Goal: Task Accomplishment & Management: Use online tool/utility

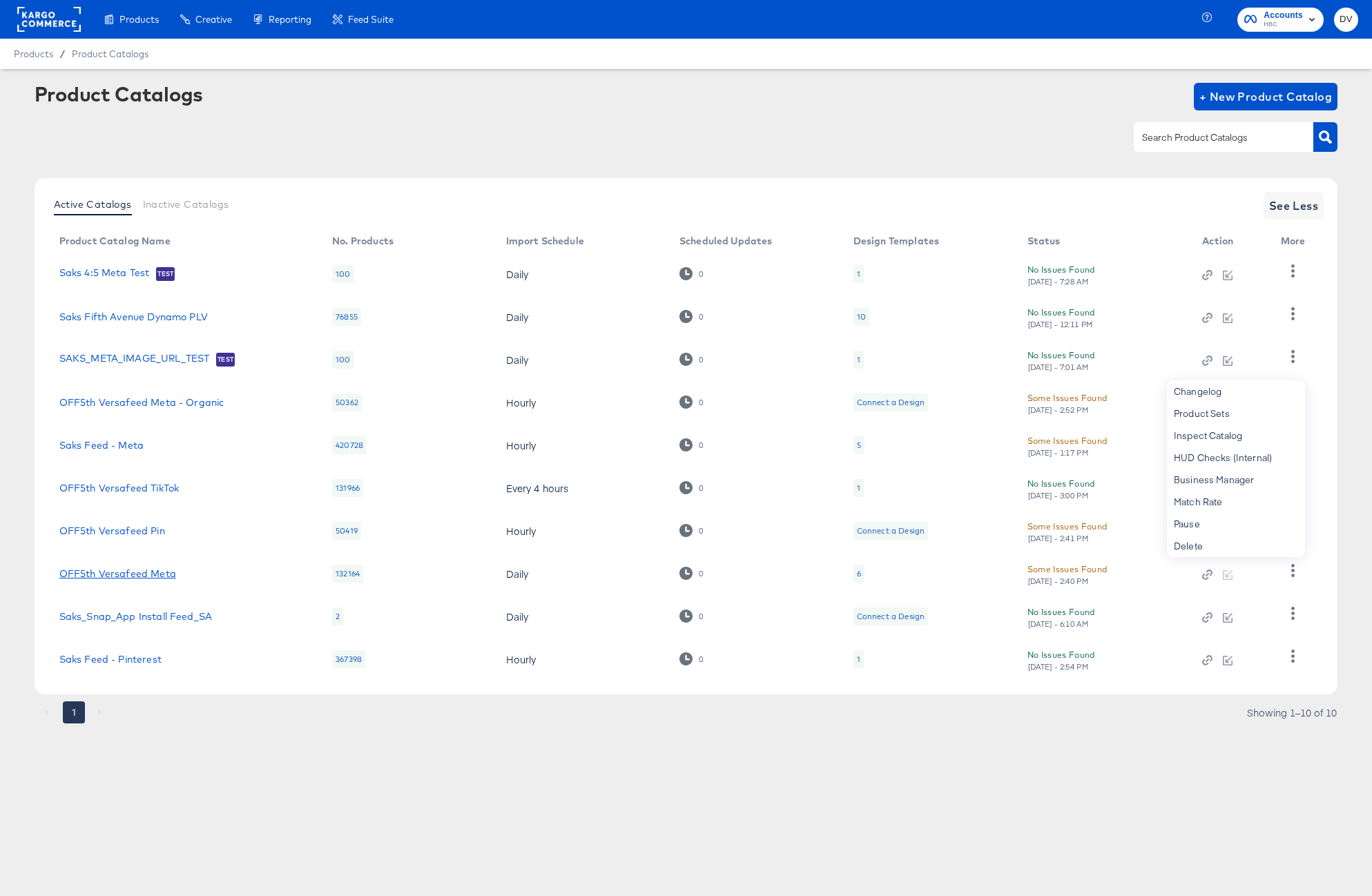
click at [133, 574] on link "OFF5th Versafeed Meta" at bounding box center [117, 573] width 116 height 11
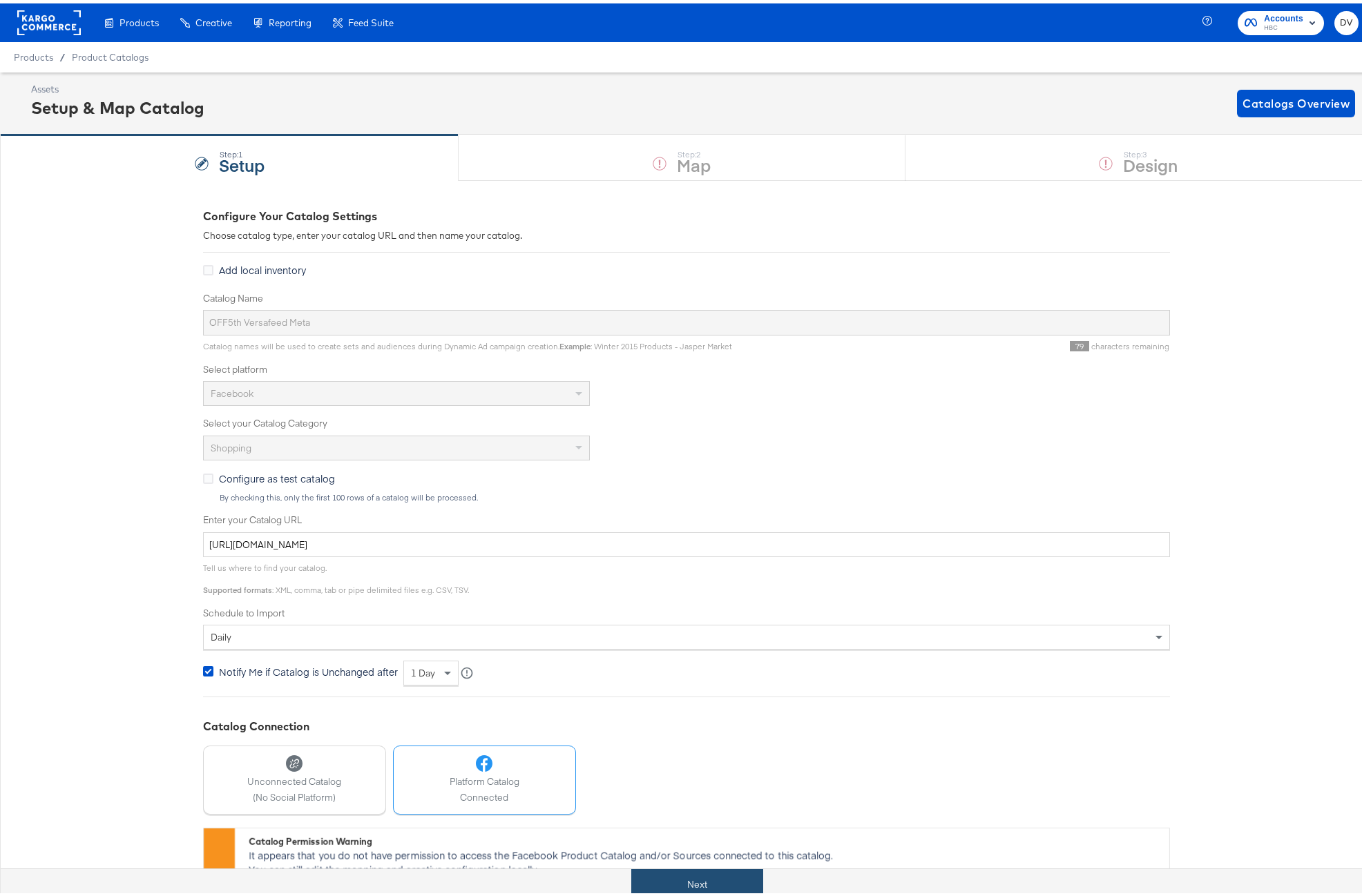
click at [710, 875] on button "Next" at bounding box center [697, 881] width 132 height 32
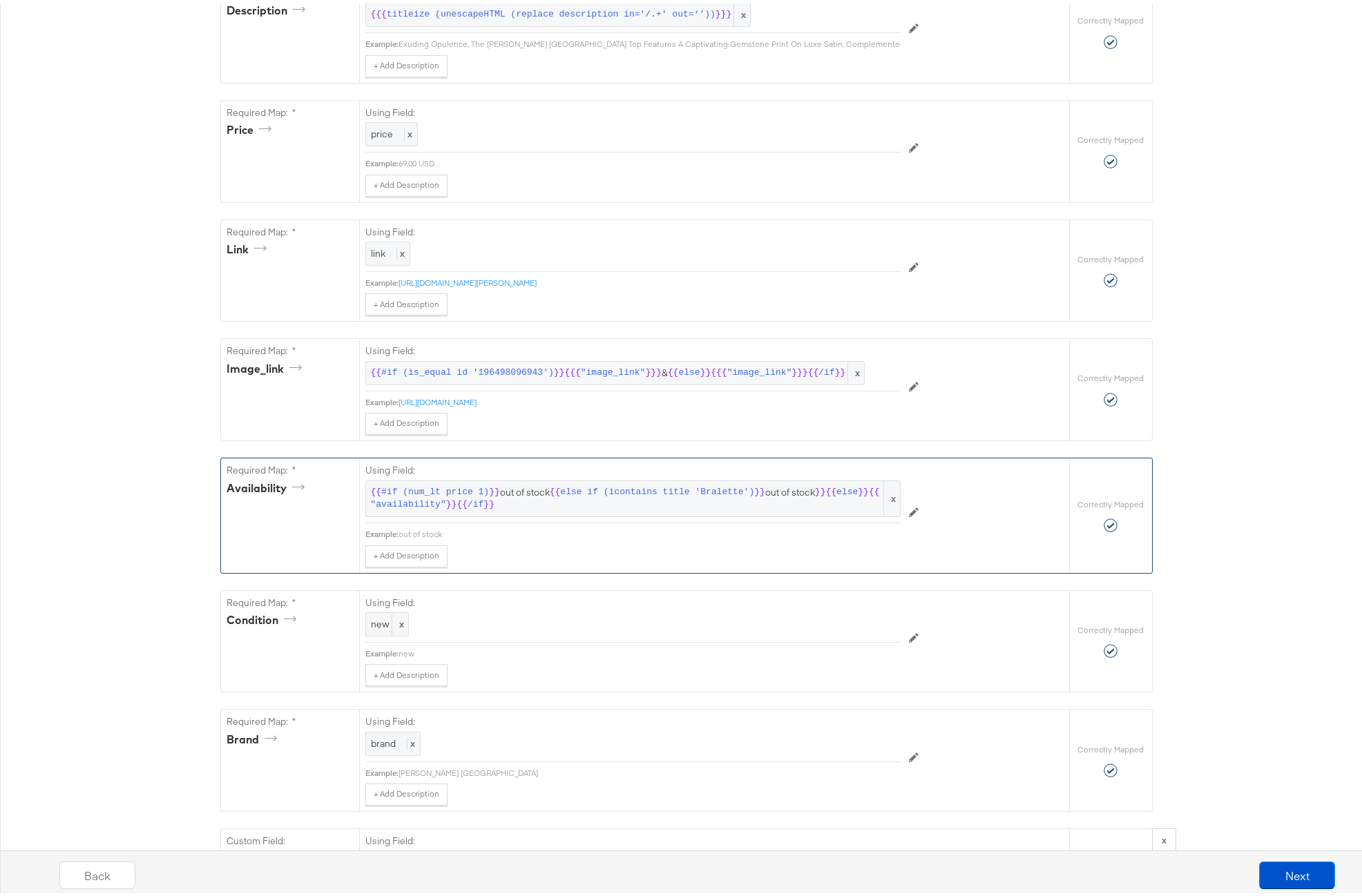
scroll to position [757, 0]
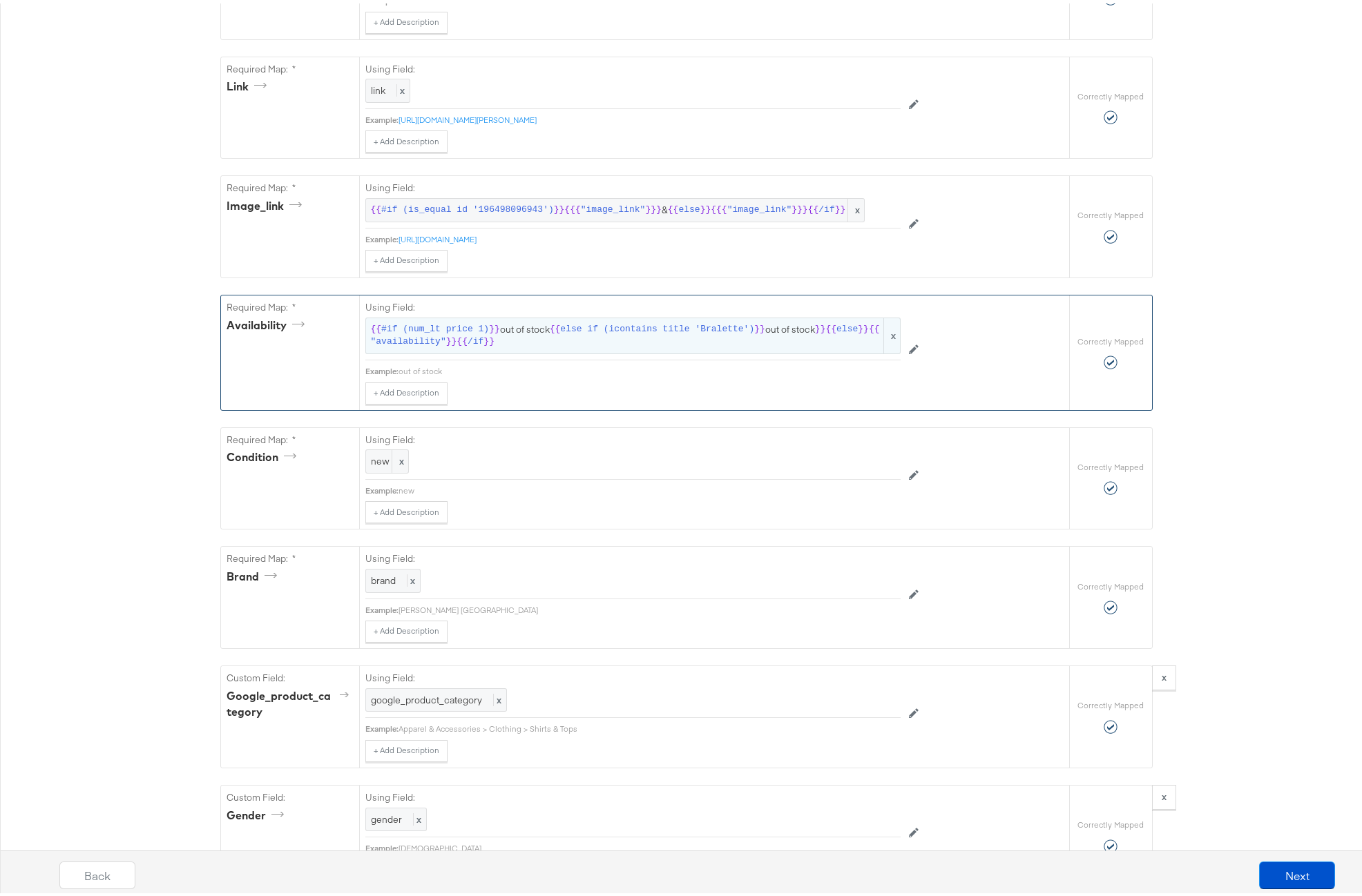
click at [551, 333] on span "{{" at bounding box center [554, 326] width 11 height 13
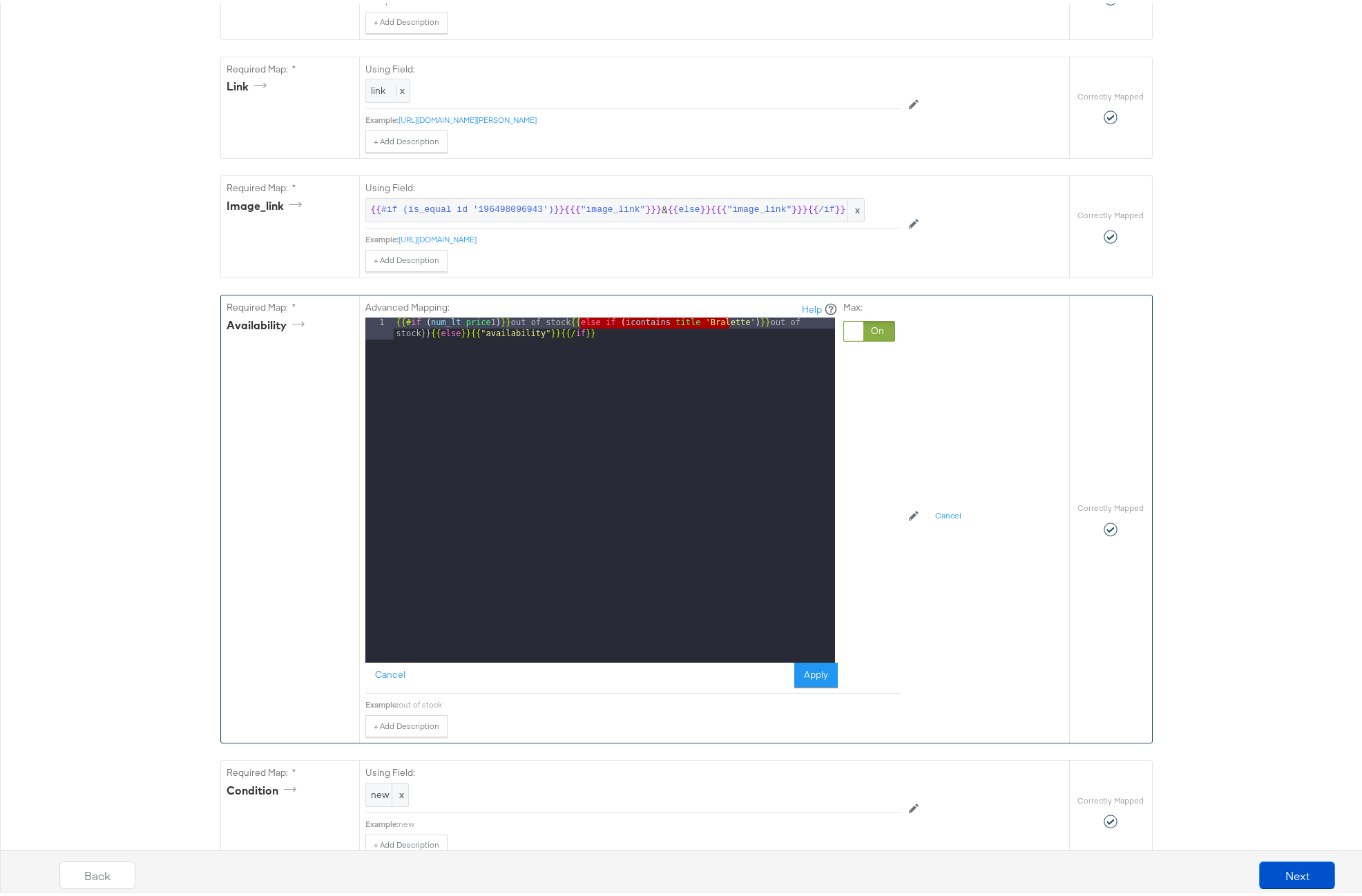
drag, startPoint x: 572, startPoint y: 341, endPoint x: 726, endPoint y: 341, distance: 154.0
click at [726, 341] on div "{{# if ( num_lt price 1 ) }} out of stock {{ else if ( icontains title 'Bralett…" at bounding box center [615, 508] width 441 height 389
drag, startPoint x: 709, startPoint y: 356, endPoint x: 676, endPoint y: 357, distance: 33.0
click at [708, 356] on div "{{# if ( num_lt price 1 ) }} out of stock {{ else if ( icontains title 'Bralett…" at bounding box center [615, 508] width 441 height 389
drag, startPoint x: 643, startPoint y: 348, endPoint x: 291, endPoint y: 331, distance: 352.4
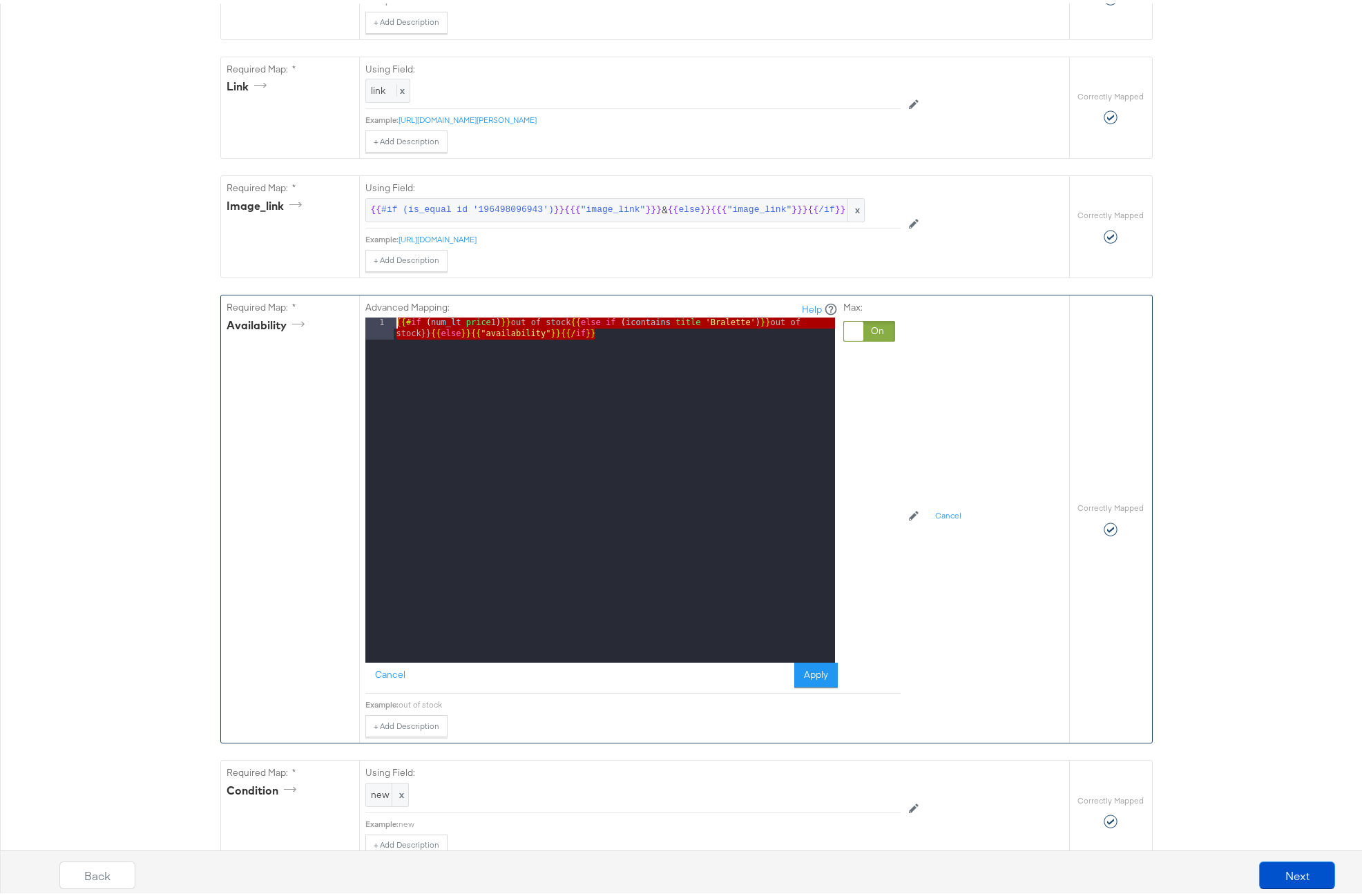
click at [291, 331] on div "Required Map: * availability Advanced Mapping: Help 1 {{# if ( num_lt price 1 )…" at bounding box center [644, 516] width 848 height 447
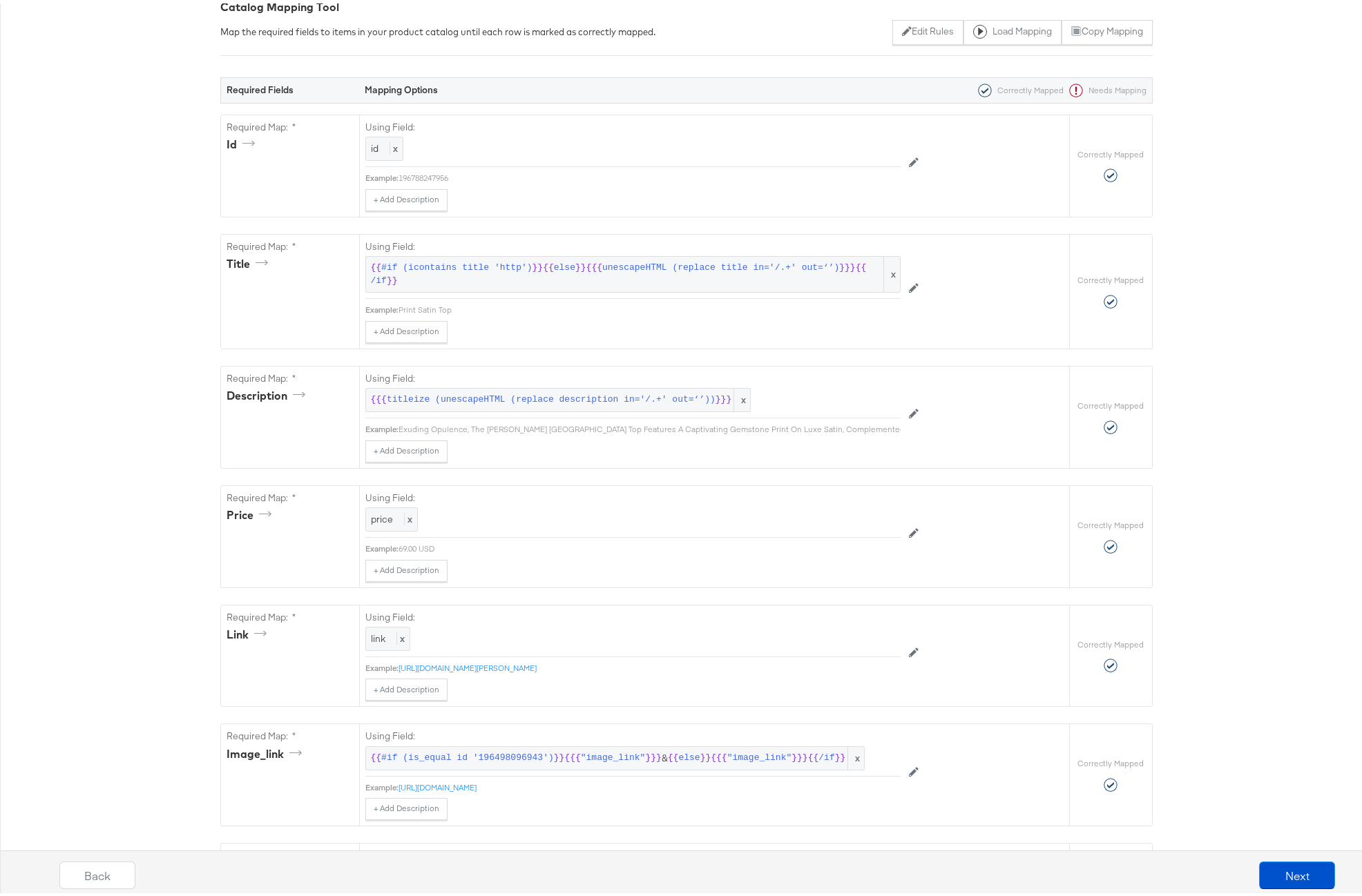
scroll to position [0, 0]
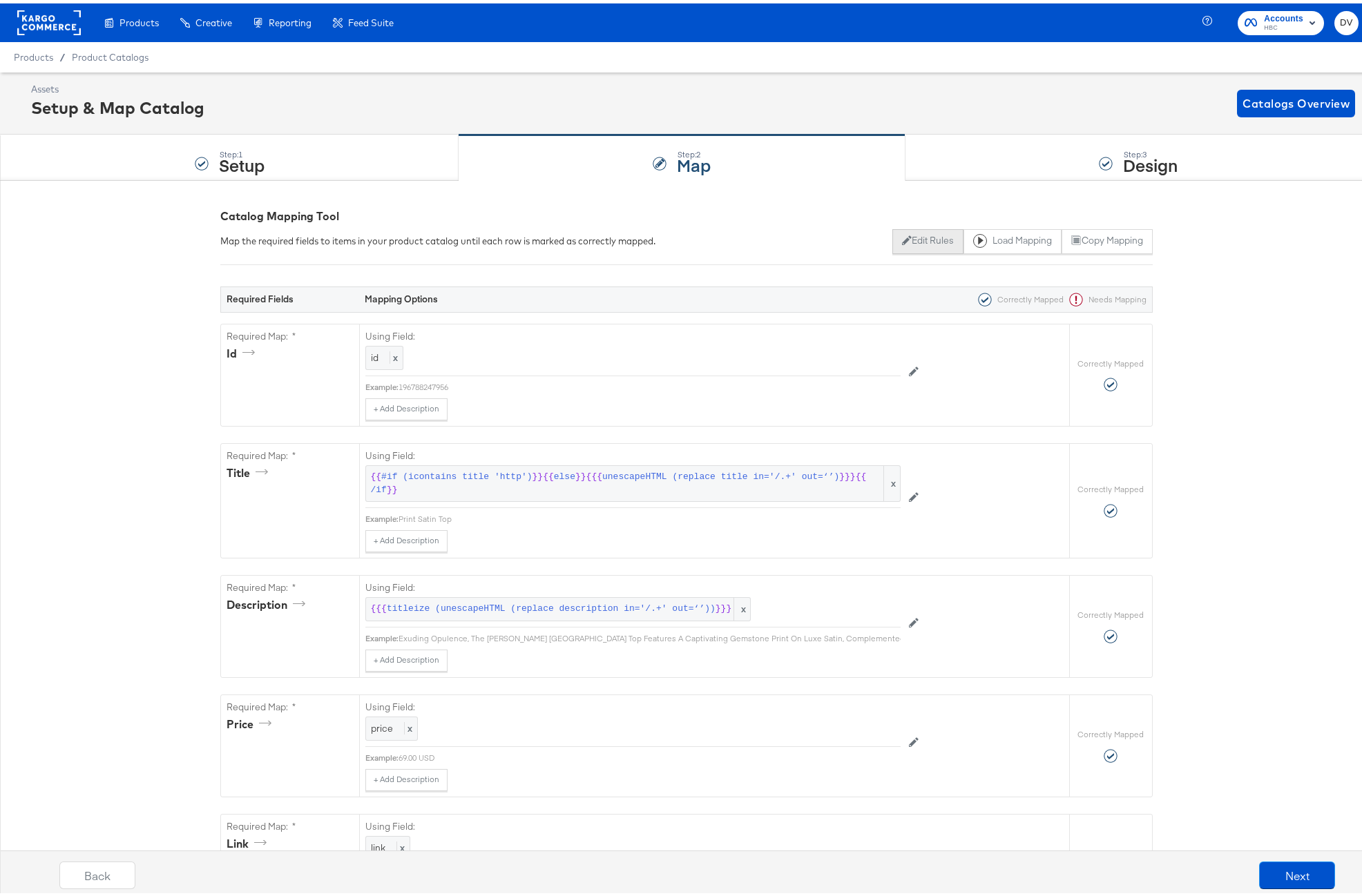
click at [933, 241] on button "Edit Rules" at bounding box center [928, 237] width 71 height 25
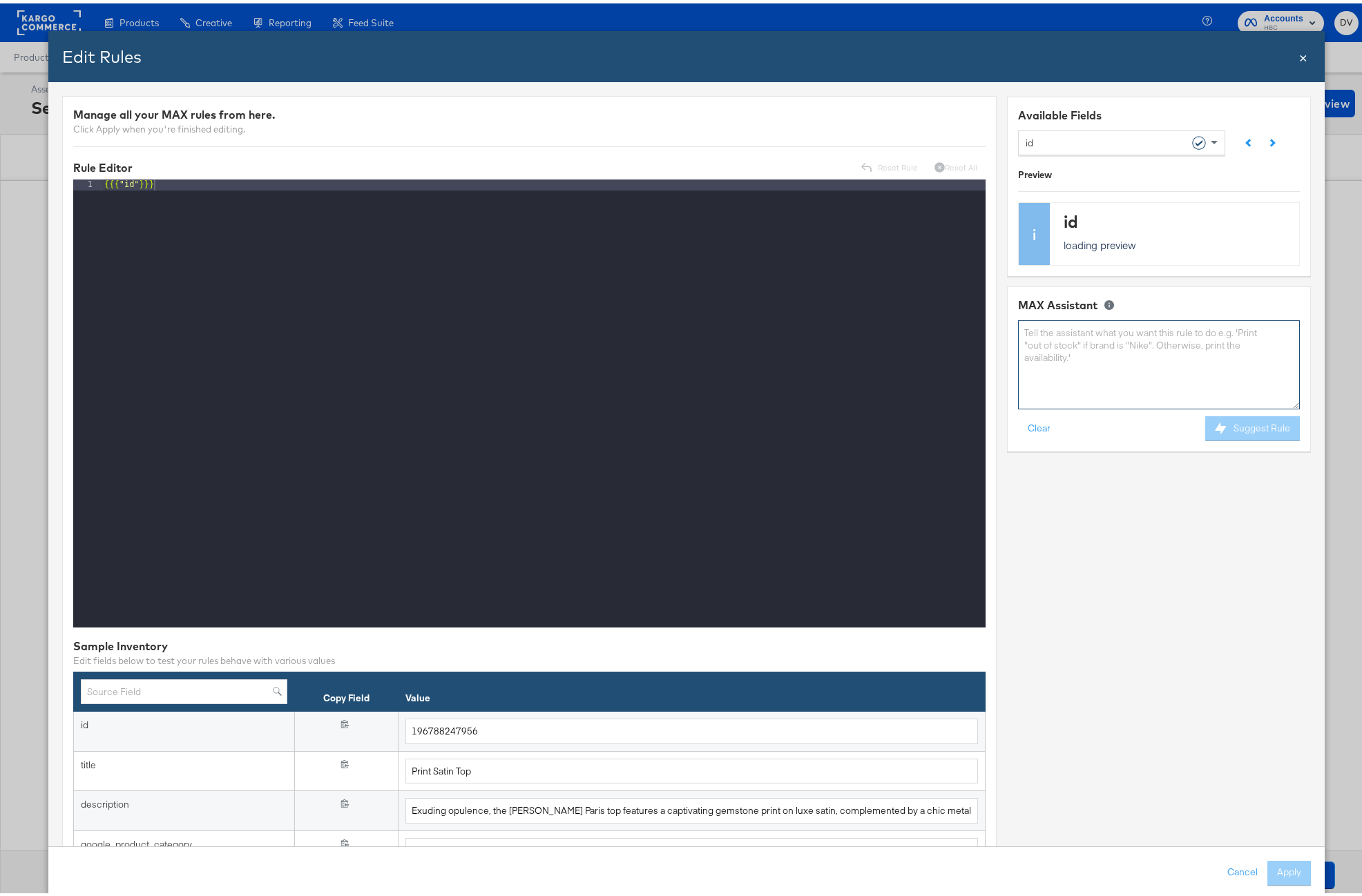
click at [1023, 356] on textarea at bounding box center [1158, 361] width 282 height 89
paste textarea "Ag Jeans, Creed, Ralph Lauren, Ray Ban, Thom Browne, lauren ralph lauren"
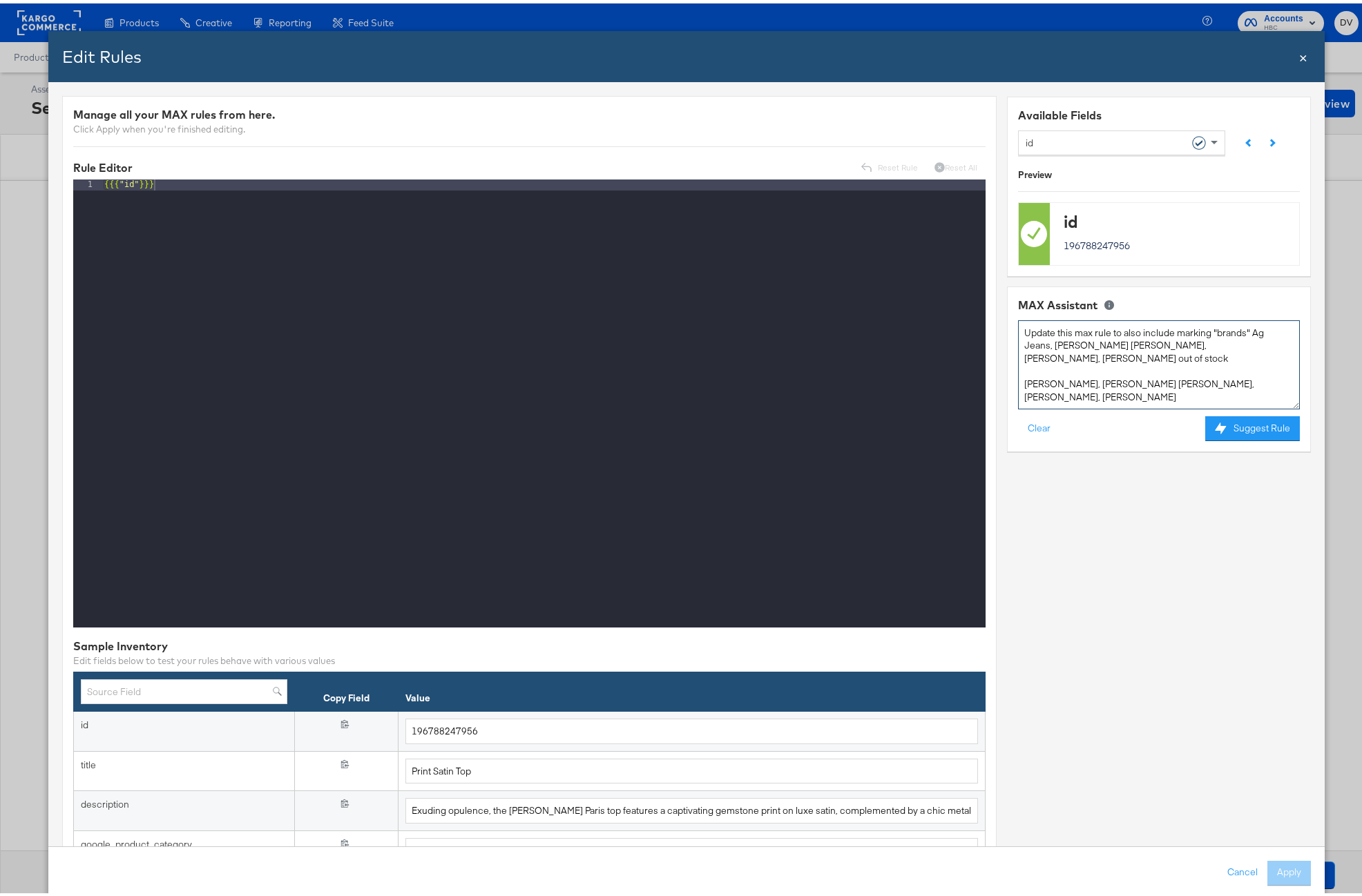
drag, startPoint x: 1099, startPoint y: 399, endPoint x: 978, endPoint y: 382, distance: 122.2
paste textarea "{{#if (num_lt price 1)}}out of stock{{else if (icontains title 'Bralette')}}out…"
type textarea "Update this max rule to also include marking "brands" Ag Jeans, Creed, Ralph La…"
click at [1226, 424] on button "Suggest Rule" at bounding box center [1252, 424] width 95 height 25
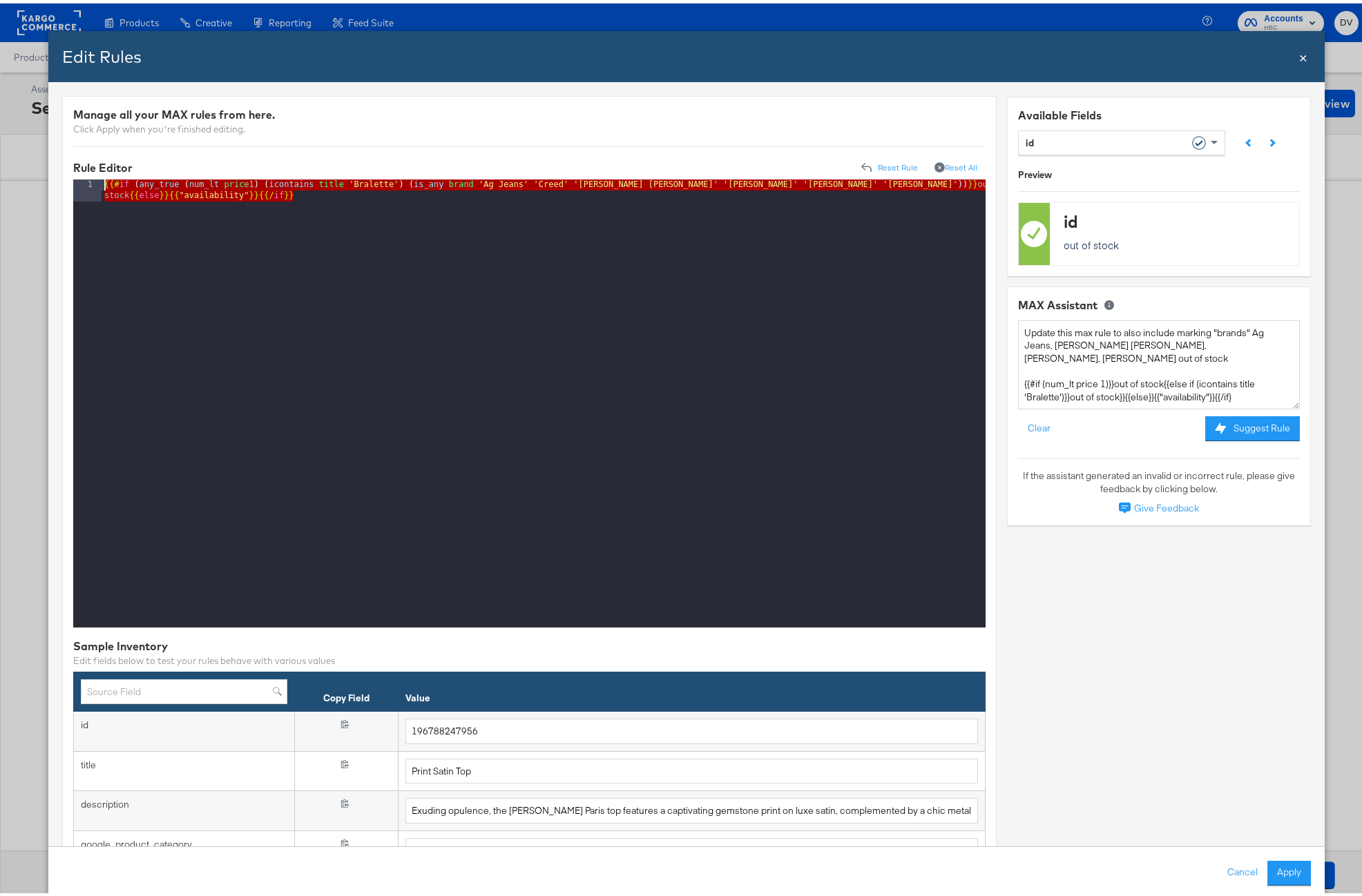
drag, startPoint x: 327, startPoint y: 191, endPoint x: 89, endPoint y: 180, distance: 238.3
click at [89, 180] on div "1 {{# if ( any_true ( num_lt price 1 ) ( icontains title 'Bralette' ) ( is_any …" at bounding box center [529, 400] width 912 height 448
click at [1224, 873] on button "Cancel" at bounding box center [1241, 869] width 49 height 25
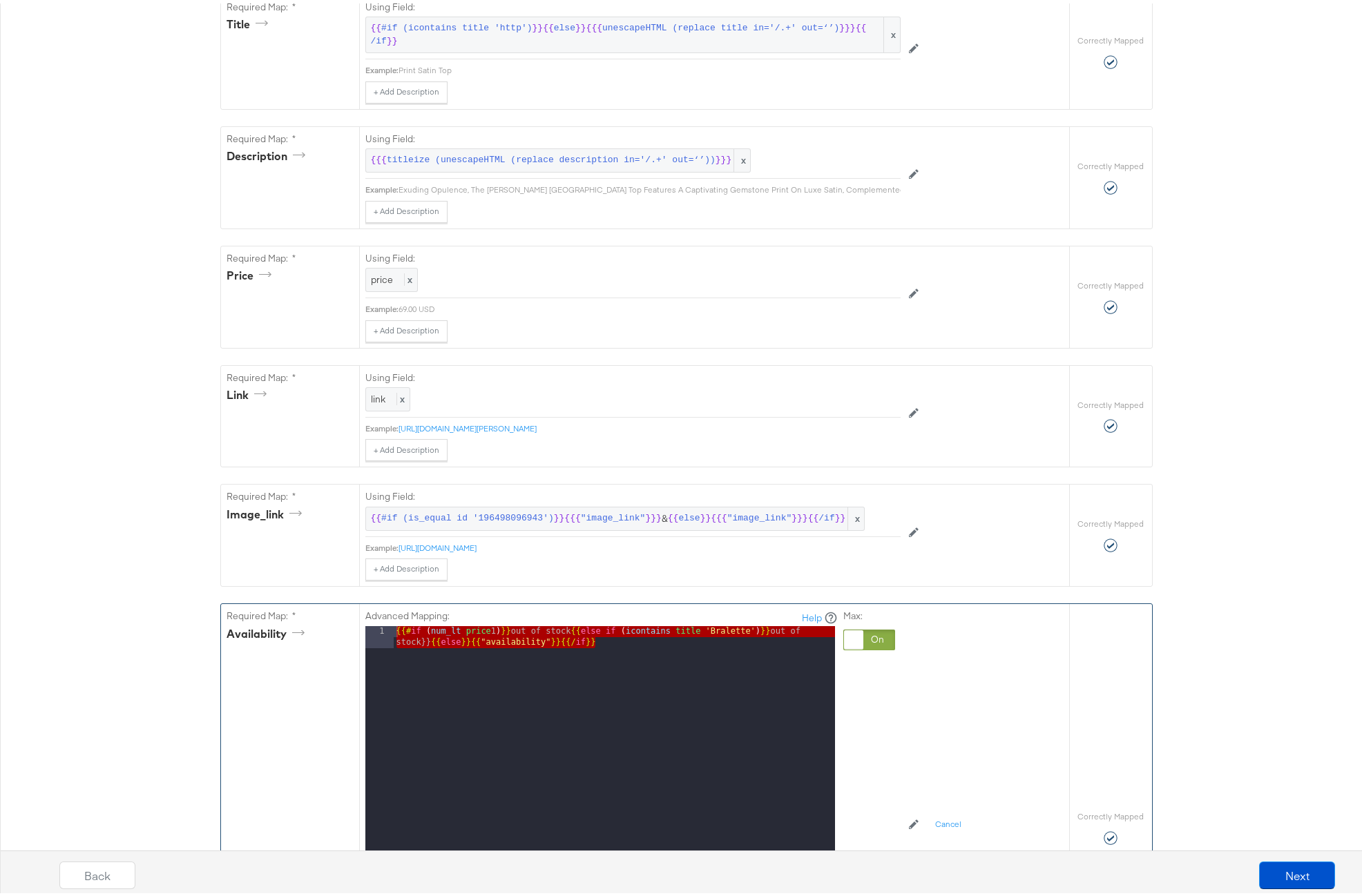
scroll to position [689, 0]
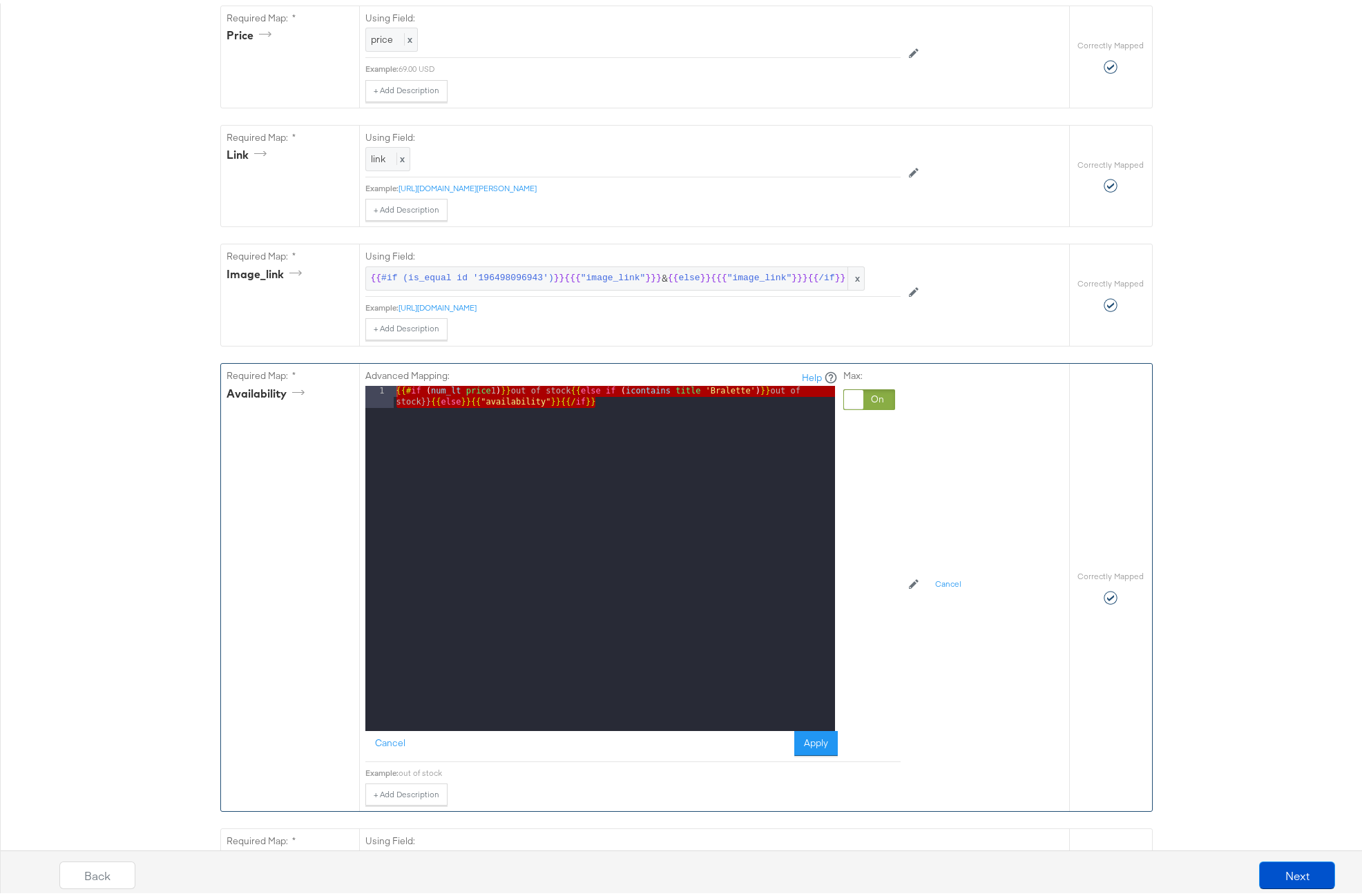
click at [592, 420] on div "{{# if ( num_lt price 1 ) }} out of stock {{ else if ( icontains title 'Bralett…" at bounding box center [615, 576] width 441 height 389
drag, startPoint x: 602, startPoint y: 420, endPoint x: 354, endPoint y: 390, distance: 249.8
click at [359, 390] on div "Advanced Mapping: Help 1 {{# if ( num_lt price 1 ) }} out of stock {{ else if (…" at bounding box center [714, 584] width 710 height 447
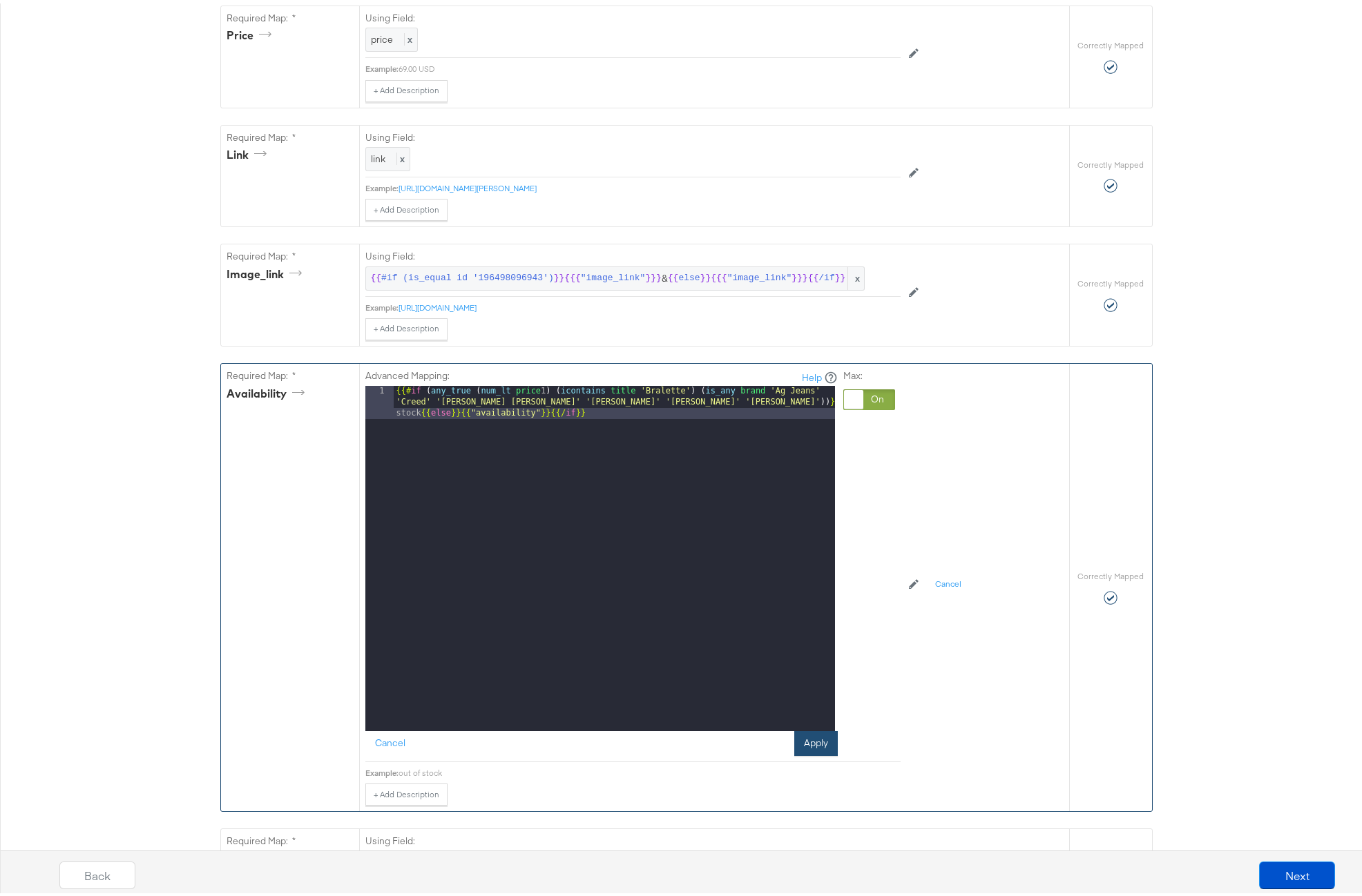
click at [818, 752] on button "Apply" at bounding box center [815, 739] width 43 height 25
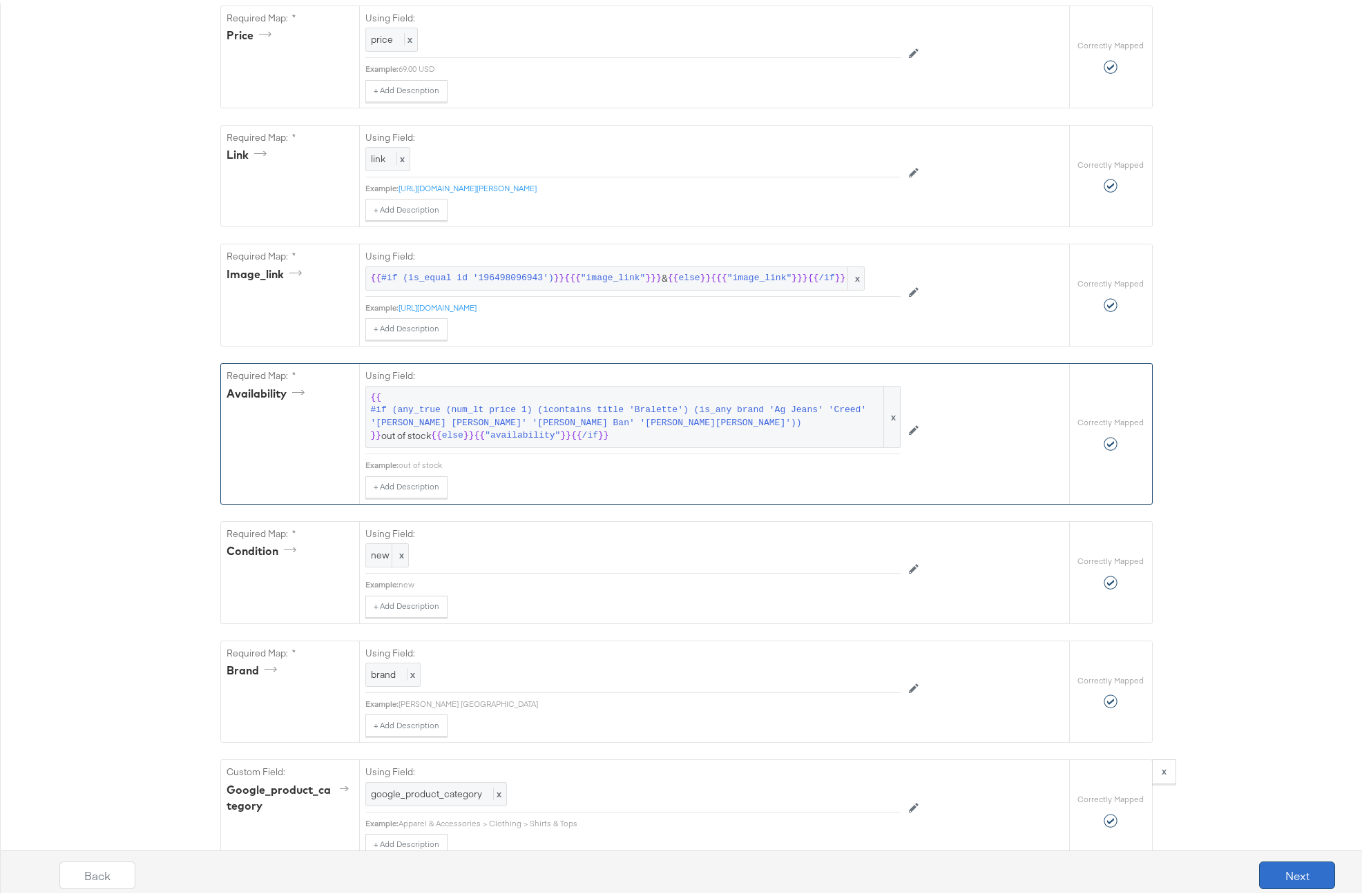
click at [1295, 876] on button "Next" at bounding box center [1296, 872] width 76 height 28
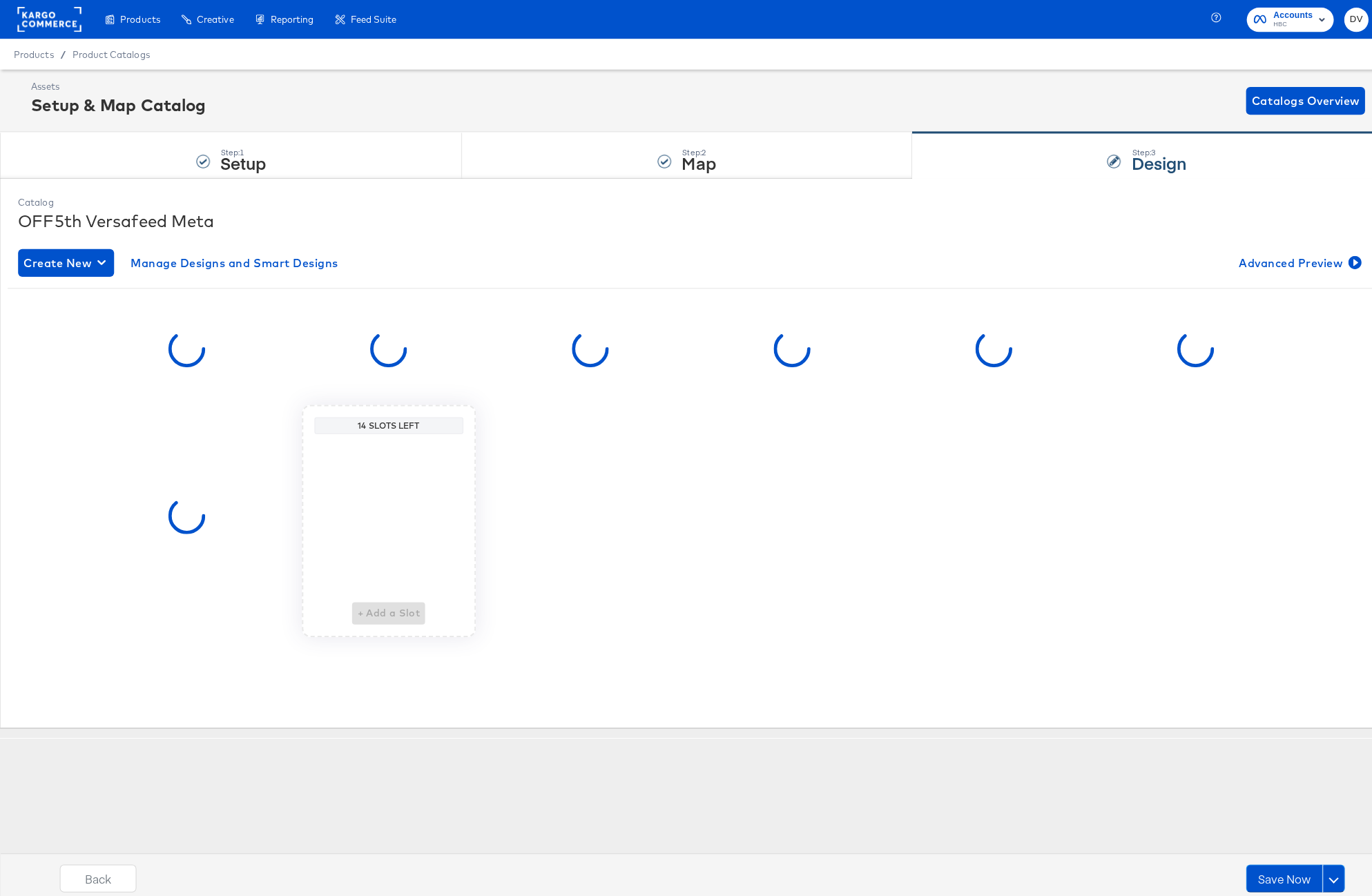
scroll to position [0, 0]
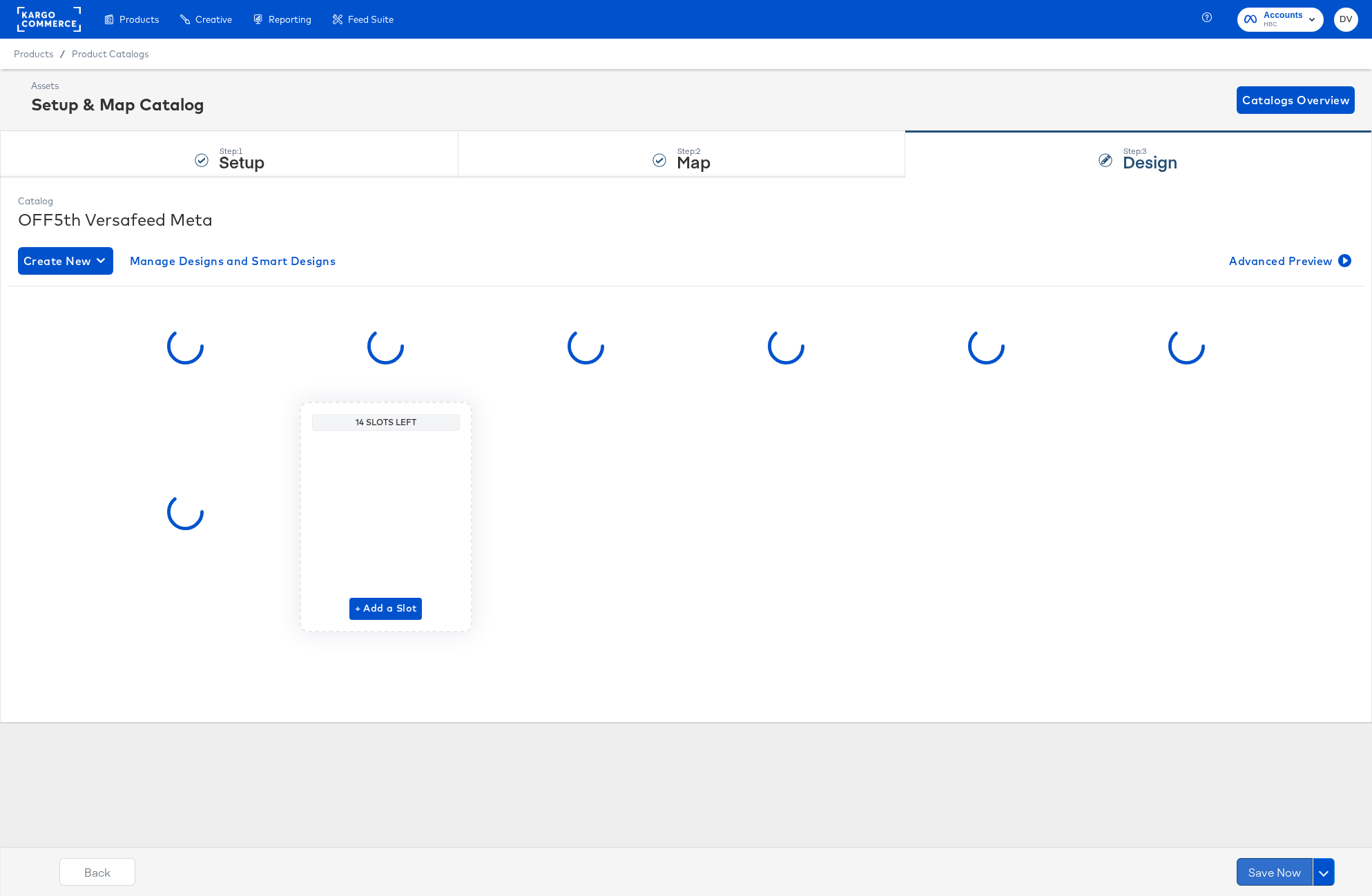
click at [1281, 872] on button "Save Now" at bounding box center [1274, 872] width 76 height 28
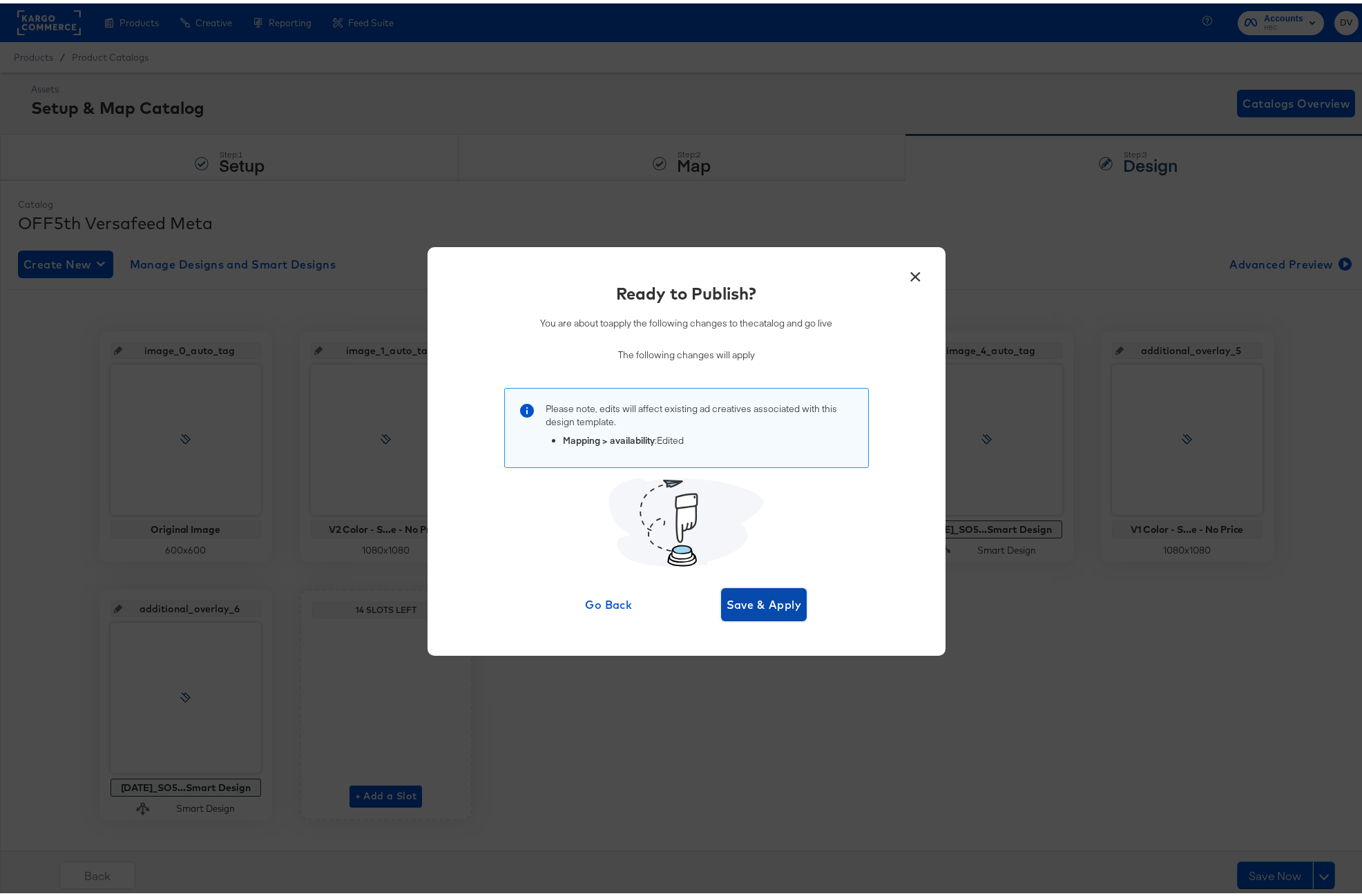
click at [775, 601] on span "Save & Apply" at bounding box center [764, 602] width 75 height 20
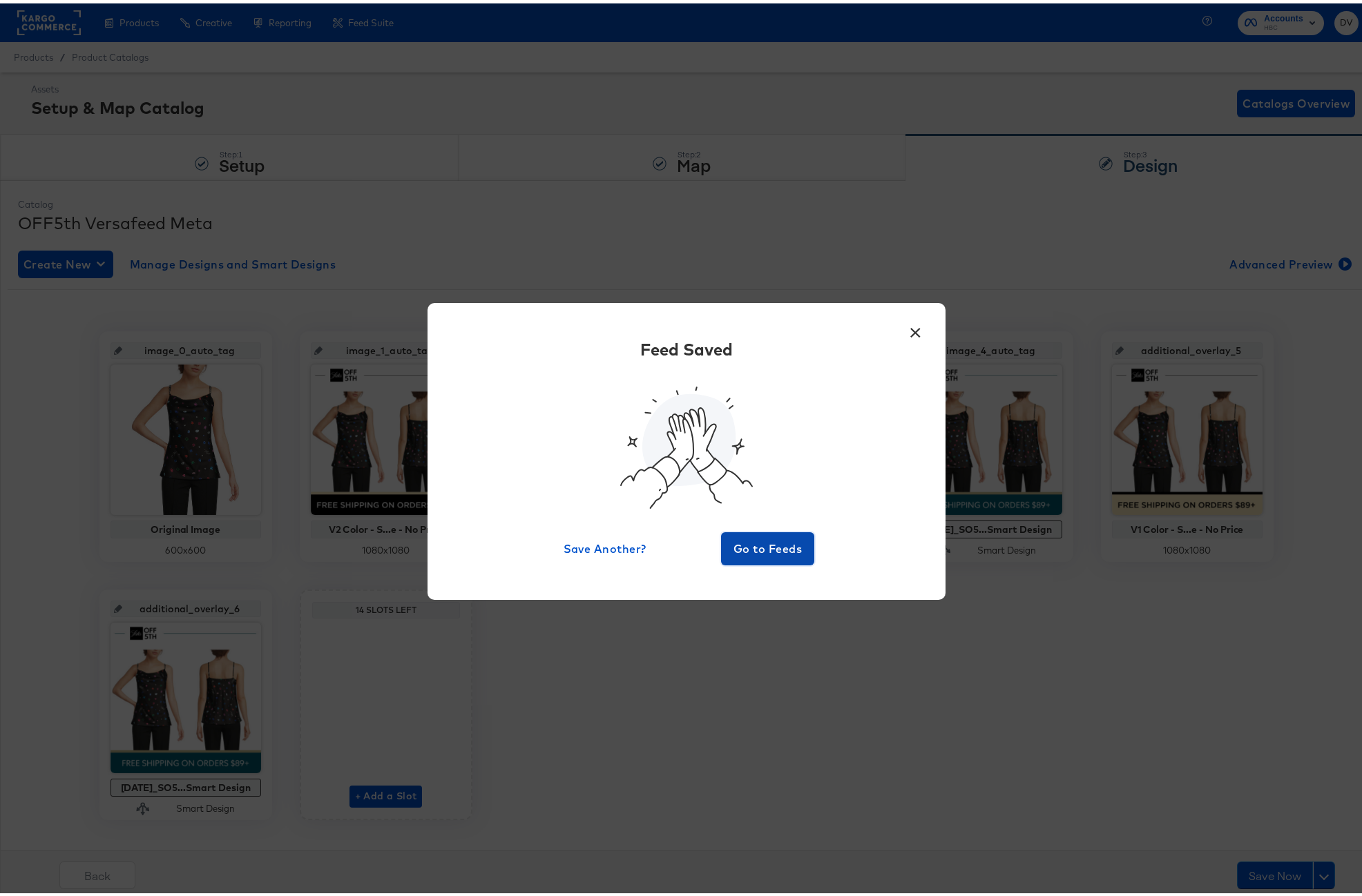
click at [763, 560] on button "Go to Feeds" at bounding box center [767, 545] width 94 height 33
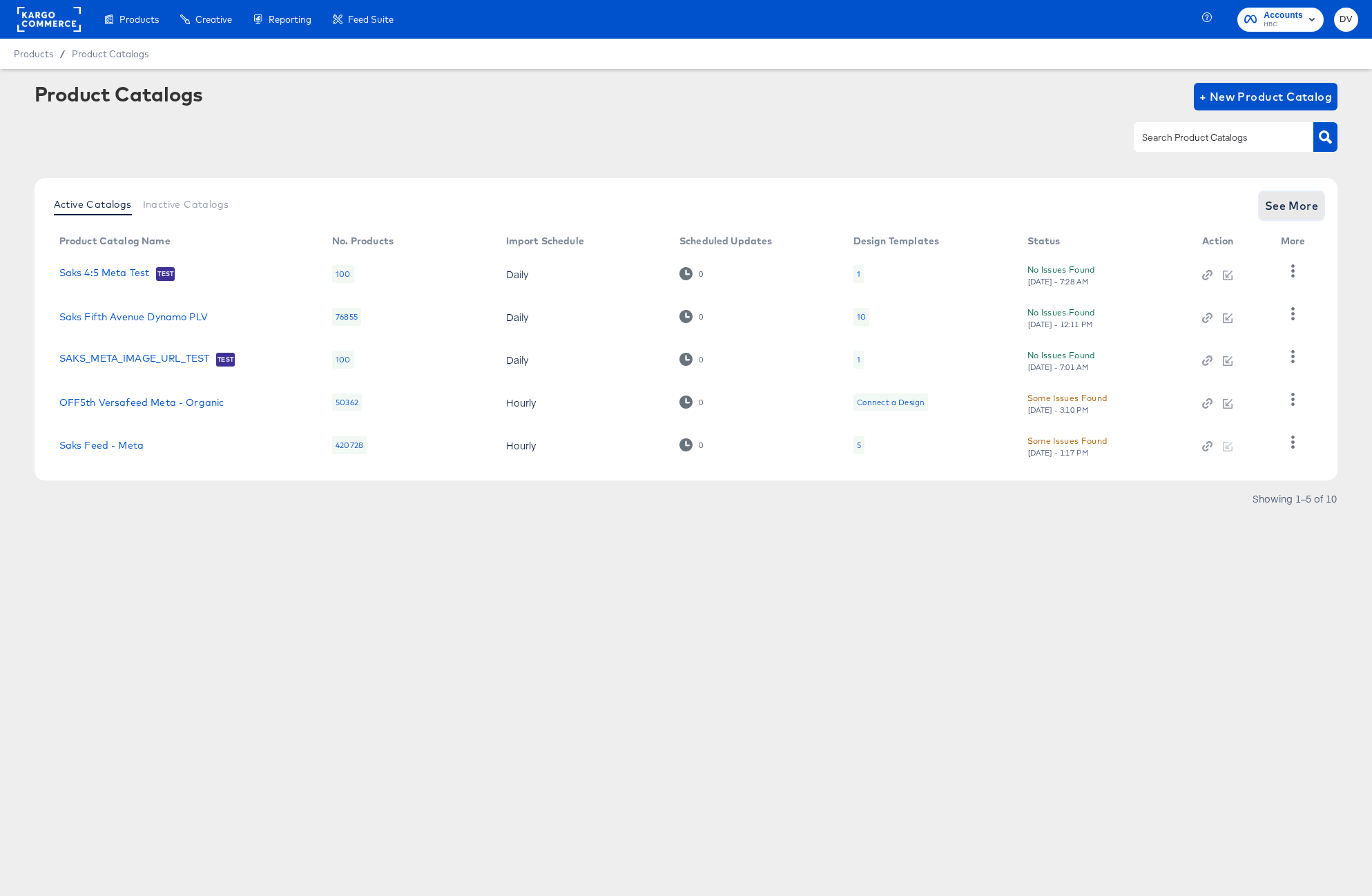
click at [1311, 209] on span "See More" at bounding box center [1291, 206] width 54 height 20
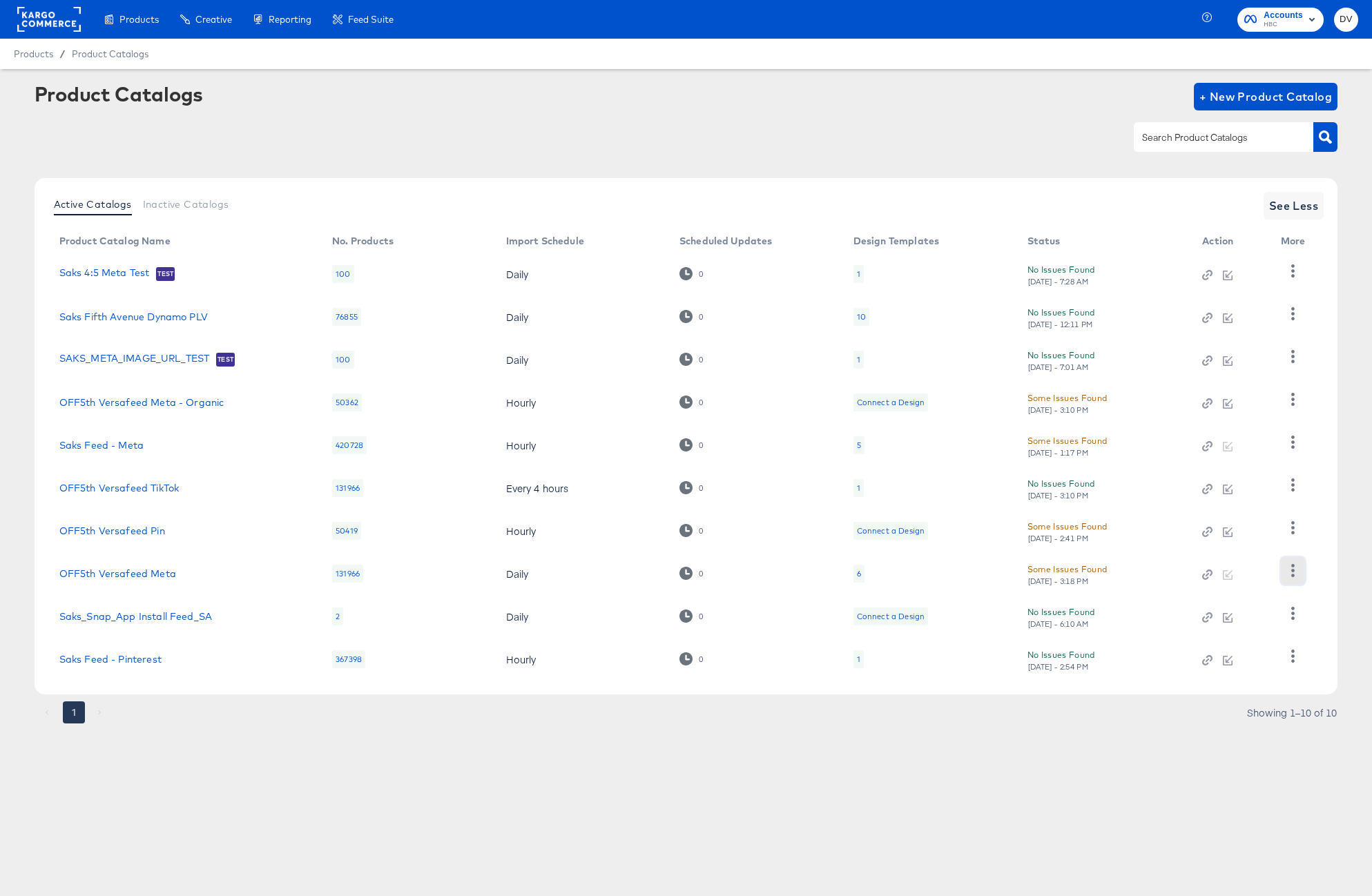
click at [1291, 567] on icon "button" at bounding box center [1292, 570] width 13 height 13
click at [1236, 457] on div "HUD Checks (Internal)" at bounding box center [1236, 458] width 138 height 22
click at [474, 121] on div "Product Catalogs + New Product Catalog" at bounding box center [686, 125] width 1304 height 85
click at [64, 19] on rect at bounding box center [49, 19] width 64 height 25
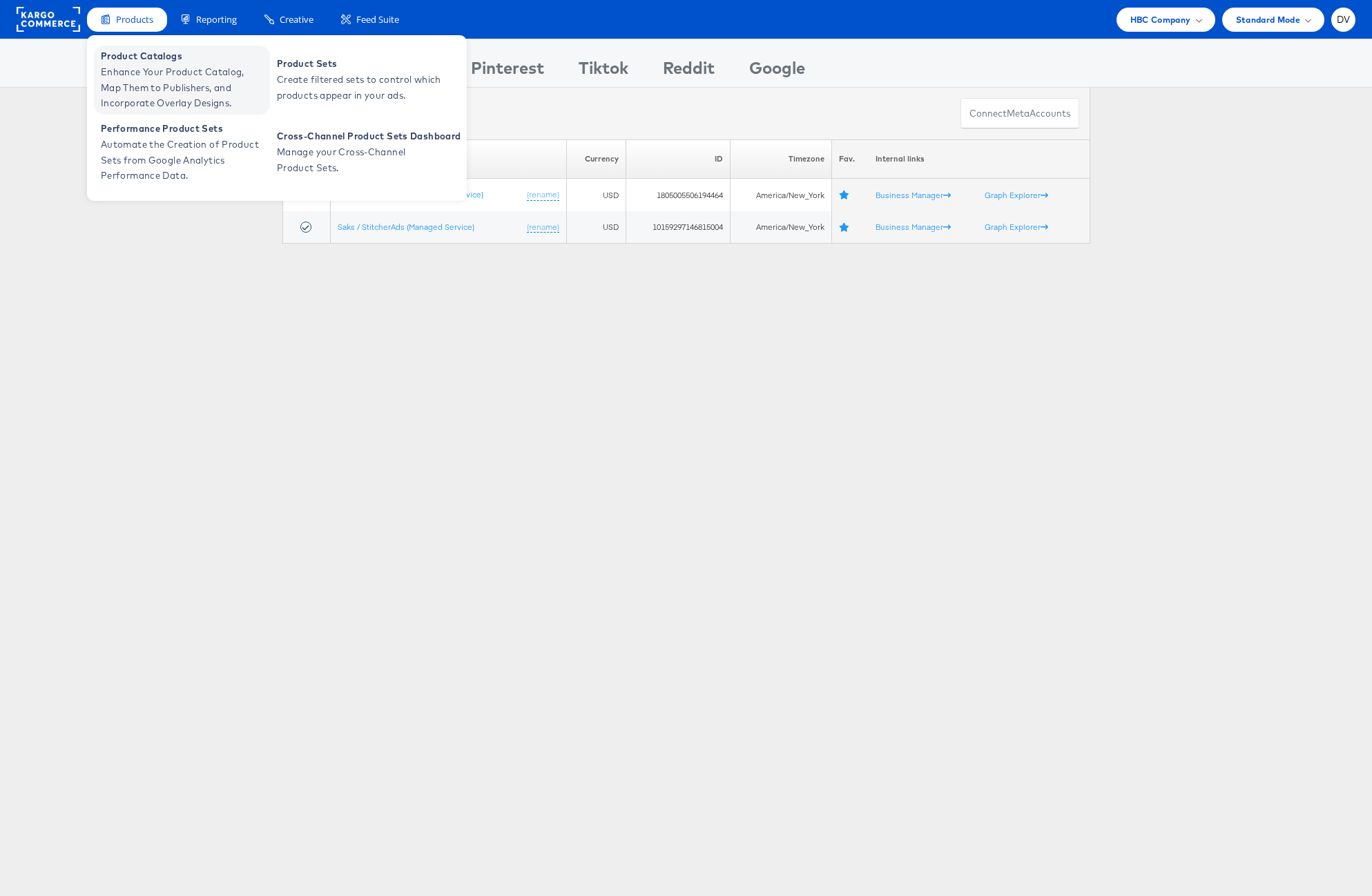
click at [148, 93] on span "Enhance Your Product Catalog, Map Them to Publishers, and Incorporate Overlay D…" at bounding box center [183, 88] width 165 height 47
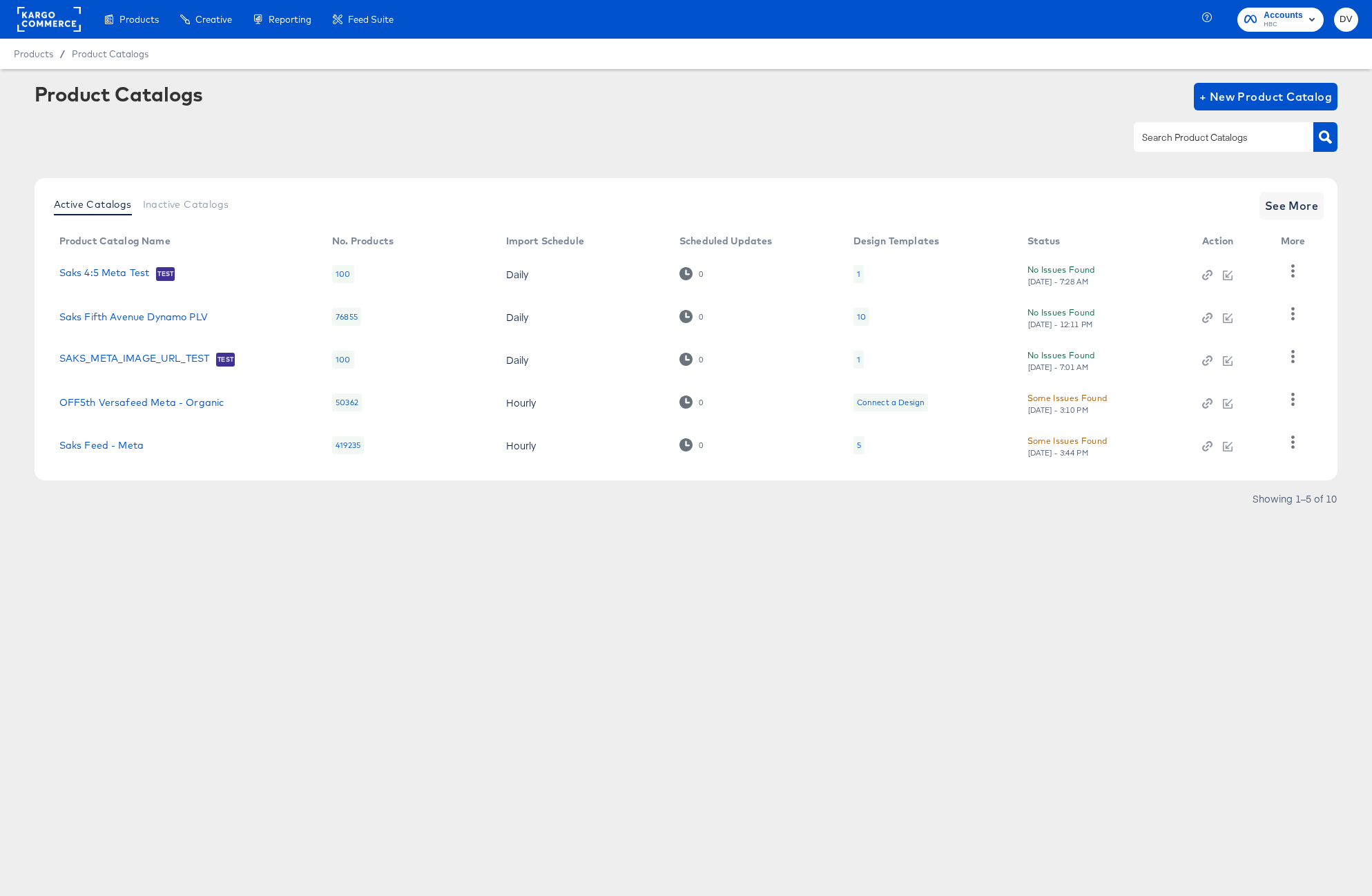
click at [59, 19] on rect at bounding box center [49, 19] width 64 height 25
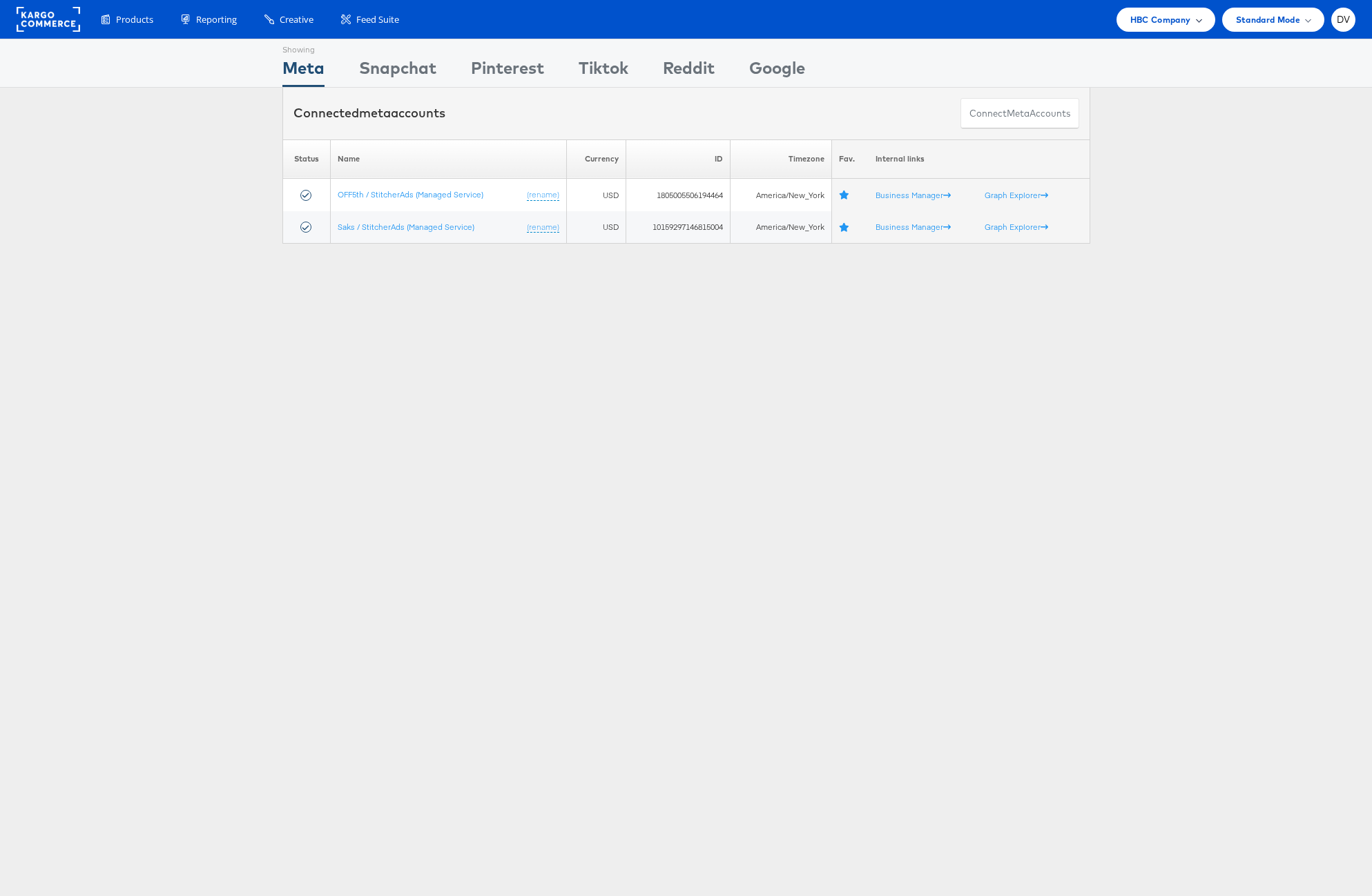
click at [1137, 27] on div "HBC Company" at bounding box center [1166, 20] width 98 height 25
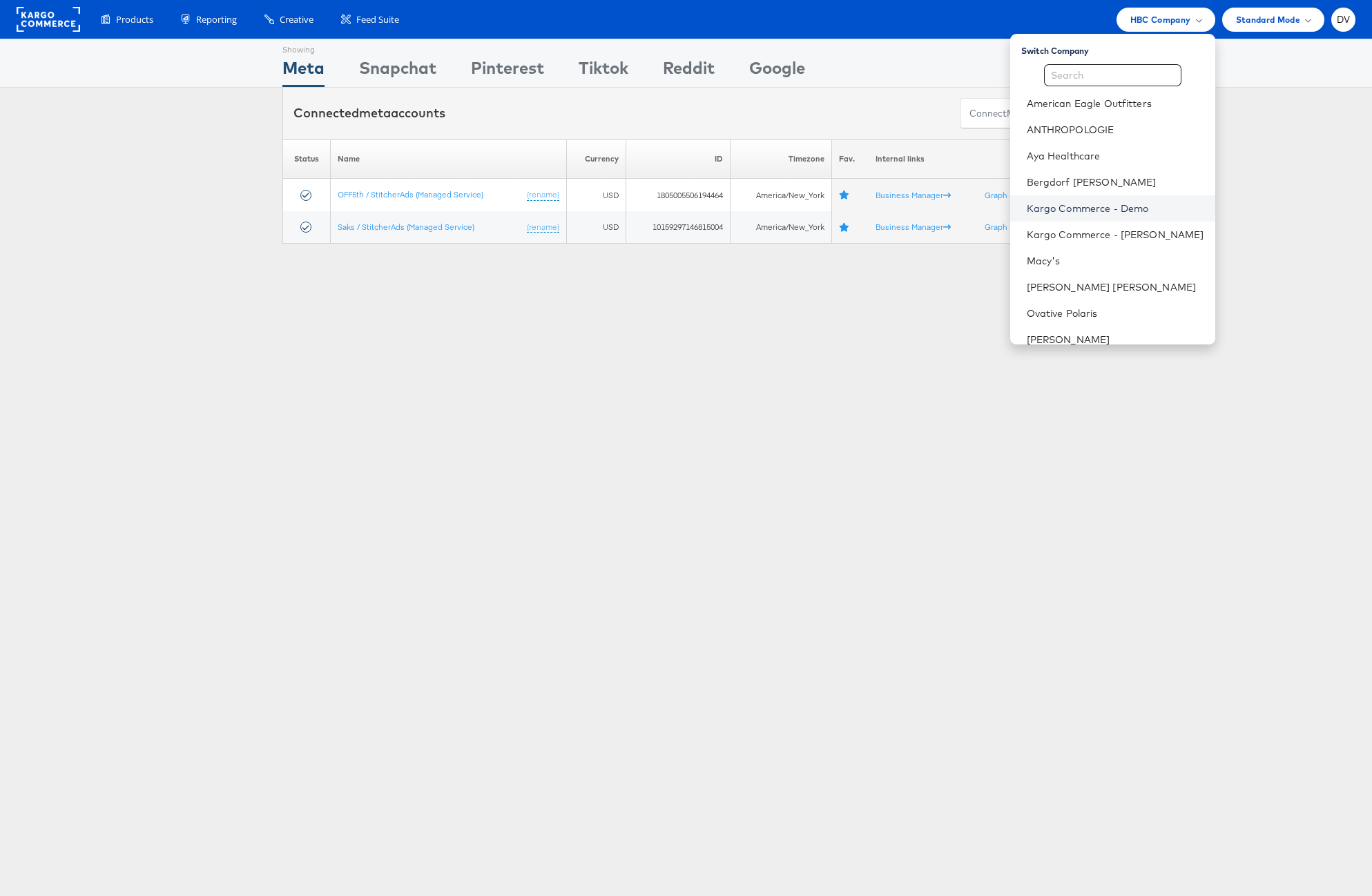
scroll to position [194, 0]
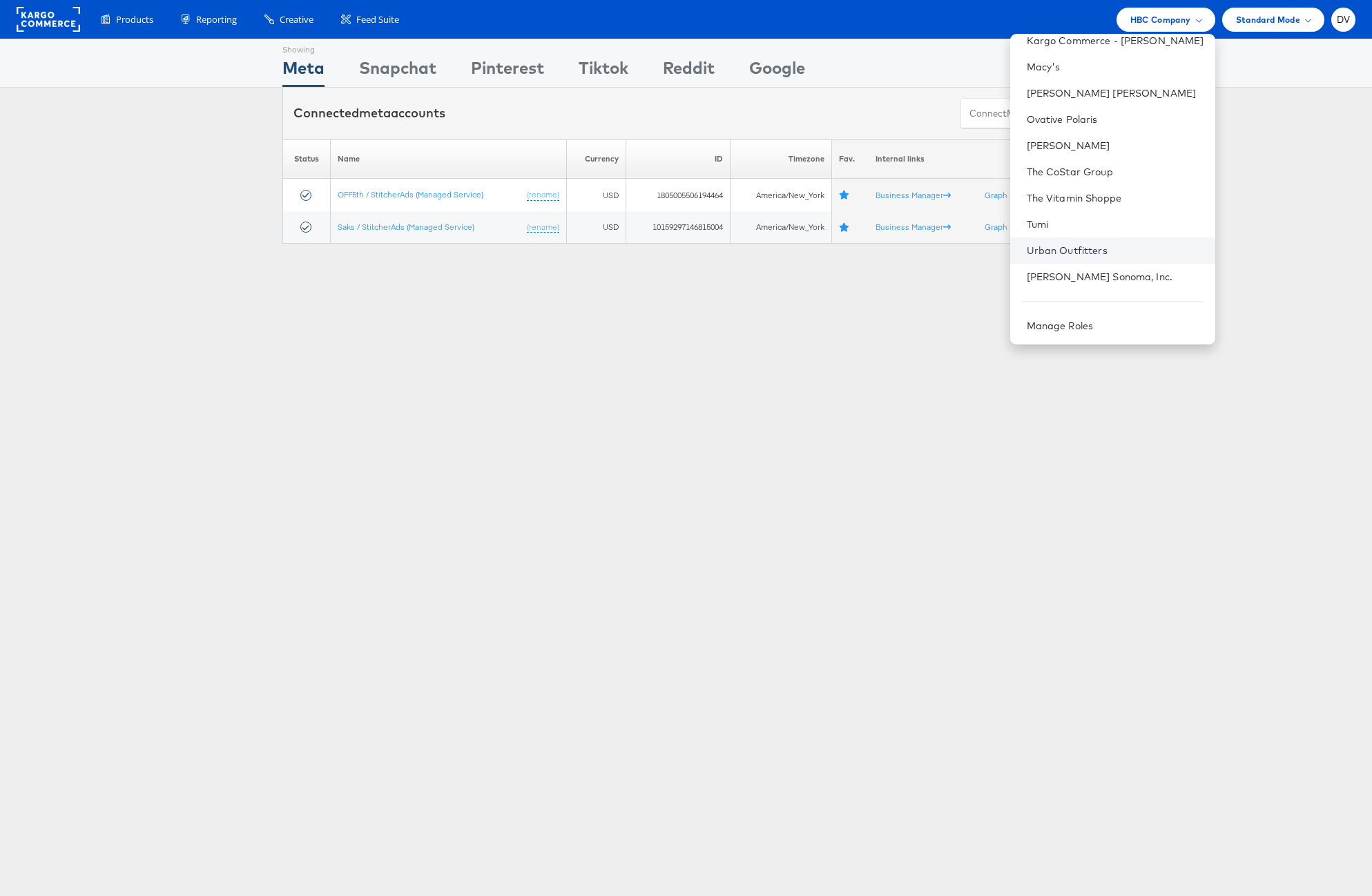
click at [1114, 253] on link "Urban Outfitters" at bounding box center [1116, 251] width 177 height 14
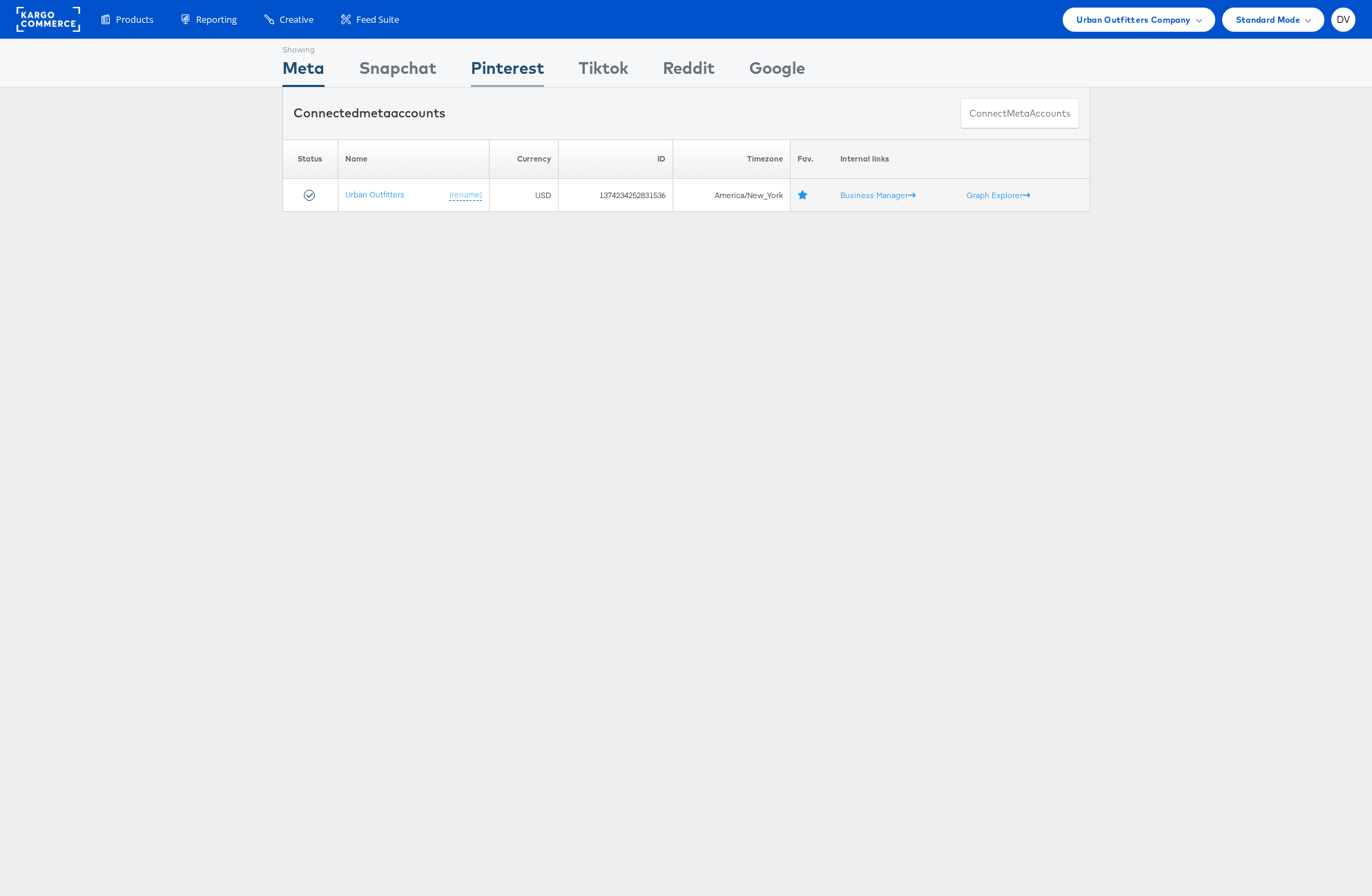
click at [518, 71] on div "Pinterest" at bounding box center [507, 72] width 73 height 32
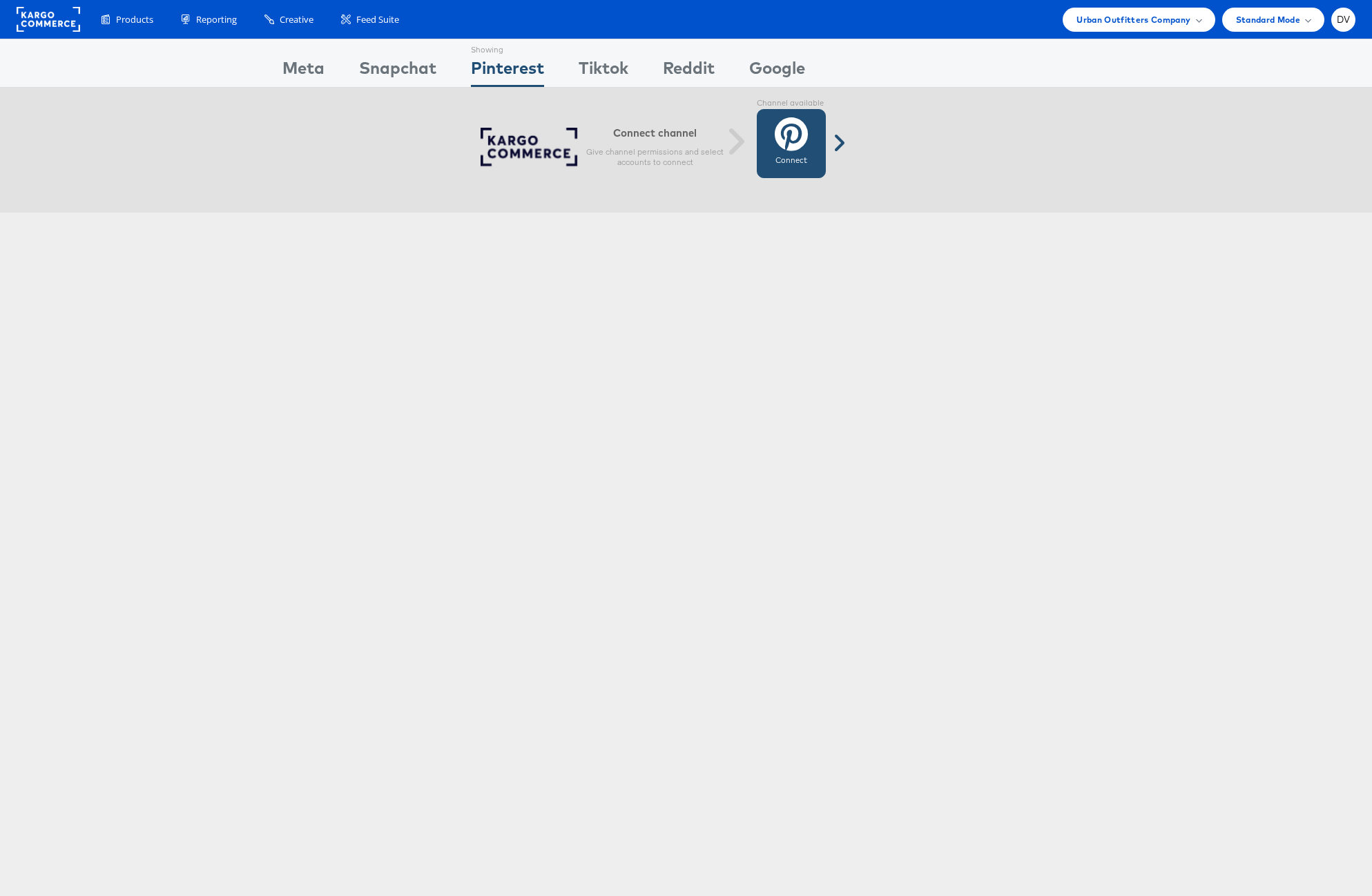
click at [818, 148] on link "Connect Connected" at bounding box center [791, 144] width 69 height 69
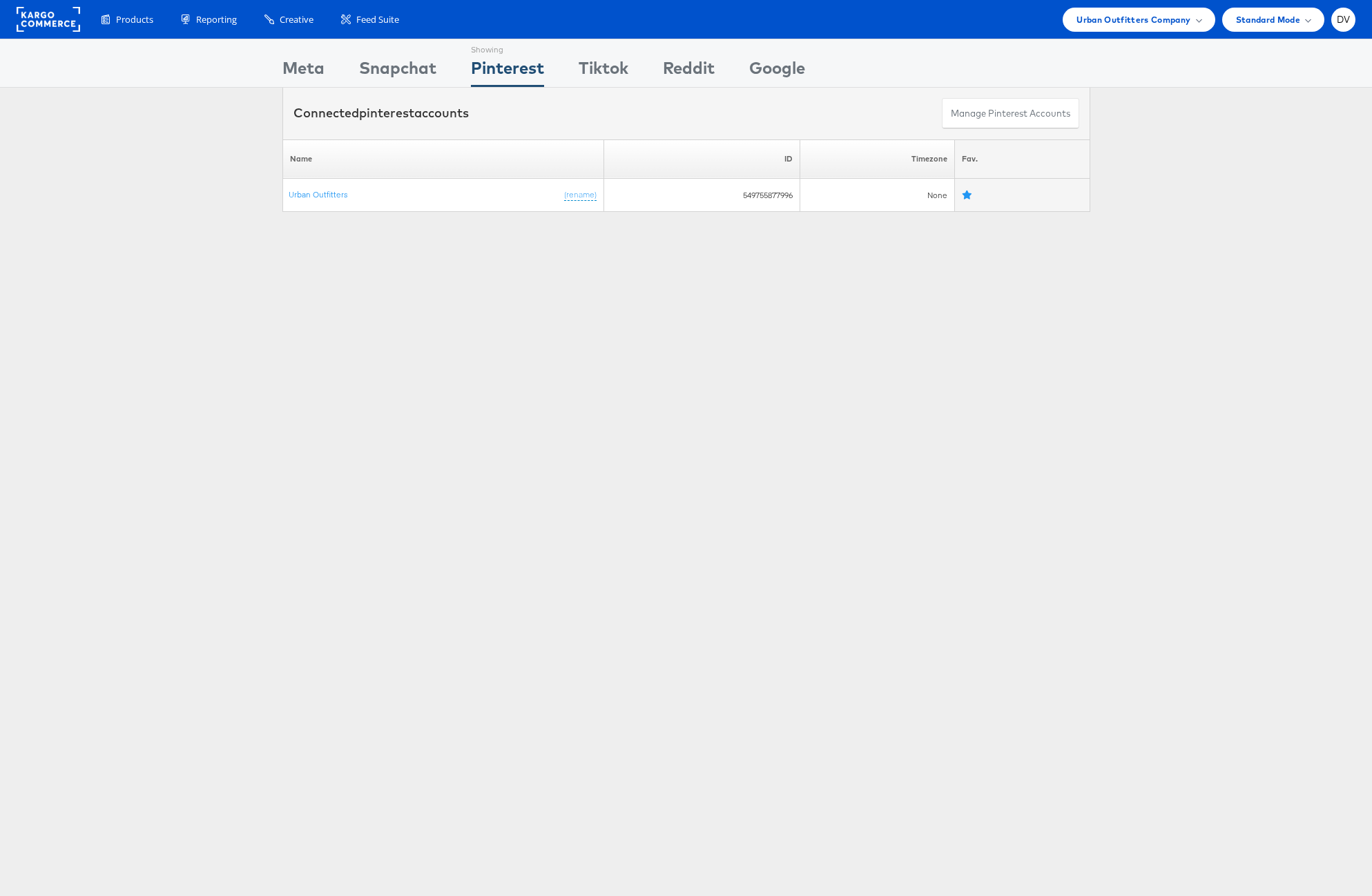
click at [44, 32] on rect at bounding box center [48, 19] width 64 height 25
click at [32, 28] on rect at bounding box center [48, 19] width 64 height 25
click at [1099, 18] on span "Urban Outfitters Company" at bounding box center [1134, 20] width 114 height 15
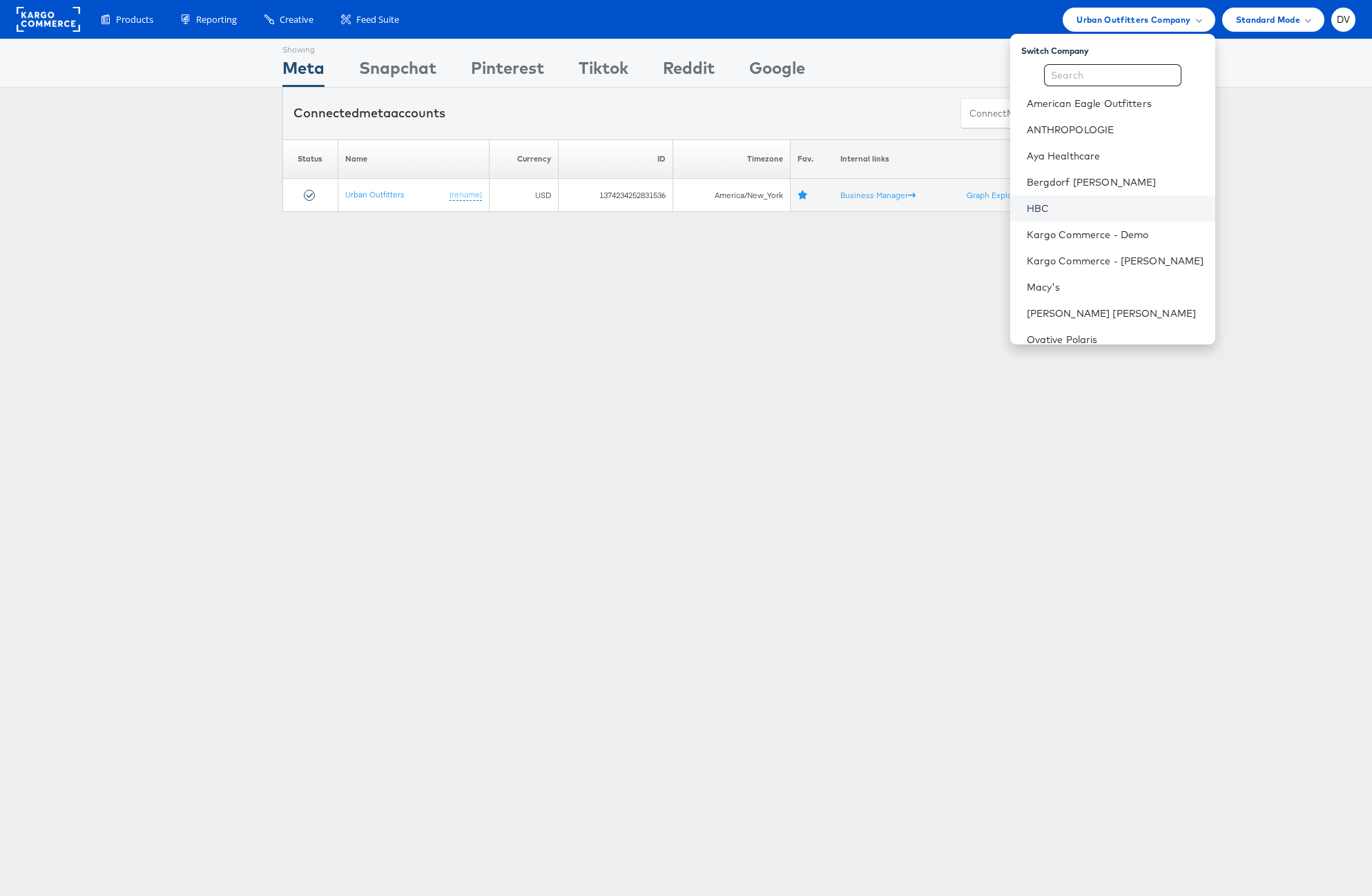
click at [1082, 202] on link "HBC" at bounding box center [1116, 209] width 177 height 14
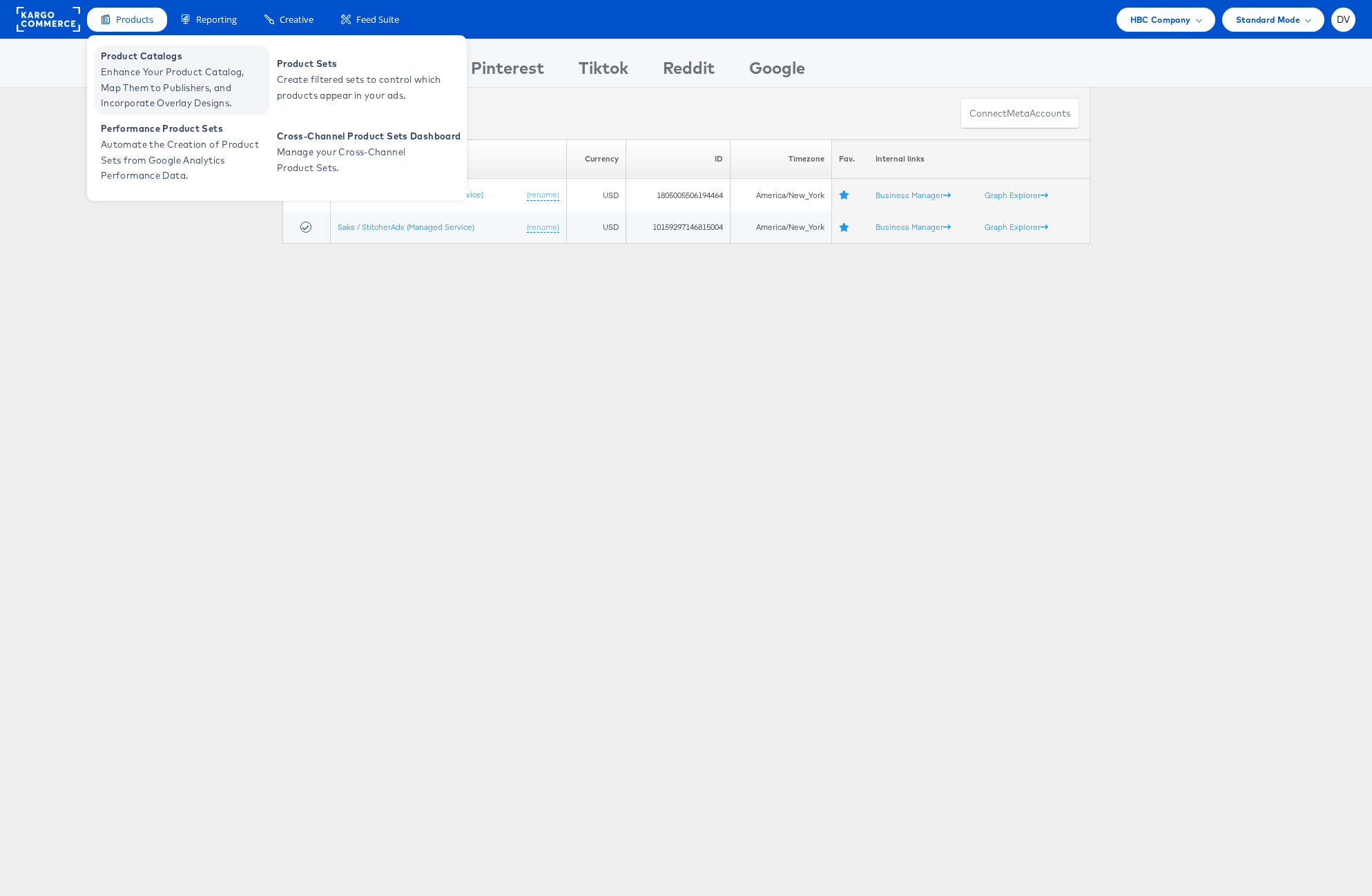
click at [145, 58] on span "Product Catalogs" at bounding box center [183, 56] width 165 height 16
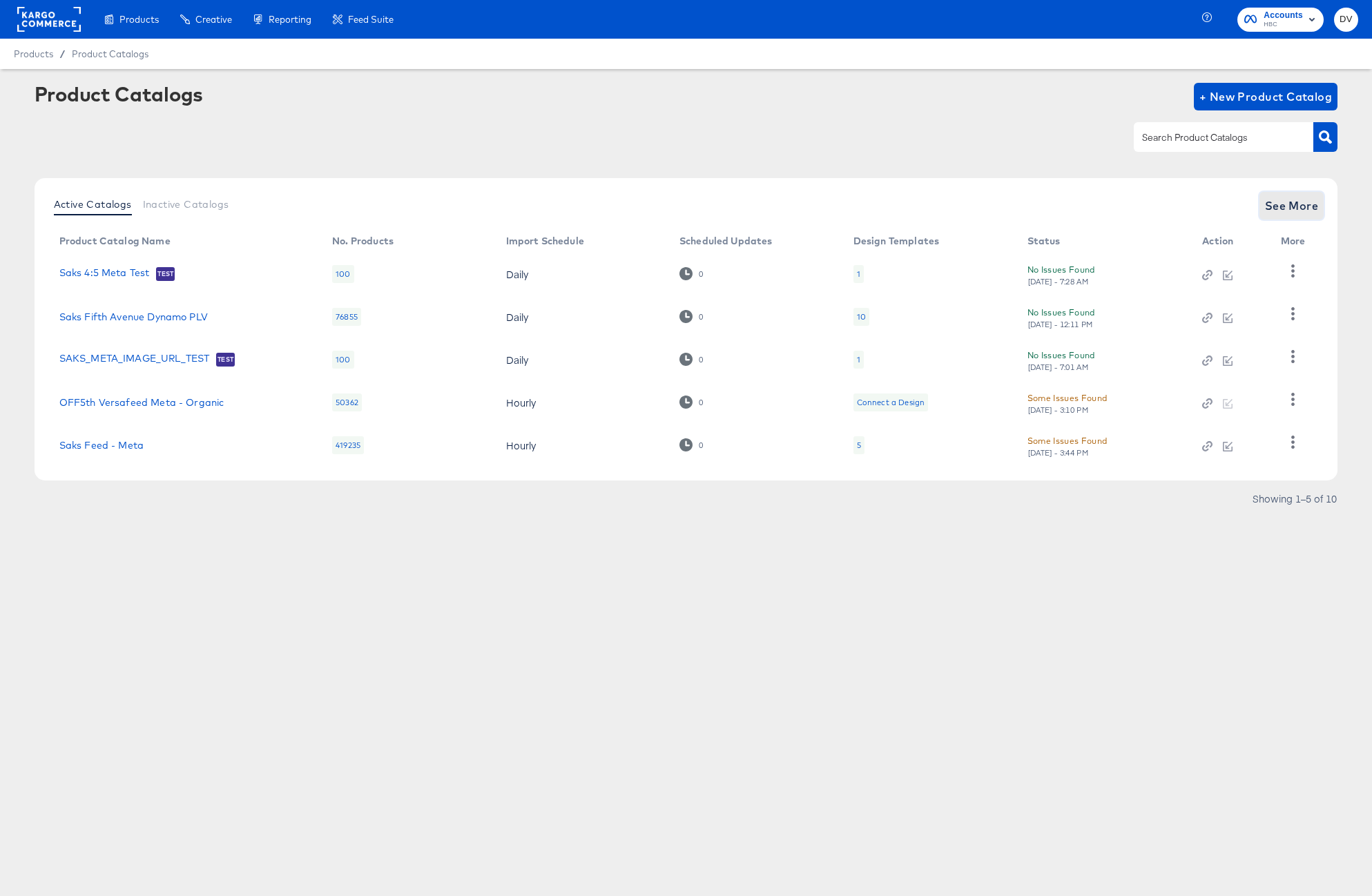
click at [1307, 219] on button "See More" at bounding box center [1292, 206] width 65 height 28
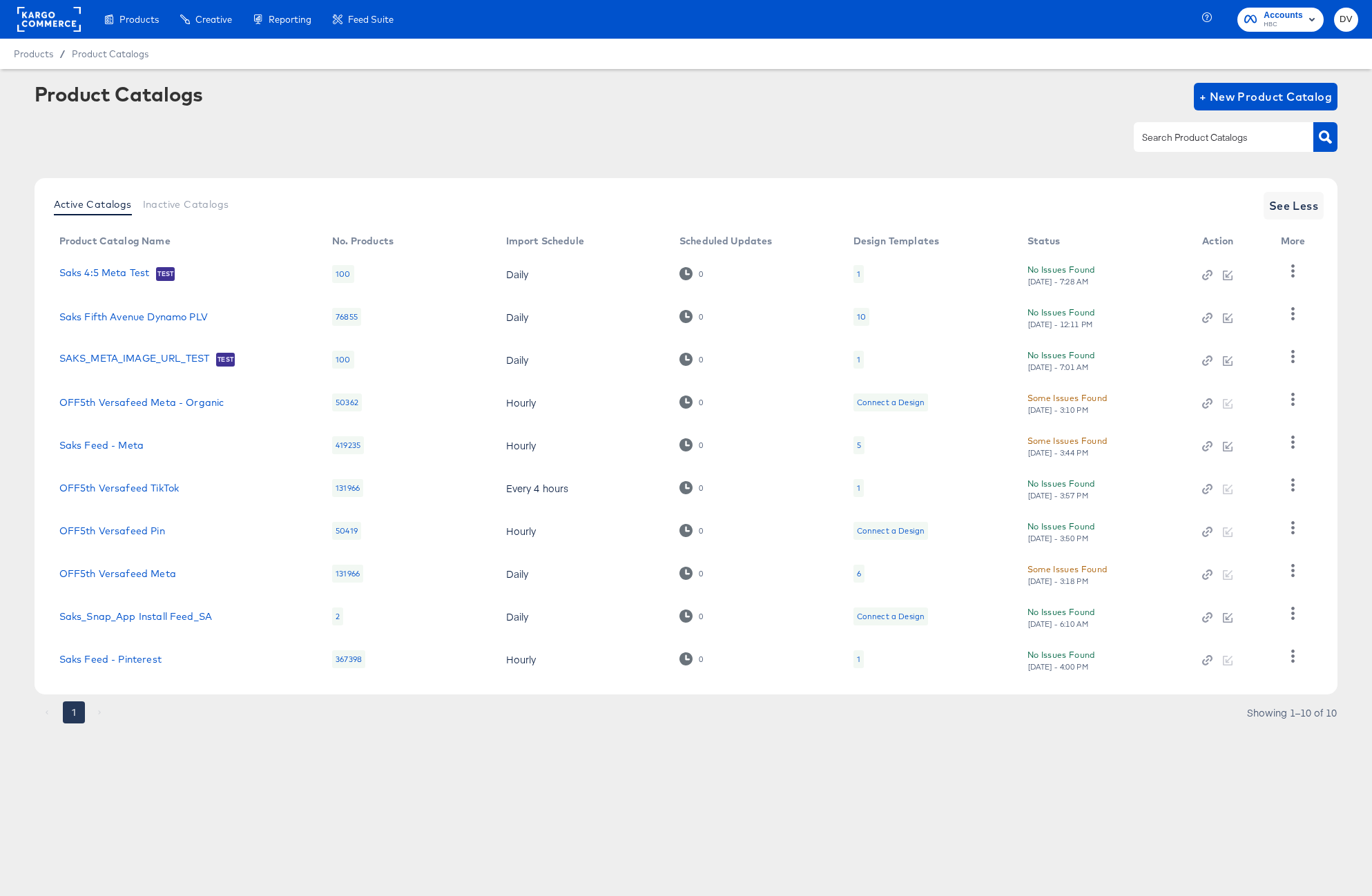
click at [52, 23] on rect at bounding box center [49, 19] width 64 height 25
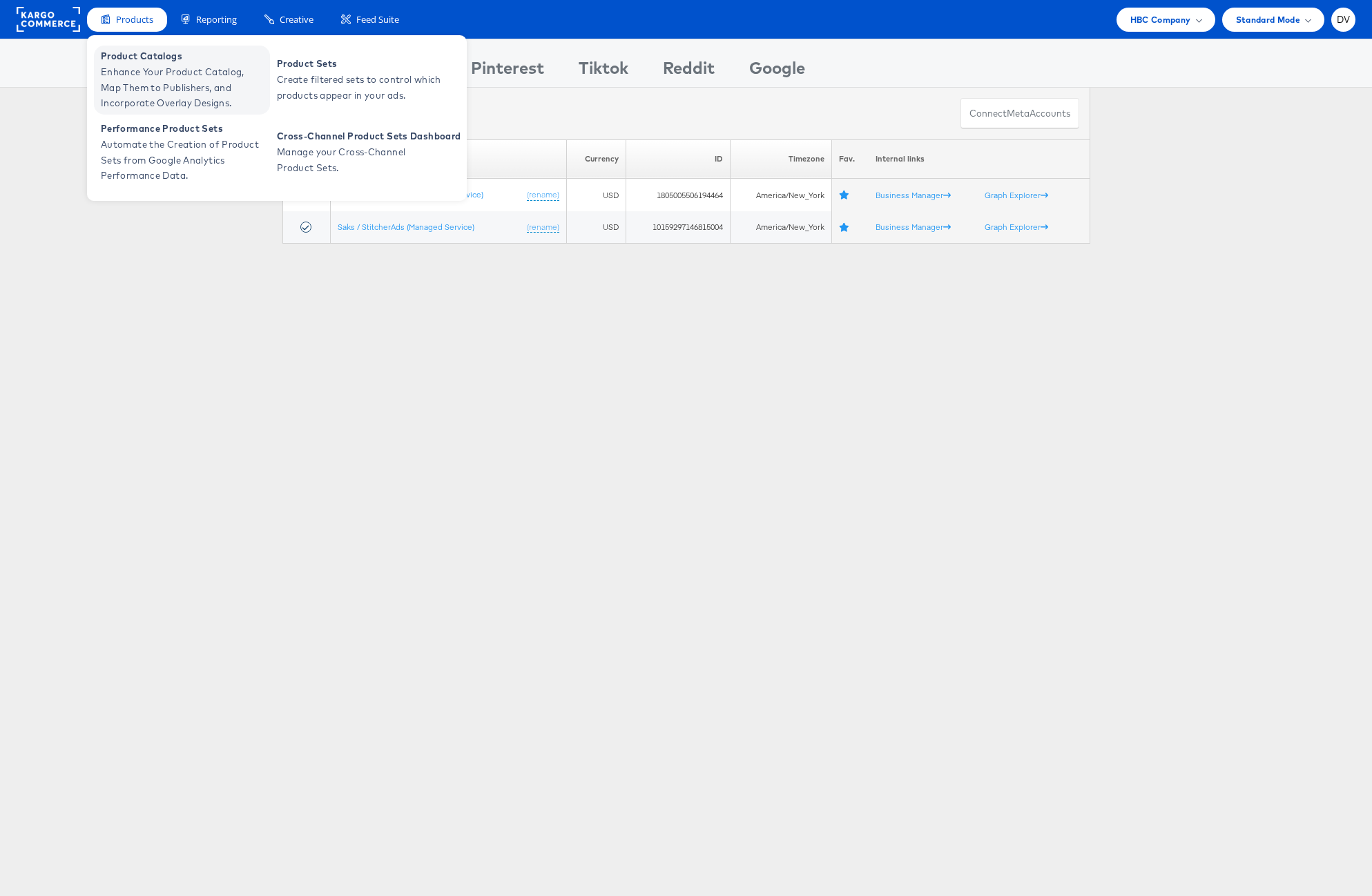
click at [131, 52] on span "Product Catalogs" at bounding box center [183, 56] width 165 height 16
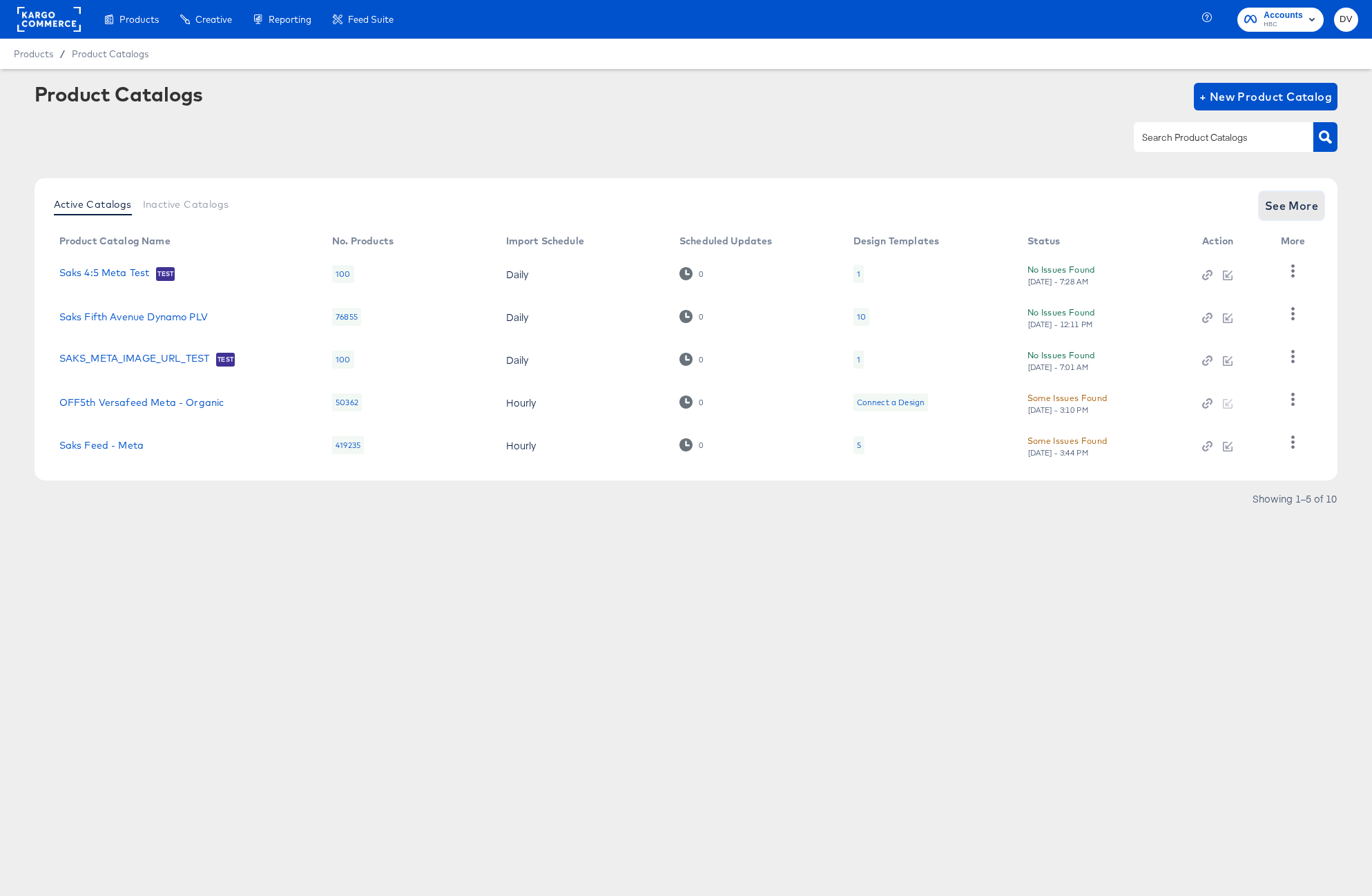
click at [1315, 211] on span "See More" at bounding box center [1291, 206] width 54 height 20
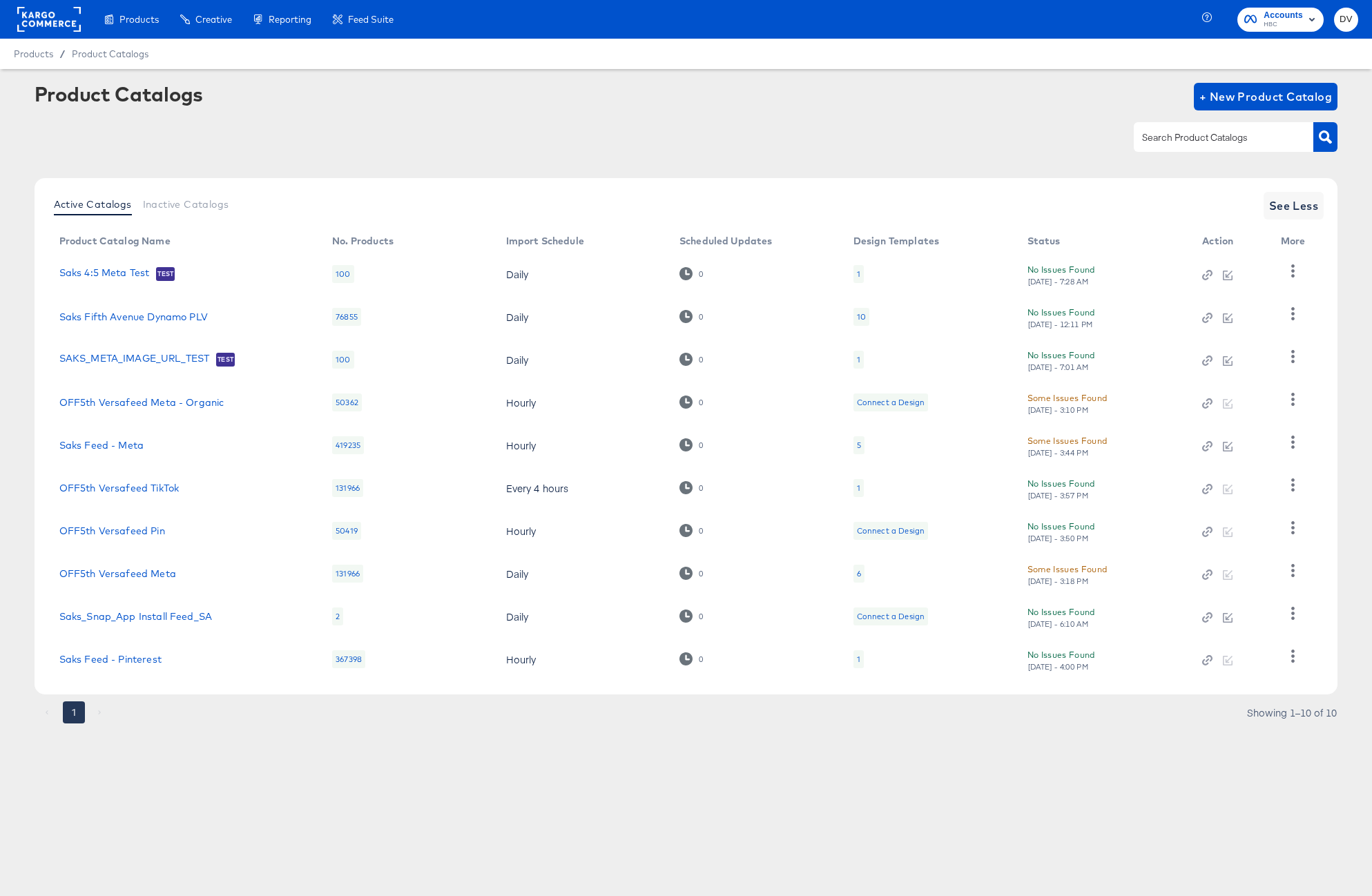
click at [37, 31] on rect at bounding box center [49, 19] width 64 height 25
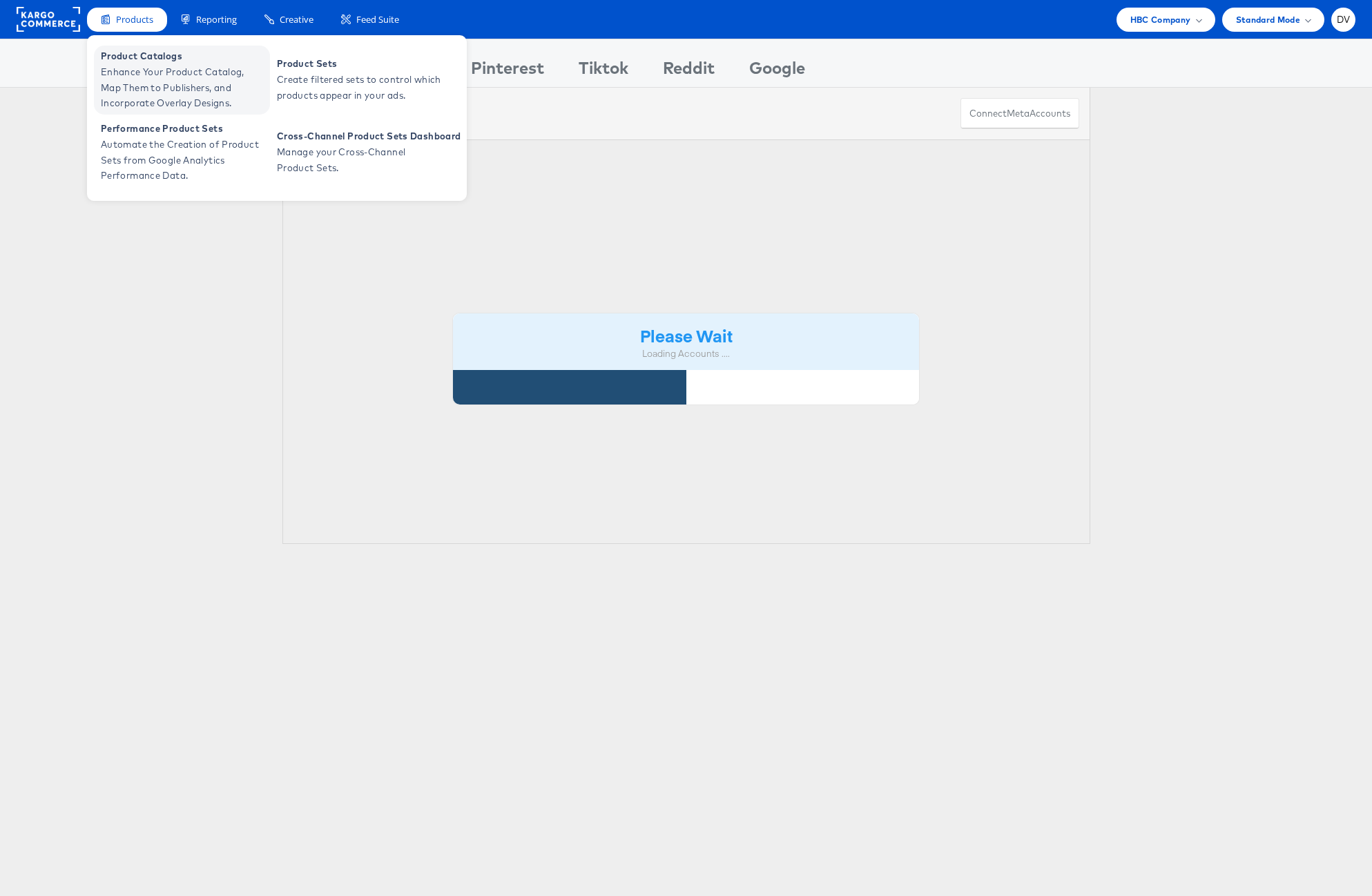
click at [145, 51] on span "Product Catalogs" at bounding box center [183, 56] width 165 height 16
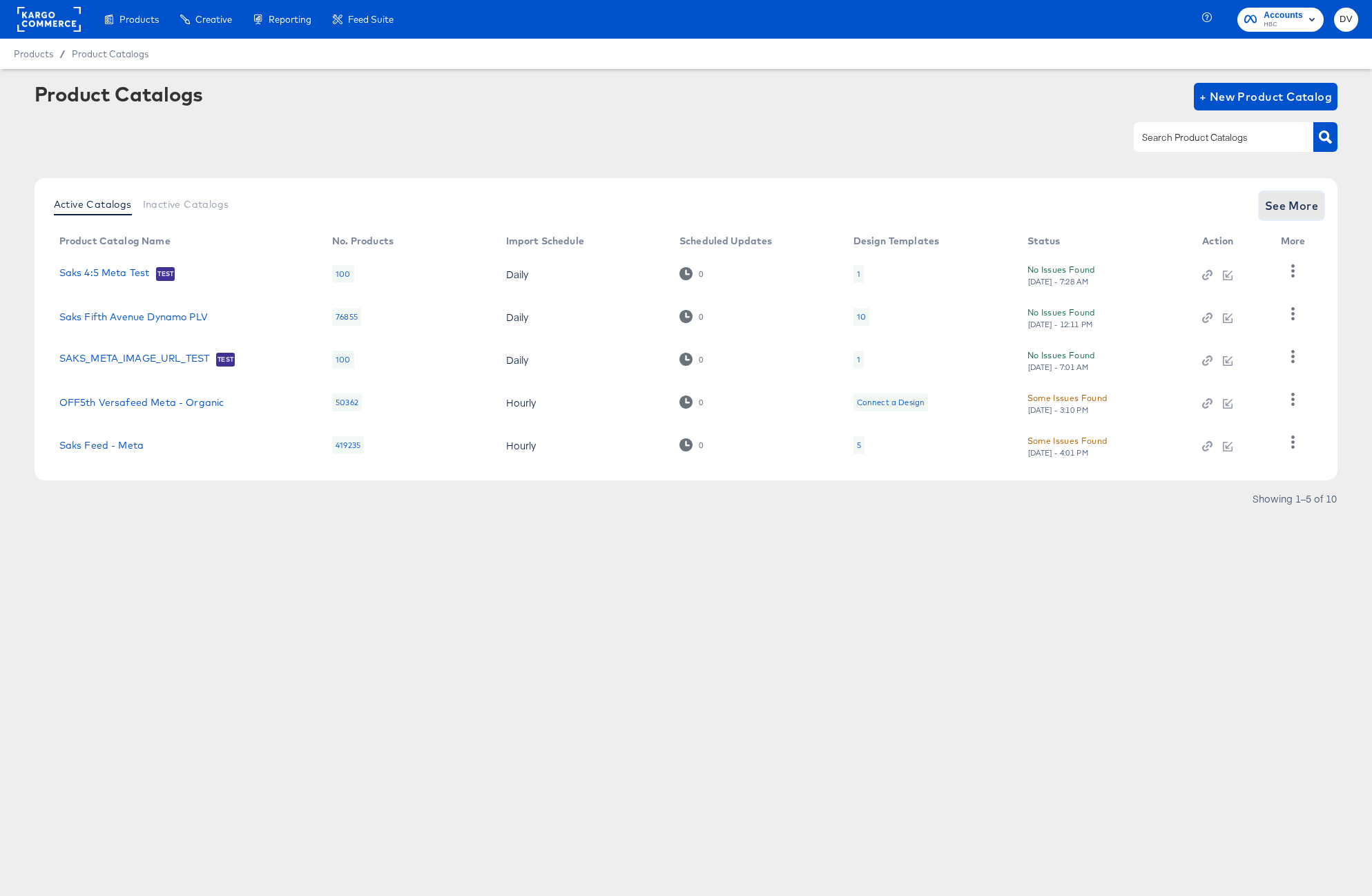
click at [1318, 211] on span "See More" at bounding box center [1291, 206] width 54 height 20
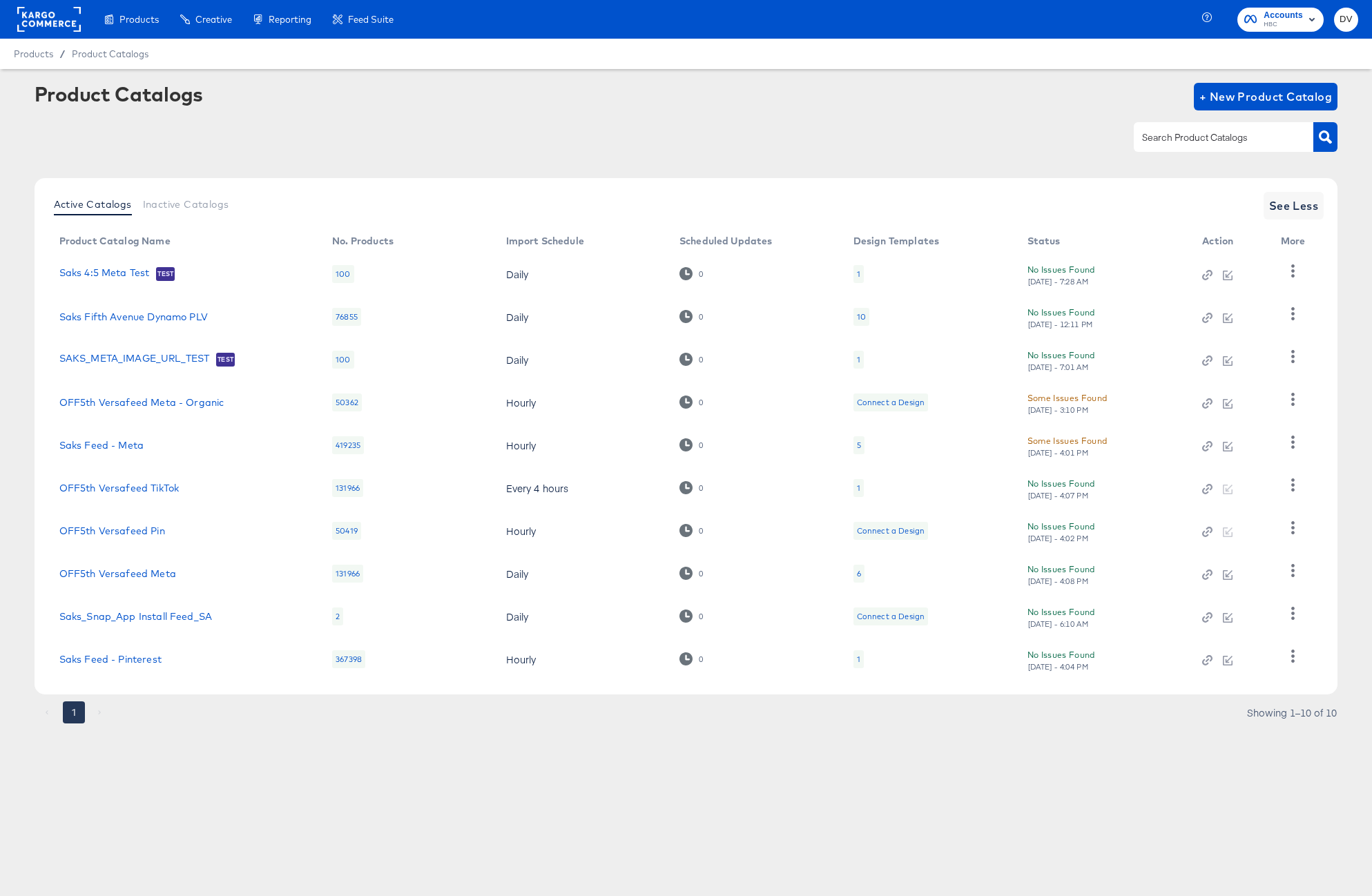
click at [595, 734] on article "Product Catalogs + New Product Catalog Active Catalogs Inactive Catalogs See Le…" at bounding box center [686, 420] width 1372 height 703
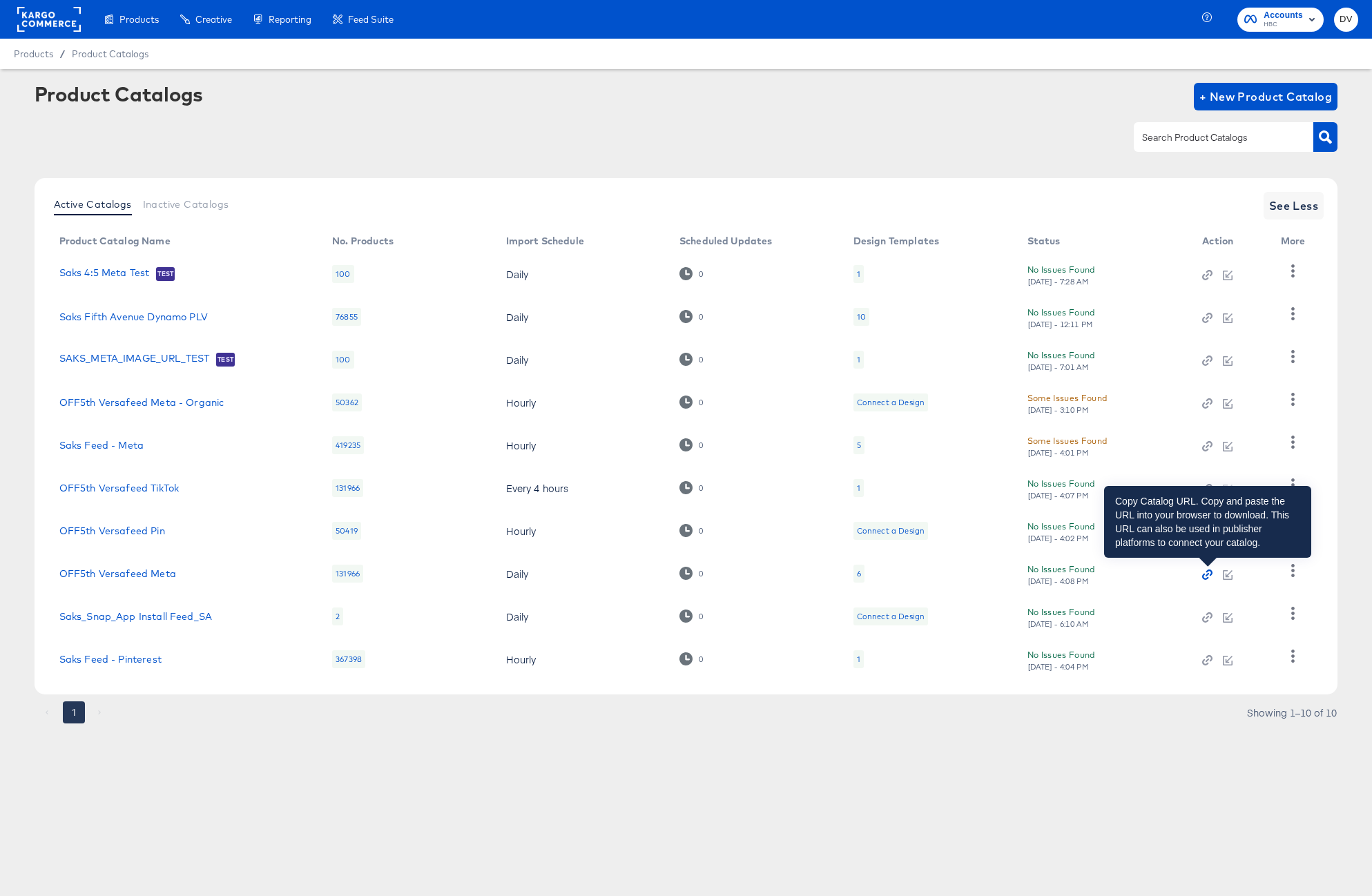
click at [1206, 574] on icon "button" at bounding box center [1208, 574] width 10 height 10
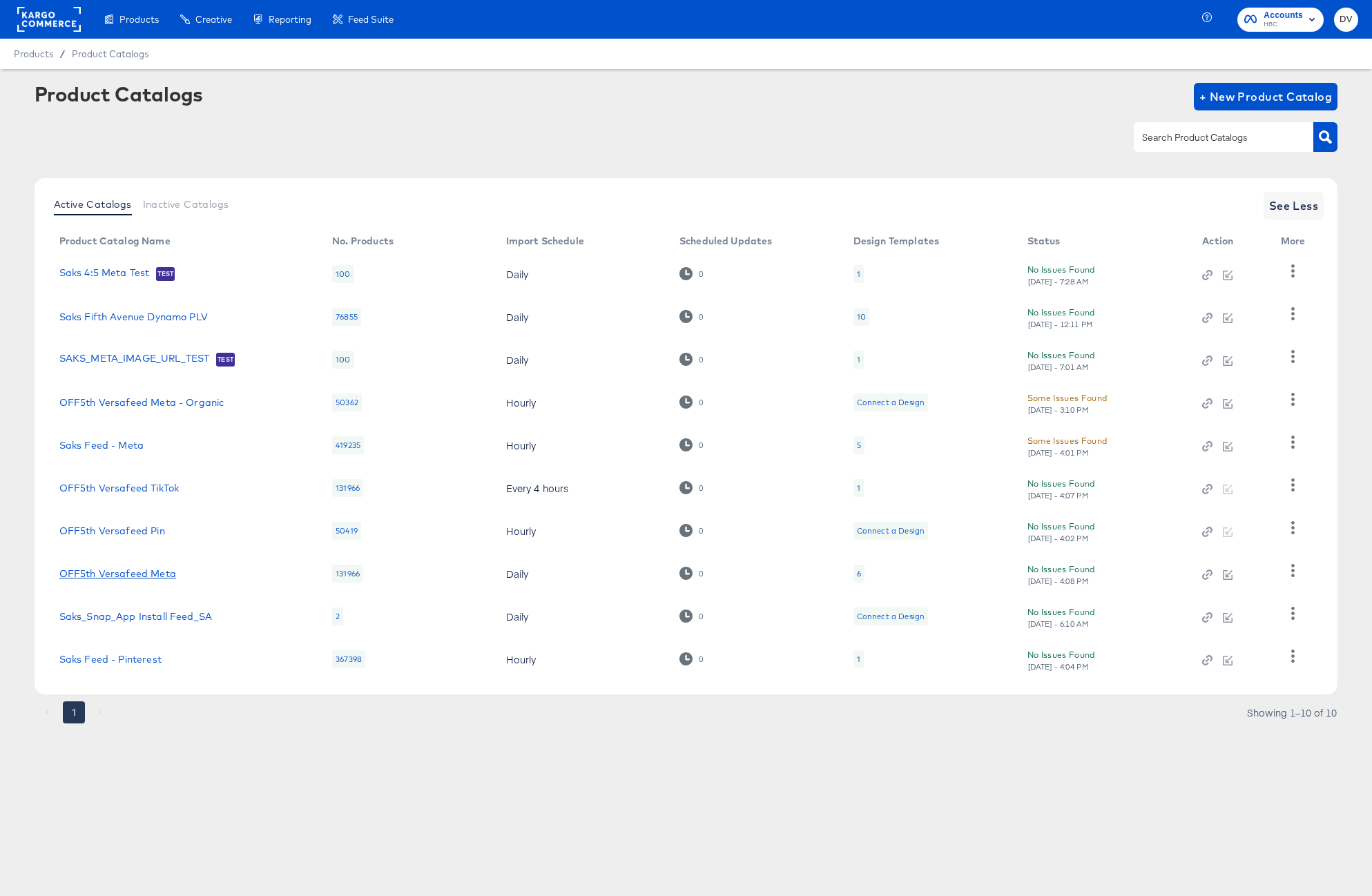
click at [119, 574] on link "OFF5th Versafeed Meta" at bounding box center [117, 573] width 116 height 11
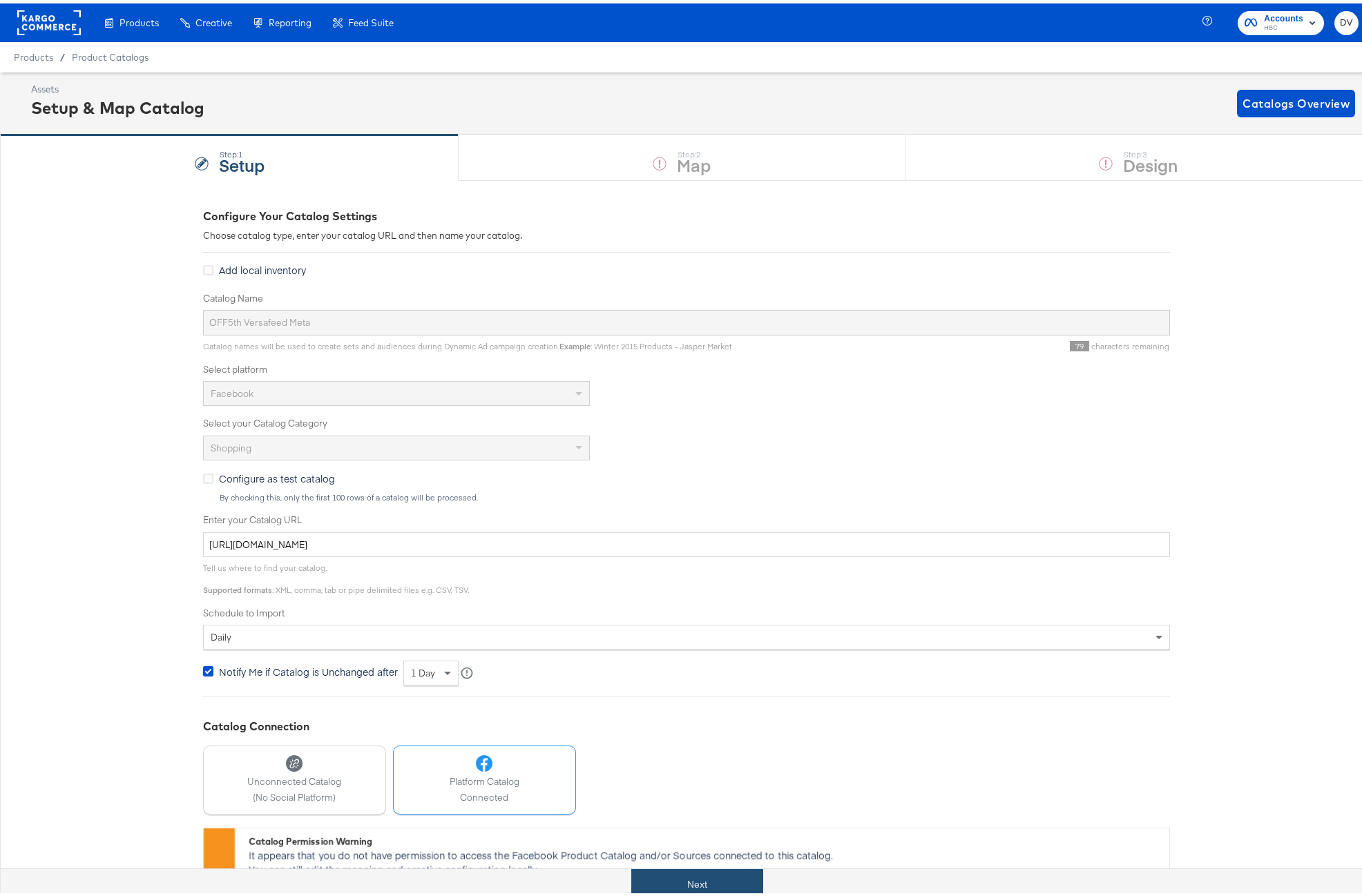
click at [698, 877] on button "Next" at bounding box center [697, 881] width 132 height 32
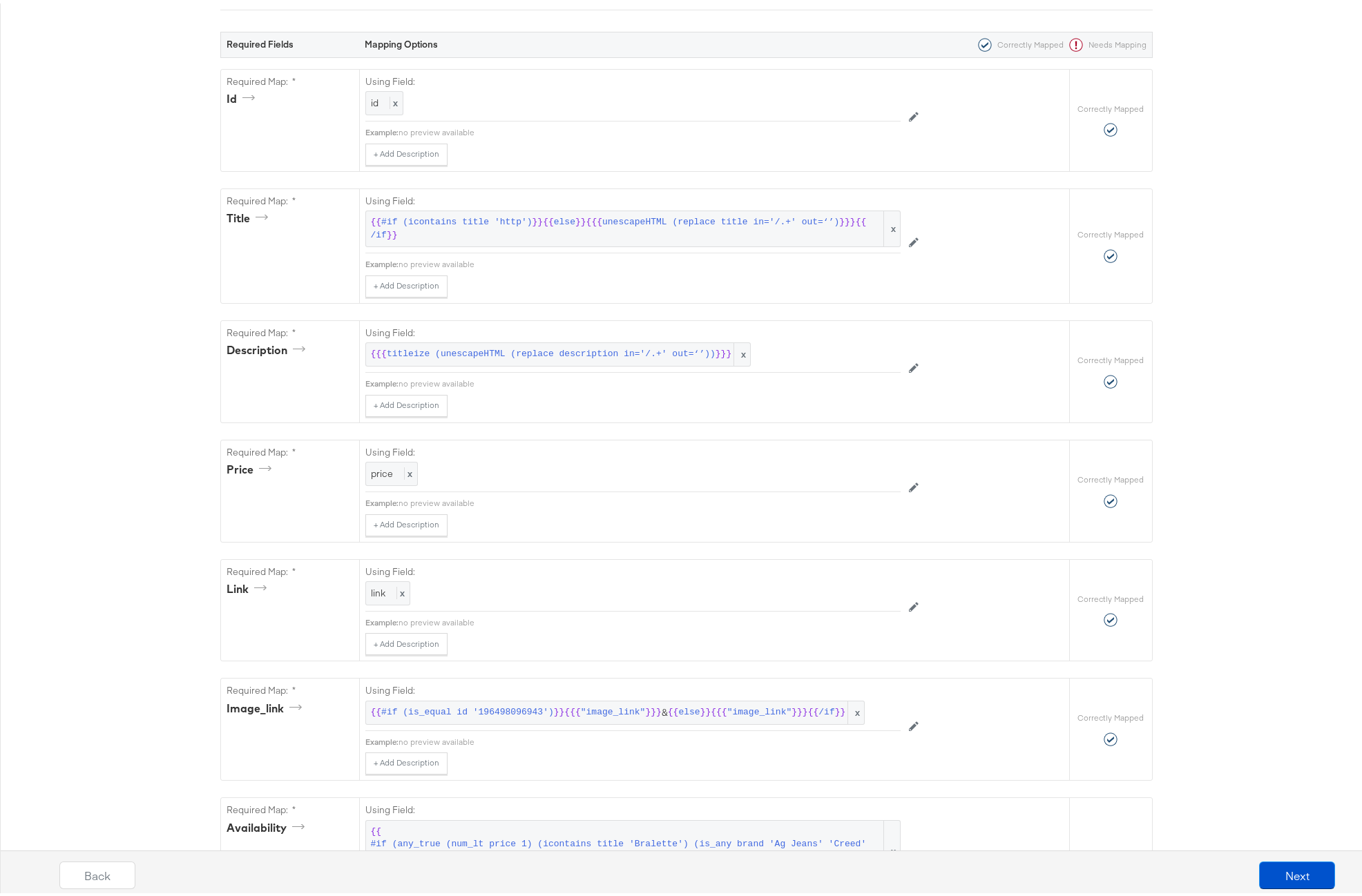
scroll to position [425, 0]
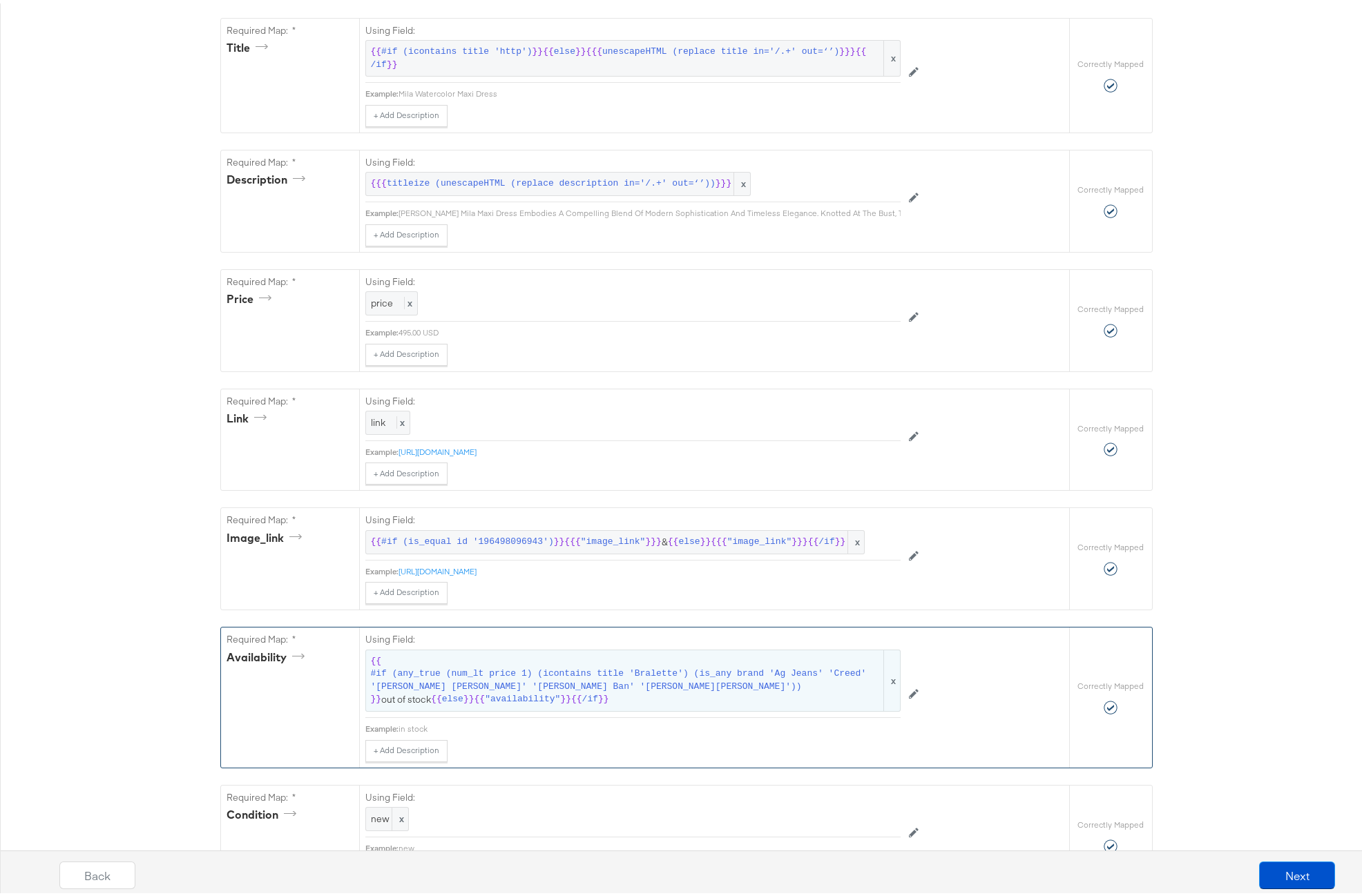
click at [648, 689] on span "#if (any_true (num_lt price 1) (icontains title 'Bralette') (is_any brand 'Ag J…" at bounding box center [626, 676] width 510 height 26
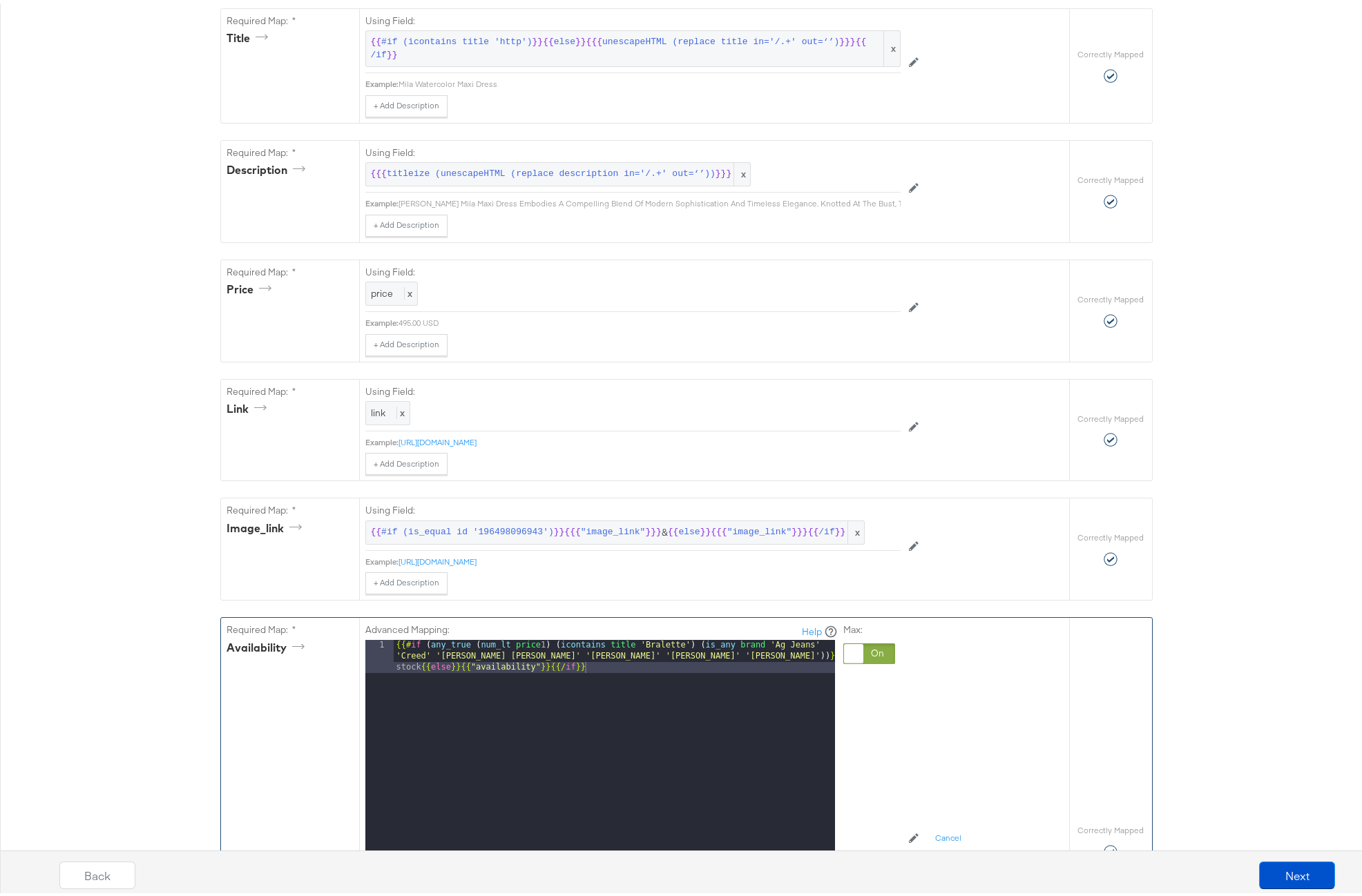
scroll to position [509, 0]
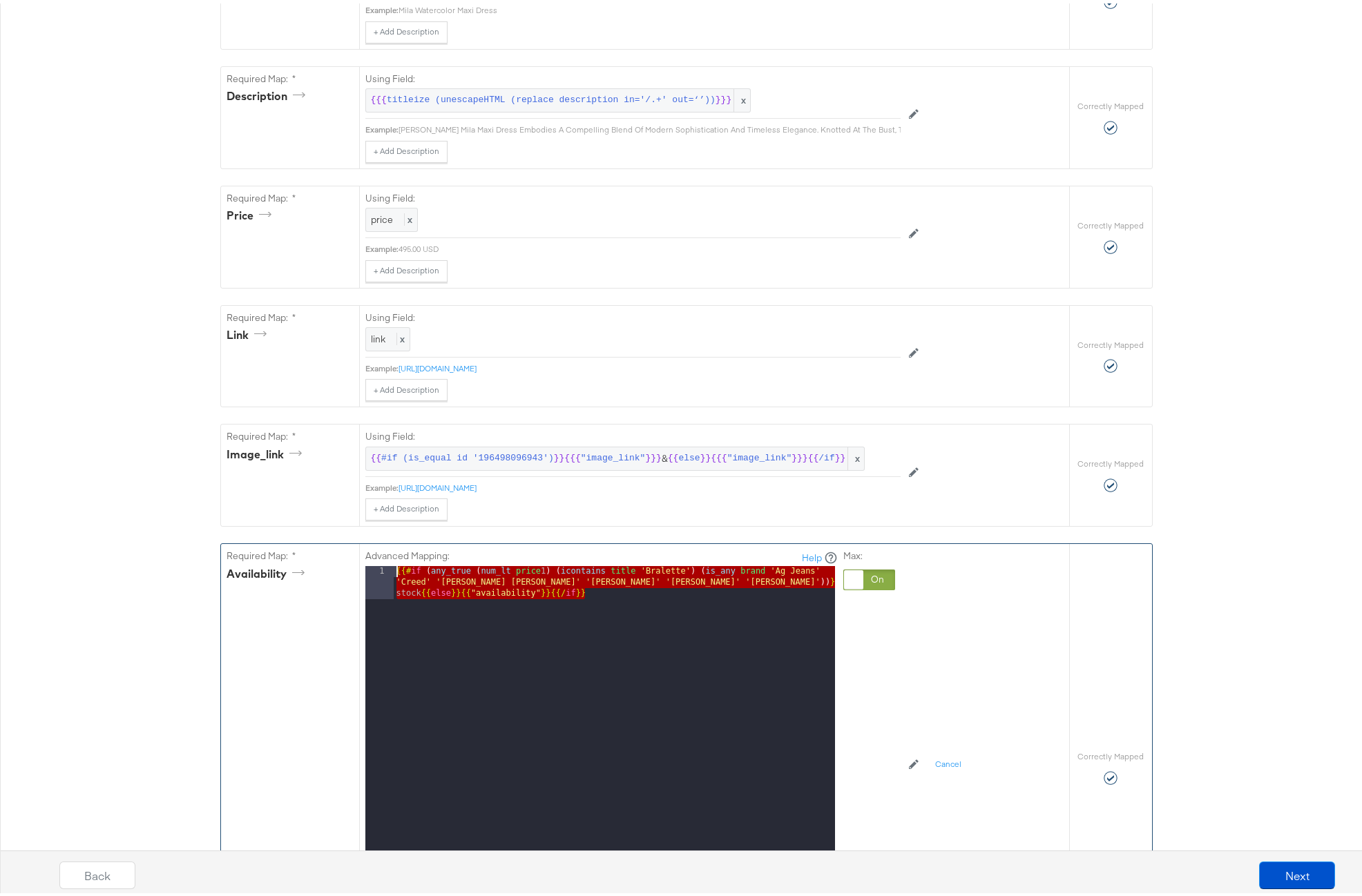
drag, startPoint x: 588, startPoint y: 608, endPoint x: 387, endPoint y: 590, distance: 201.8
click at [387, 590] on div "1 {{# if ( any_true ( num_lt price 1 ) ( icontains title 'Bralette' ) ( is_any …" at bounding box center [600, 735] width 470 height 346
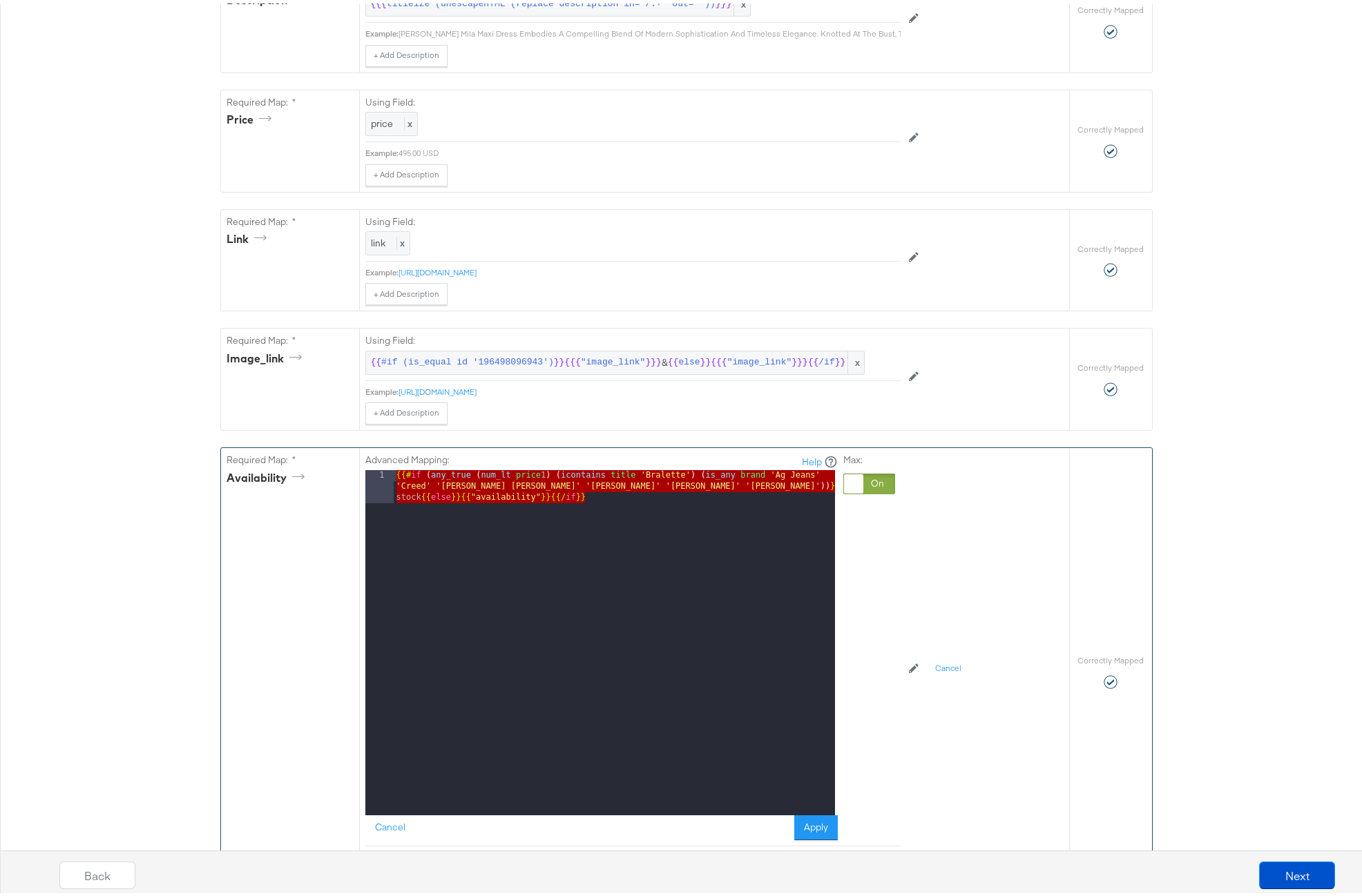
scroll to position [637, 0]
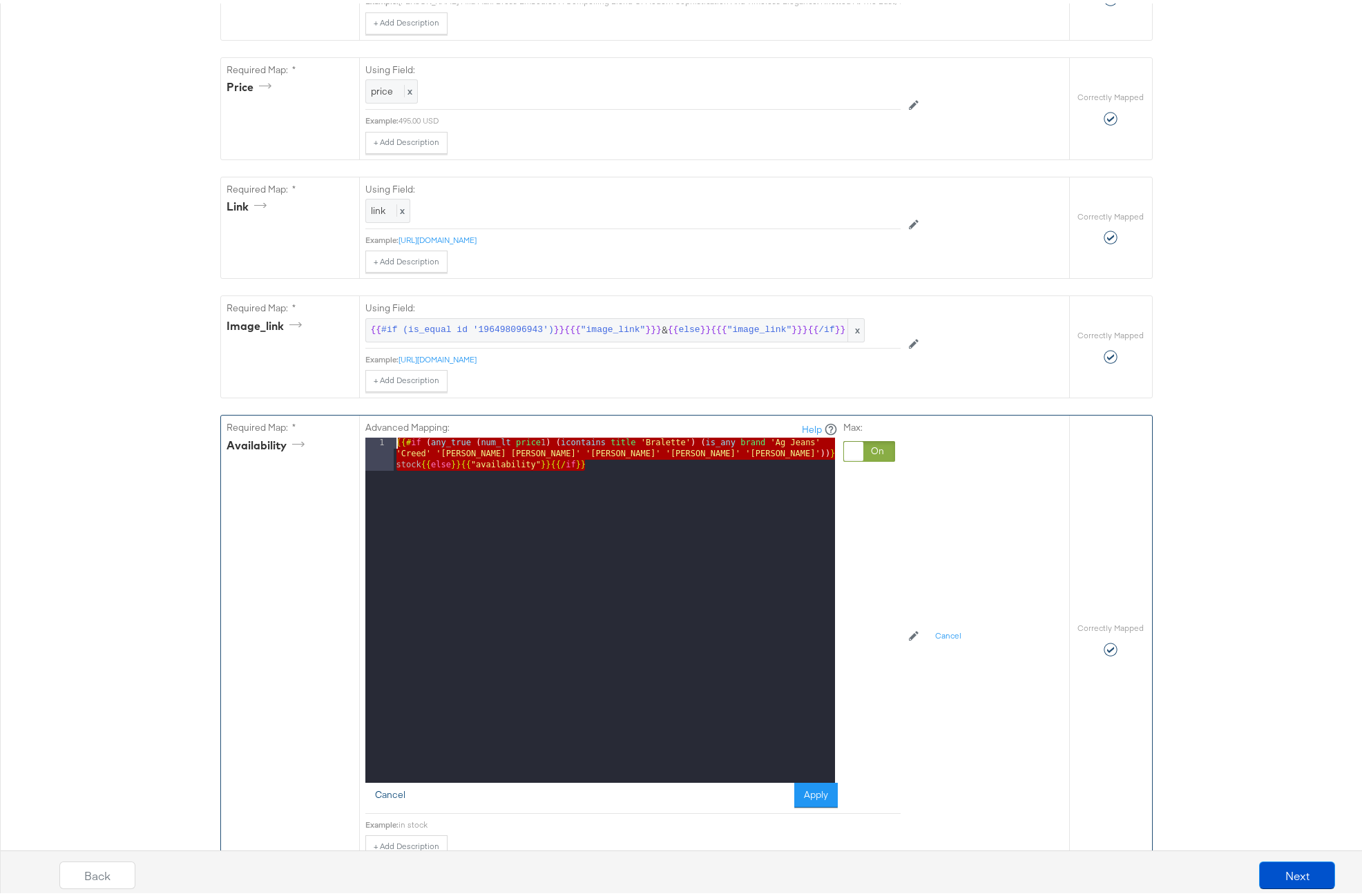
click at [394, 804] on button "Cancel" at bounding box center [390, 792] width 49 height 25
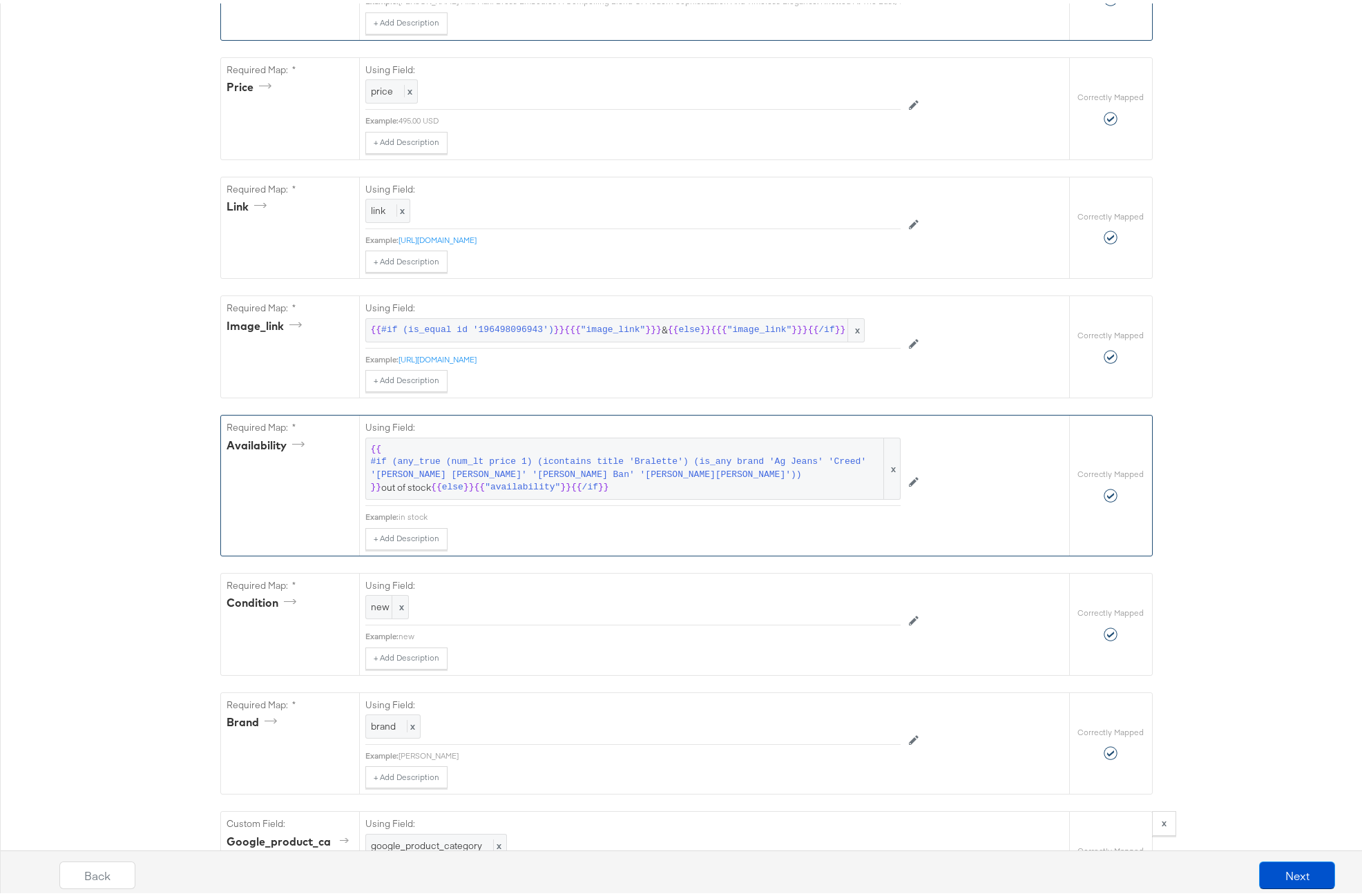
scroll to position [0, 0]
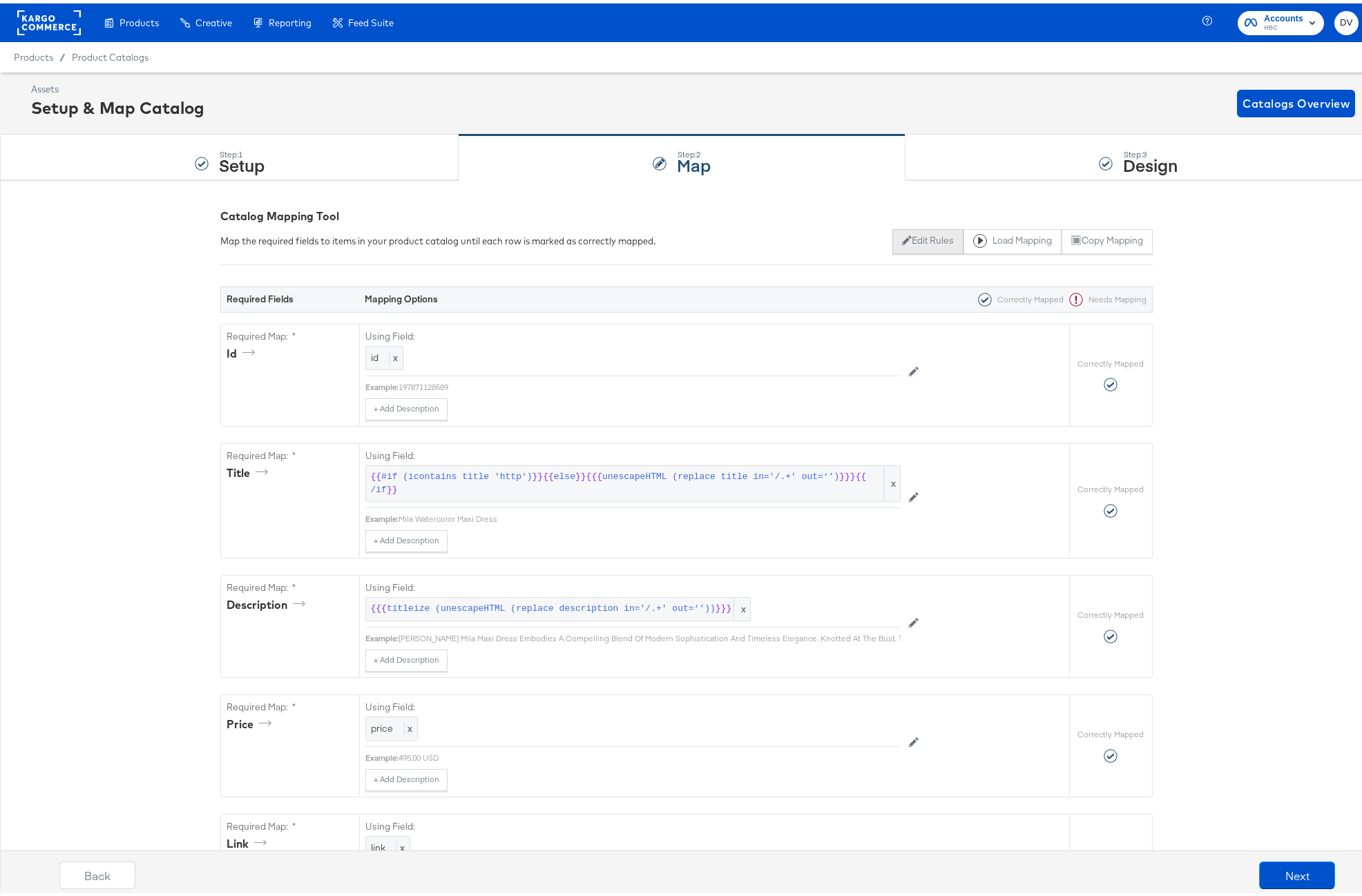
click at [902, 236] on icon at bounding box center [907, 237] width 10 height 10
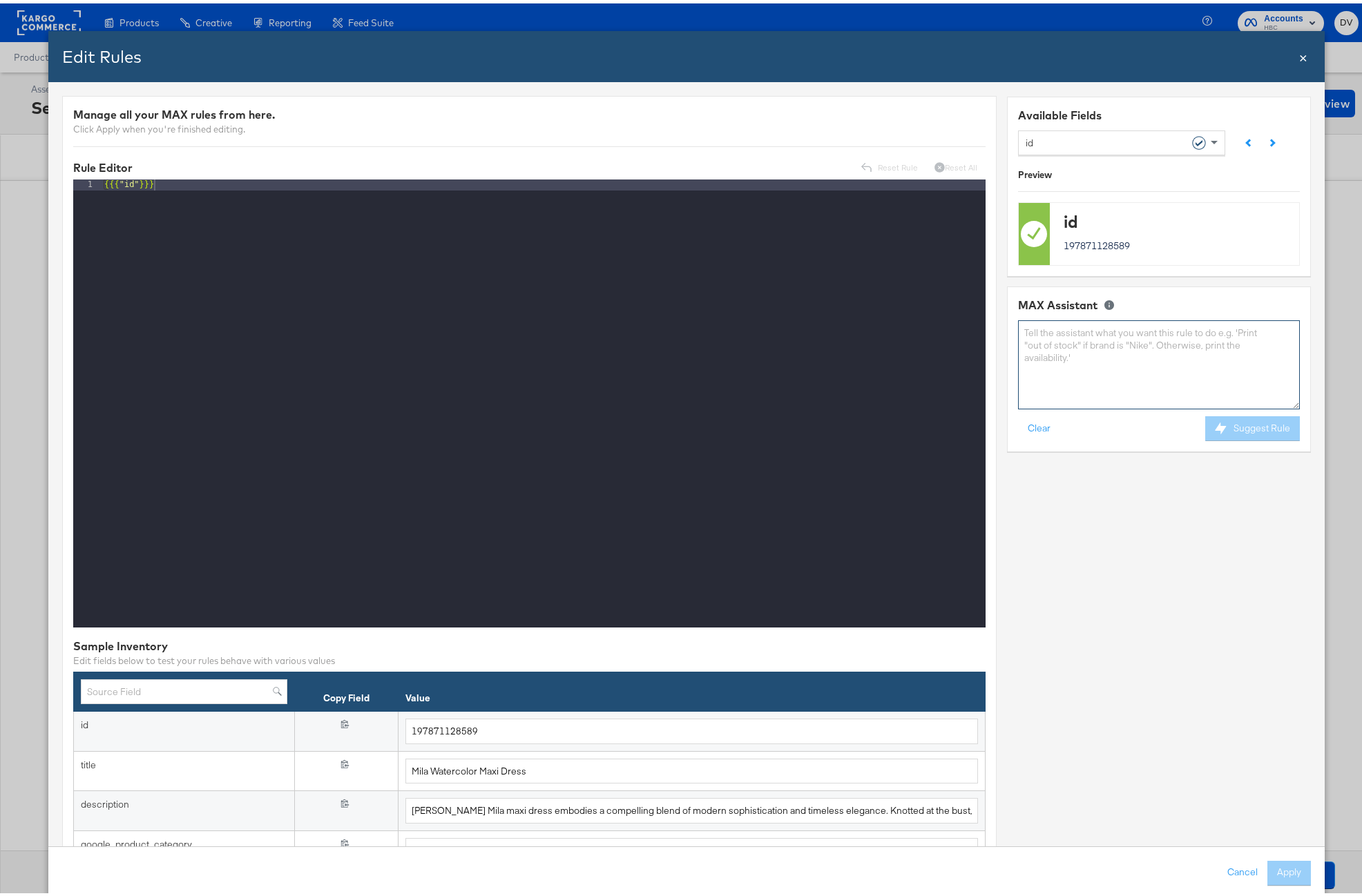
click at [1027, 338] on textarea at bounding box center [1158, 361] width 282 height 89
paste textarea "{{#if (any_true (num_lt price 1) (icontains title 'Bralette') (is_any brand 'Ag…"
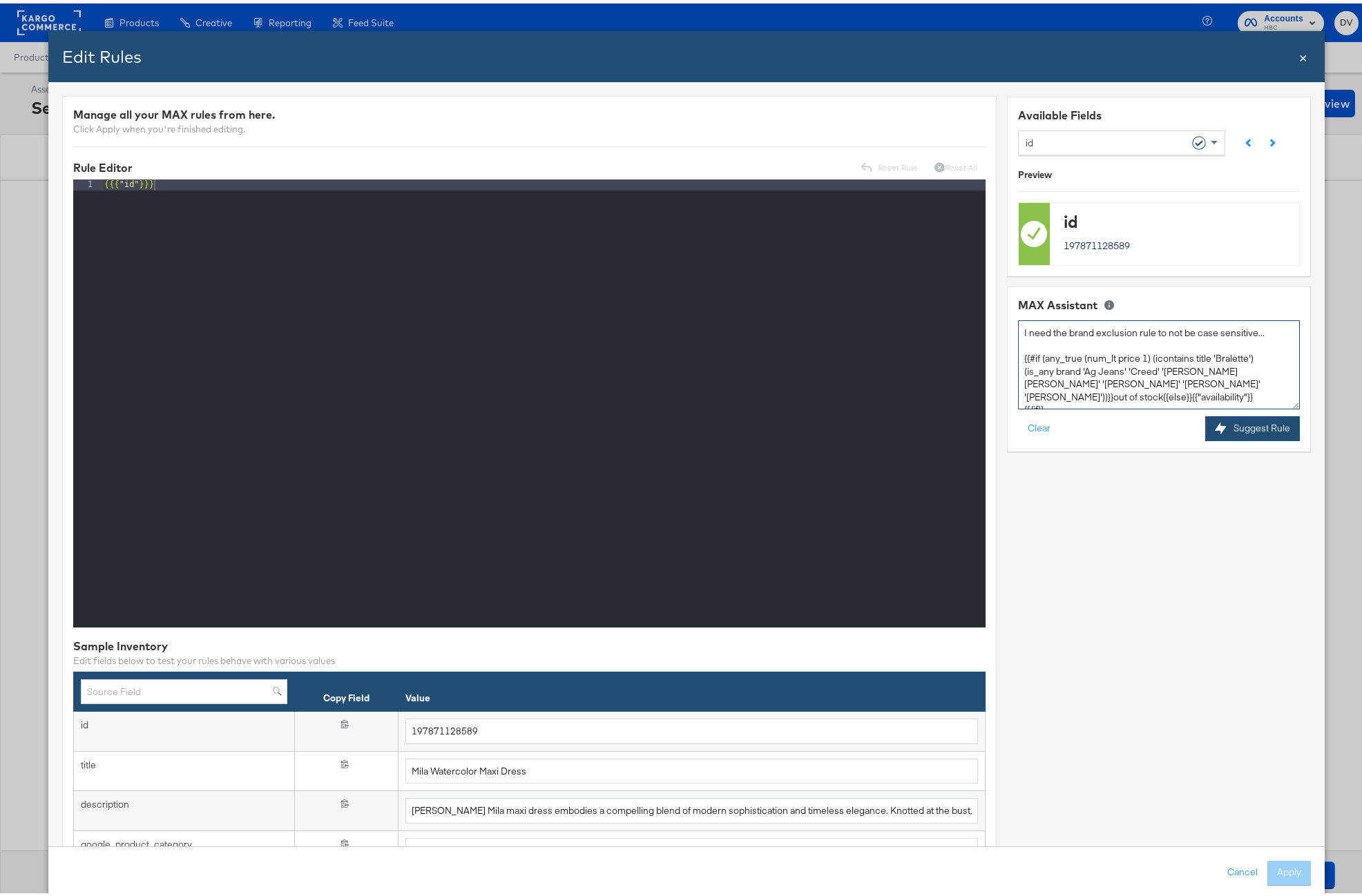
type textarea "I need the brand exclusion rule to not be case sensitive... {{#if (any_true (nu…"
click at [1223, 415] on button "Suggest Rule" at bounding box center [1252, 424] width 95 height 25
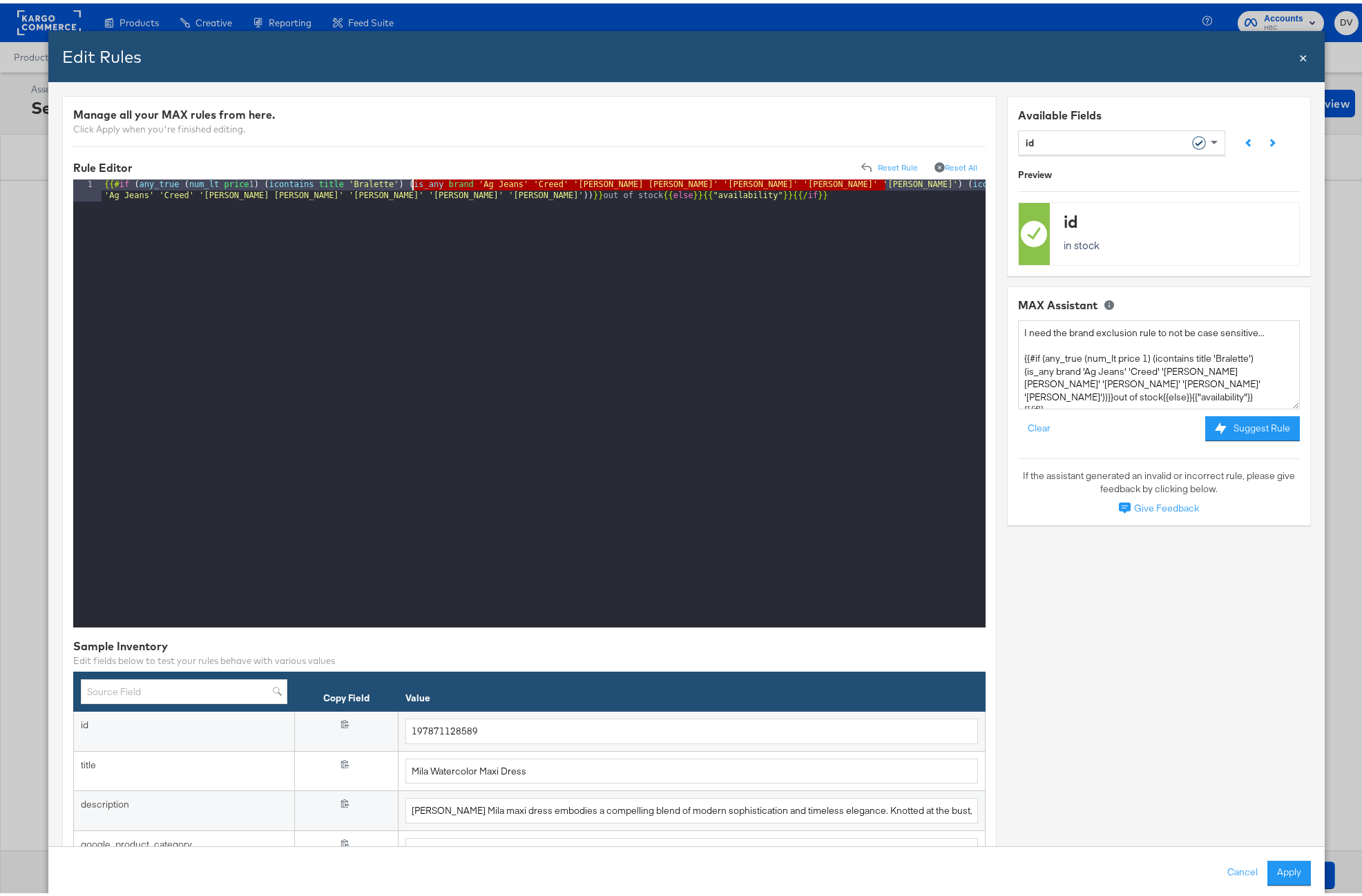
drag, startPoint x: 886, startPoint y: 185, endPoint x: 414, endPoint y: 178, distance: 472.1
click at [414, 178] on div "{{# if ( any_true ( num_lt price 1 ) ( icontains title 'Bralette' ) ( is_any br…" at bounding box center [543, 422] width 883 height 492
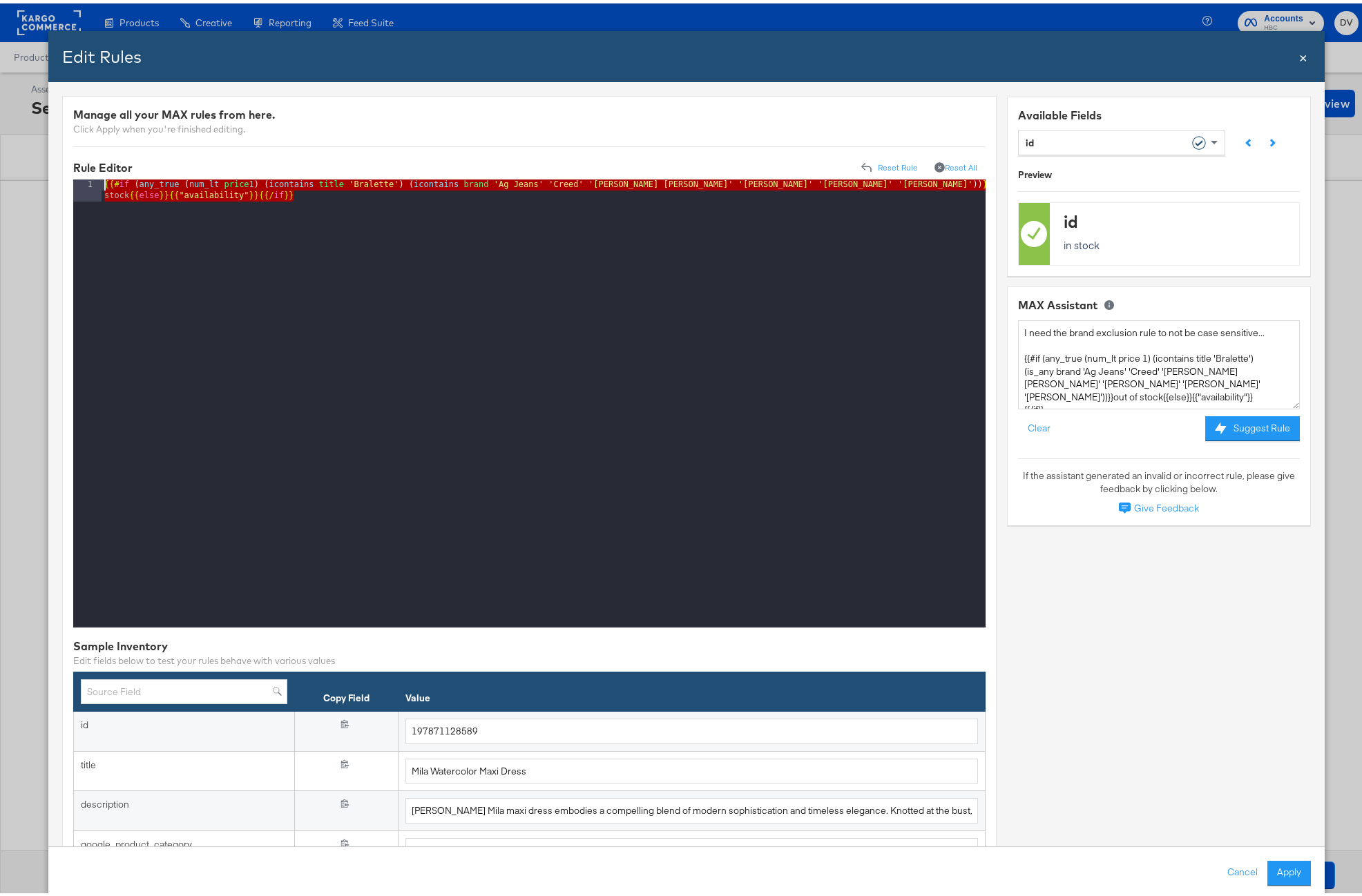
drag, startPoint x: 343, startPoint y: 190, endPoint x: 61, endPoint y: 158, distance: 283.8
click at [1241, 865] on button "Cancel" at bounding box center [1241, 869] width 49 height 25
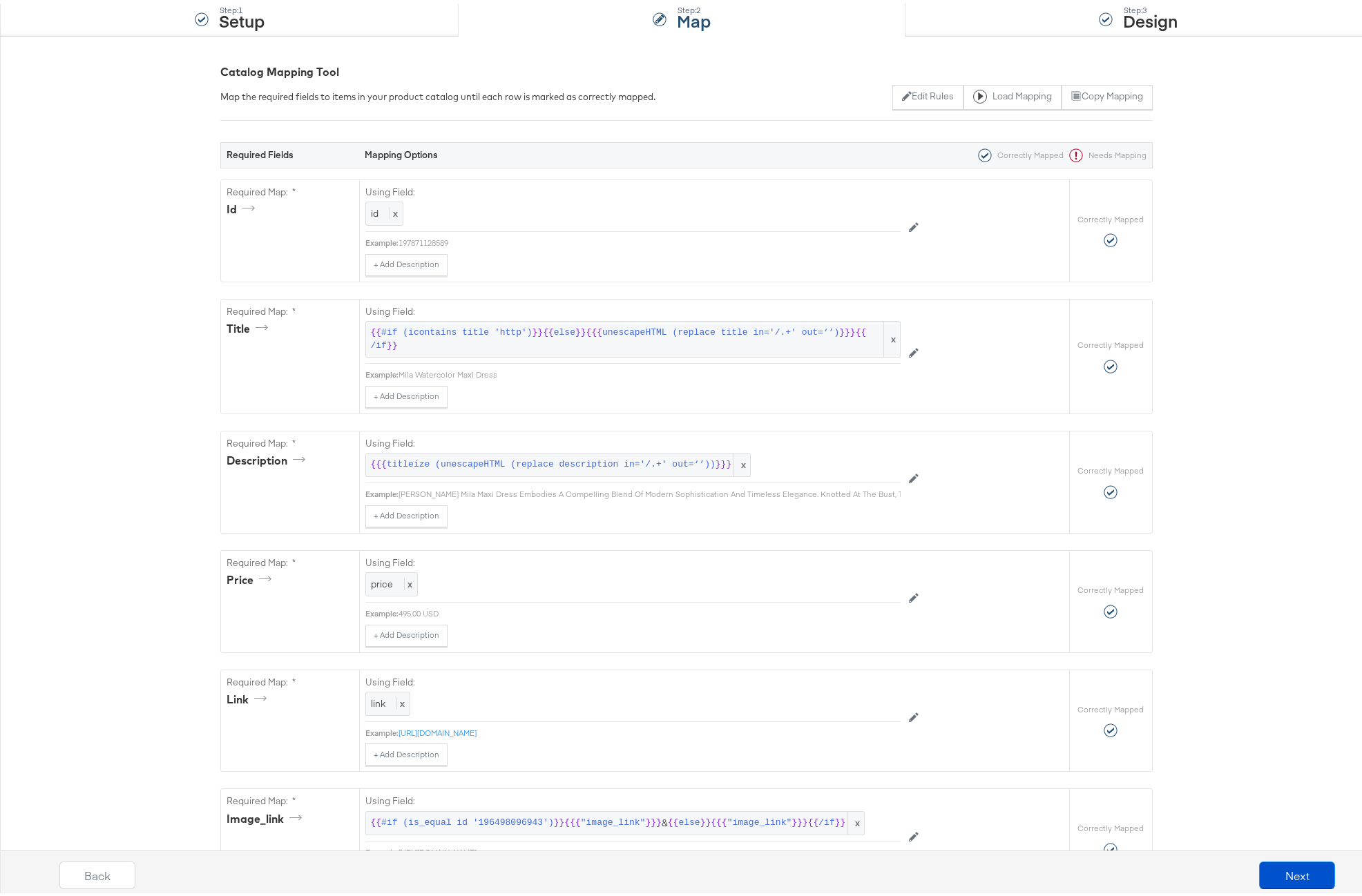
scroll to position [477, 0]
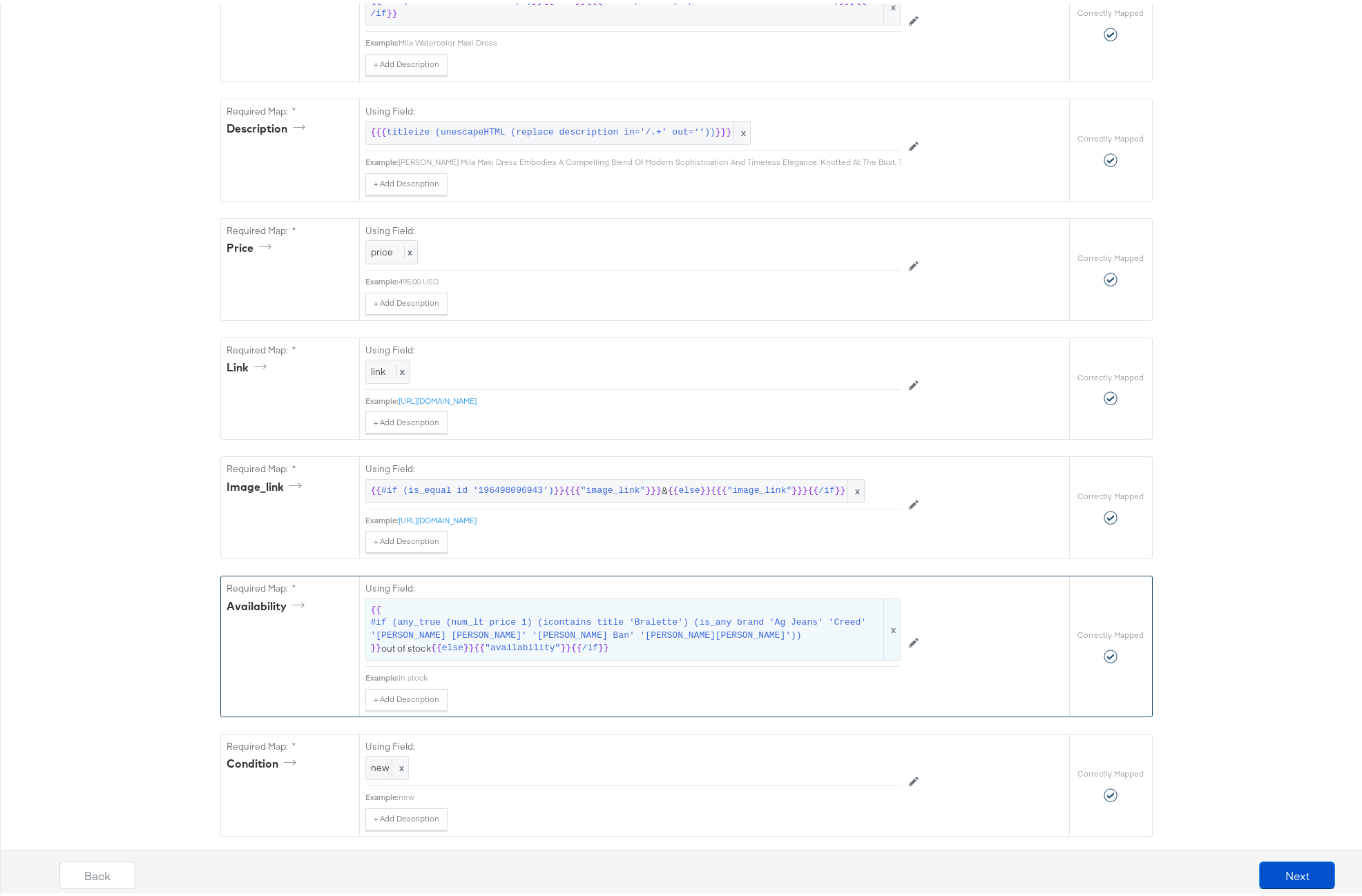
click at [581, 632] on span "{{ #if (any_true (num_lt price 1) (icontains title 'Bralette') (is_any brand 'A…" at bounding box center [633, 626] width 524 height 51
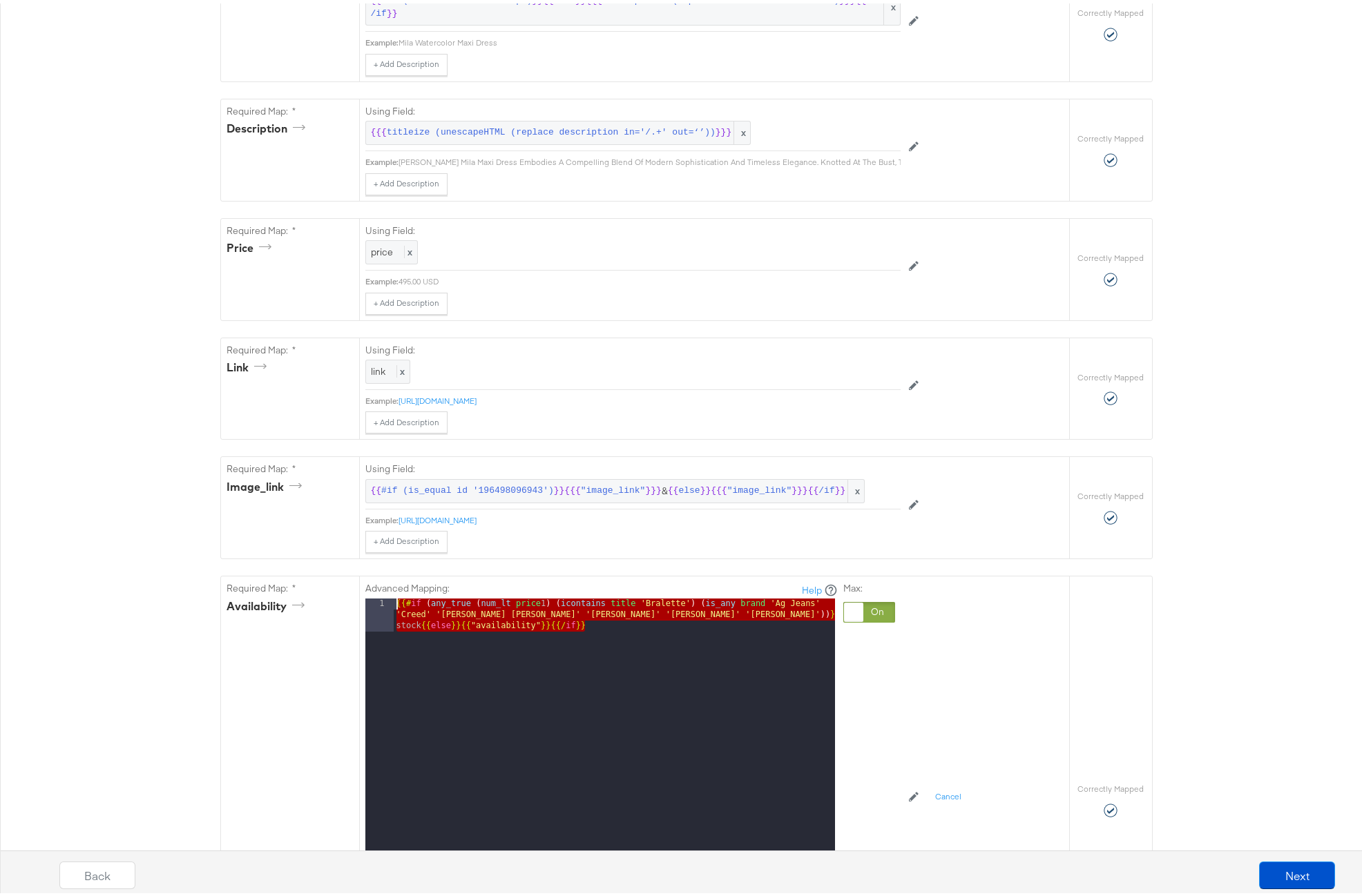
drag, startPoint x: 588, startPoint y: 642, endPoint x: 314, endPoint y: 588, distance: 279.3
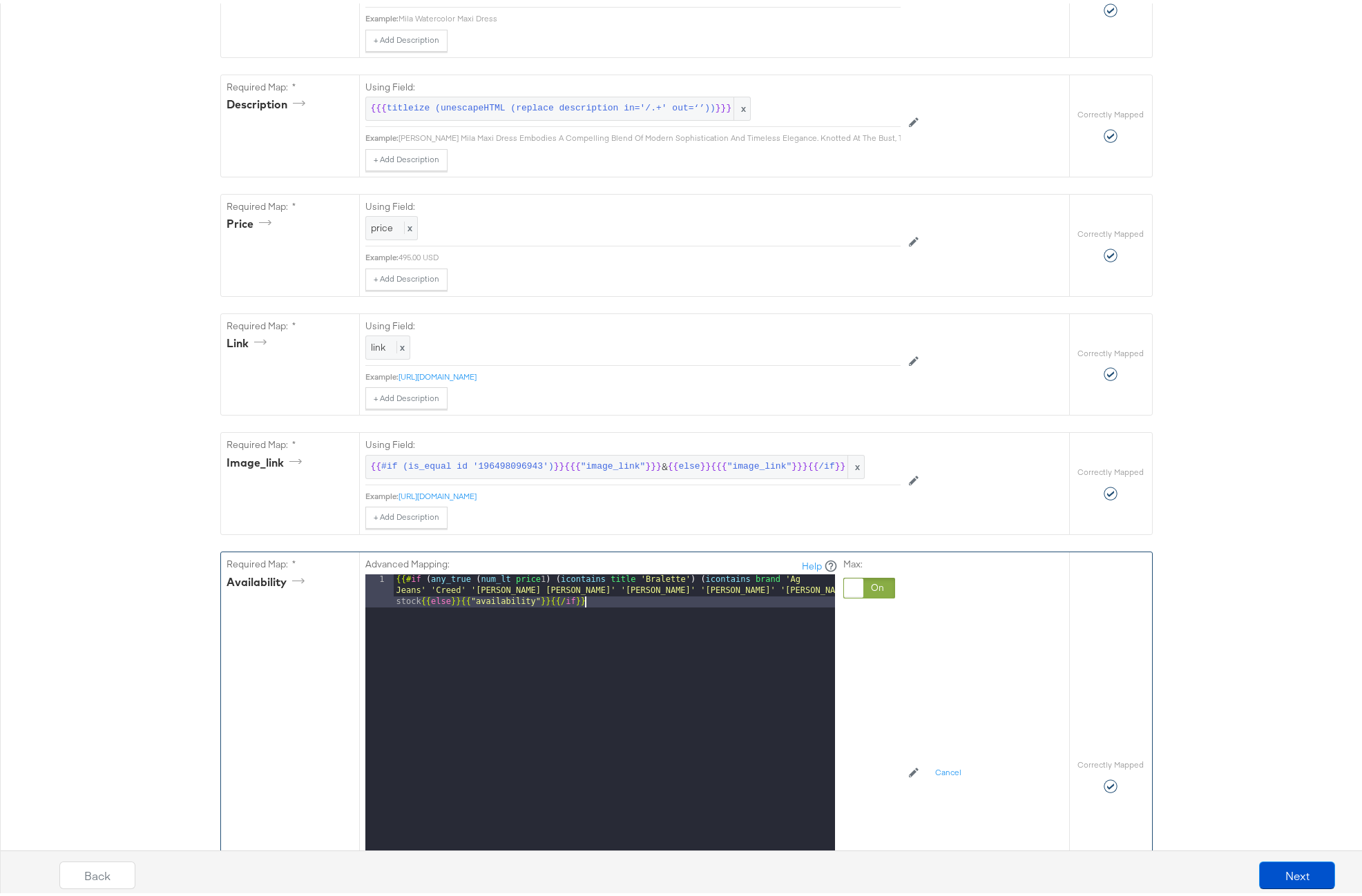
scroll to position [633, 0]
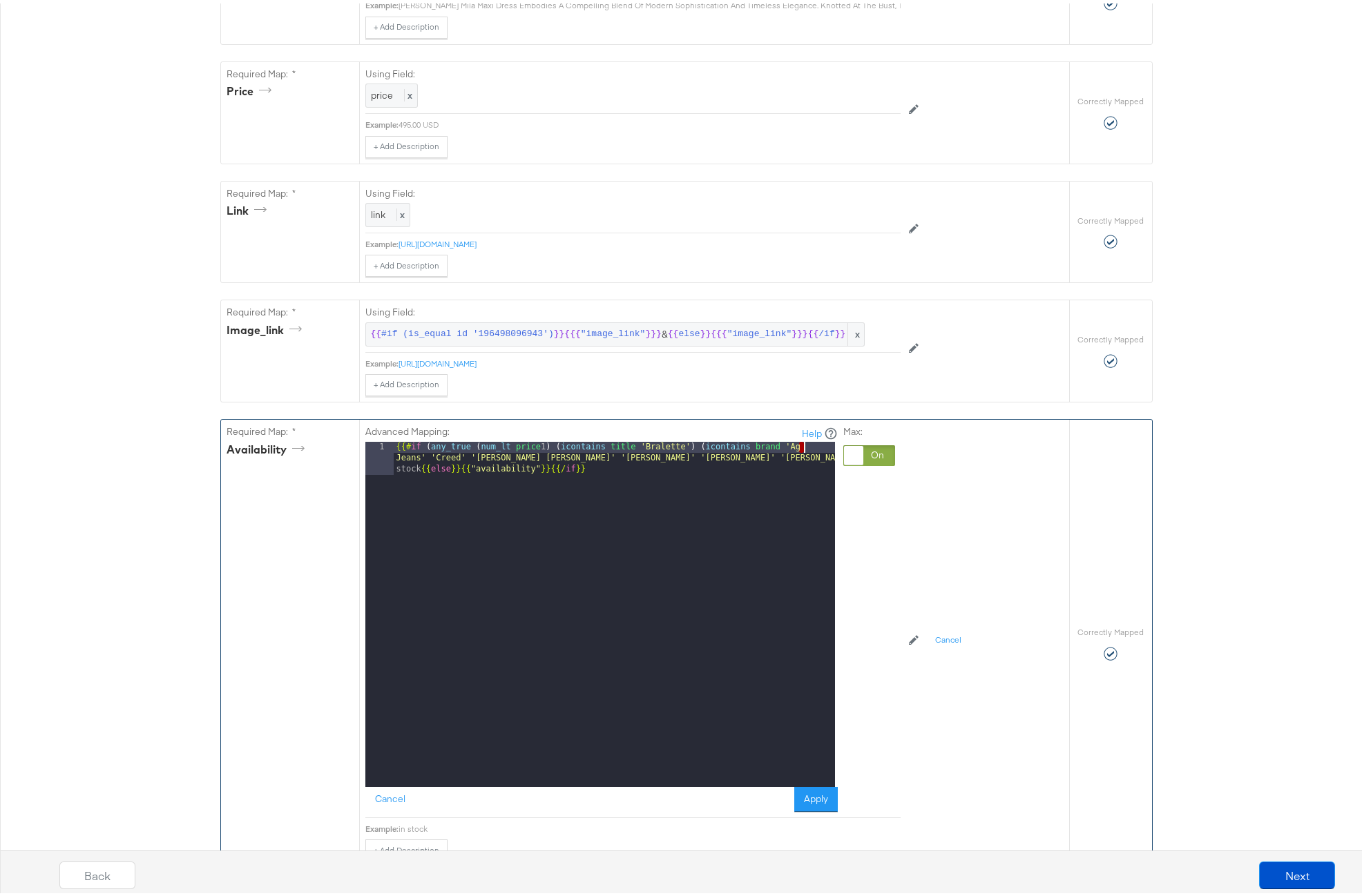
click at [797, 468] on div "{{# if ( any_true ( num_lt price 1 ) ( icontains title 'Bralette' ) ( icontains…" at bounding box center [615, 644] width 441 height 412
click at [818, 807] on button "Apply" at bounding box center [815, 796] width 43 height 25
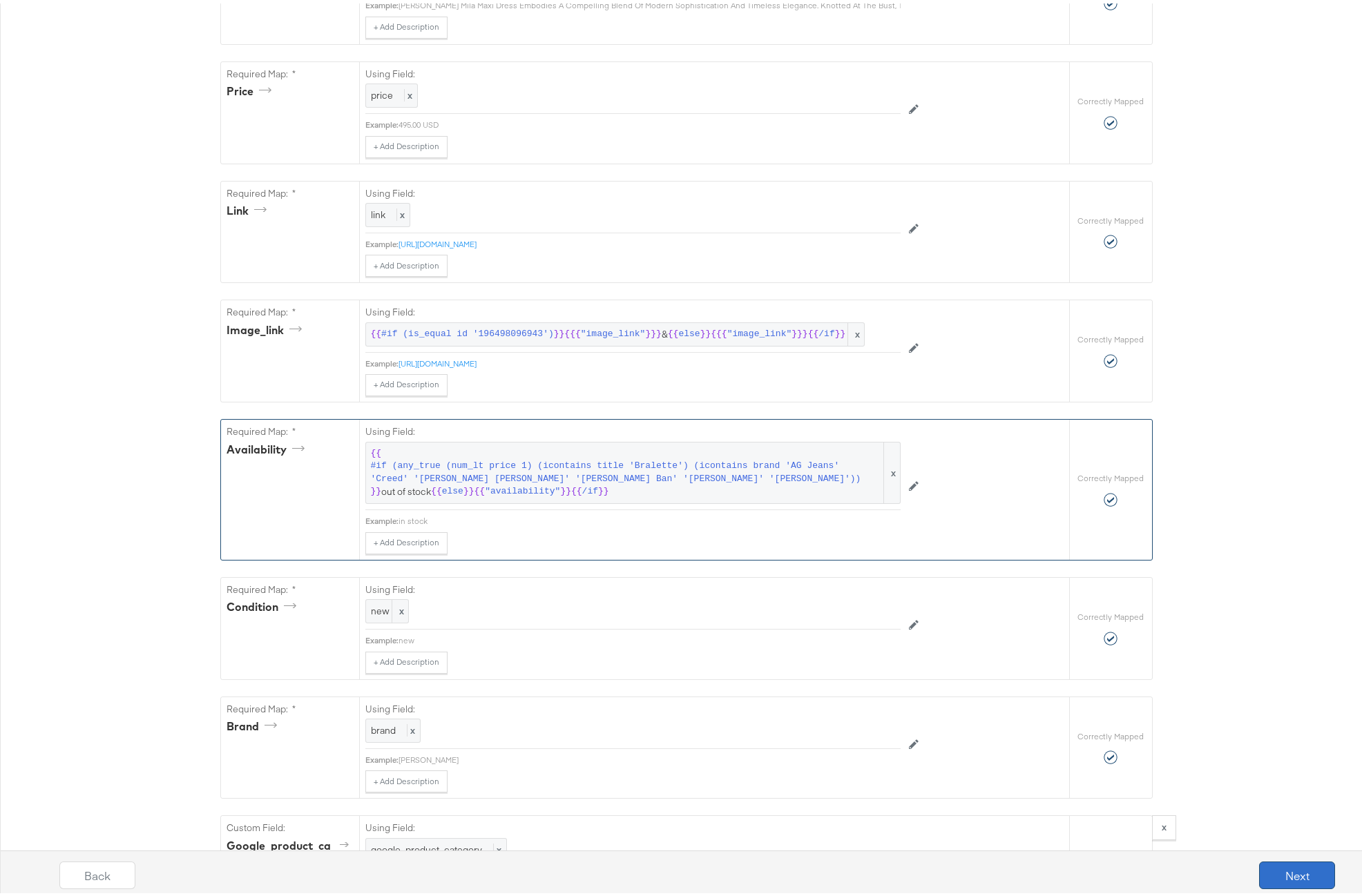
click at [1269, 867] on button "Next" at bounding box center [1296, 872] width 76 height 28
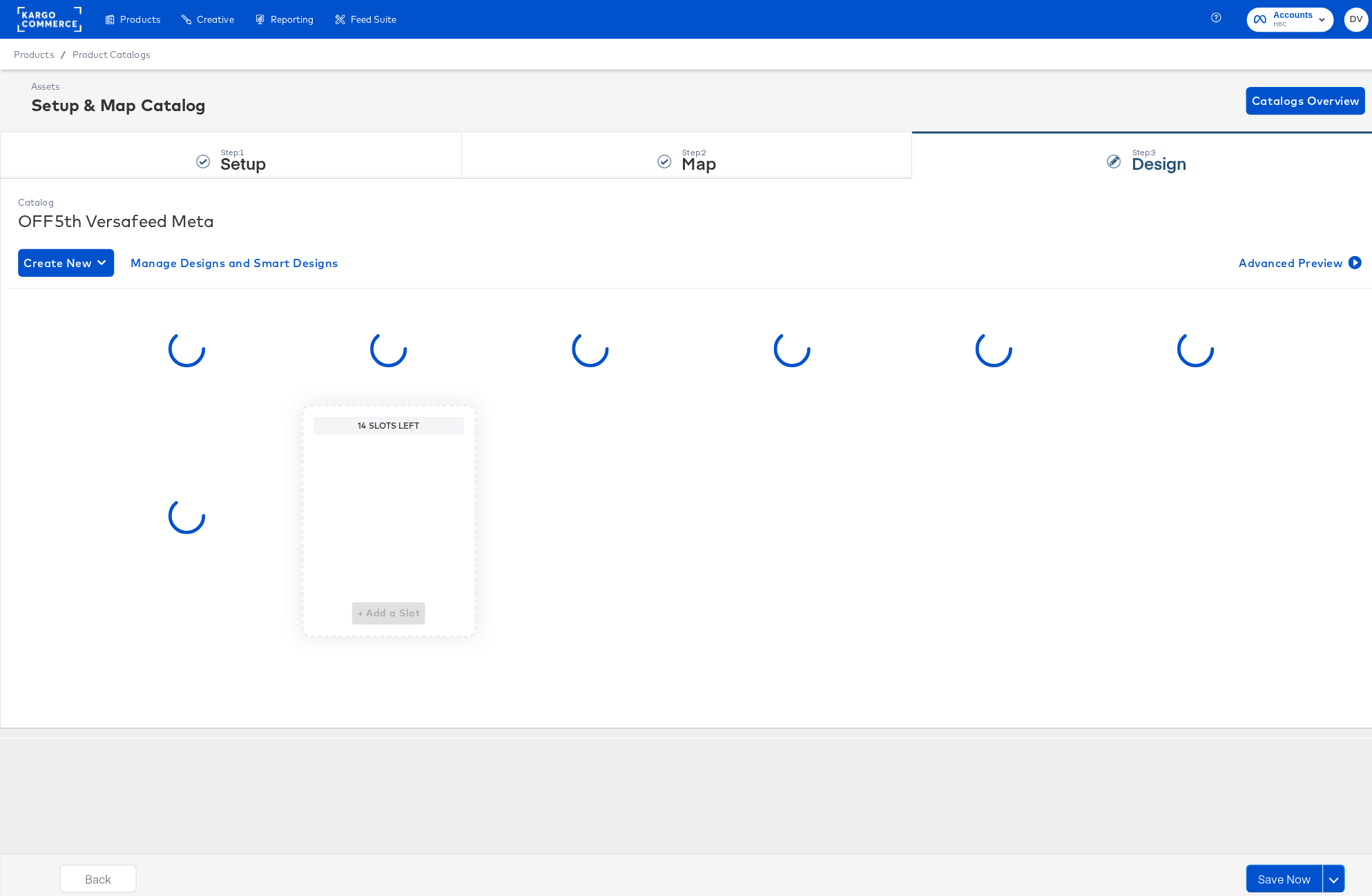
scroll to position [0, 0]
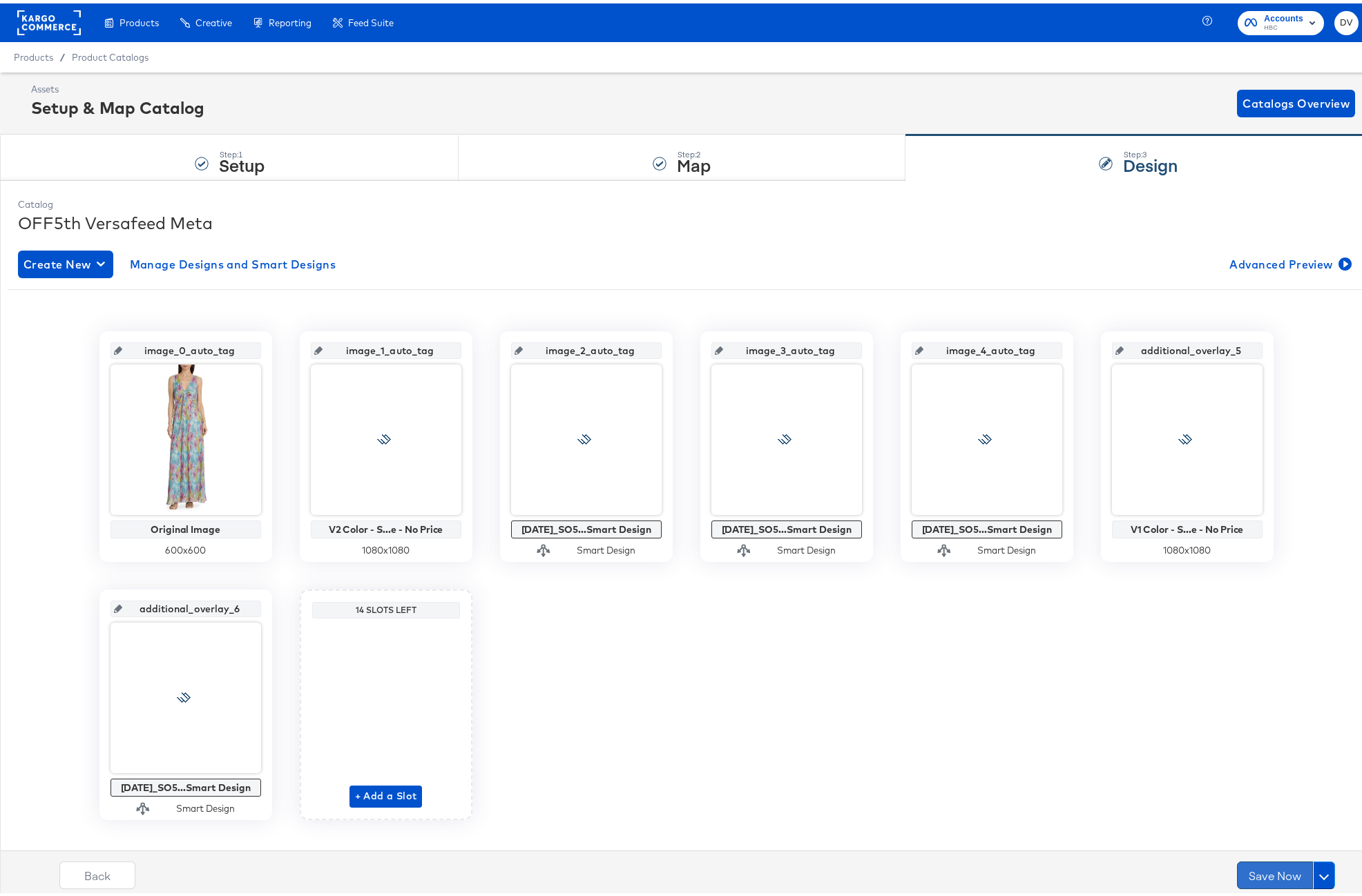
click at [1262, 868] on button "Save Now" at bounding box center [1274, 872] width 76 height 28
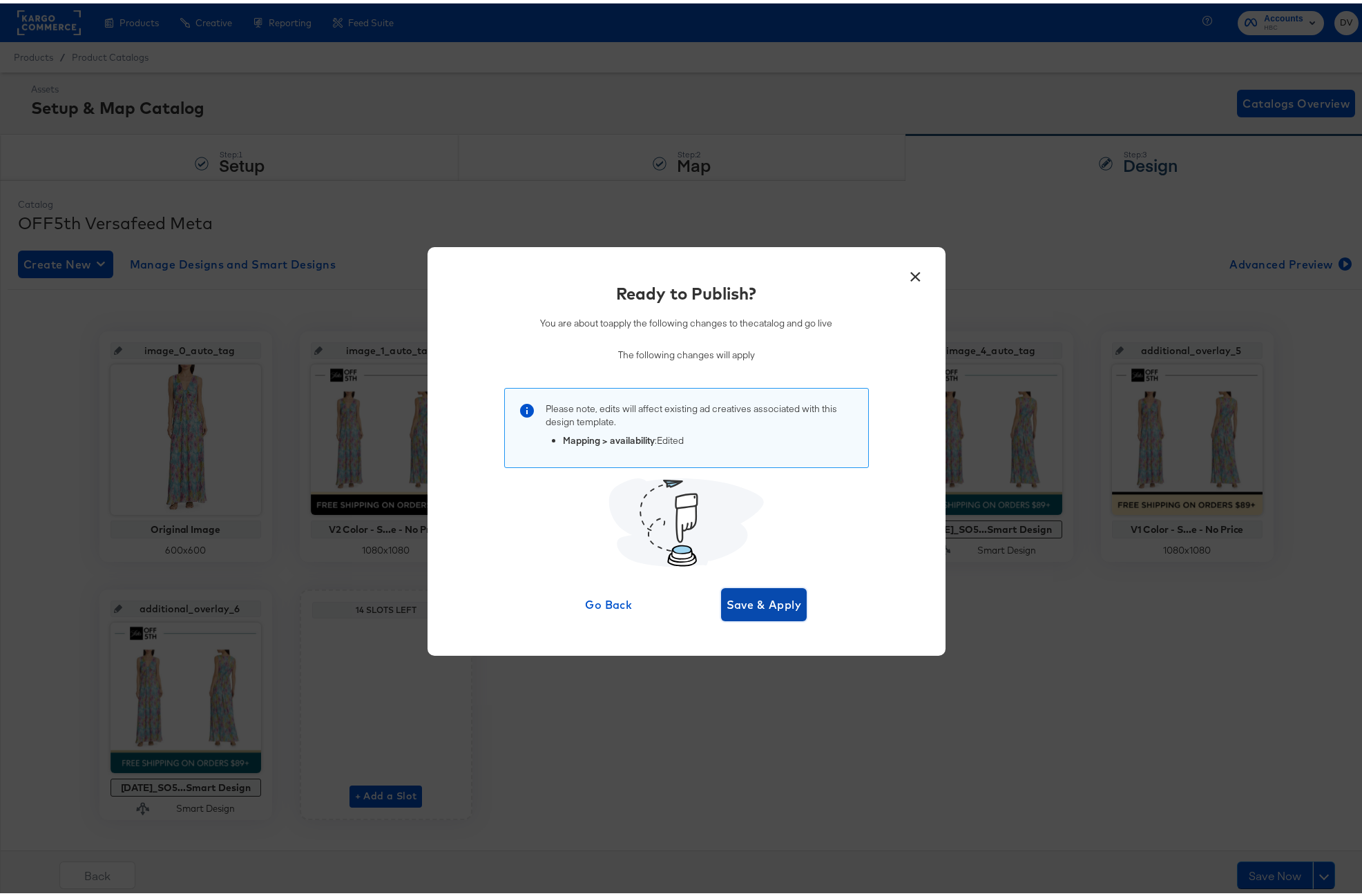
click at [741, 593] on span "Save & Apply" at bounding box center [764, 602] width 75 height 20
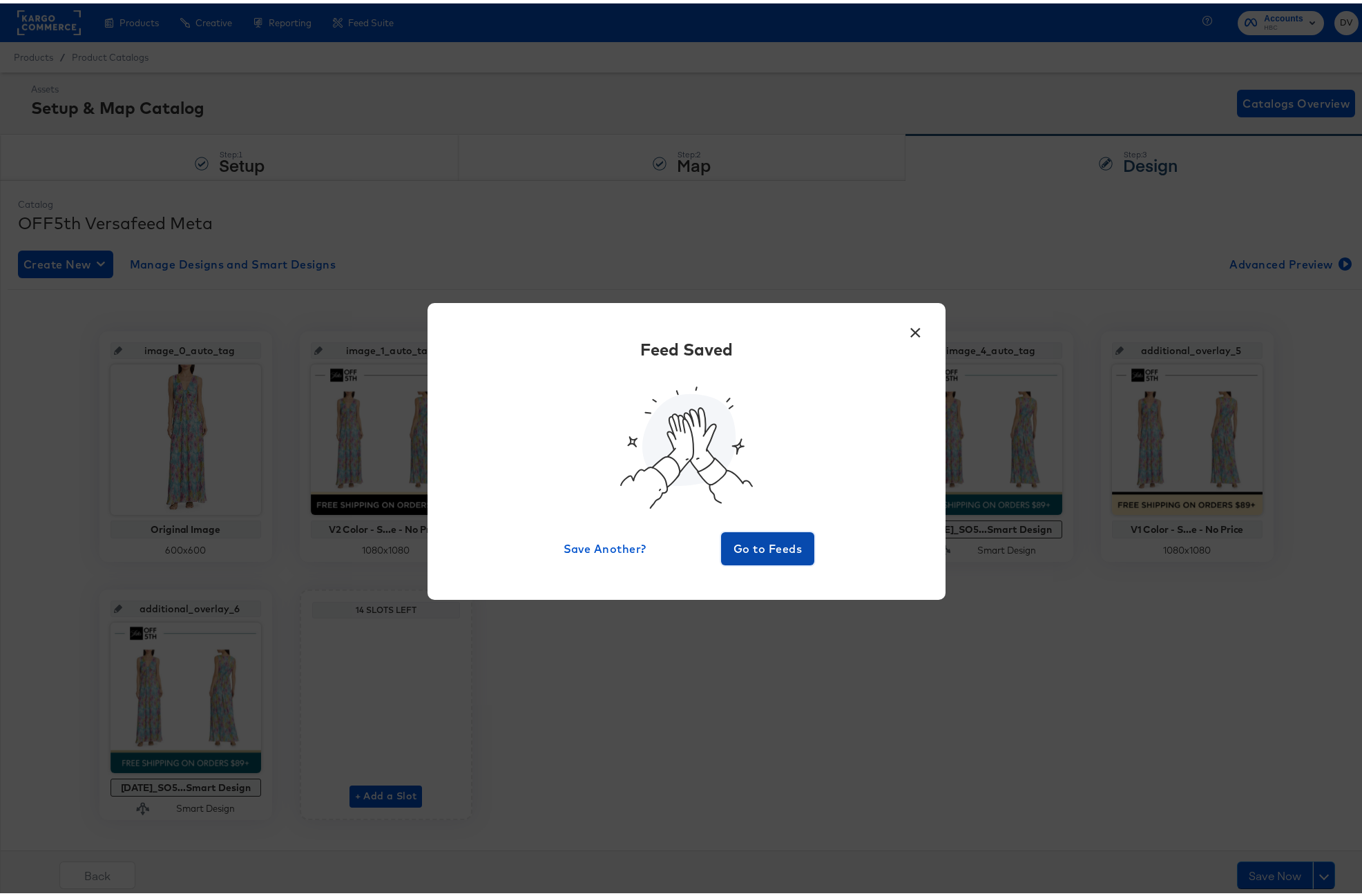
click at [729, 554] on span "Go to Feeds" at bounding box center [768, 545] width 83 height 20
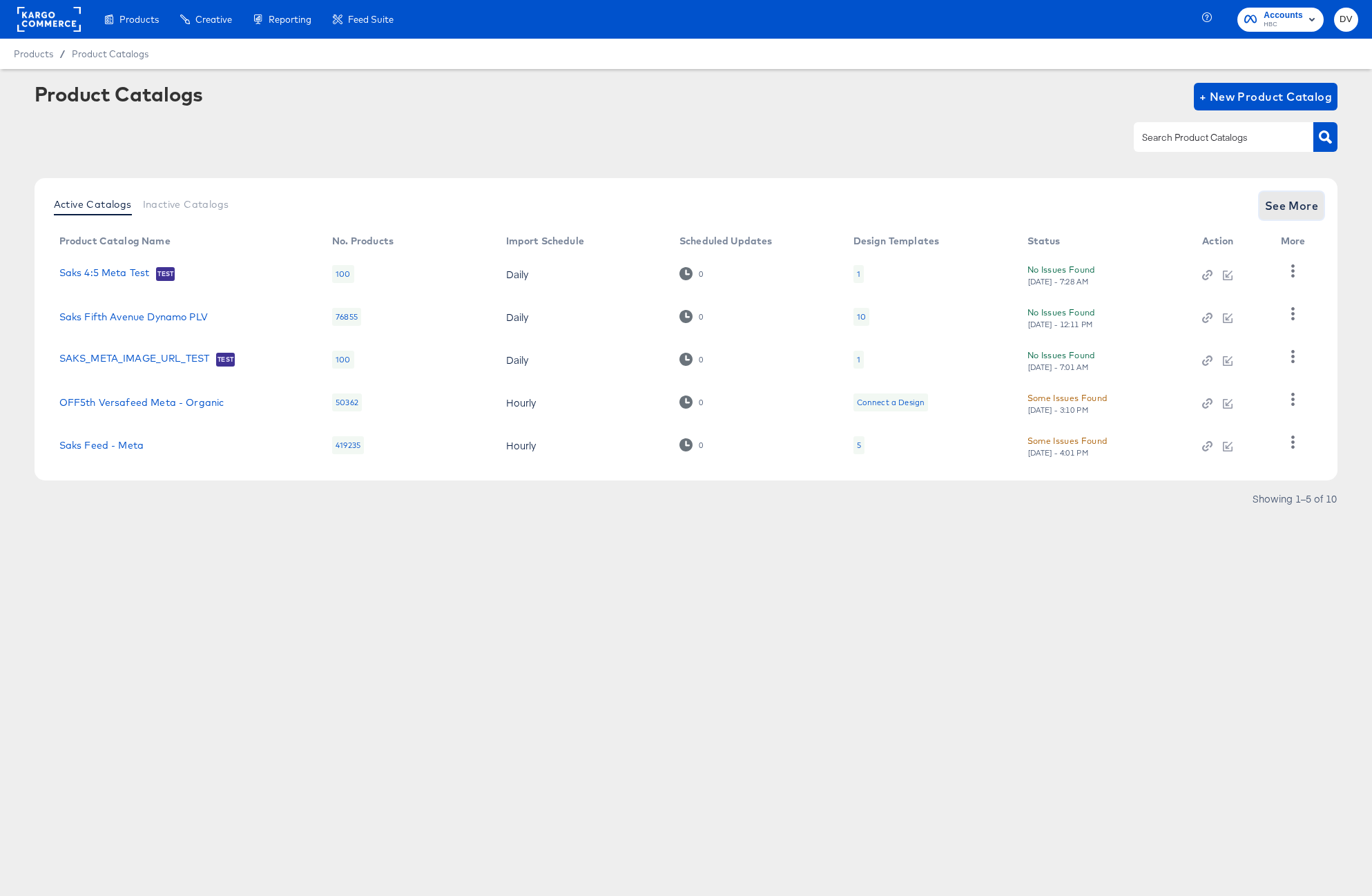
click at [1266, 206] on span "See More" at bounding box center [1291, 206] width 54 height 20
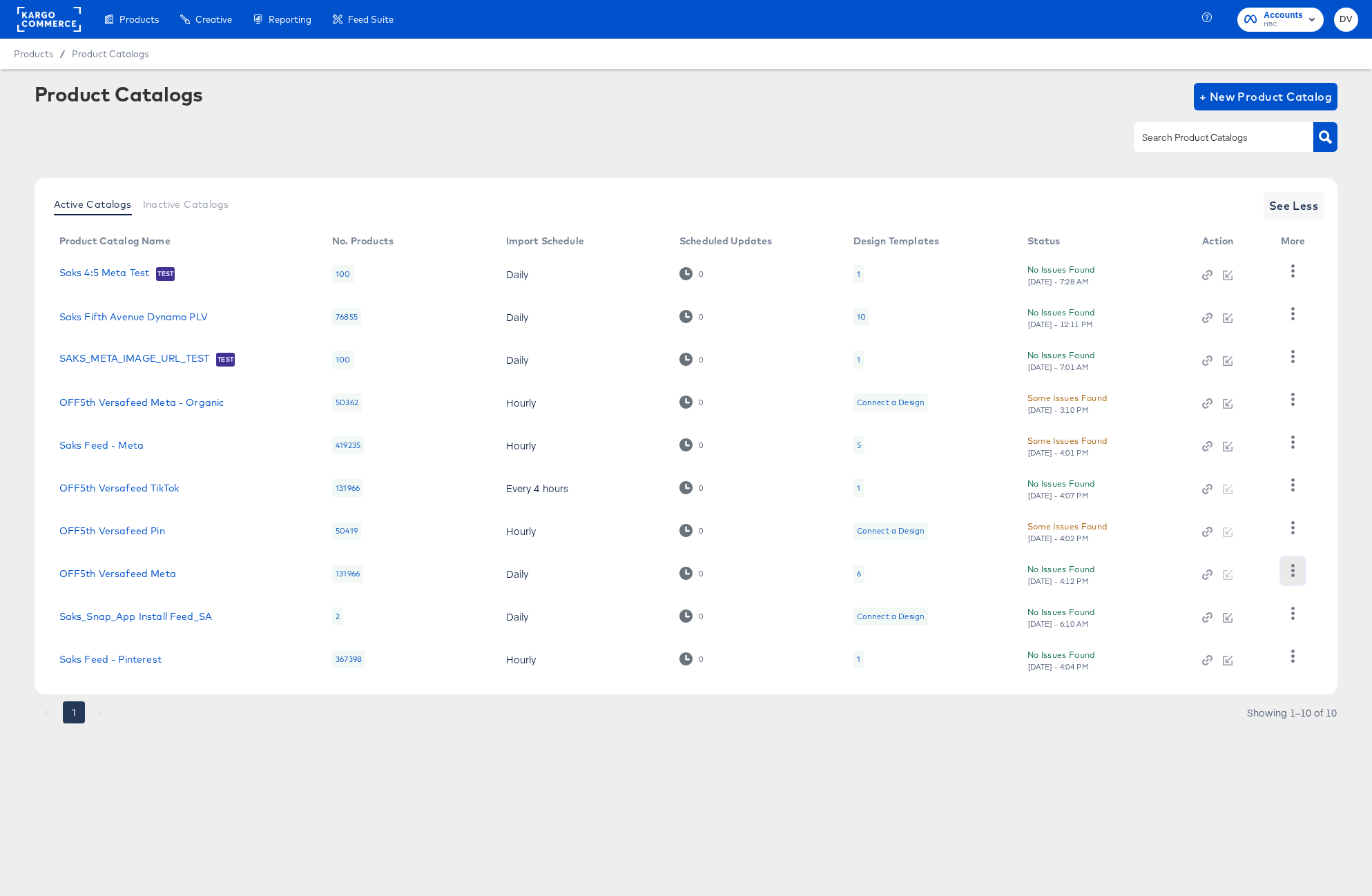
click at [1292, 577] on icon "button" at bounding box center [1292, 570] width 13 height 13
click at [1248, 466] on div "HUD Checks (Internal)" at bounding box center [1236, 458] width 138 height 22
click at [763, 129] on div at bounding box center [686, 137] width 1304 height 32
click at [45, 28] on rect at bounding box center [49, 19] width 64 height 25
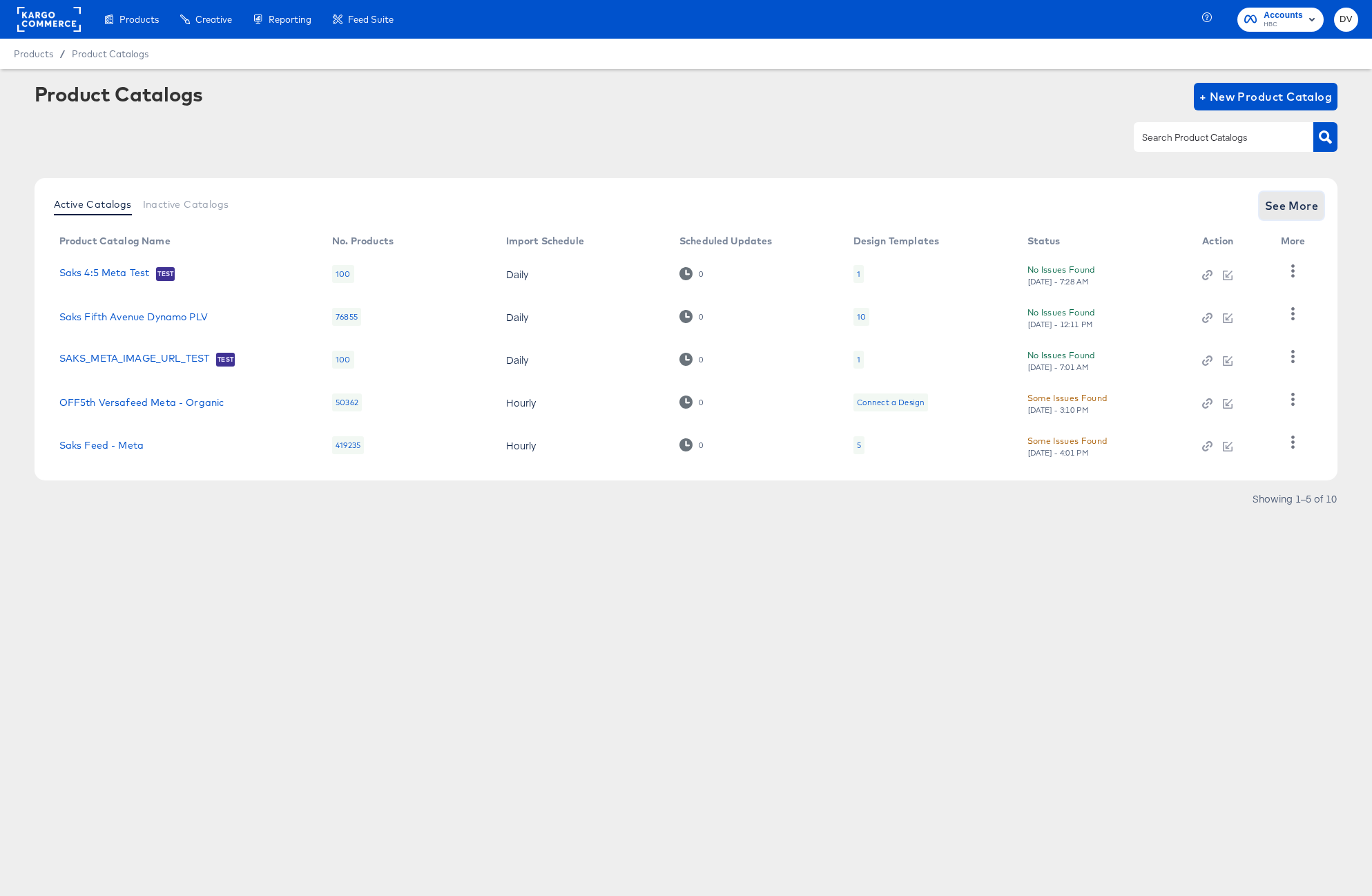
click at [1316, 205] on span "See More" at bounding box center [1291, 206] width 54 height 20
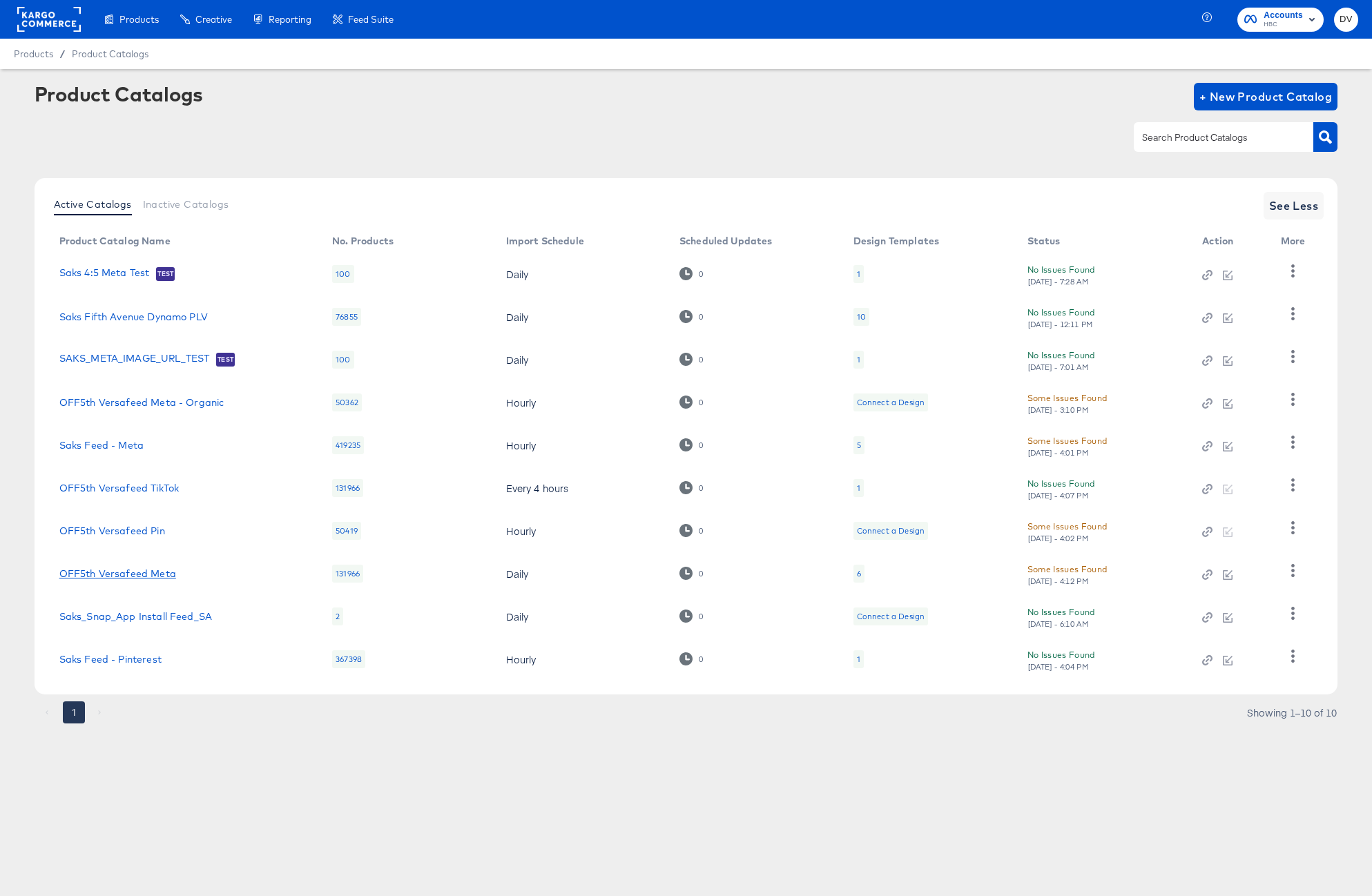
click at [120, 576] on link "OFF5th Versafeed Meta" at bounding box center [117, 573] width 116 height 11
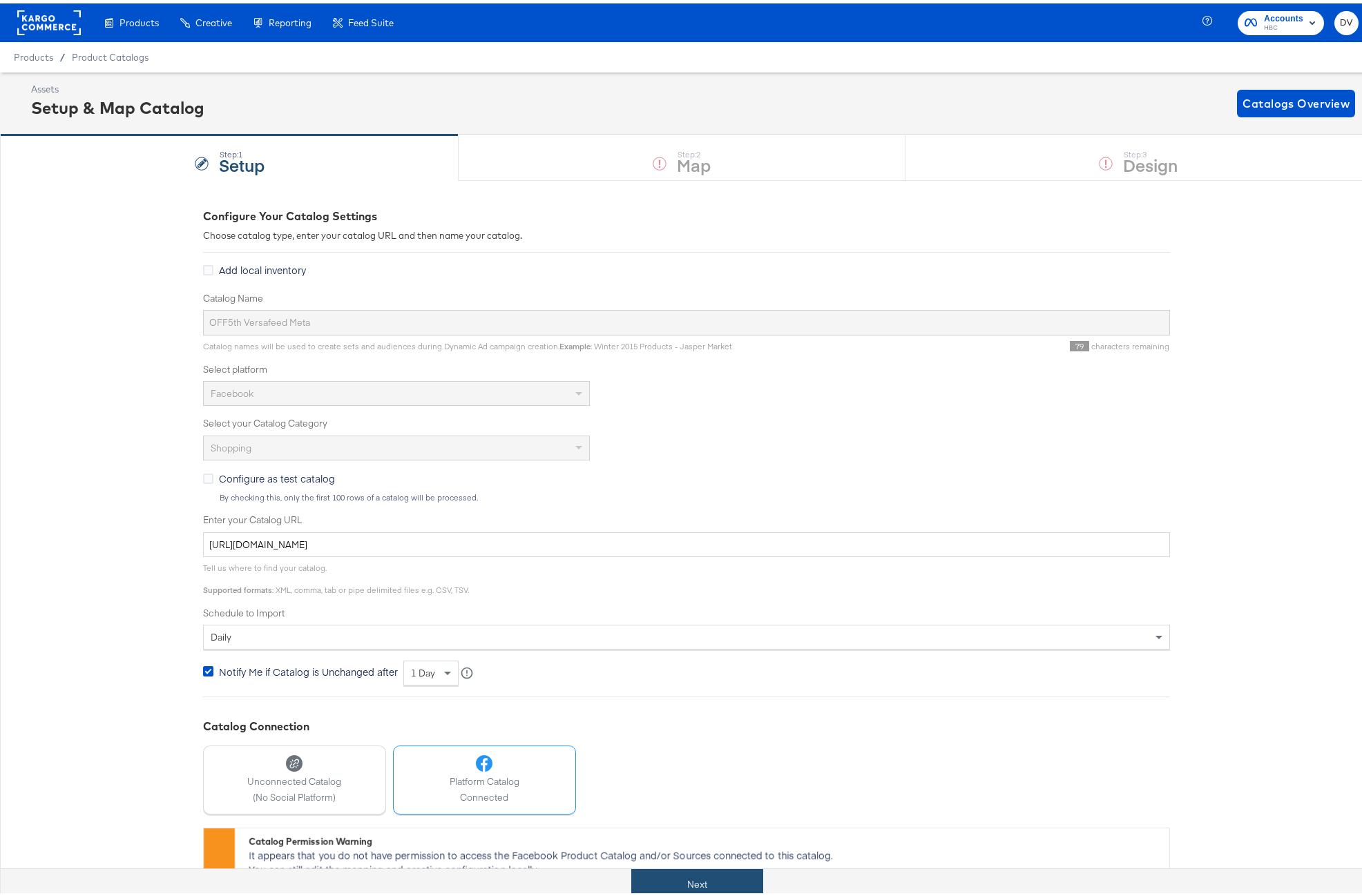
click at [749, 889] on button "Next" at bounding box center [697, 881] width 132 height 32
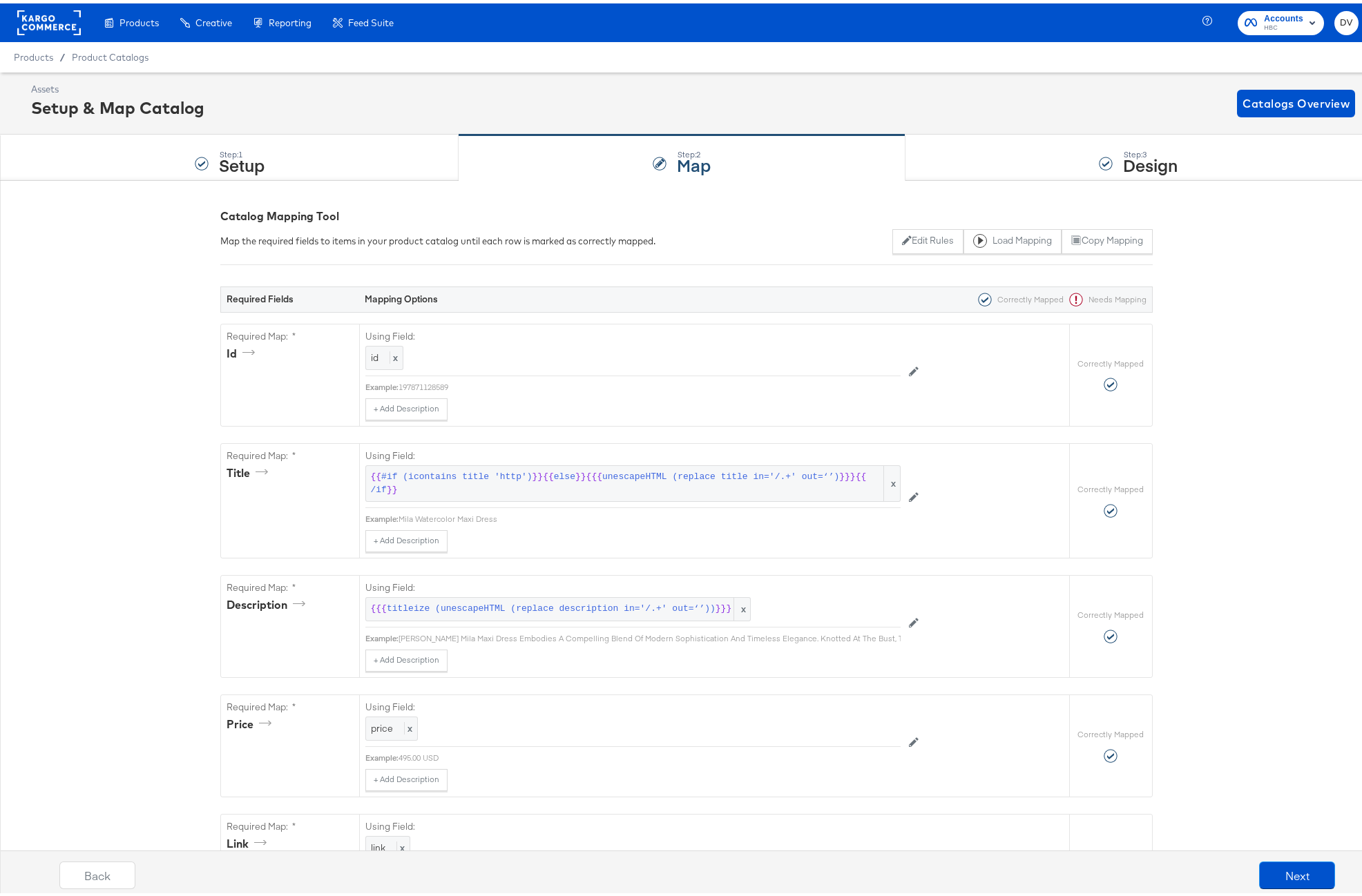
click at [983, 159] on div "Step: 3 Design" at bounding box center [1138, 155] width 467 height 45
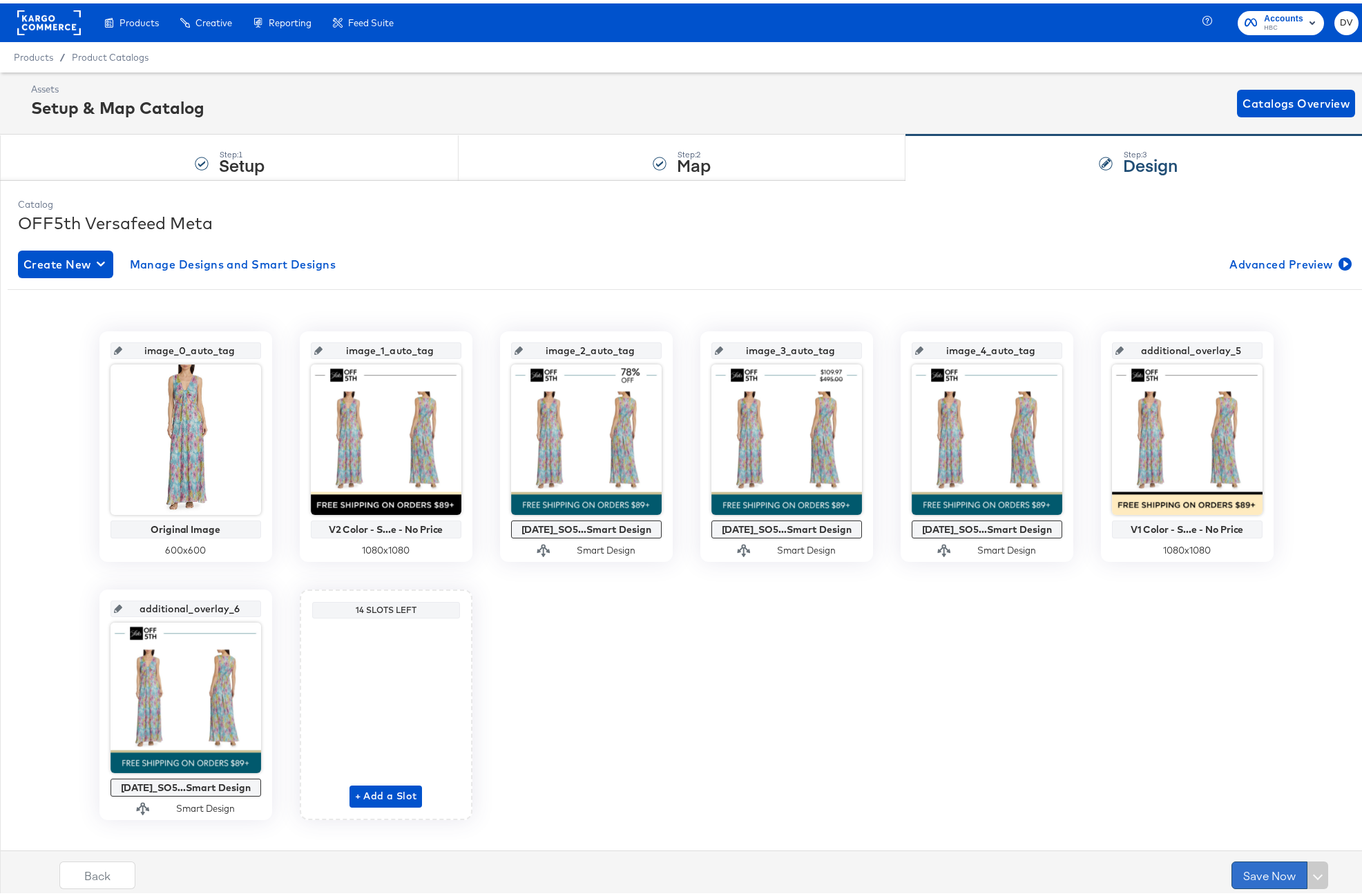
click at [1256, 878] on button "Save Now" at bounding box center [1268, 872] width 76 height 28
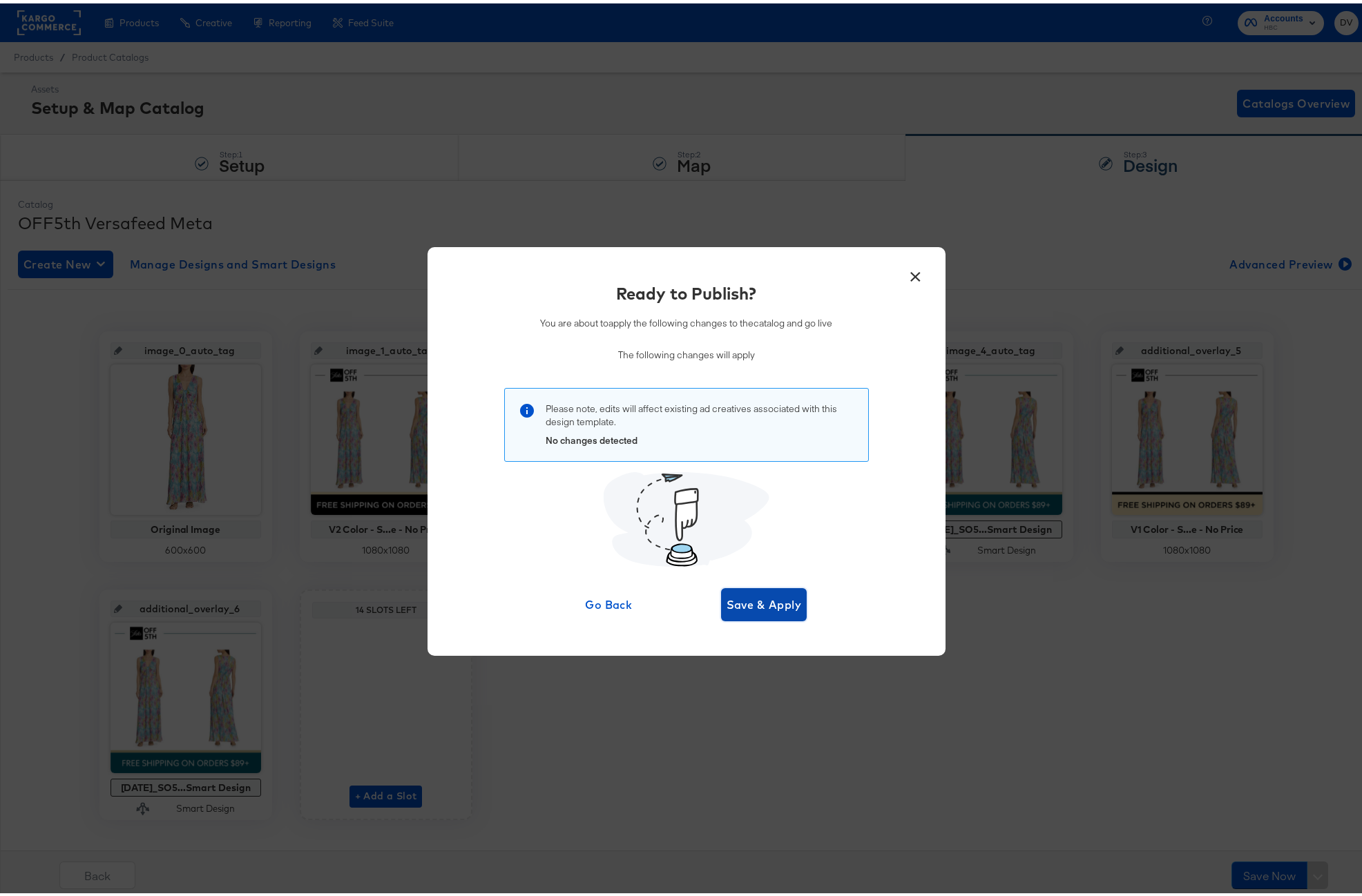
click at [758, 605] on span "Save & Apply" at bounding box center [764, 602] width 75 height 20
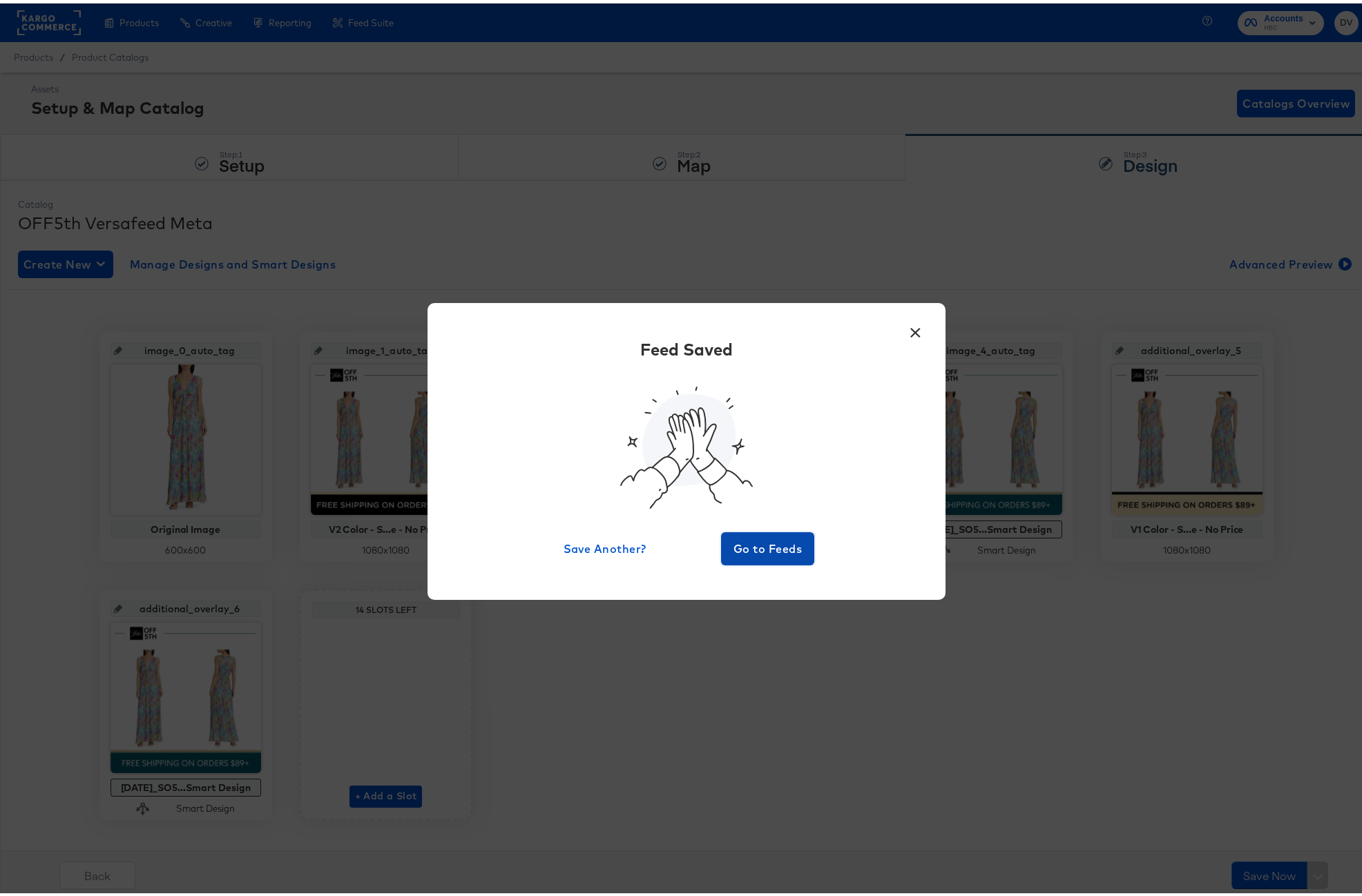
click at [758, 553] on span "Go to Feeds" at bounding box center [768, 545] width 83 height 20
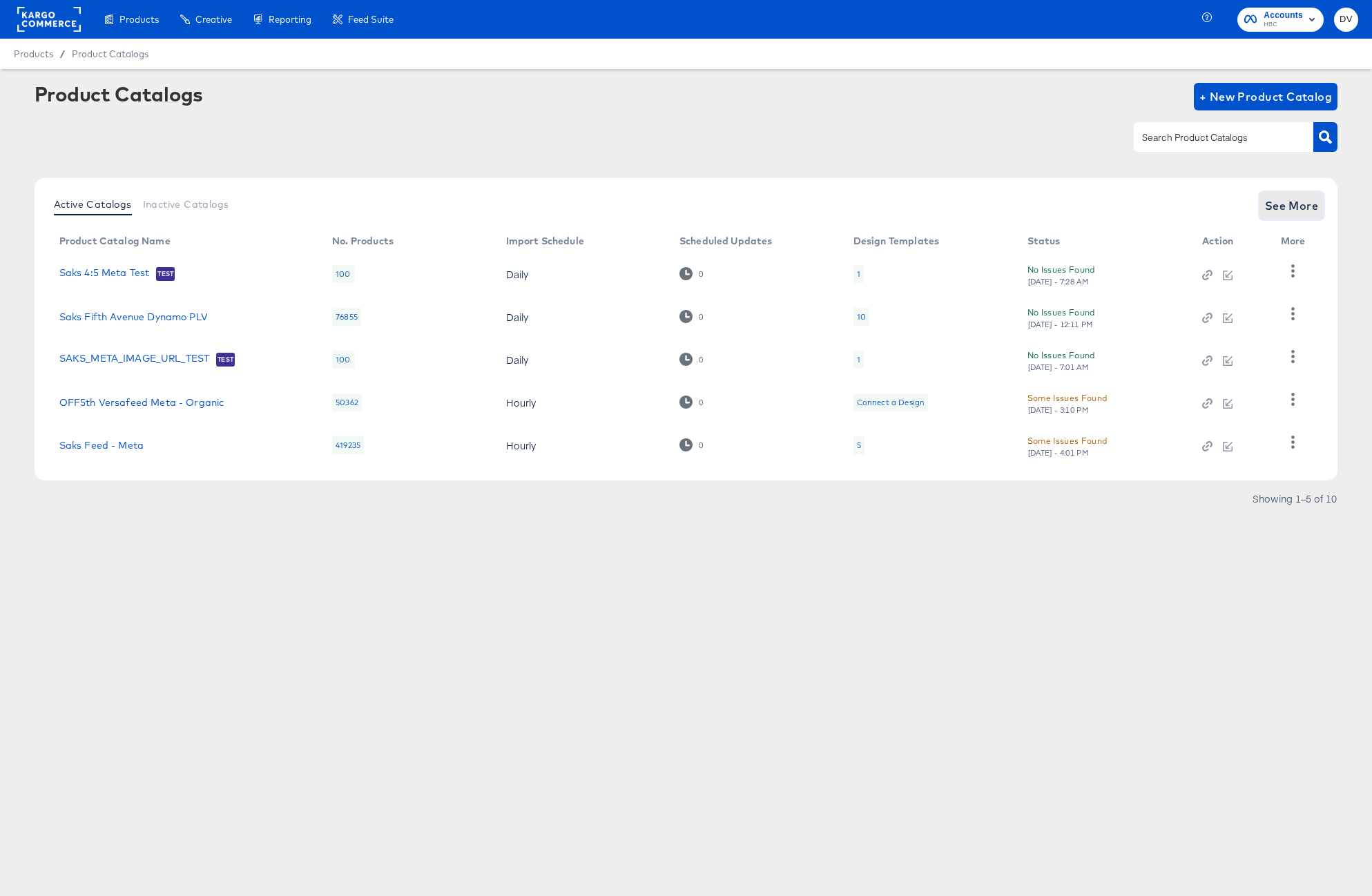
click at [1283, 192] on button "See More" at bounding box center [1292, 206] width 65 height 28
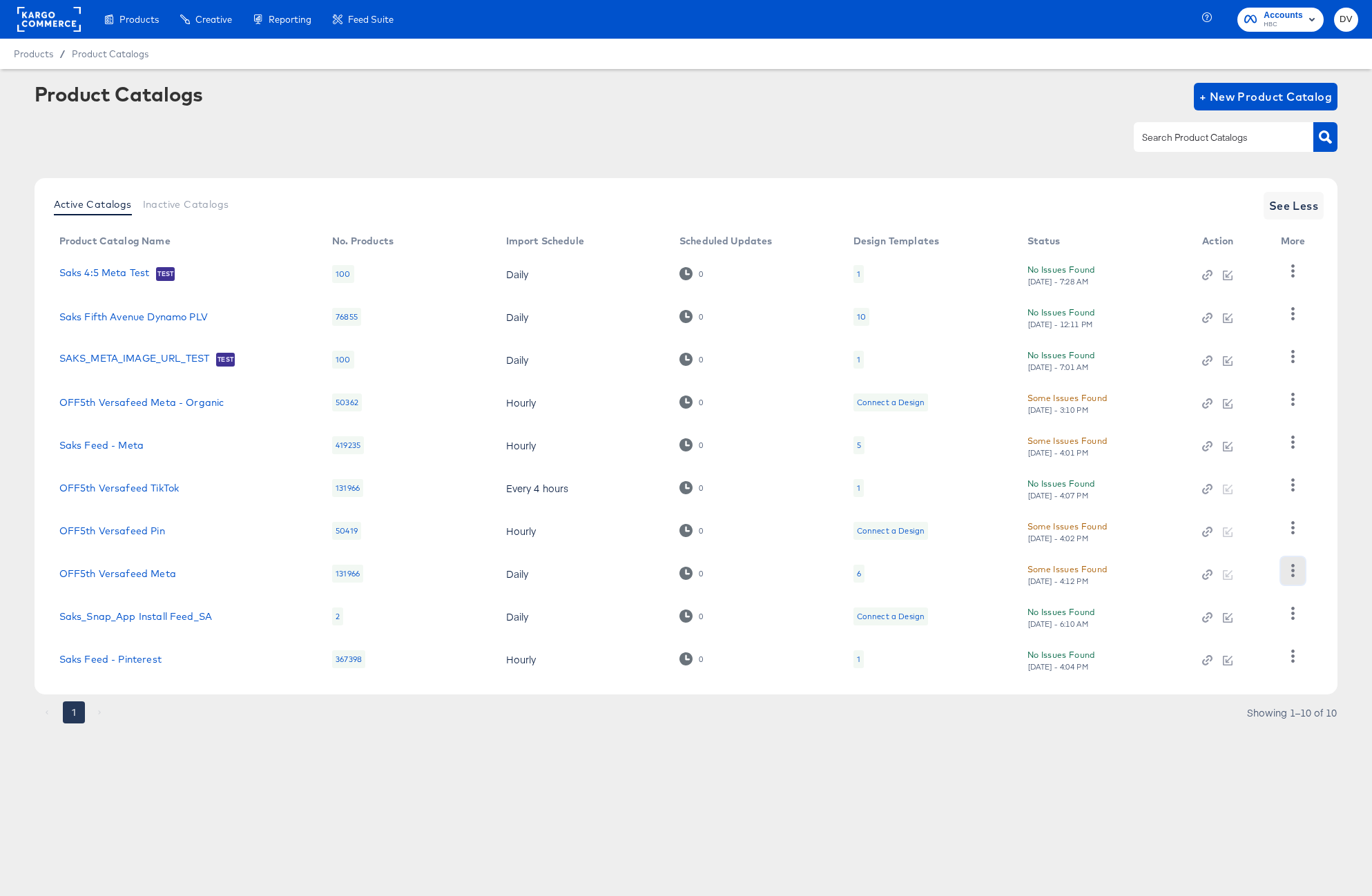
click at [1294, 566] on icon "button" at bounding box center [1293, 570] width 4 height 13
click at [1222, 463] on div "HUD Checks (Internal)" at bounding box center [1236, 458] width 138 height 22
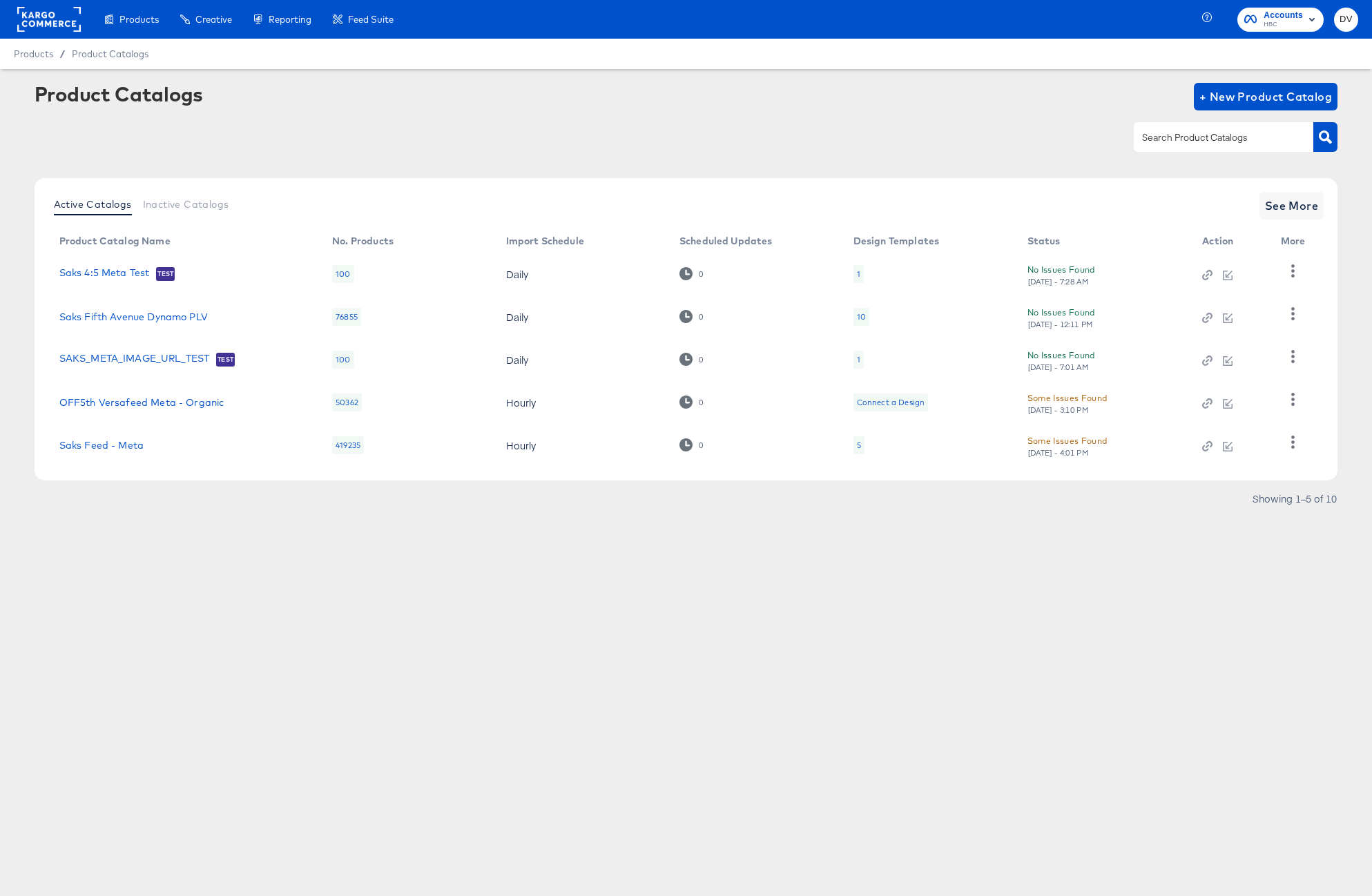
click at [33, 27] on rect at bounding box center [49, 19] width 64 height 25
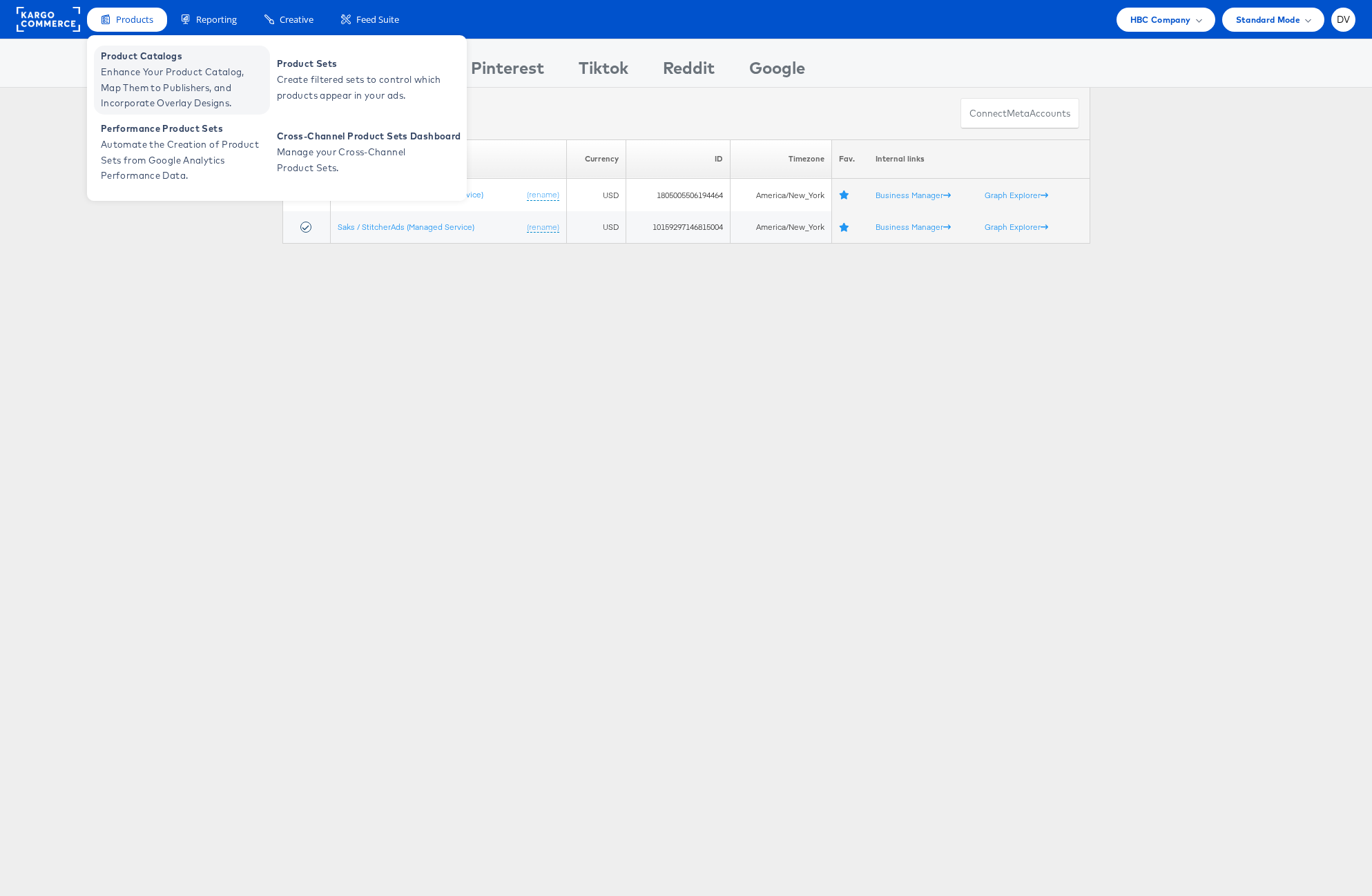
click at [121, 57] on span "Product Catalogs" at bounding box center [183, 56] width 165 height 16
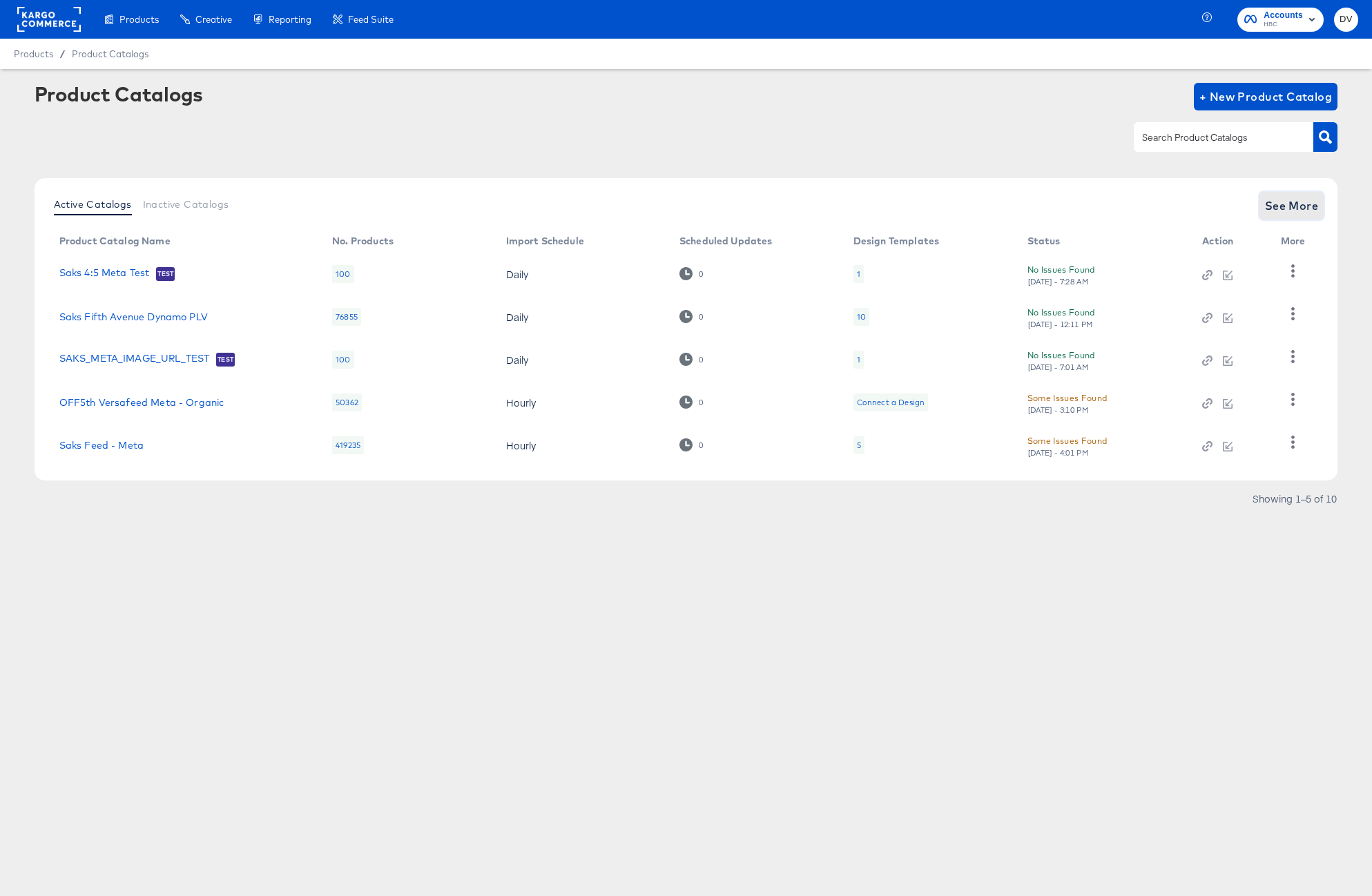
click at [1309, 206] on span "See More" at bounding box center [1291, 206] width 54 height 20
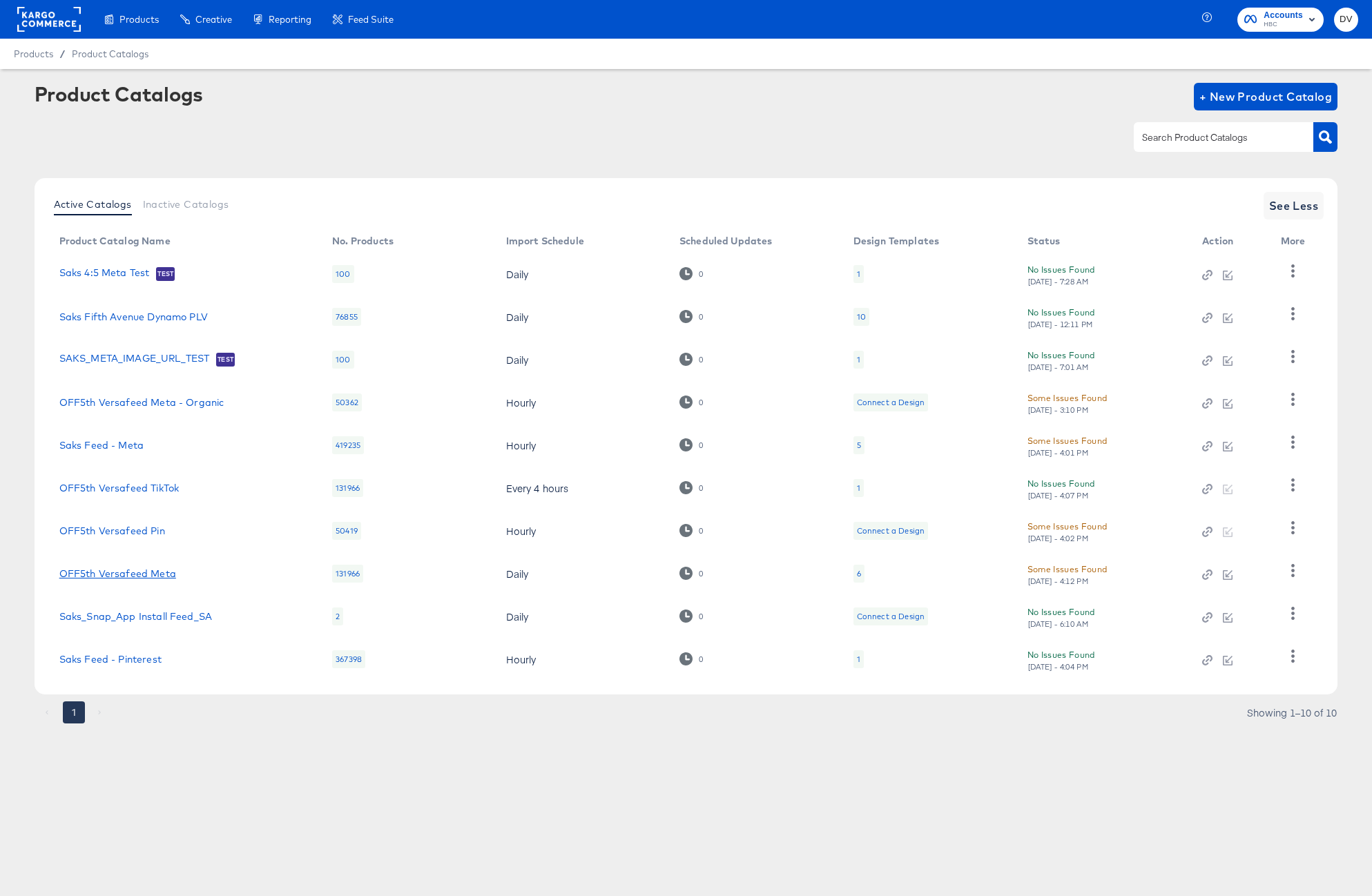
click at [167, 574] on link "OFF5th Versafeed Meta" at bounding box center [117, 573] width 116 height 11
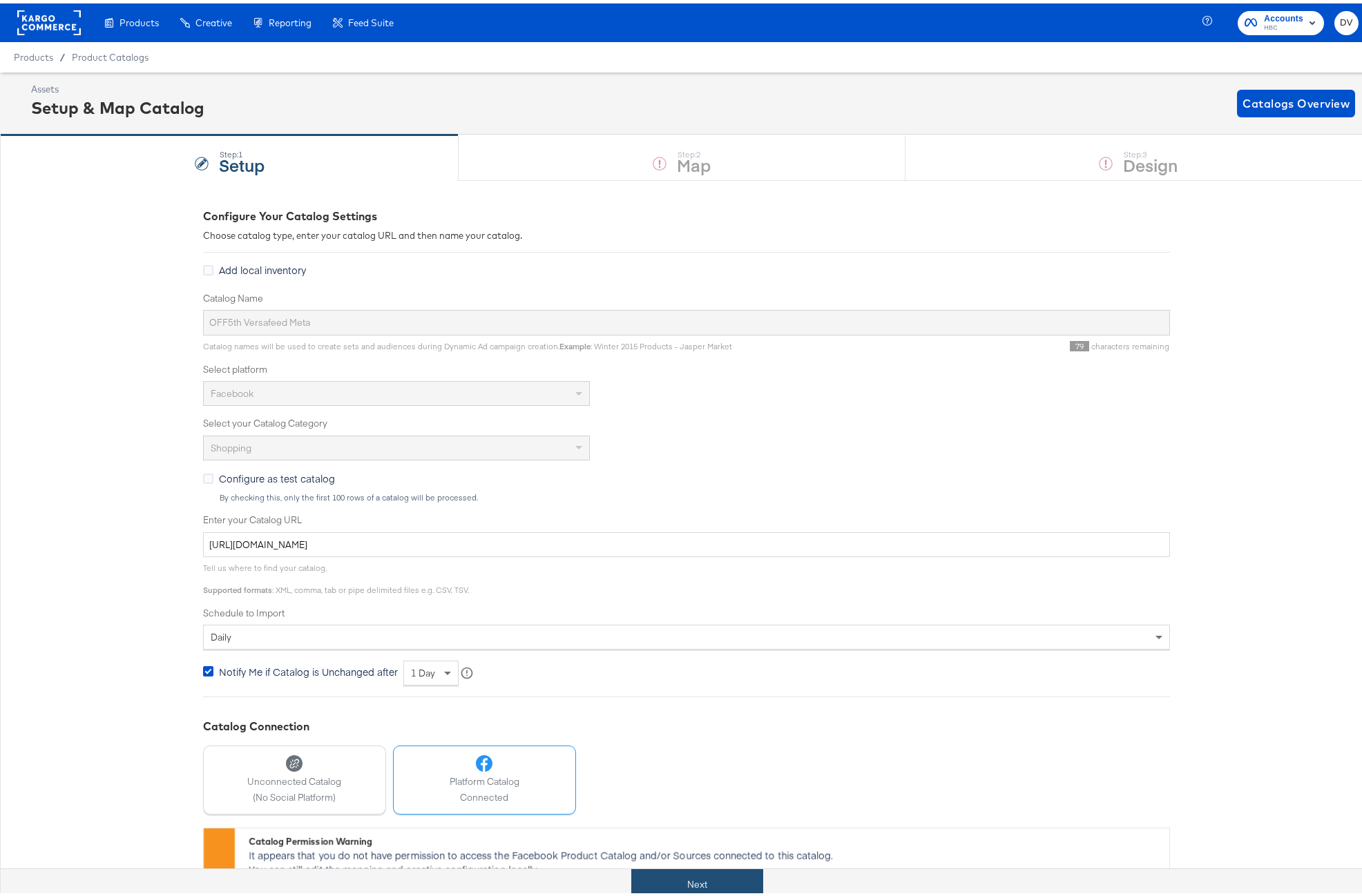
click at [699, 887] on button "Next" at bounding box center [697, 881] width 132 height 32
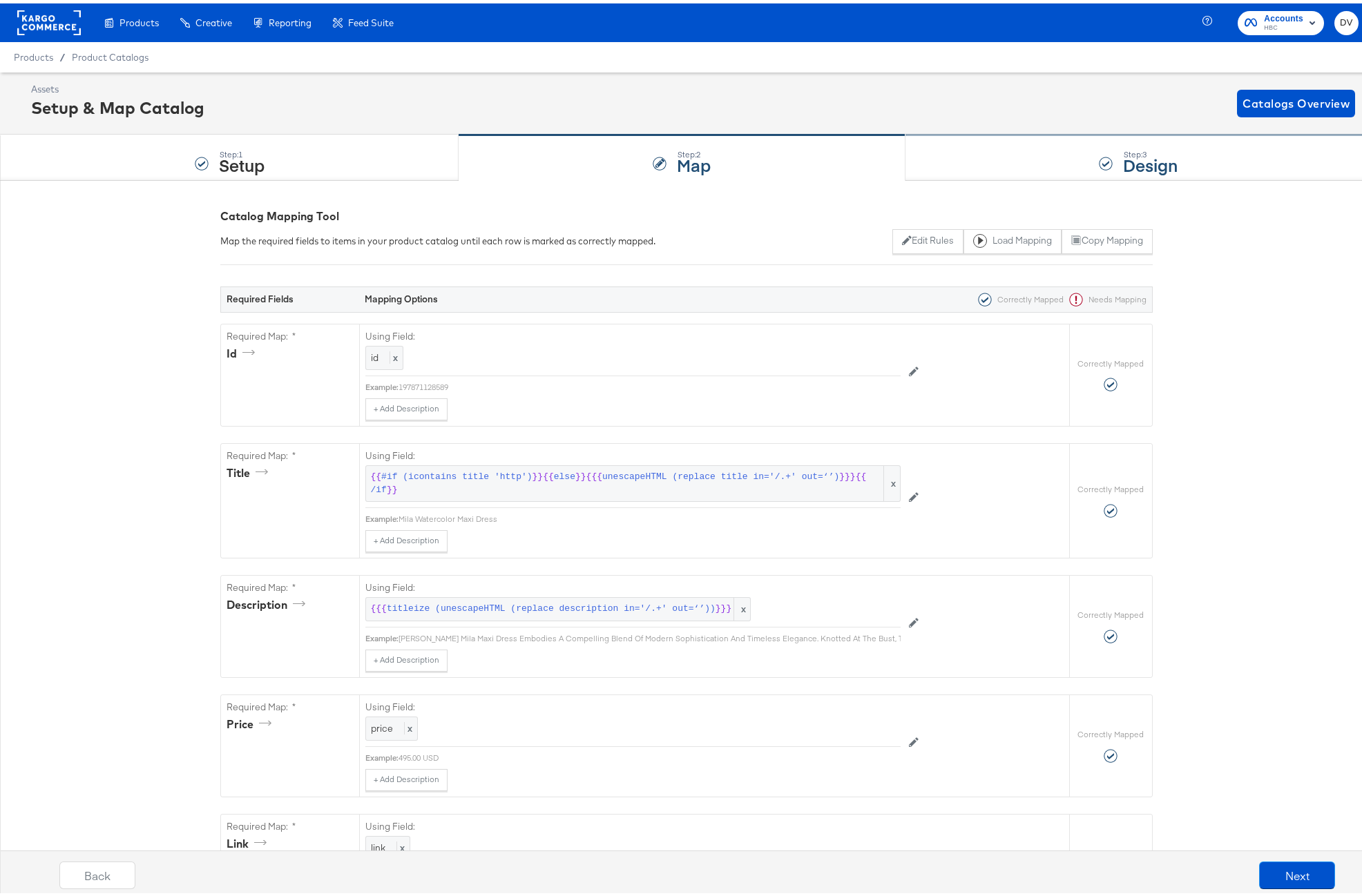
click at [988, 165] on div "Step: 3 Design" at bounding box center [1138, 155] width 467 height 45
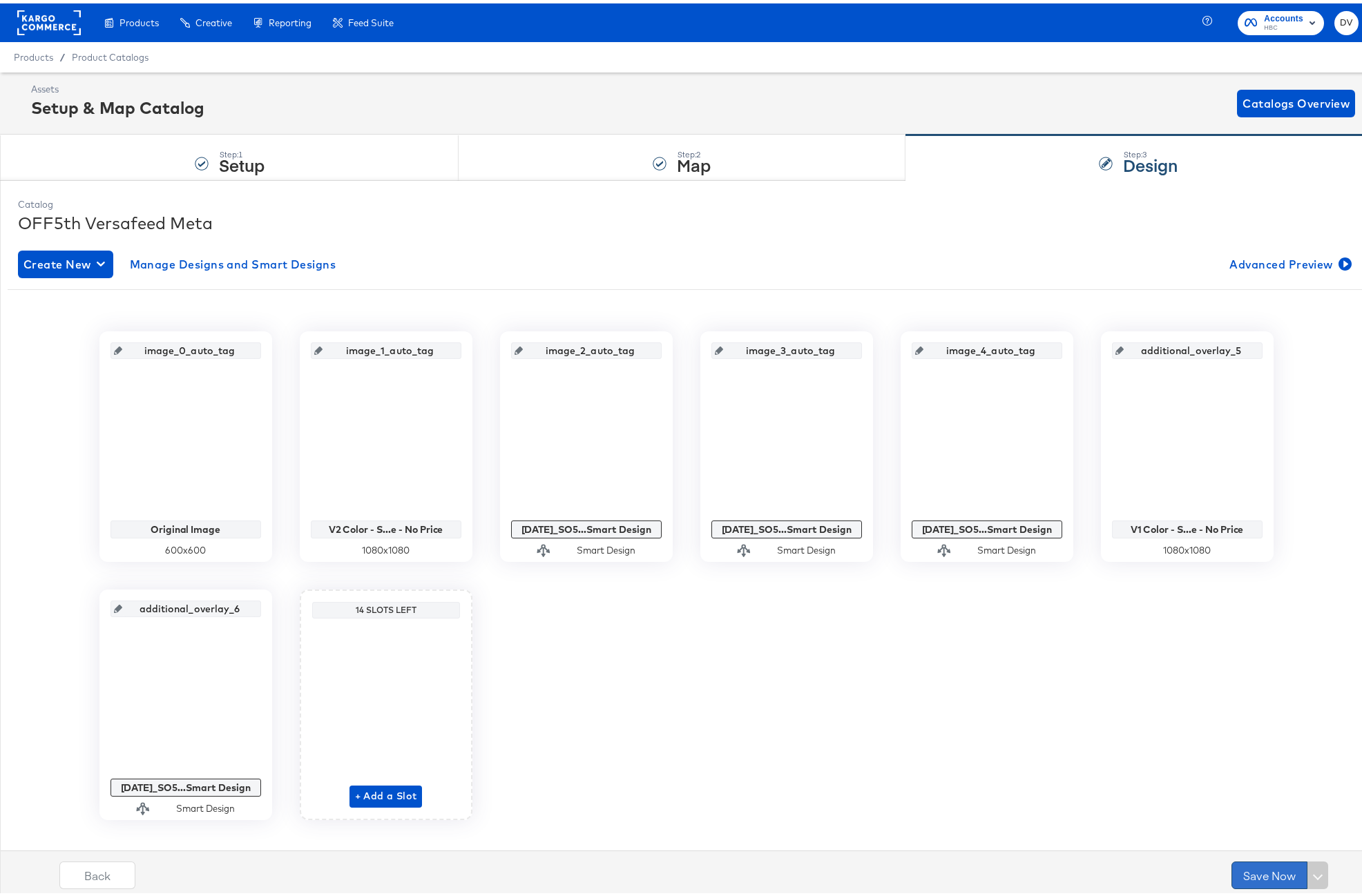
click at [1248, 868] on button "Save Now" at bounding box center [1268, 872] width 76 height 28
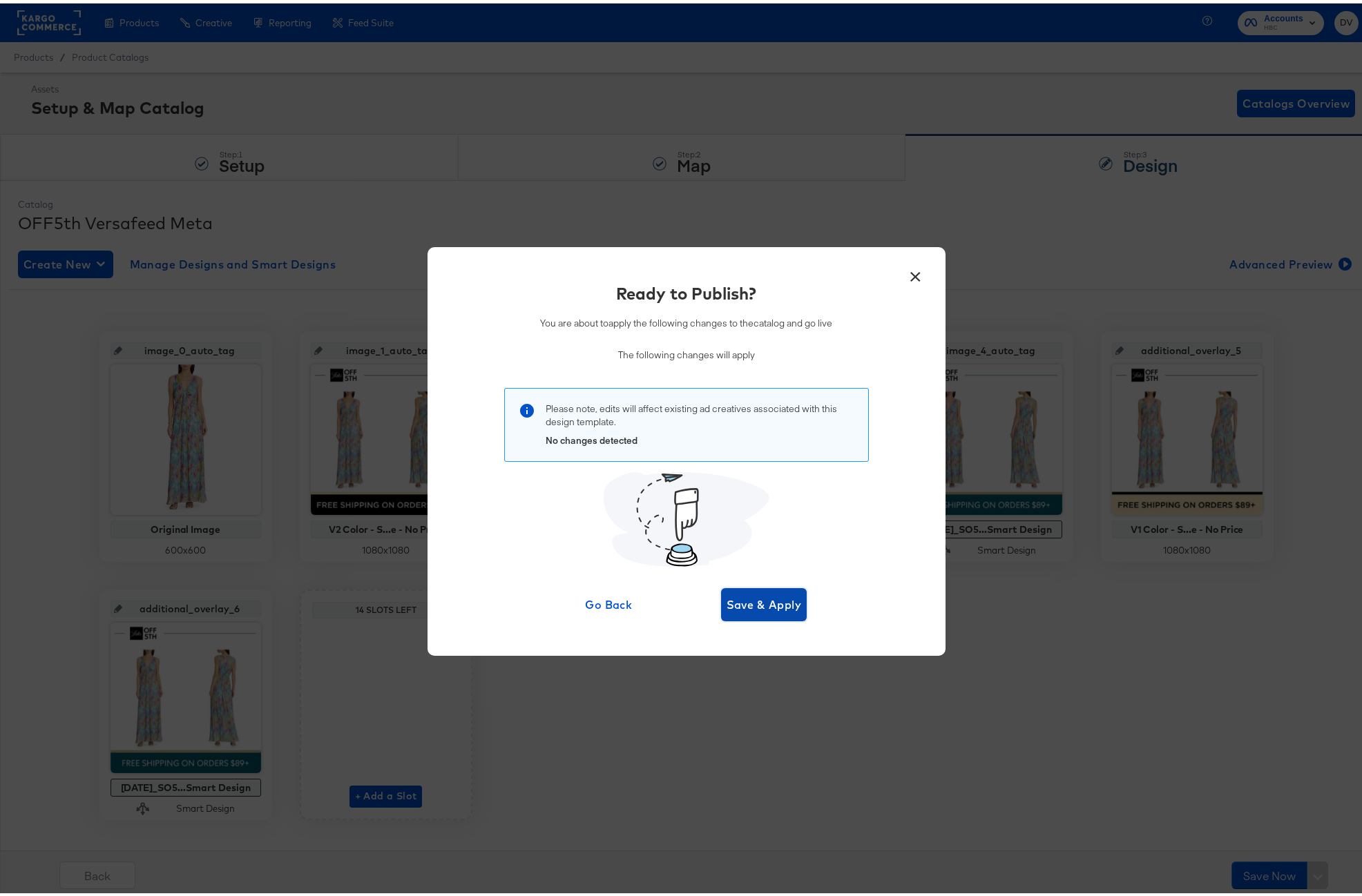
click at [771, 607] on span "Save & Apply" at bounding box center [764, 602] width 75 height 20
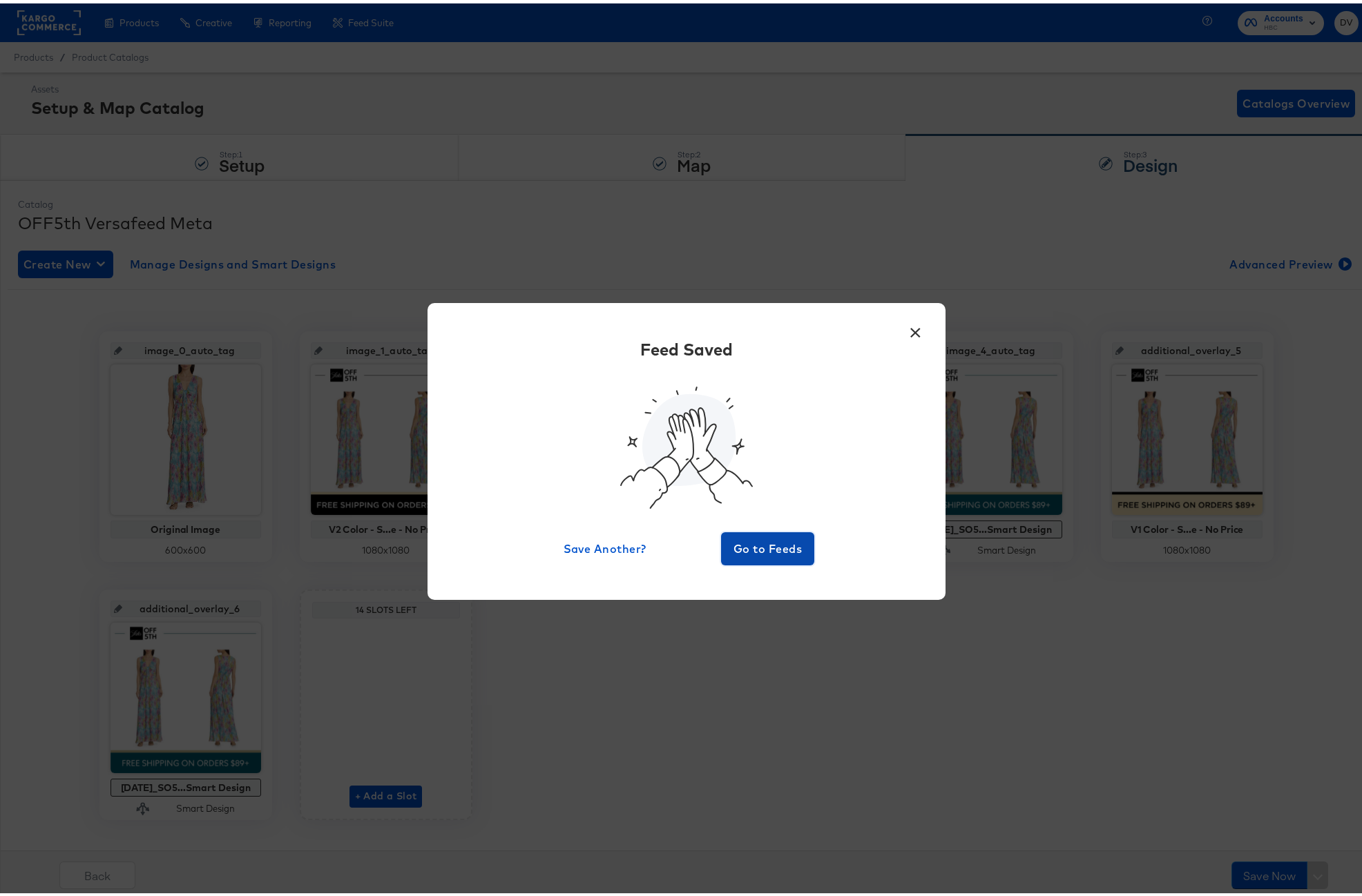
click at [762, 546] on span "Go to Feeds" at bounding box center [768, 545] width 83 height 20
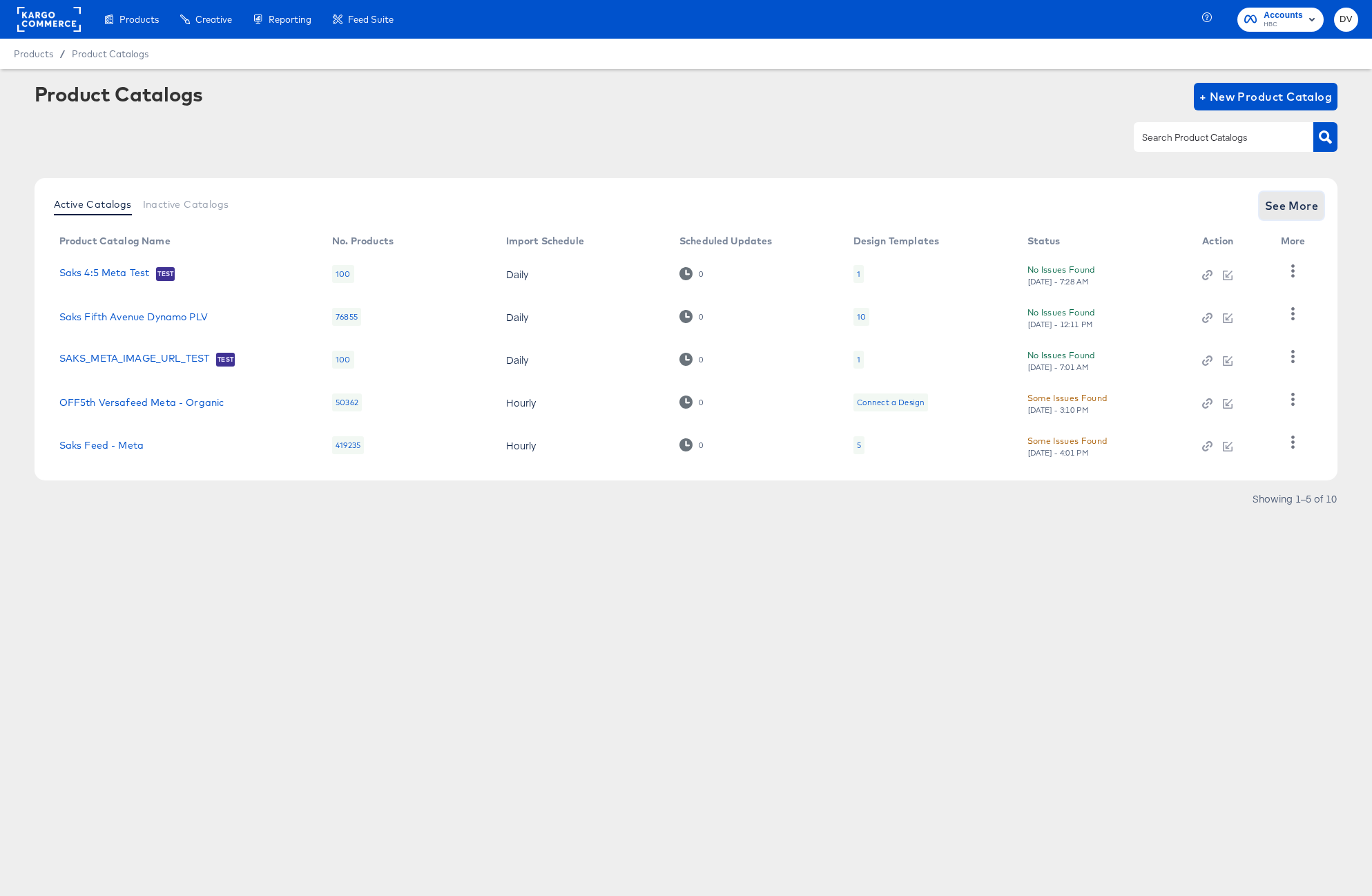
click at [1264, 196] on button "See More" at bounding box center [1292, 206] width 65 height 28
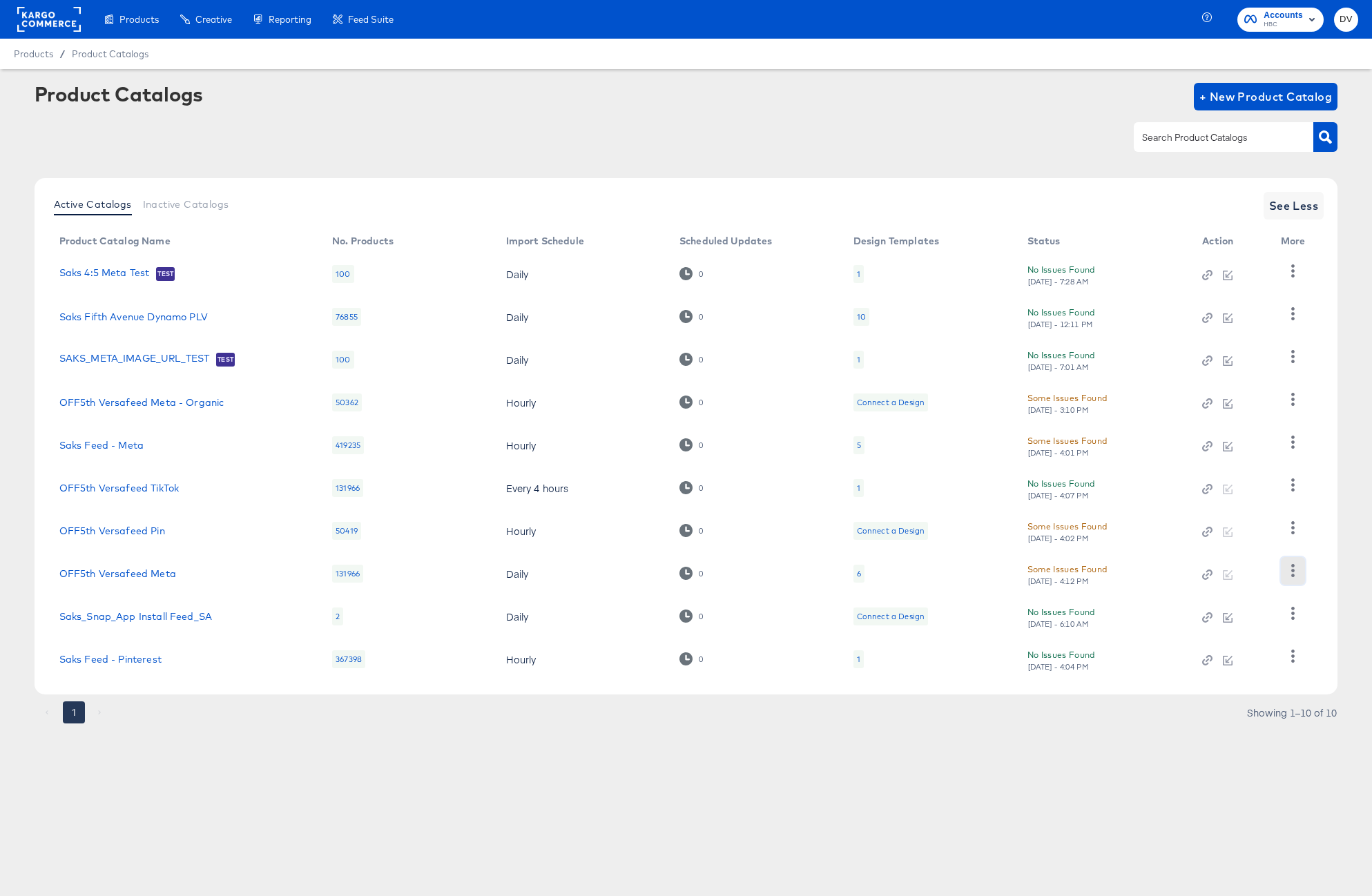
click at [1291, 565] on icon "button" at bounding box center [1293, 570] width 4 height 13
click at [1258, 459] on div "HUD Checks (Internal)" at bounding box center [1236, 458] width 138 height 22
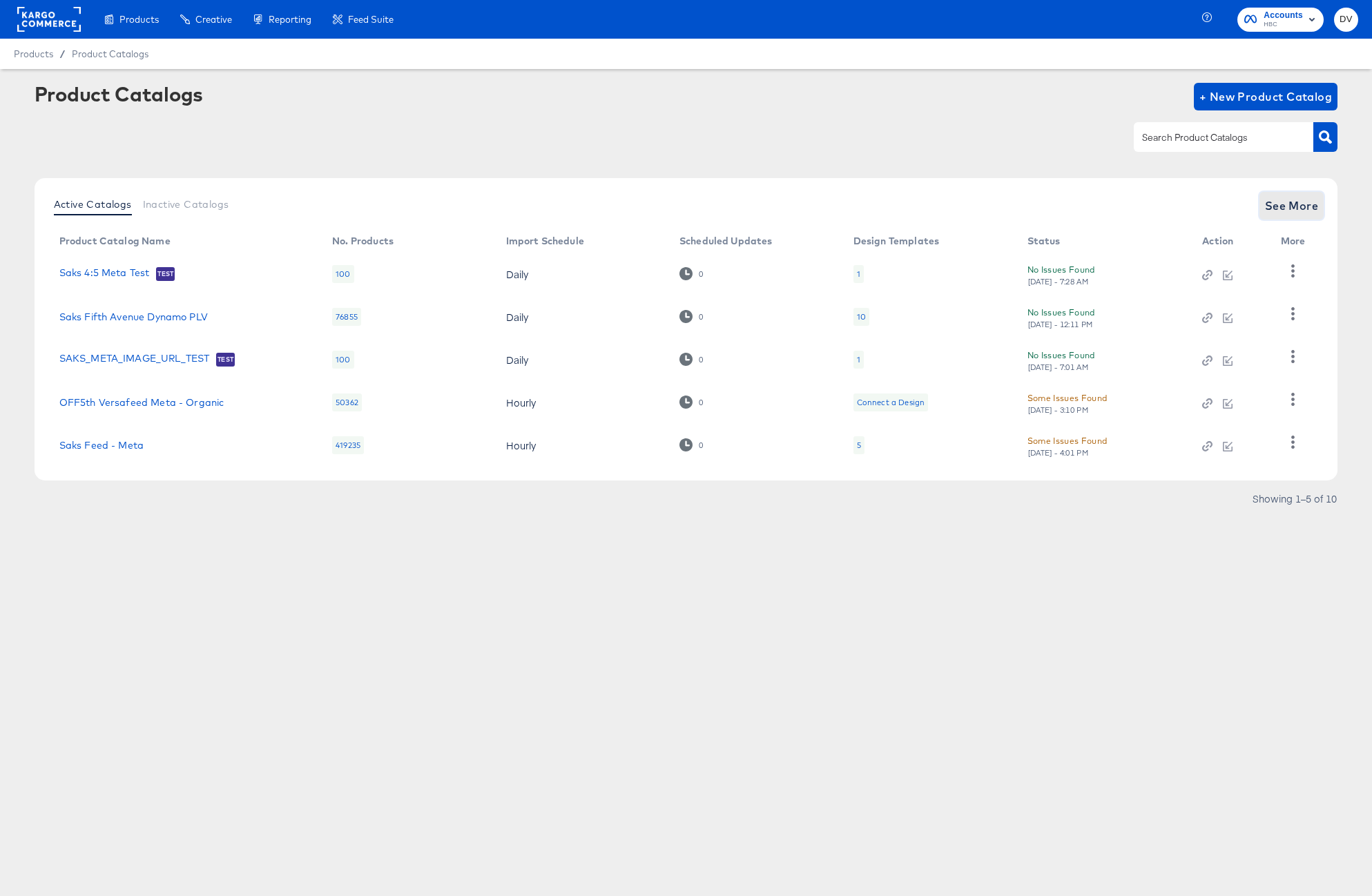
click at [1299, 206] on span "See More" at bounding box center [1291, 206] width 54 height 20
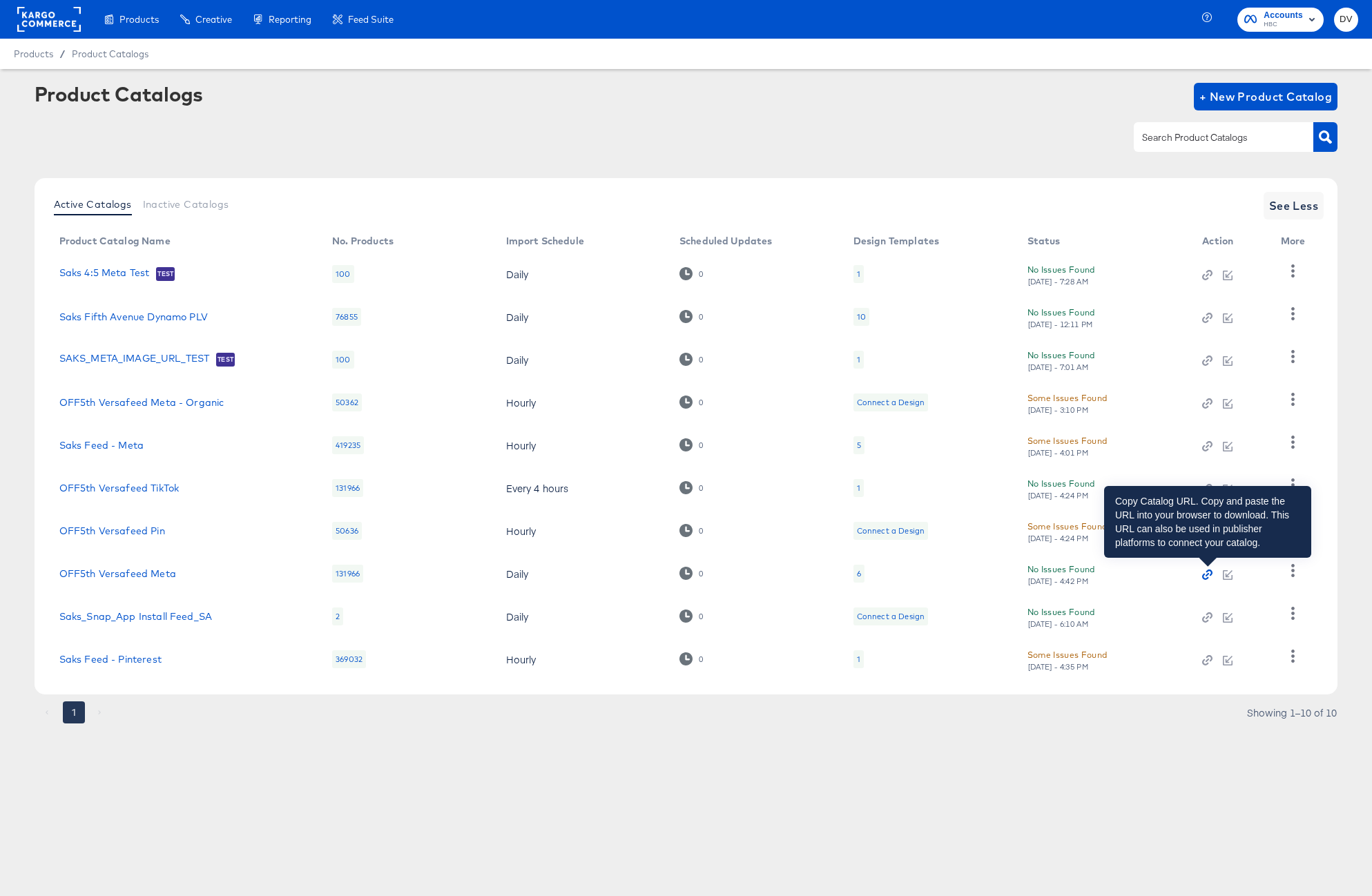
click at [1209, 574] on icon "button" at bounding box center [1208, 575] width 4 height 4
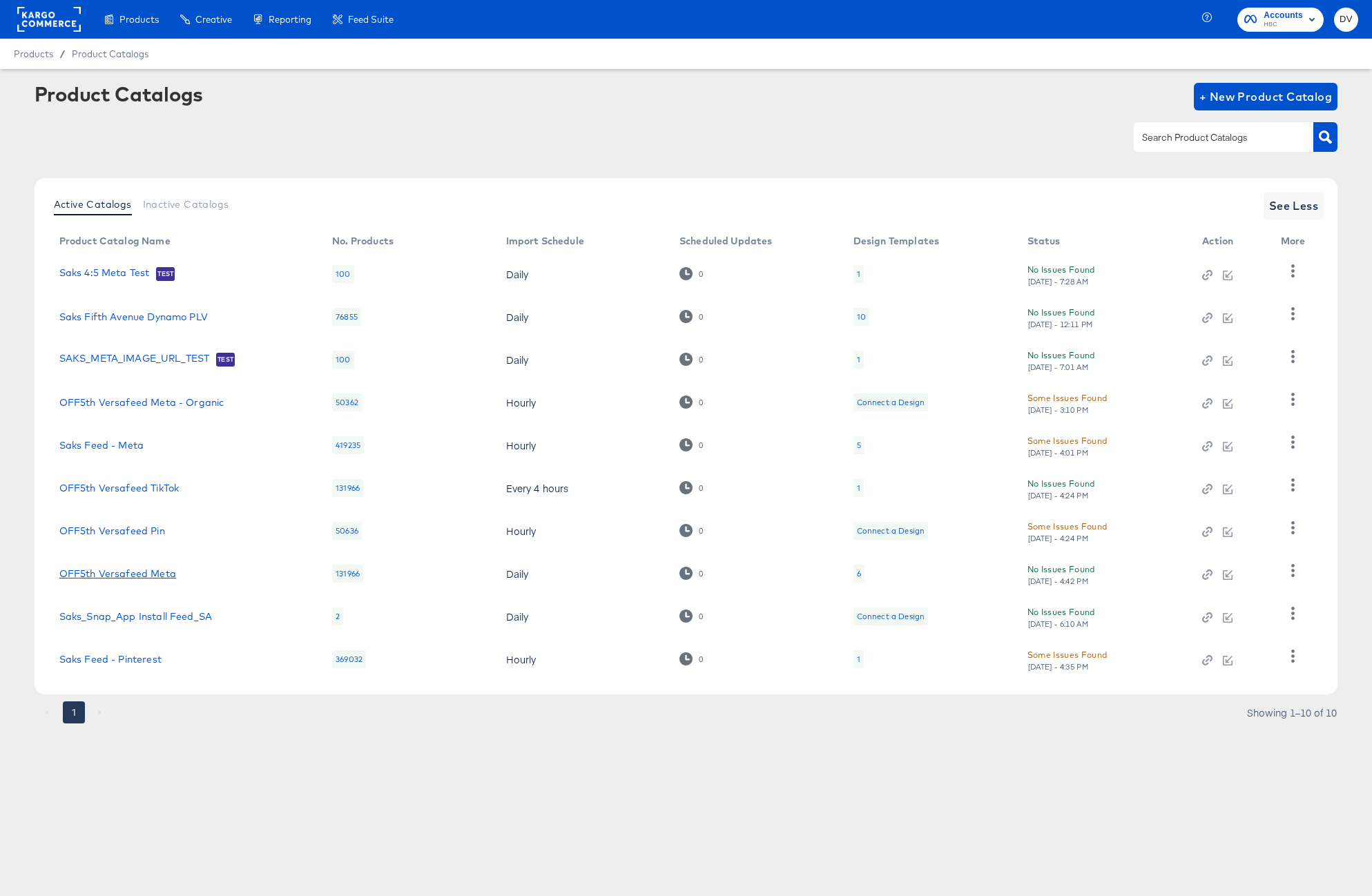
click at [157, 569] on link "OFF5th Versafeed Meta" at bounding box center [117, 573] width 116 height 11
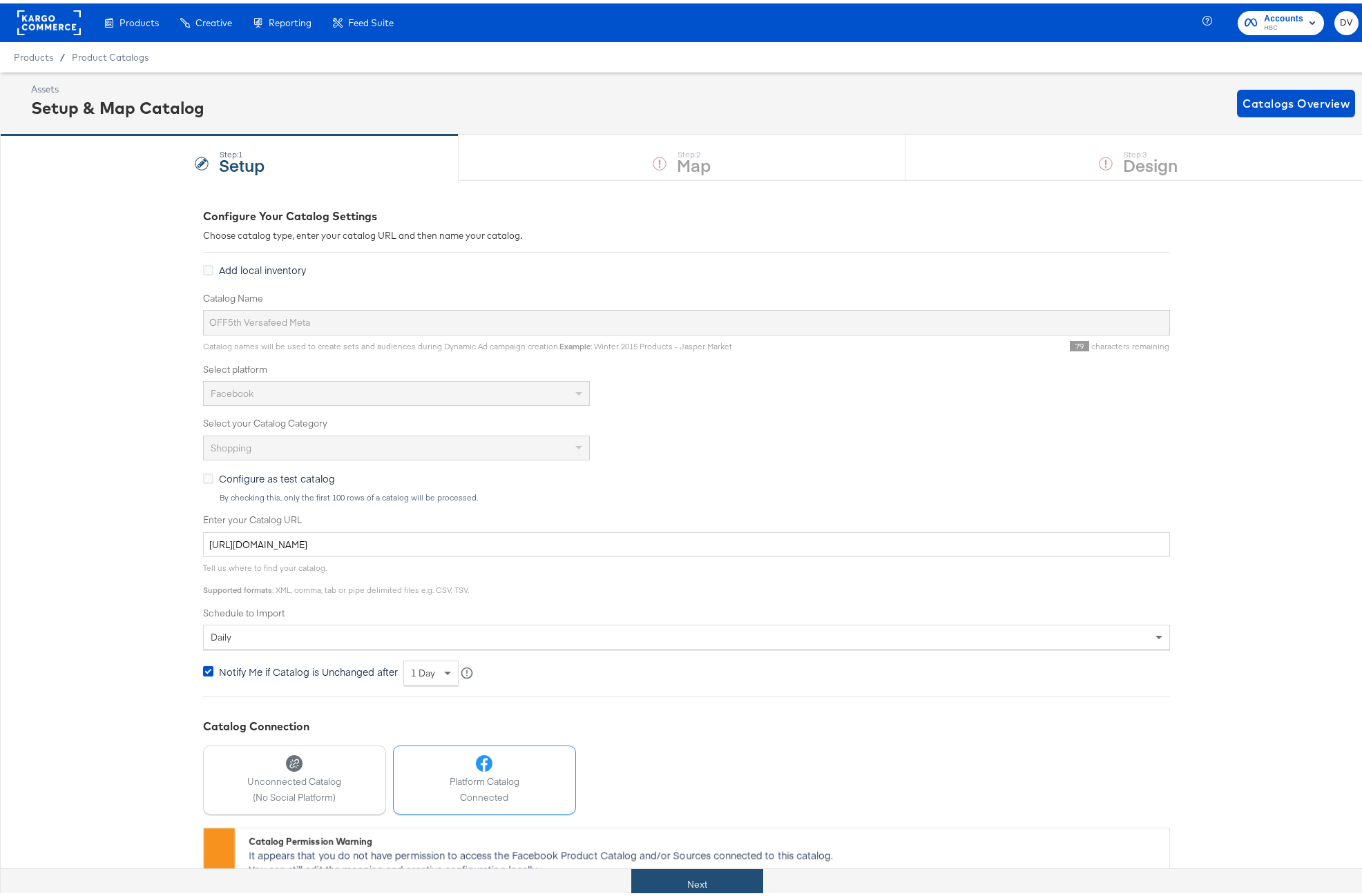
click at [717, 876] on button "Next" at bounding box center [697, 881] width 132 height 32
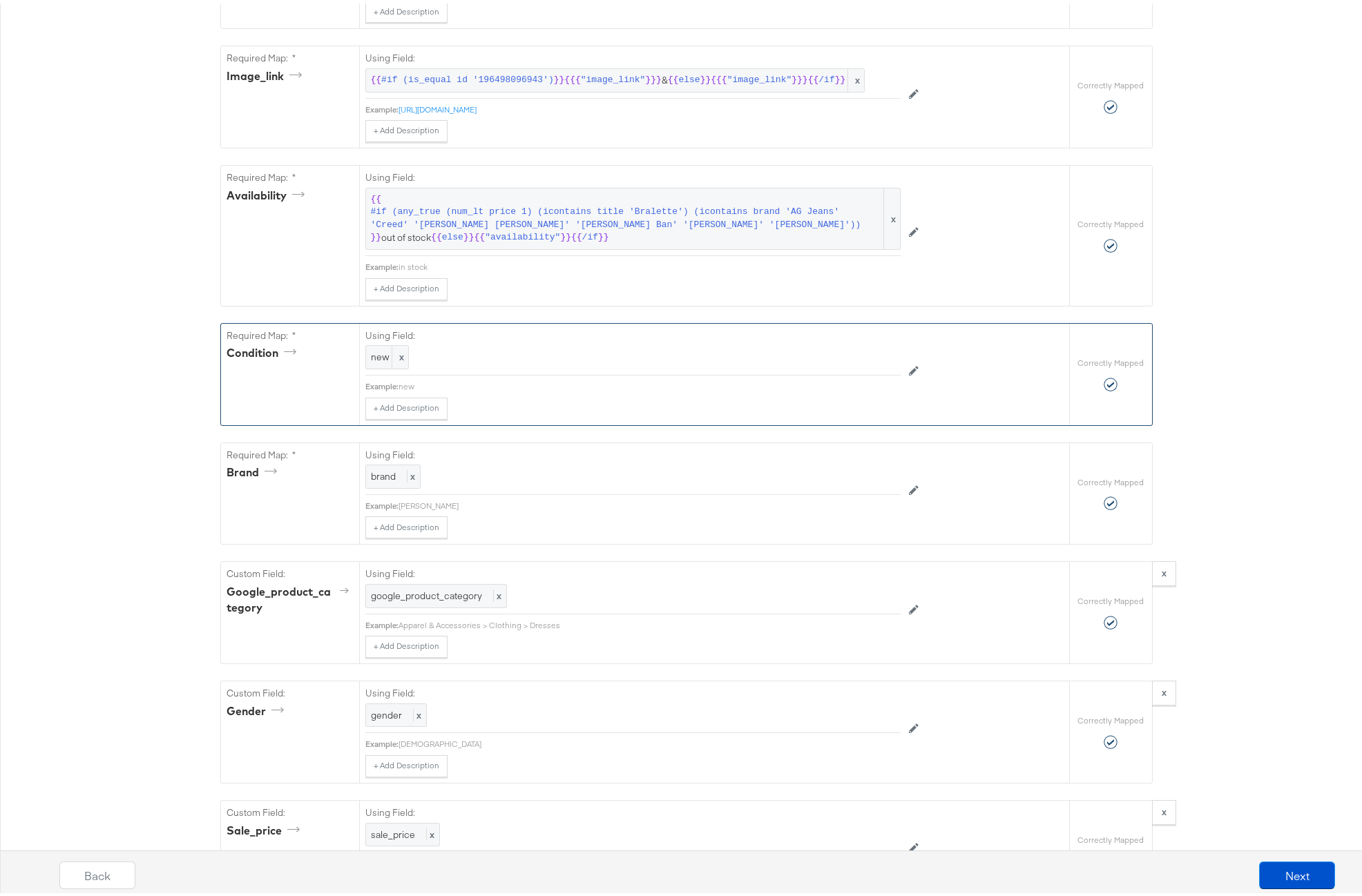
scroll to position [878, 0]
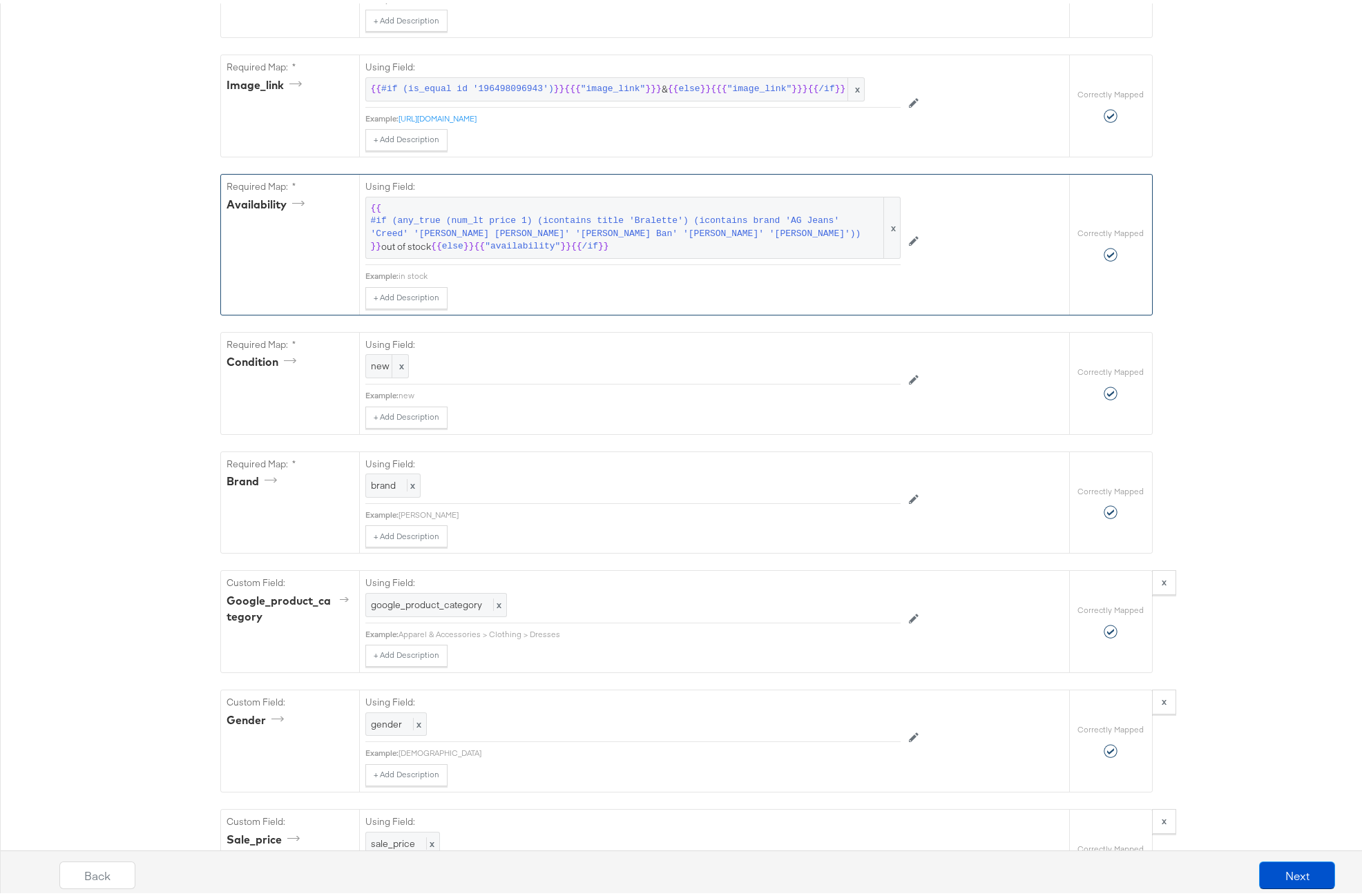
click at [583, 262] on div "Using Field: {{ #if (any_true (num_lt price 1) (icontains title 'Bralette') (ic…" at bounding box center [632, 217] width 535 height 91
click at [686, 227] on span "{{ #if (any_true (num_lt price 1) (icontains title 'Bralette') (icontains brand…" at bounding box center [633, 224] width 524 height 51
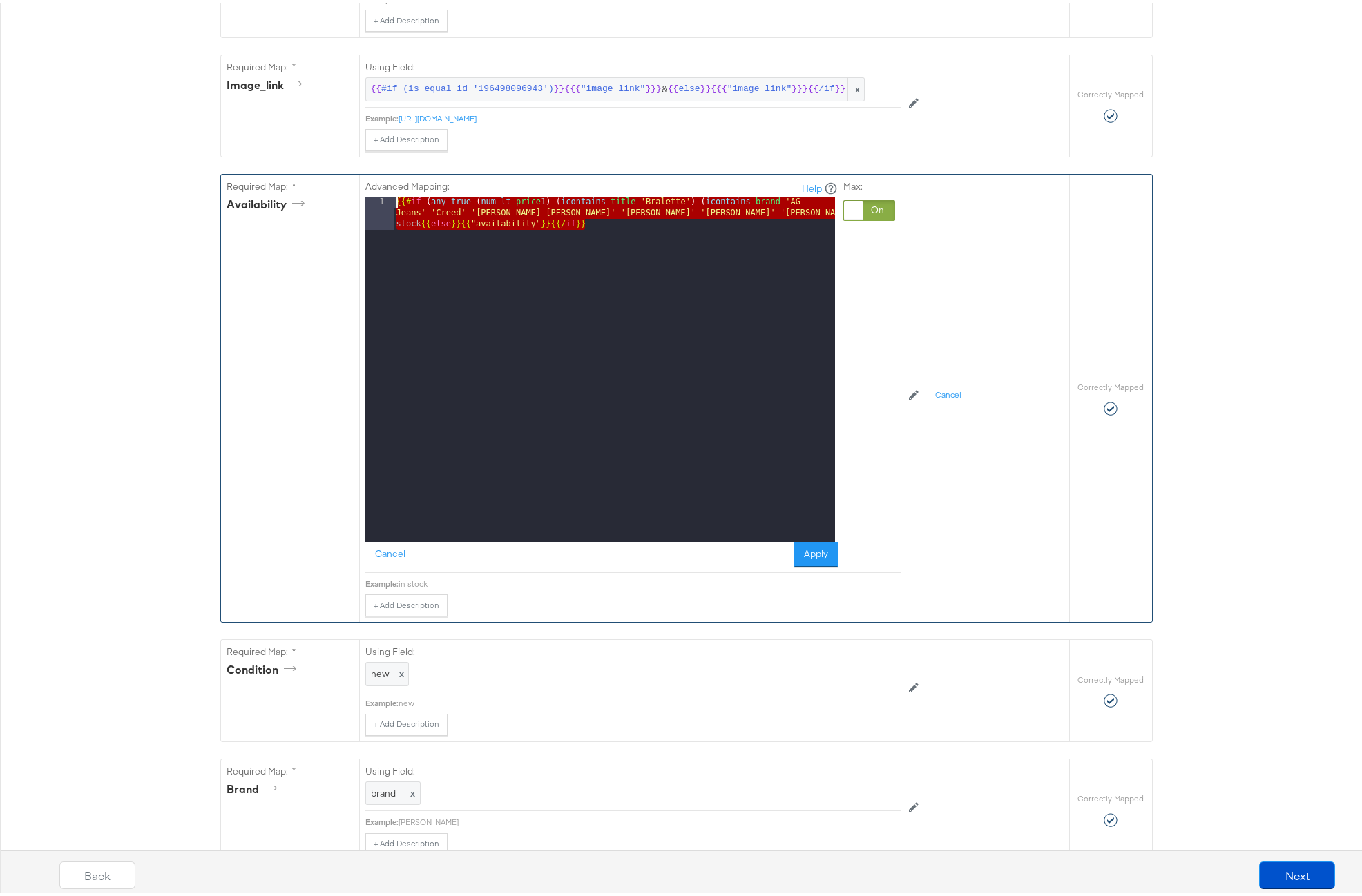
drag, startPoint x: 601, startPoint y: 241, endPoint x: 357, endPoint y: 215, distance: 245.4
click at [359, 215] on div "Advanced Mapping: Help 1 {{# if ( any_true ( num_lt price 1 ) ( icontains title…" at bounding box center [714, 395] width 710 height 447
click at [385, 563] on button "Cancel" at bounding box center [390, 550] width 49 height 25
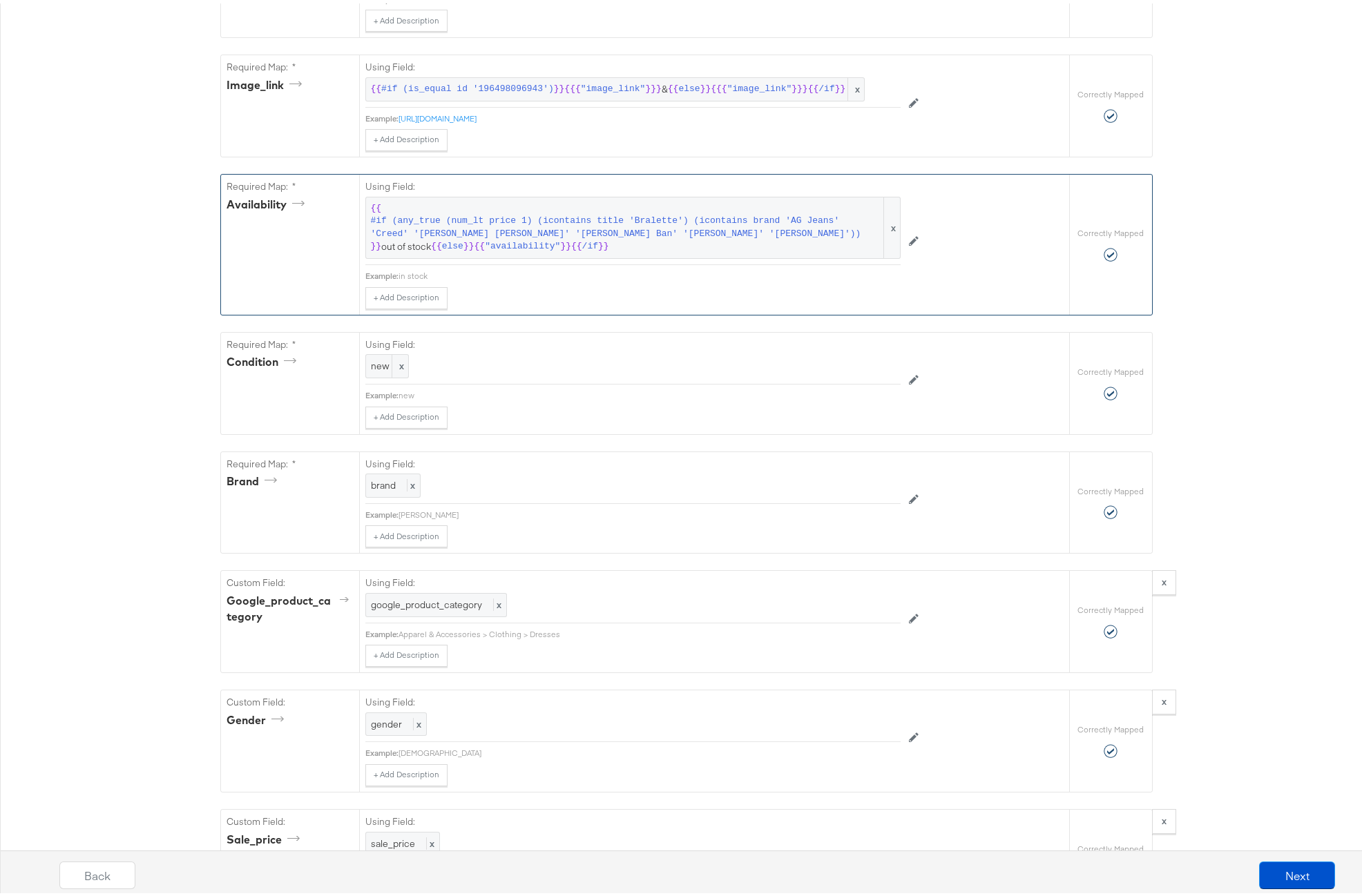
scroll to position [0, 0]
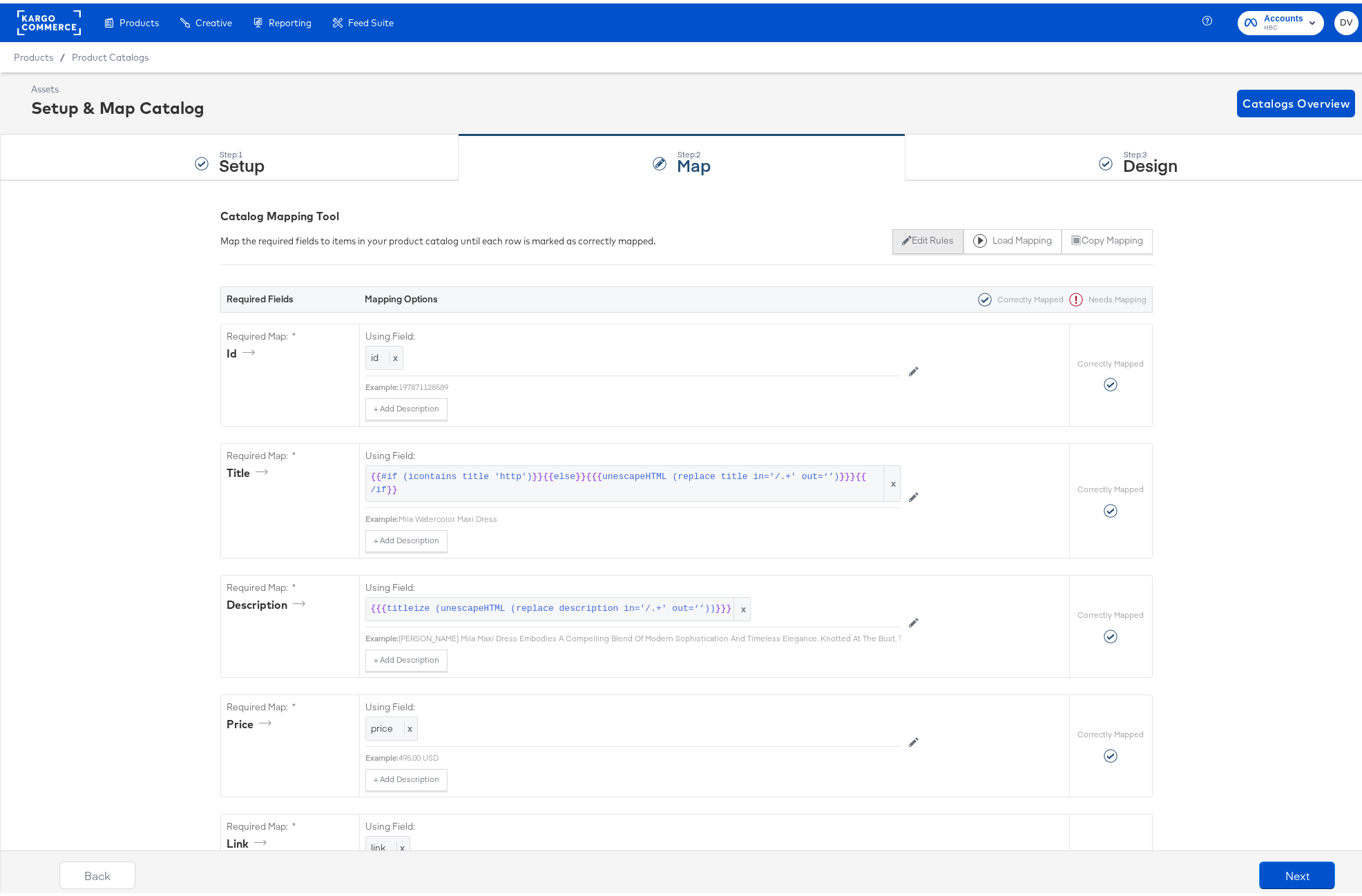
click at [912, 240] on button "Edit Rules" at bounding box center [928, 237] width 71 height 25
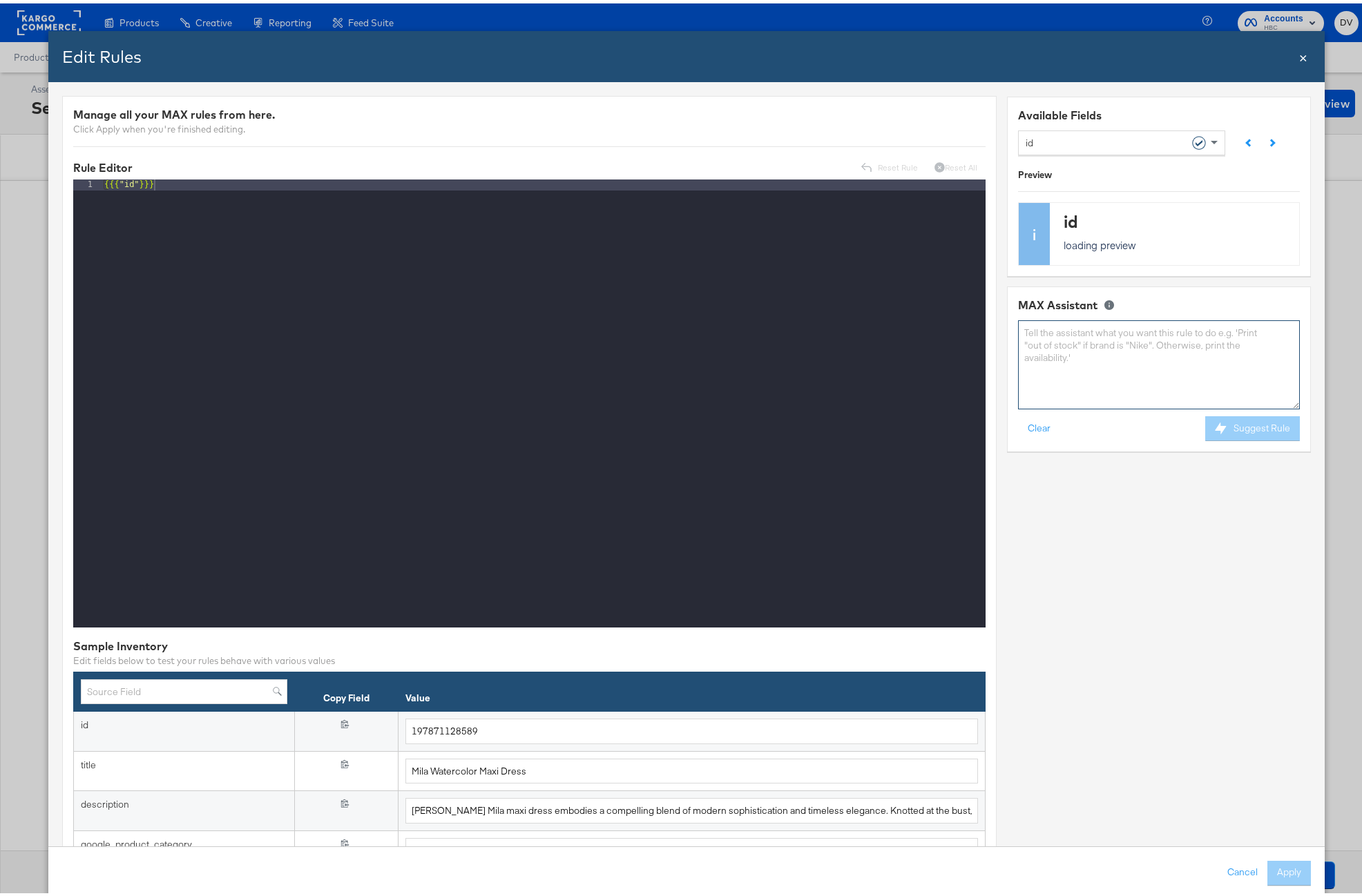
click at [1057, 373] on textarea at bounding box center [1158, 361] width 282 height 89
paste textarea "{{#if (any_true (num_lt price 1) (icontains title 'Bralette') (icontains brand …"
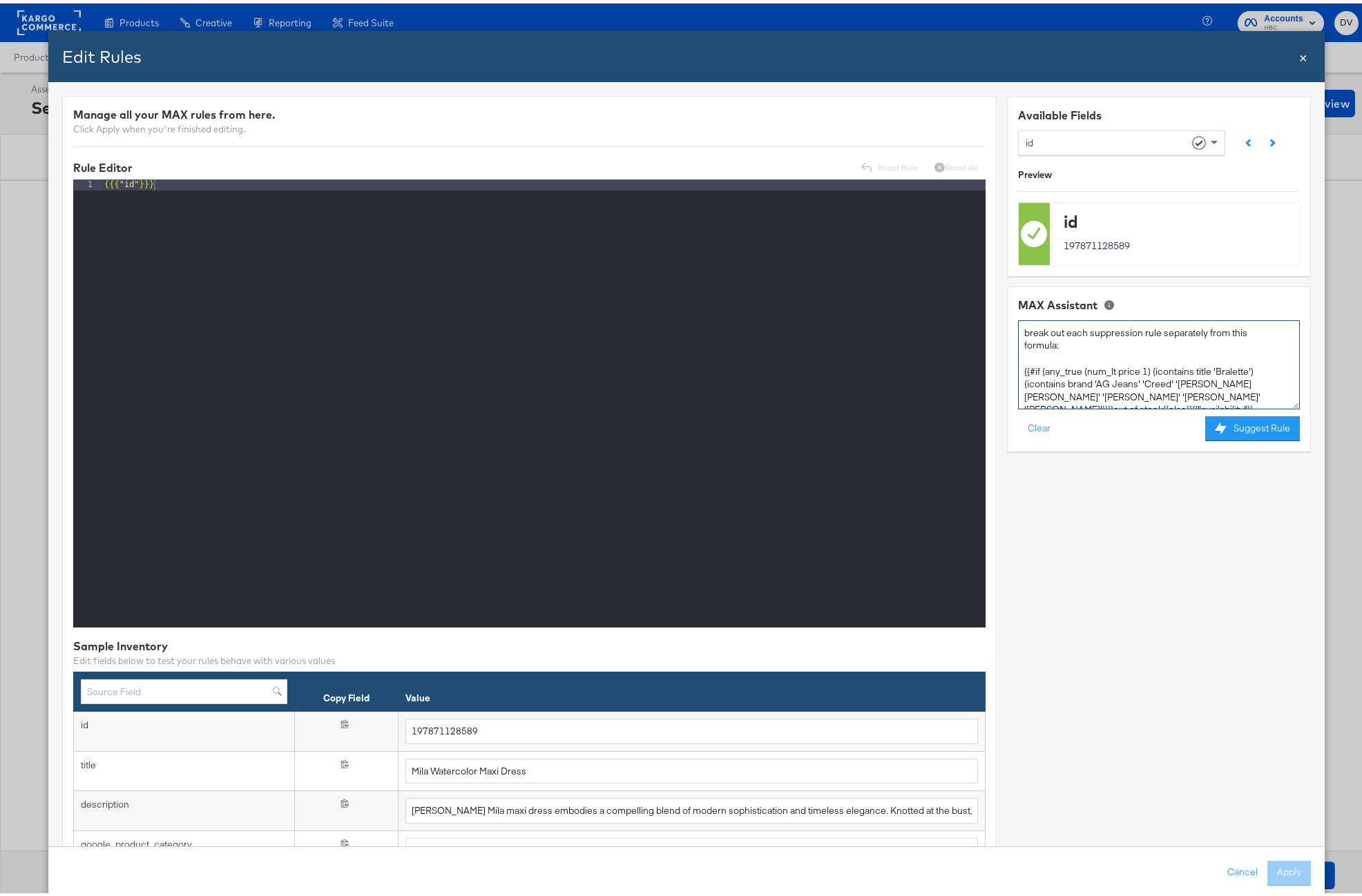
scroll to position [7, 0]
type textarea "break out each suppression rule separately from this formula: {{#if (any_true (…"
click at [1222, 435] on button "Suggest Rule" at bounding box center [1252, 424] width 95 height 25
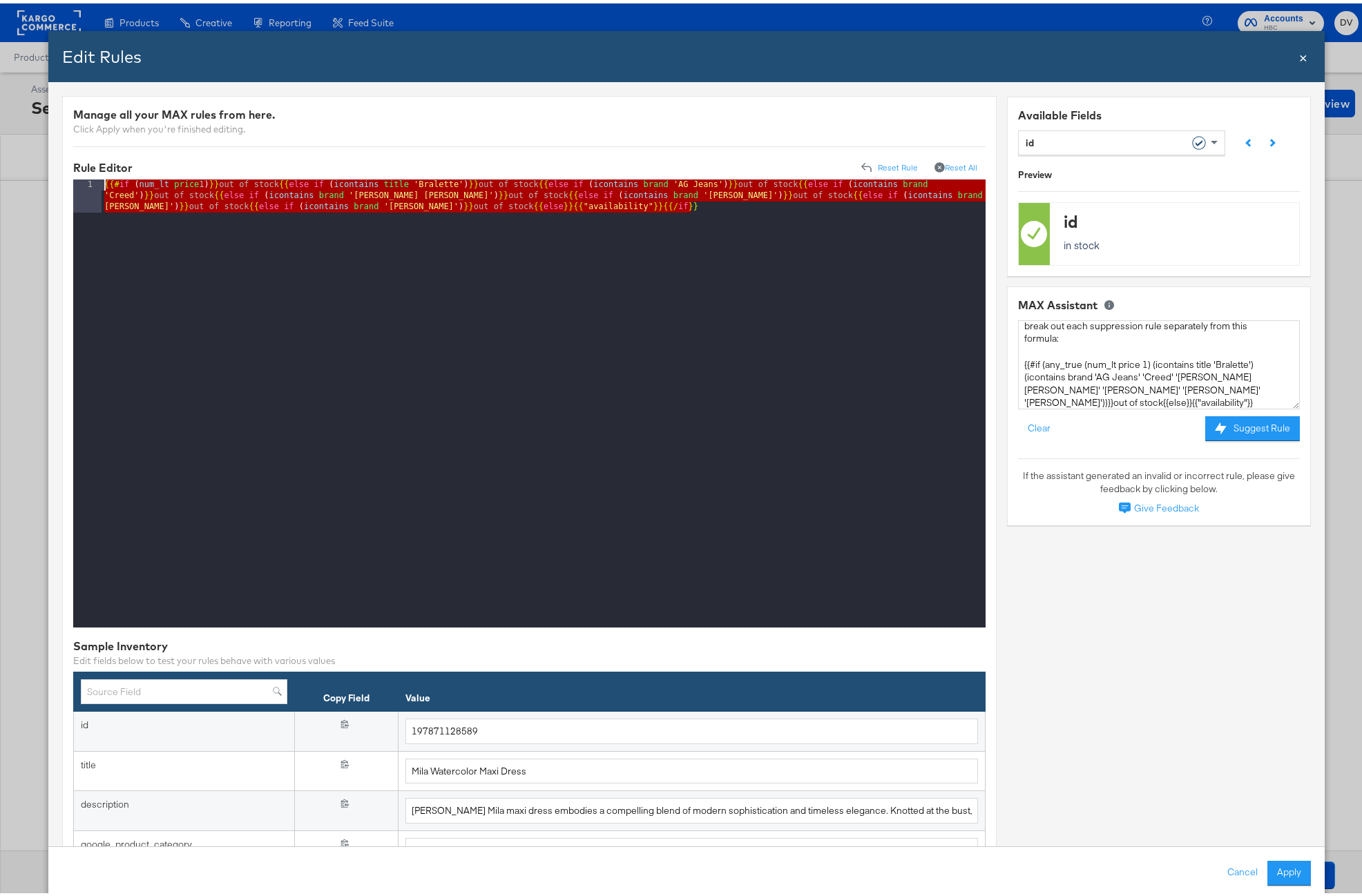
drag, startPoint x: 706, startPoint y: 202, endPoint x: 74, endPoint y: 179, distance: 632.4
click at [74, 179] on div "1 {{# if ( num_lt price 1 ) }} out of stock {{ else if ( icontains title 'Brale…" at bounding box center [529, 400] width 912 height 448
click at [1218, 866] on button "Cancel" at bounding box center [1241, 869] width 49 height 25
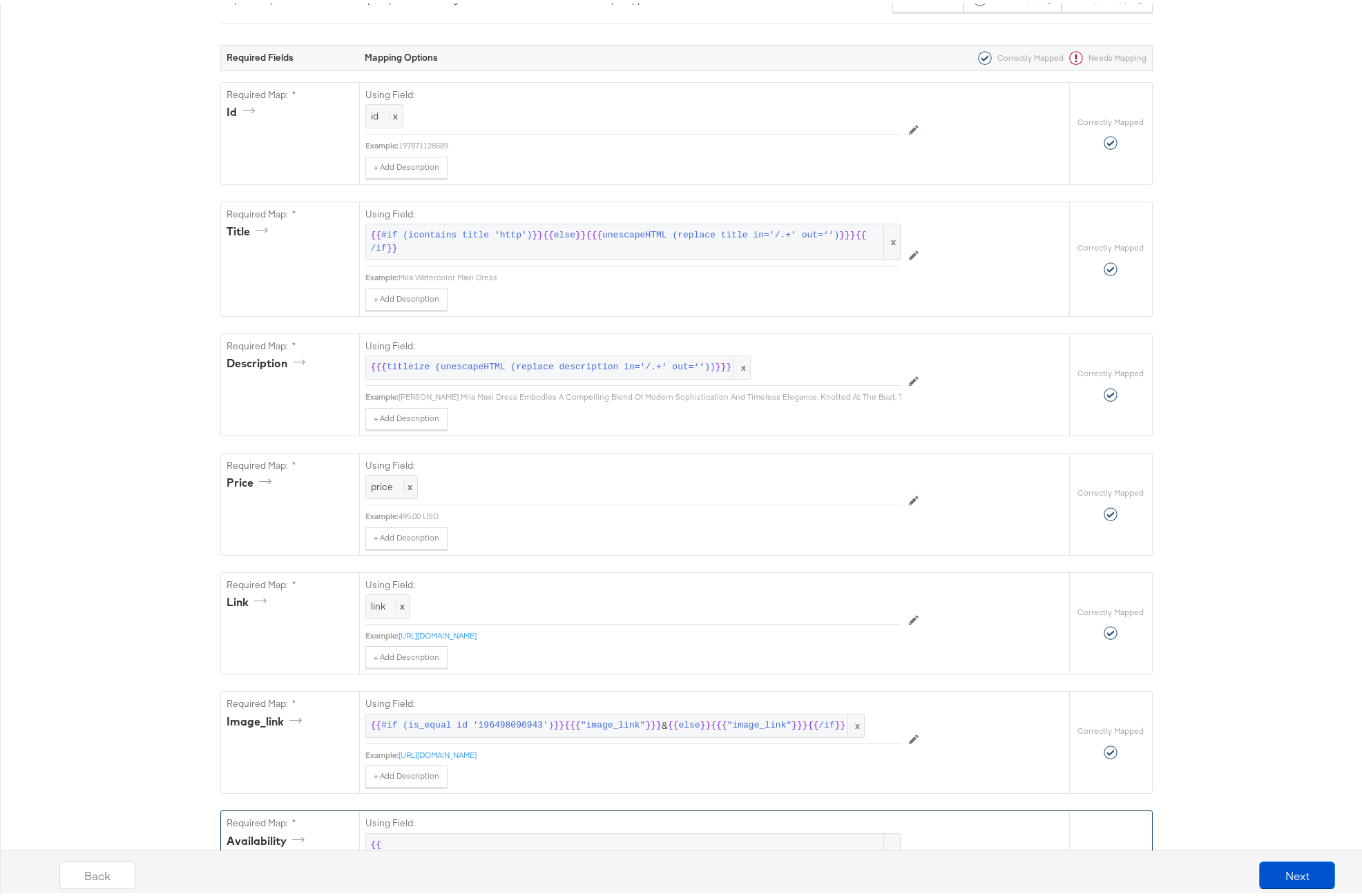
scroll to position [516, 0]
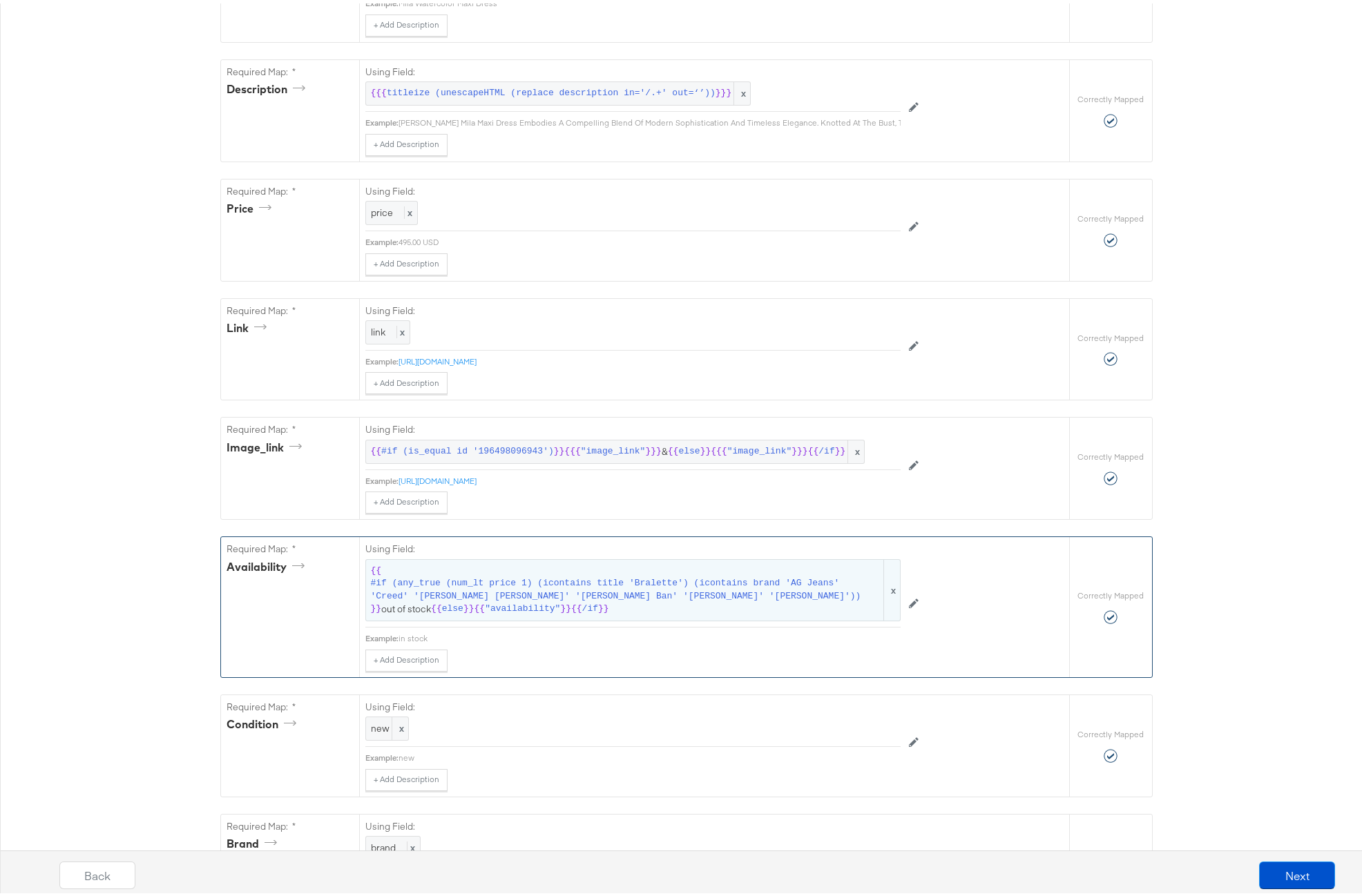
click at [676, 600] on span "#if (any_true (num_lt price 1) (icontains title 'Bralette') (icontains brand 'A…" at bounding box center [626, 587] width 510 height 26
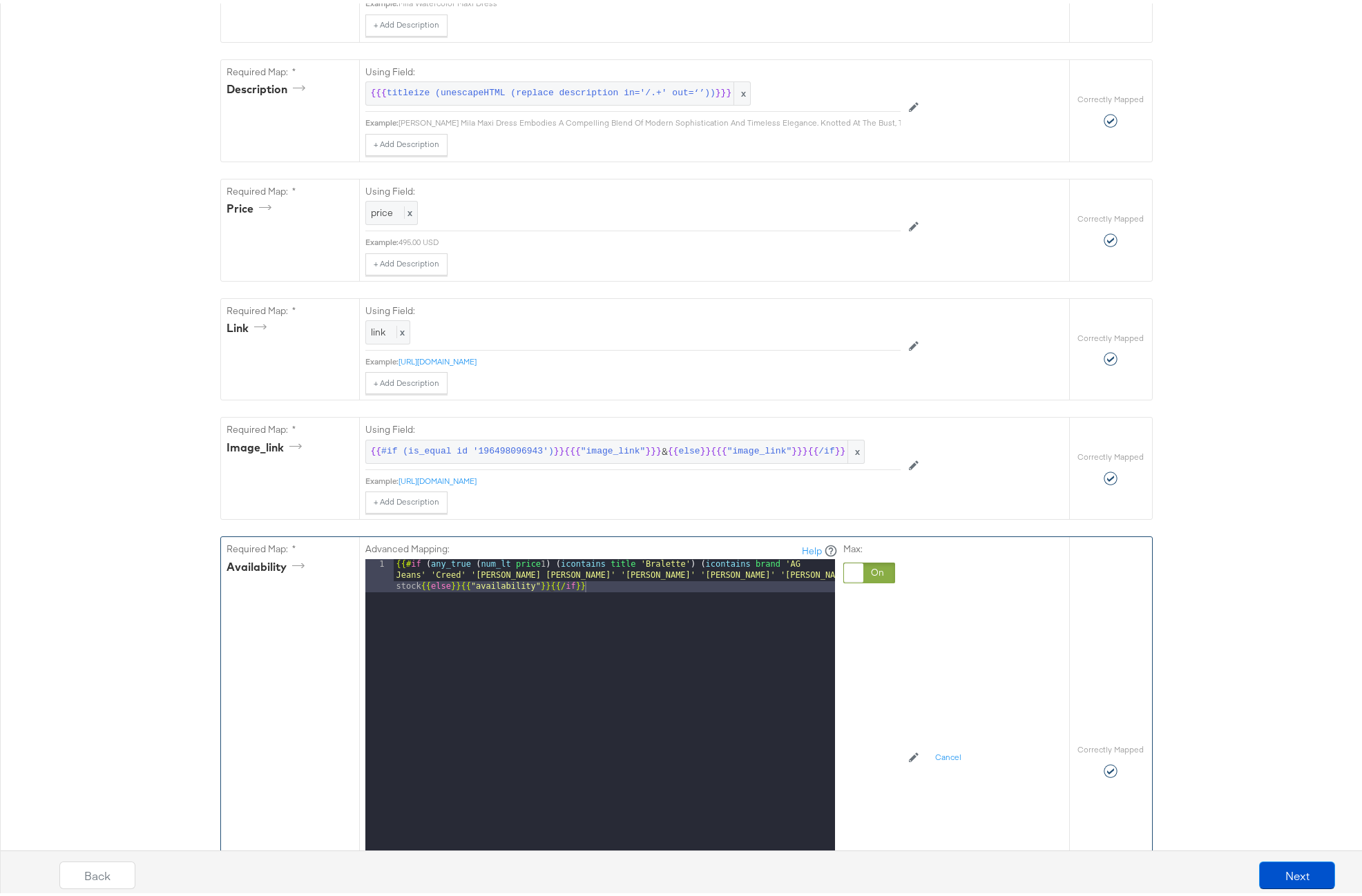
click at [652, 602] on div "{{# if ( any_true ( num_lt price 1 ) ( icontains title 'Bralette' ) ( icontains…" at bounding box center [615, 761] width 441 height 412
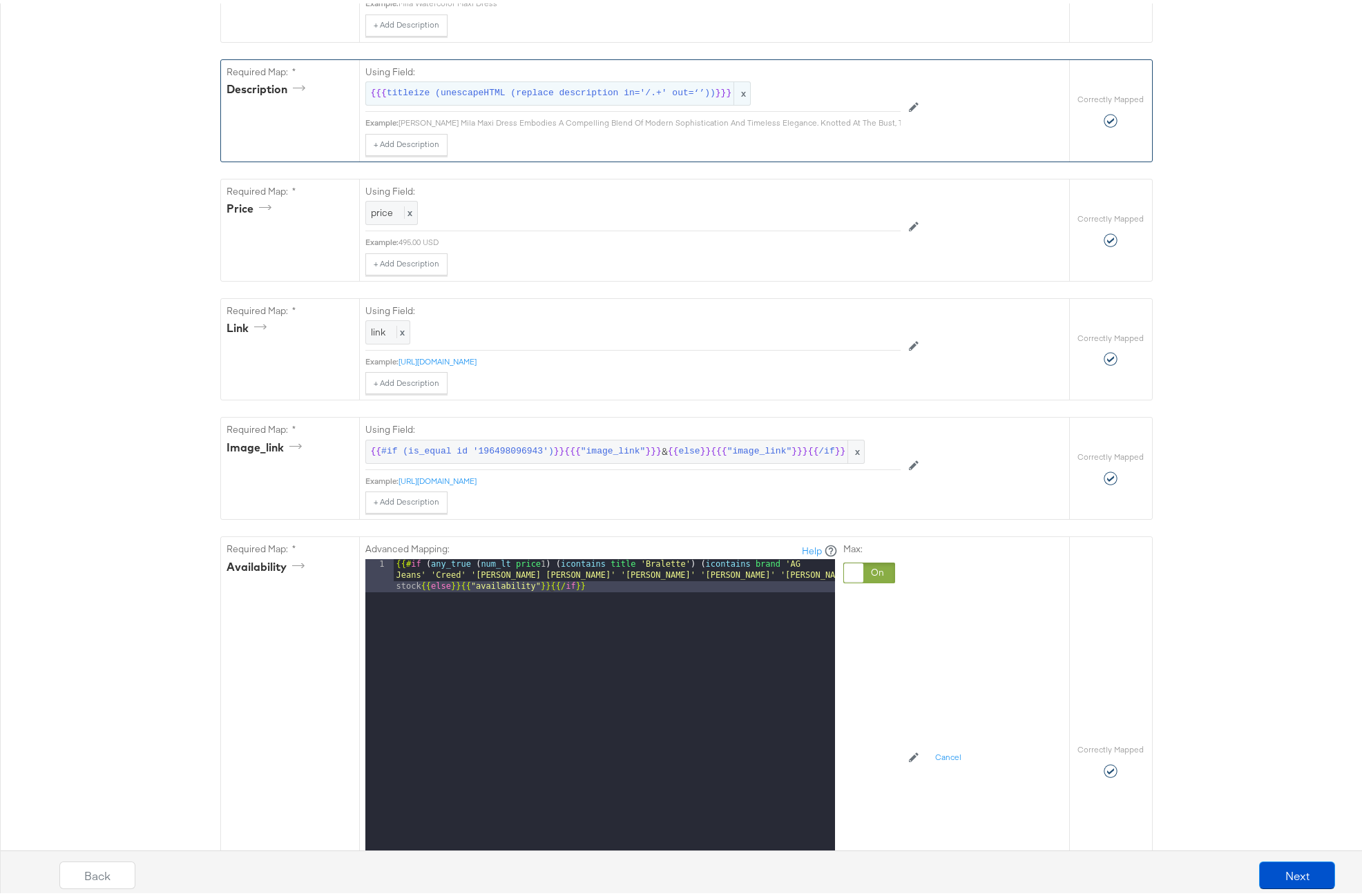
scroll to position [0, 0]
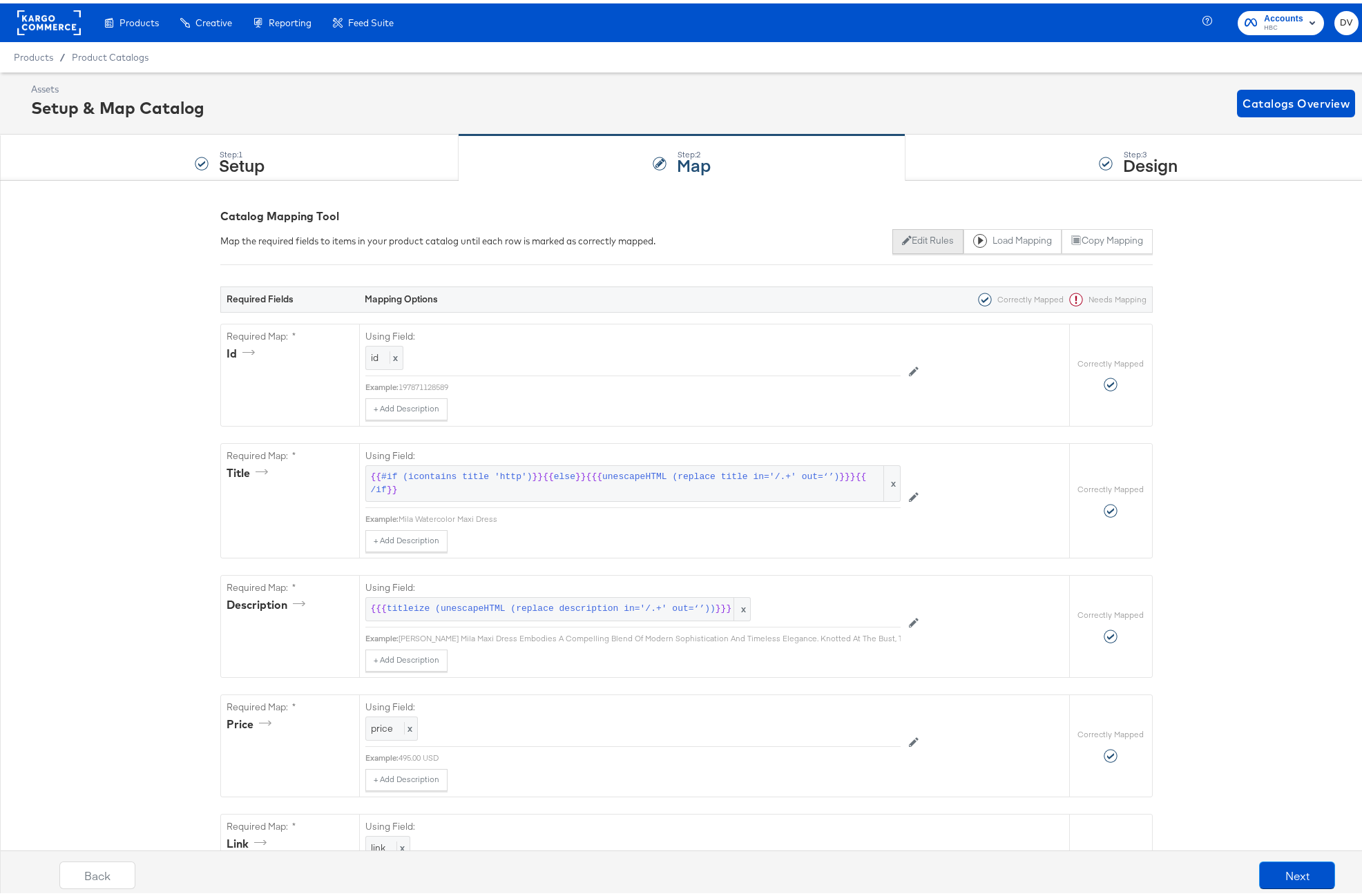
click at [907, 244] on button "Edit Rules" at bounding box center [928, 237] width 71 height 25
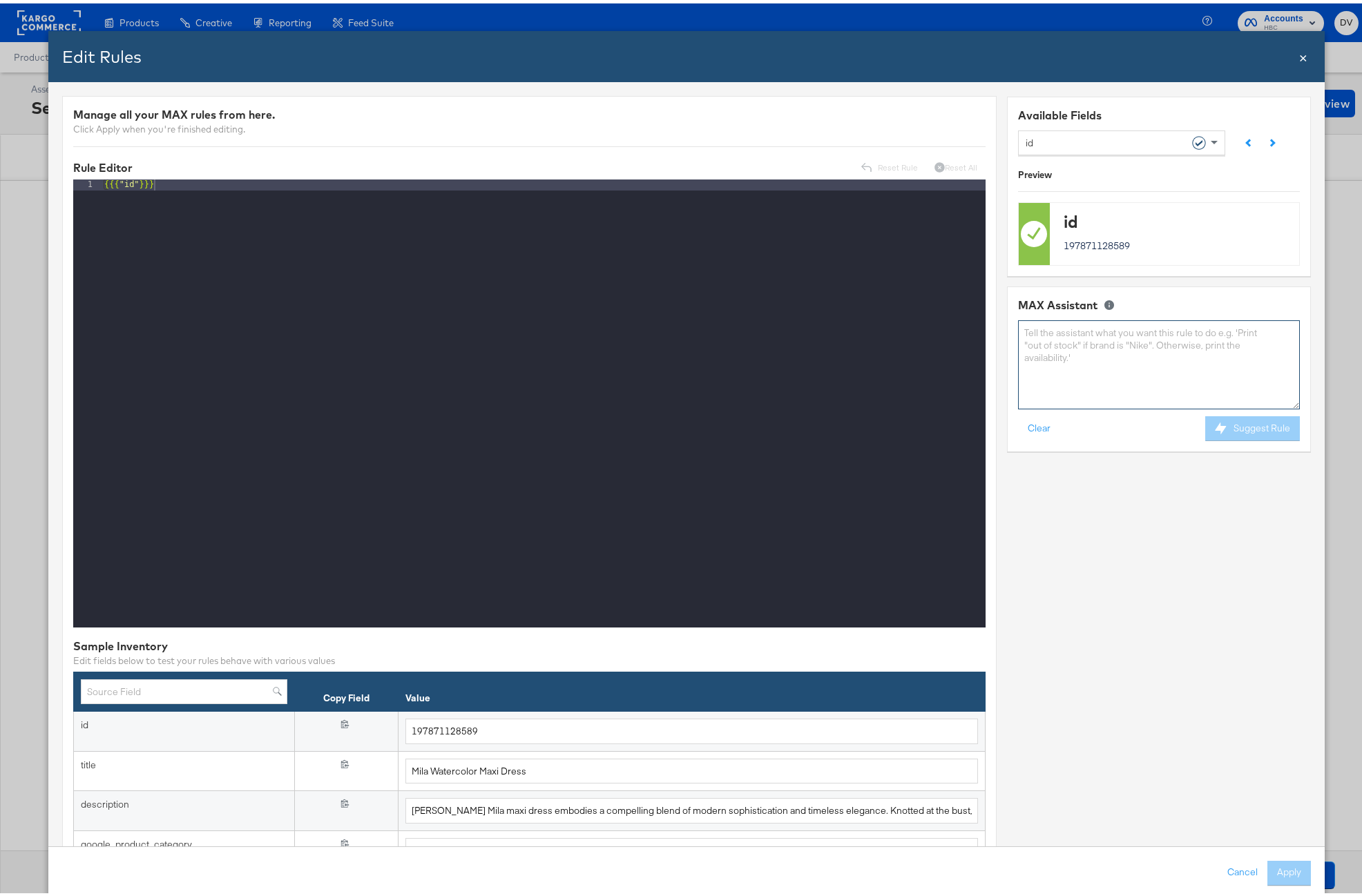
click at [1020, 341] on textarea at bounding box center [1158, 361] width 282 height 89
paste textarea "{{#if (any_true (num_lt price 1) (icontains title 'Bralette') (icontains brand …"
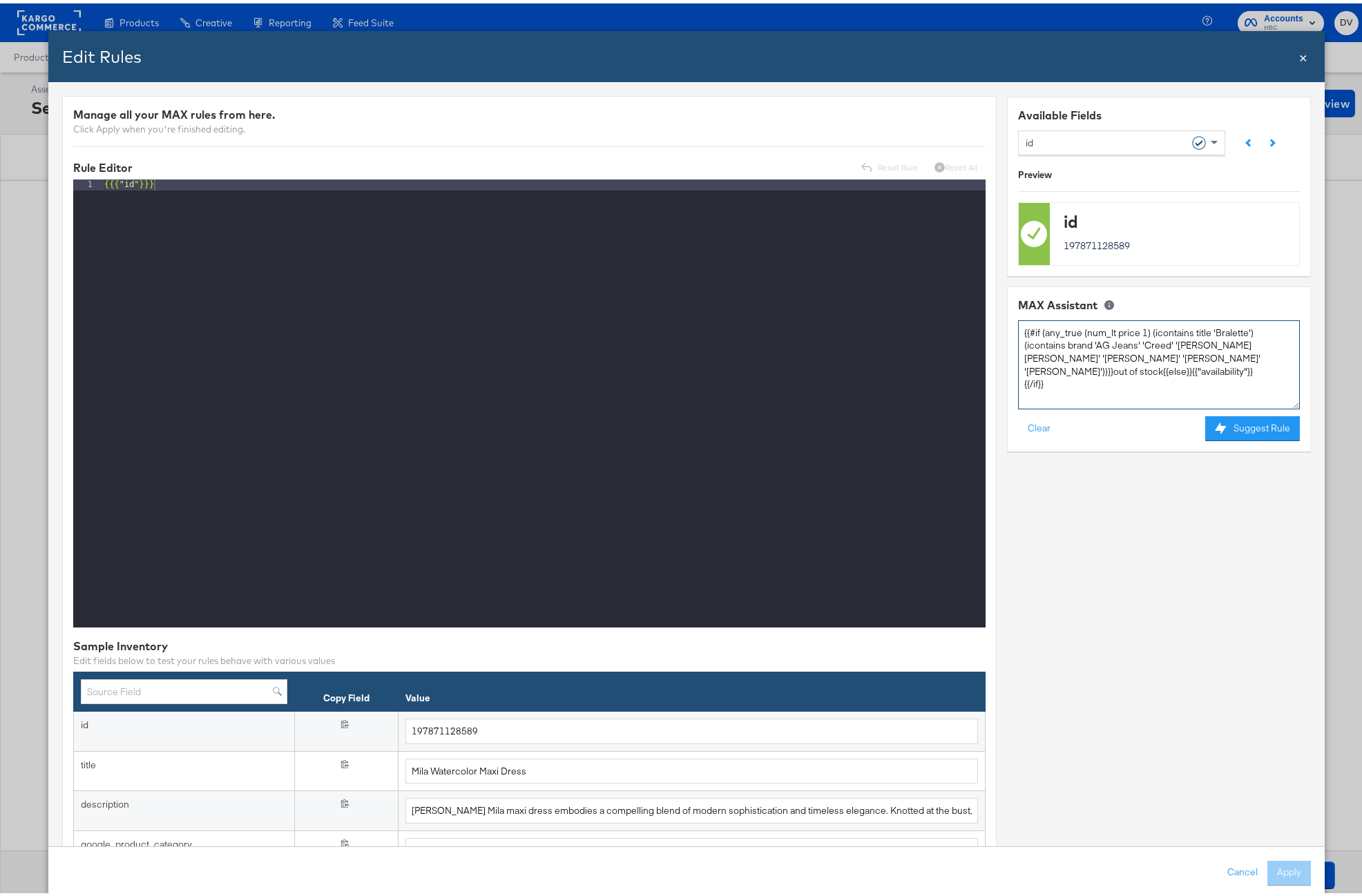
click at [1017, 334] on textarea "{{#if (any_true (num_lt price 1) (icontains title 'Bralette') (icontains brand …" at bounding box center [1158, 361] width 282 height 89
click at [1029, 327] on textarea "{{#if (any_true (num_lt price 1) (icontains title 'Bralette') (icontains brand …" at bounding box center [1158, 361] width 282 height 89
click at [1067, 331] on textarea "Modify this formual by separating {{#if (any_true (num_lt price 1) (icontains t…" at bounding box center [1158, 361] width 282 height 89
click at [1187, 339] on textarea "Modify this formula by separating {{#if (any_true (num_lt price 1) (icontains t…" at bounding box center [1158, 361] width 282 height 89
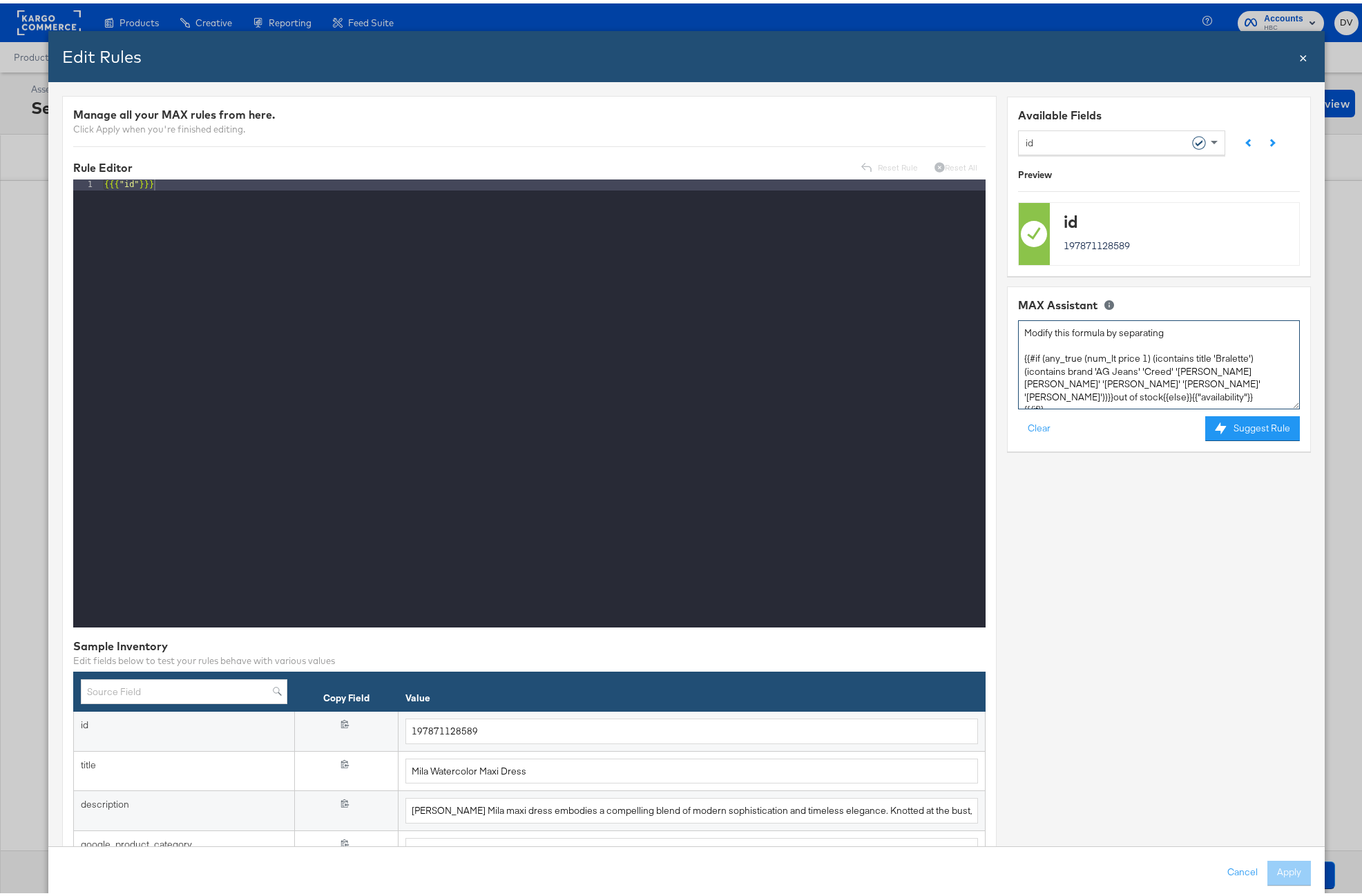
click at [1182, 333] on textarea "Modify this formula by separating {{#if (any_true (num_lt price 1) (icontains t…" at bounding box center [1158, 361] width 282 height 89
type textarea "Modify this formula by separating each suppression rule individually: {{#if (an…"
click at [1259, 417] on button "Suggest Rule" at bounding box center [1252, 424] width 95 height 25
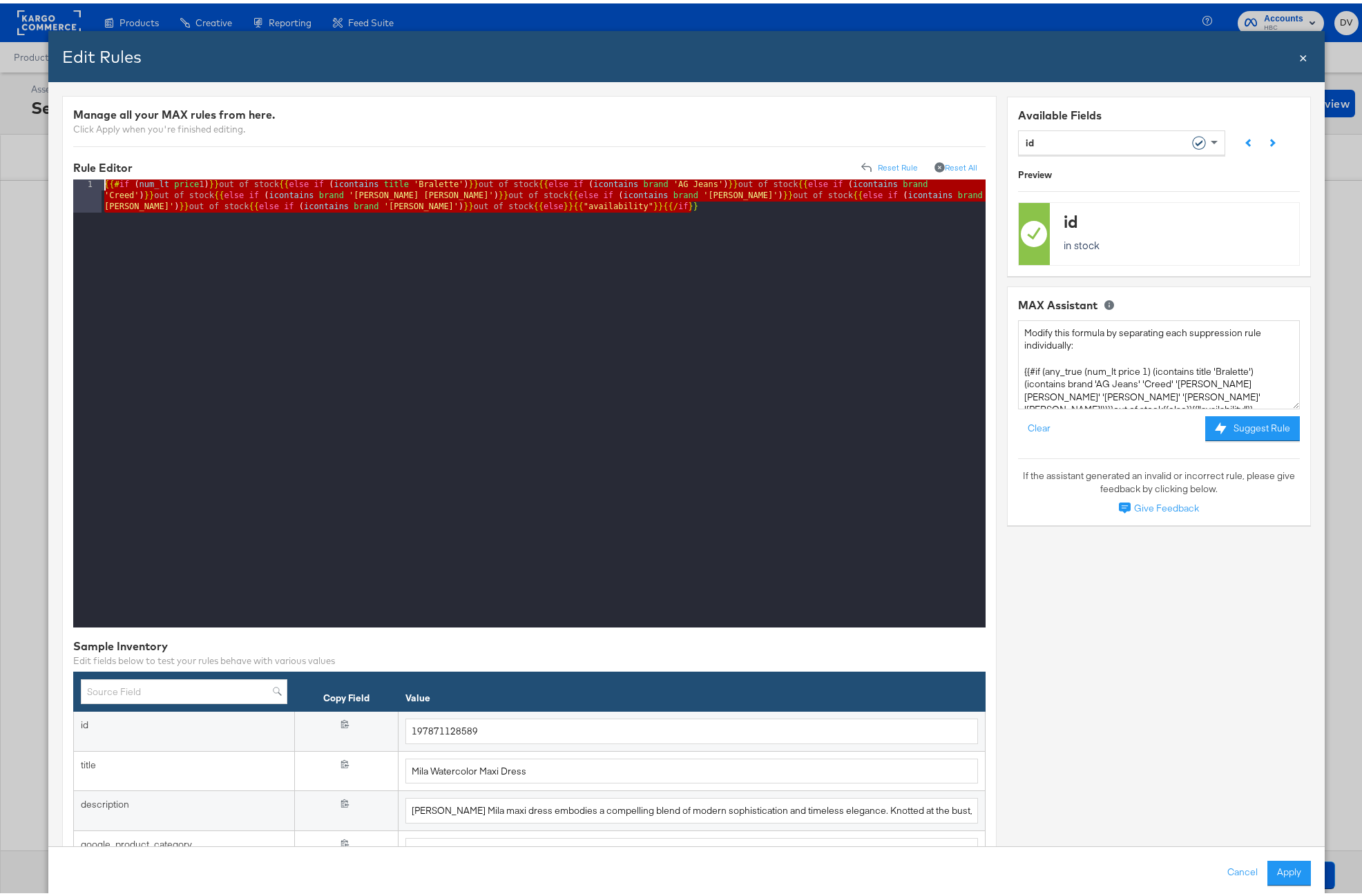
drag, startPoint x: 693, startPoint y: 205, endPoint x: 80, endPoint y: 177, distance: 613.6
click at [80, 177] on div "1 {{# if ( num_lt price 1 ) }} out of stock {{ else if ( icontains title 'Brale…" at bounding box center [529, 400] width 912 height 448
click at [1221, 864] on button "Cancel" at bounding box center [1241, 869] width 49 height 25
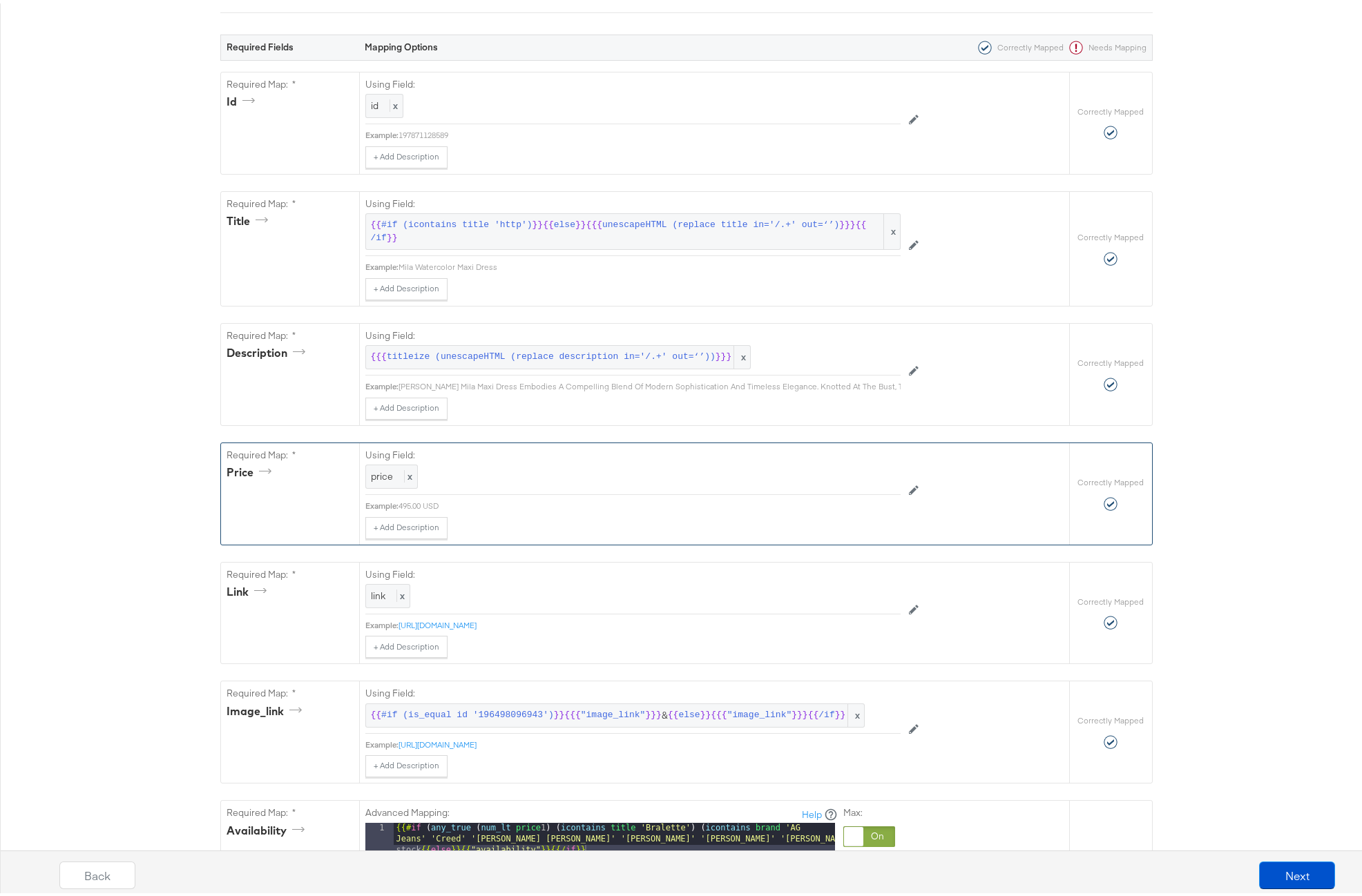
scroll to position [955, 0]
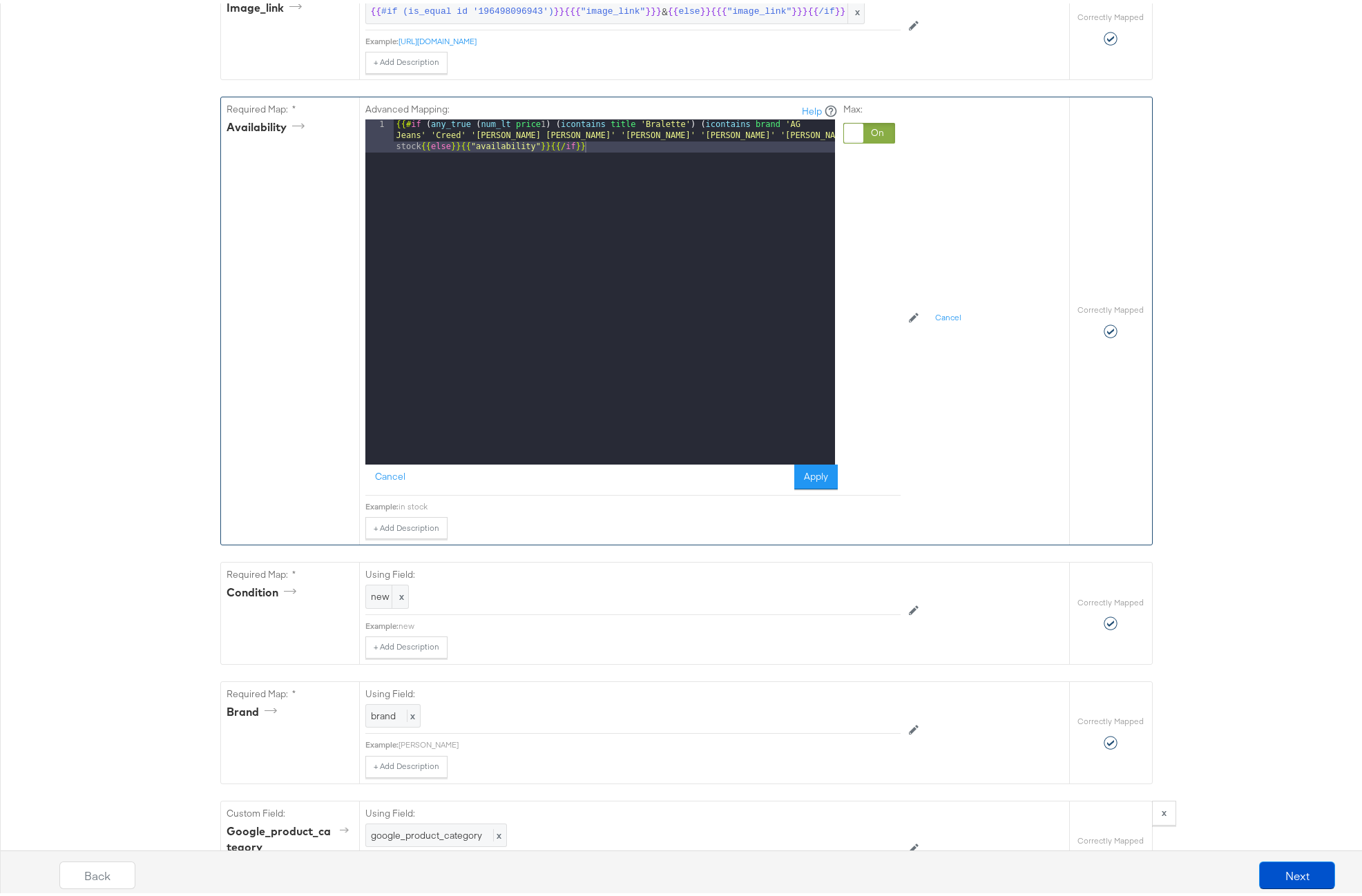
click at [547, 152] on div "{{# if ( any_true ( num_lt price 1 ) ( icontains title 'Bralette' ) ( icontains…" at bounding box center [615, 322] width 441 height 412
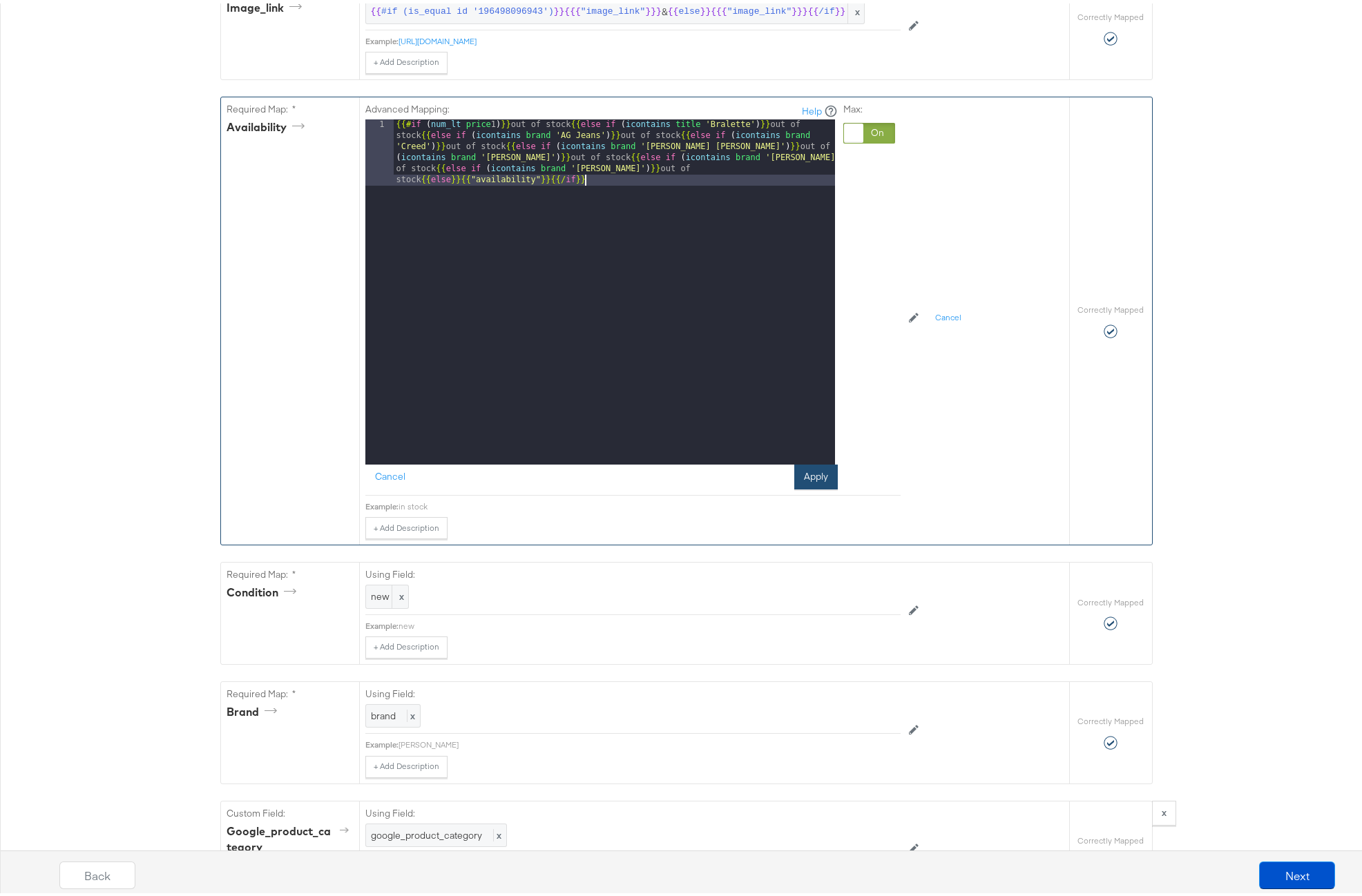
click at [815, 486] on button "Apply" at bounding box center [815, 473] width 43 height 25
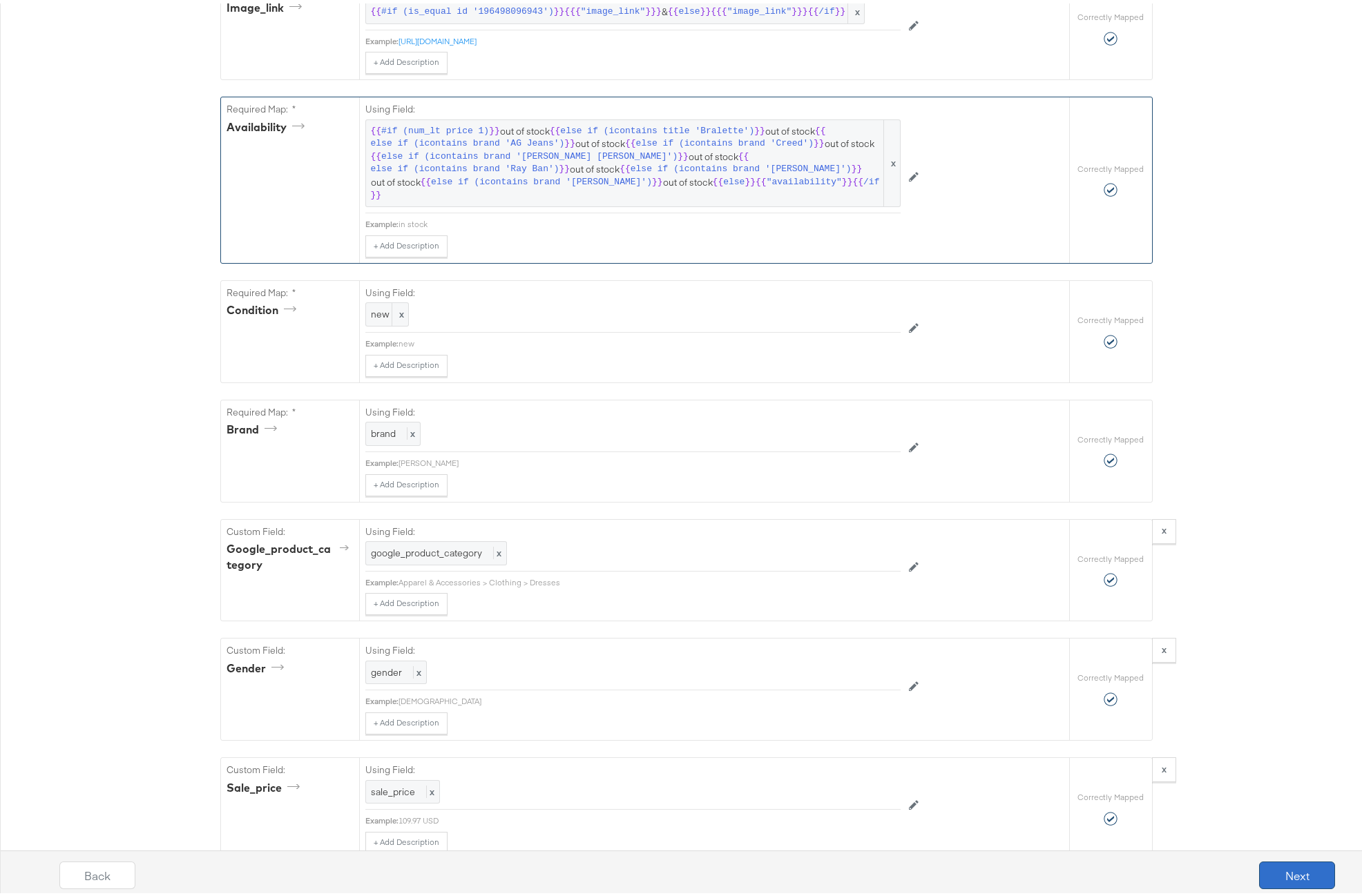
click at [1265, 876] on button "Next" at bounding box center [1296, 872] width 76 height 28
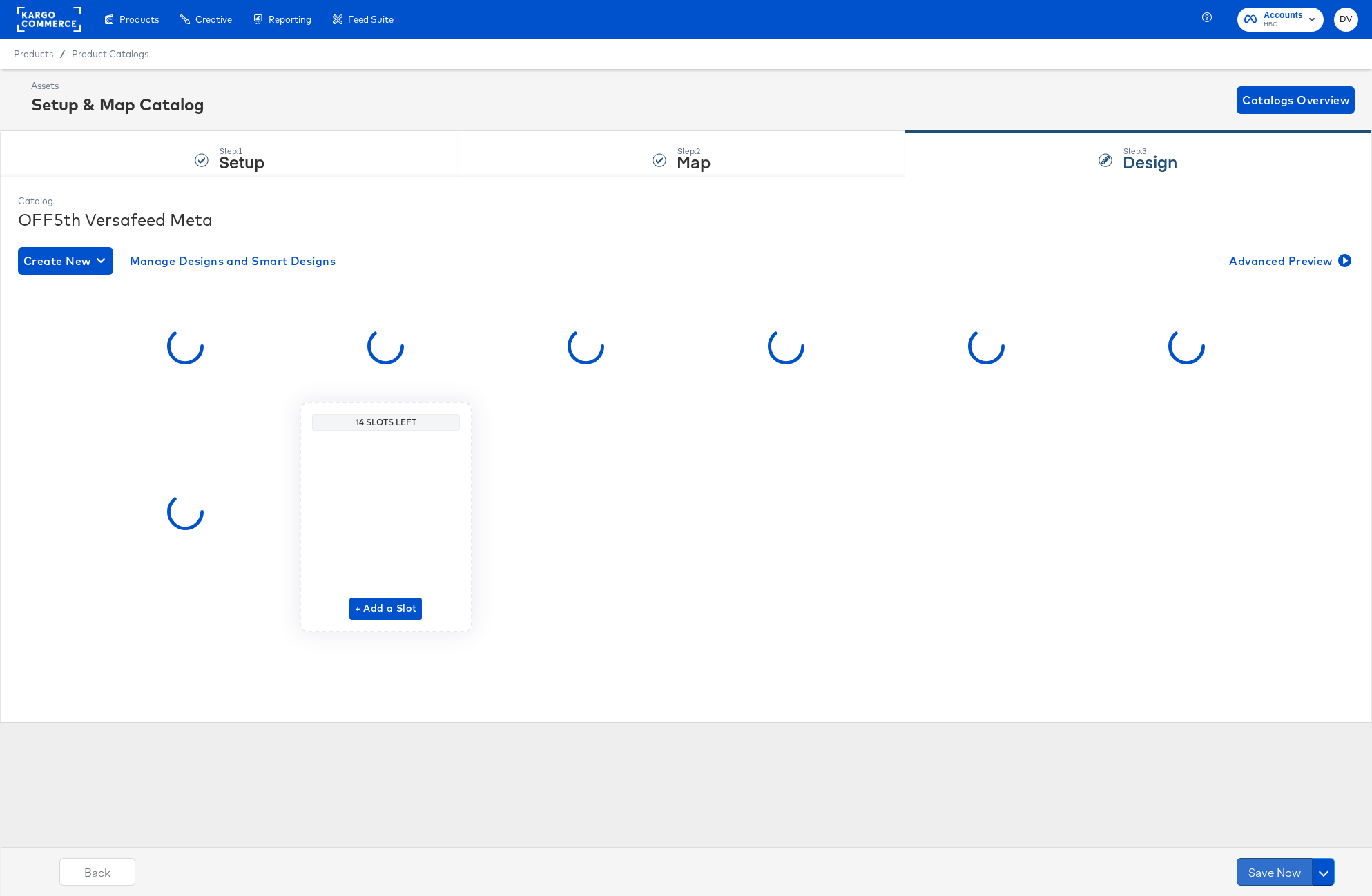
click at [1261, 872] on button "Save Now" at bounding box center [1274, 872] width 76 height 28
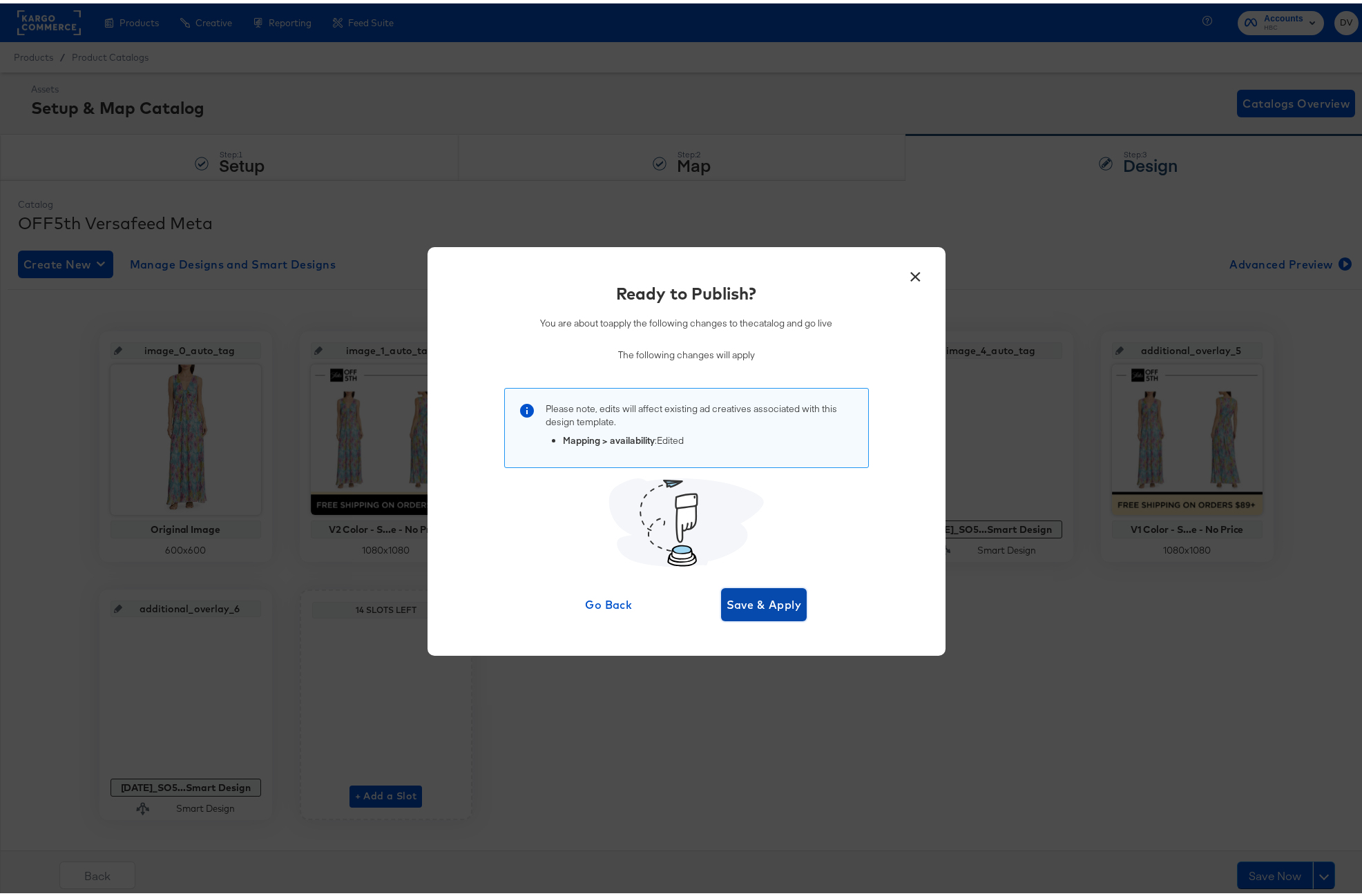
click at [760, 597] on span "Save & Apply" at bounding box center [764, 602] width 75 height 20
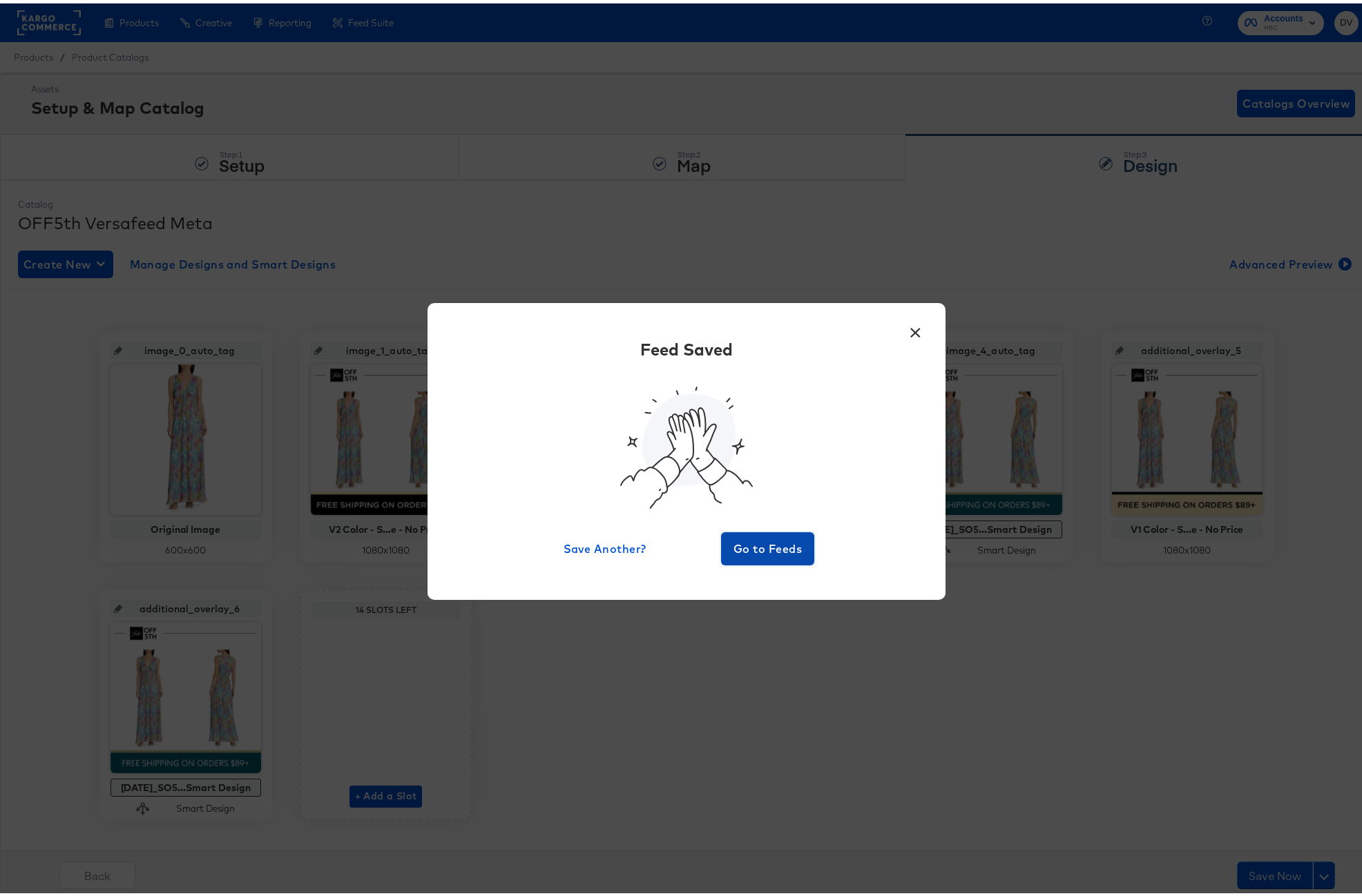
click at [761, 546] on span "Go to Feeds" at bounding box center [768, 545] width 83 height 20
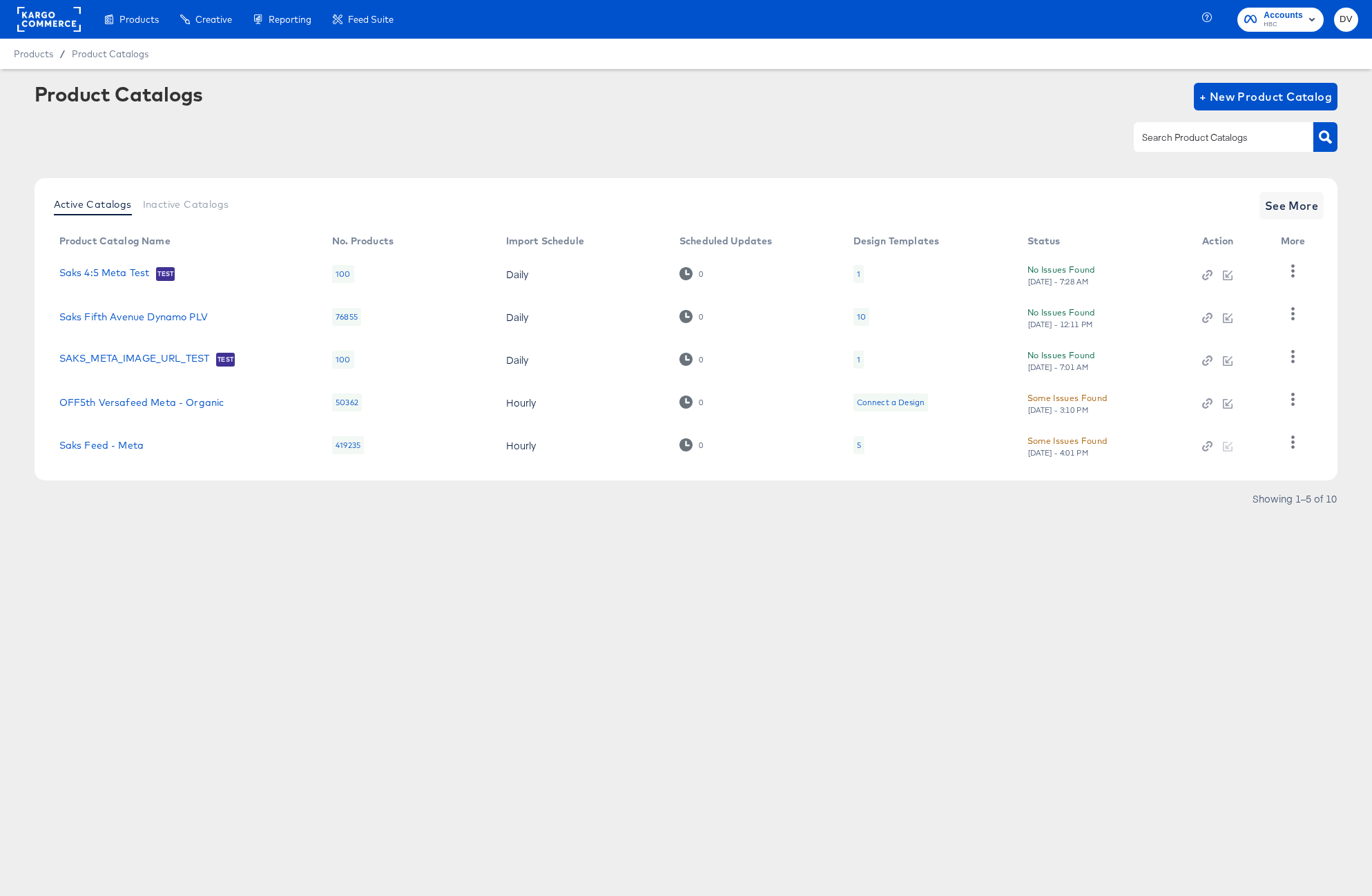
click at [56, 35] on div at bounding box center [49, 19] width 64 height 38
click at [54, 20] on rect at bounding box center [49, 19] width 64 height 25
click at [1297, 213] on span "See More" at bounding box center [1291, 206] width 54 height 20
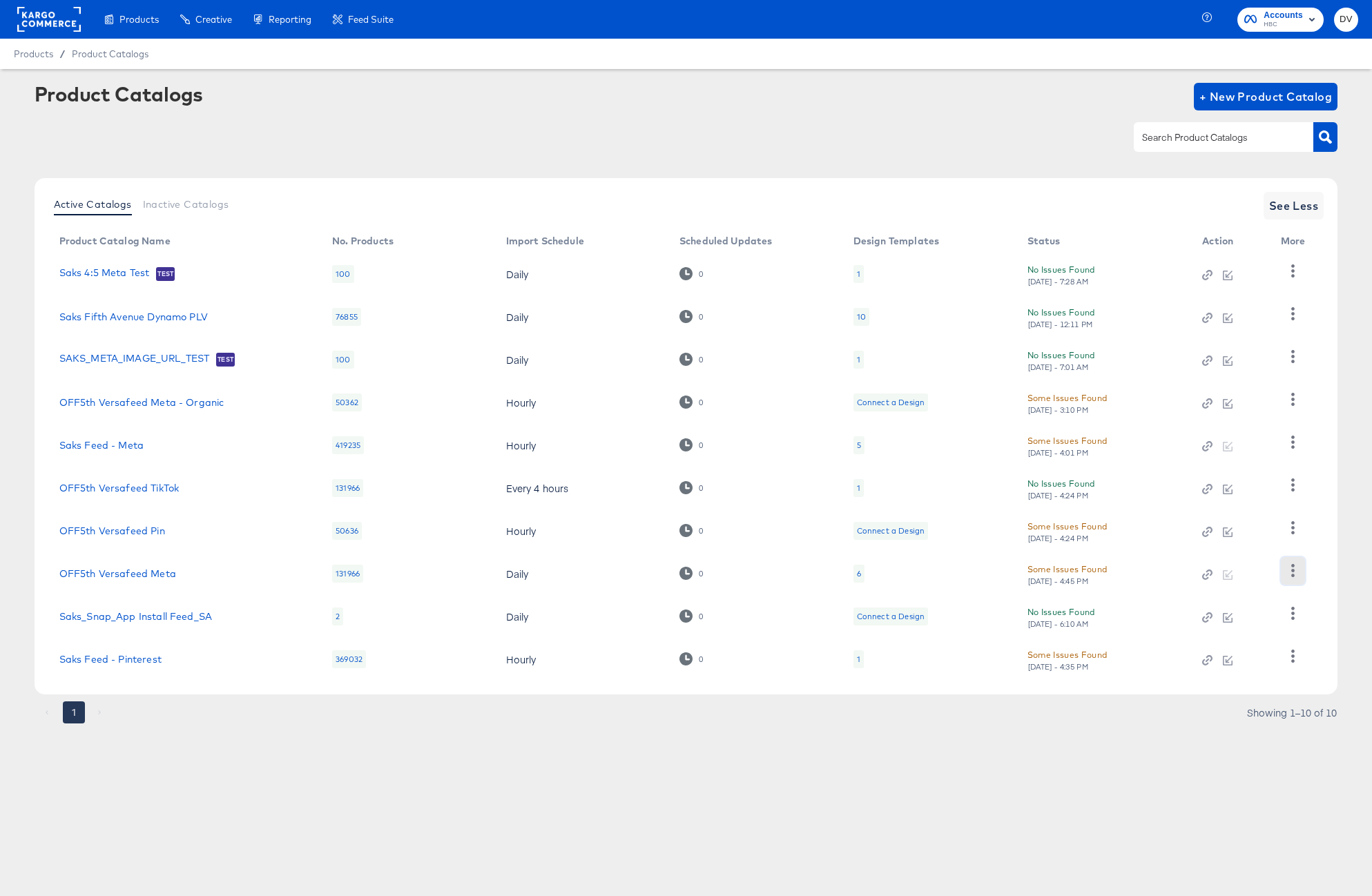
click at [1292, 580] on button "button" at bounding box center [1293, 571] width 25 height 28
click at [1219, 461] on div "HUD Checks (Internal)" at bounding box center [1236, 458] width 138 height 22
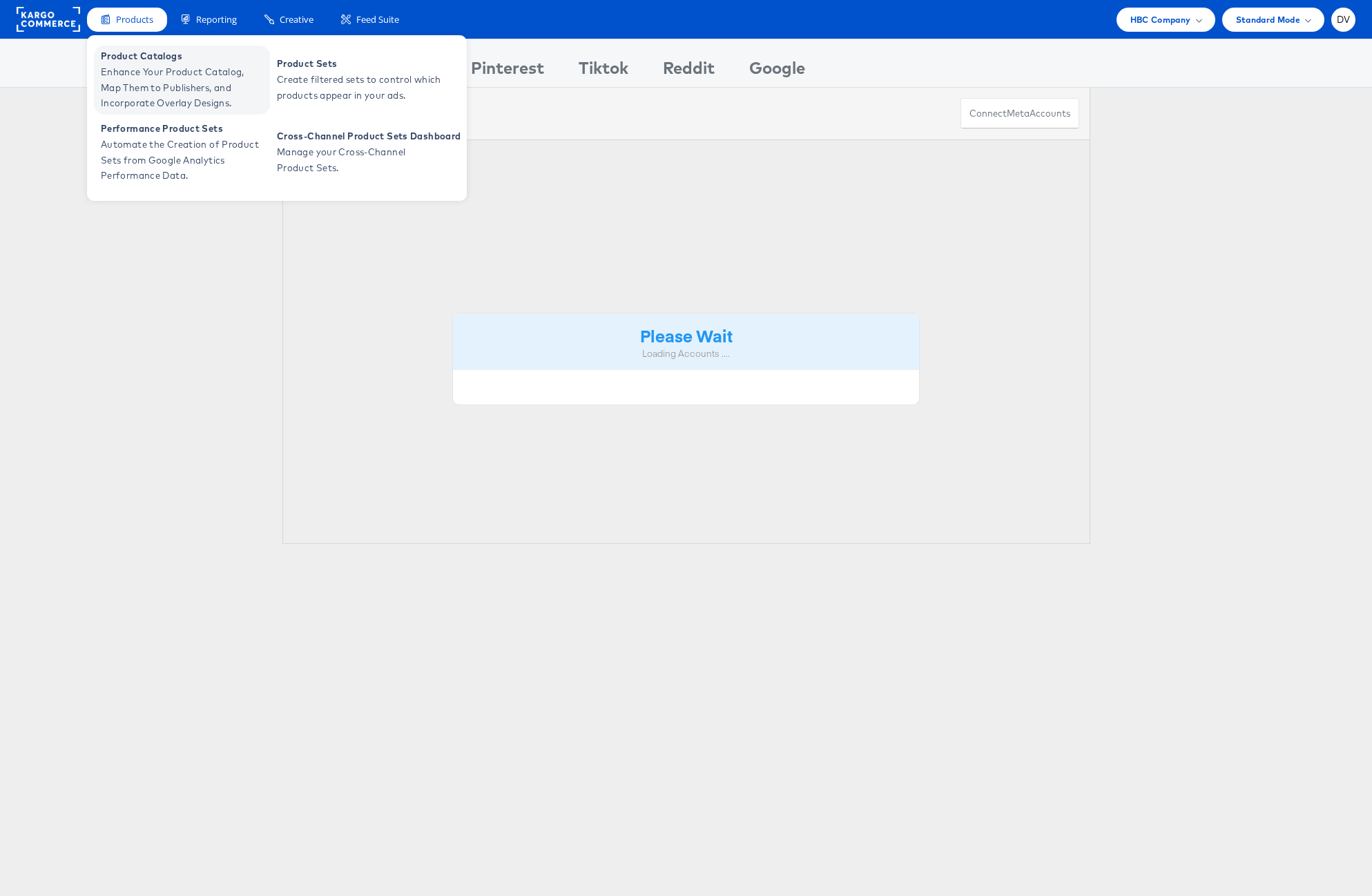
click at [144, 63] on span "Product Catalogs" at bounding box center [183, 56] width 165 height 16
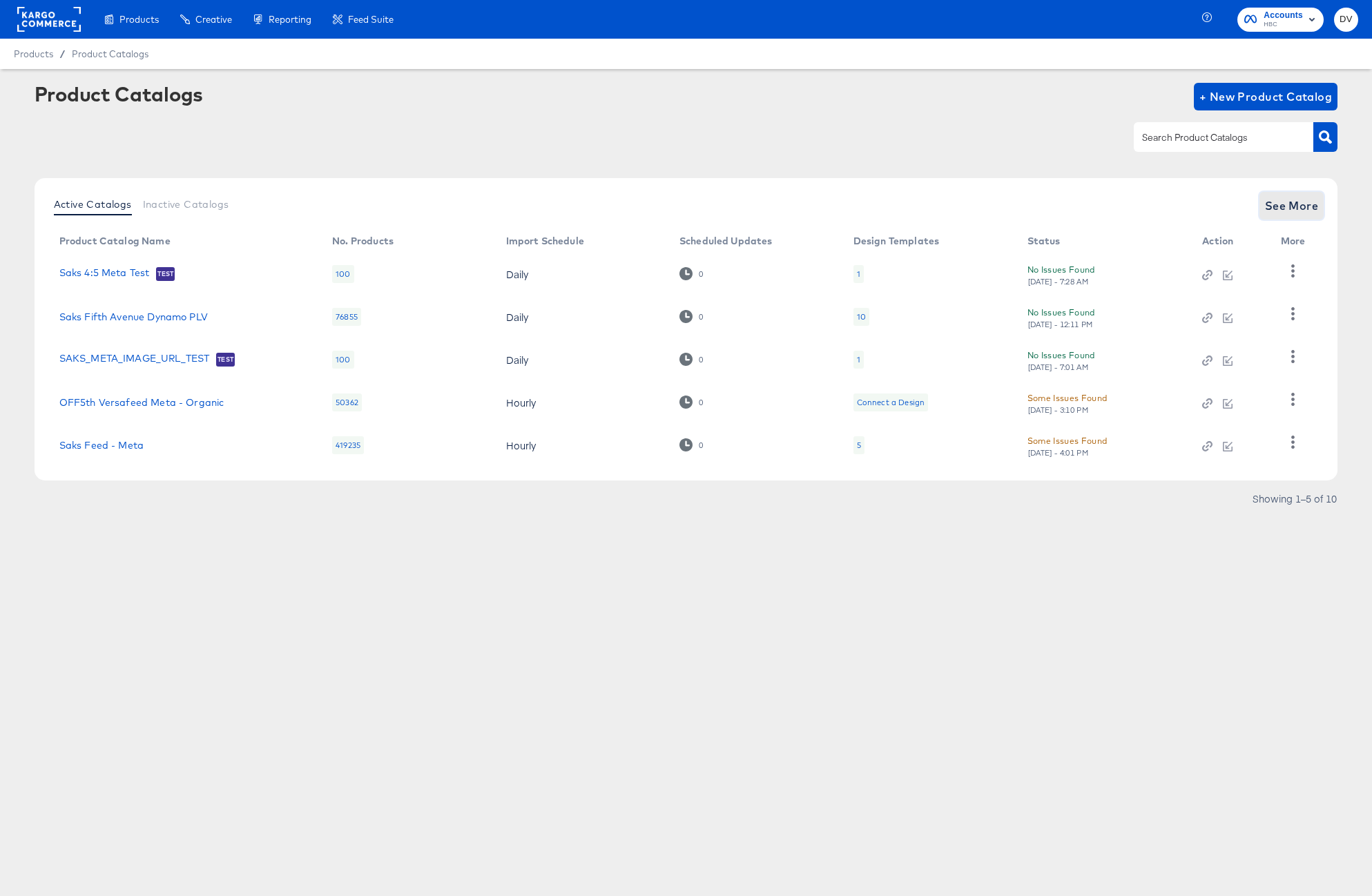
click at [1285, 209] on span "See More" at bounding box center [1291, 206] width 54 height 20
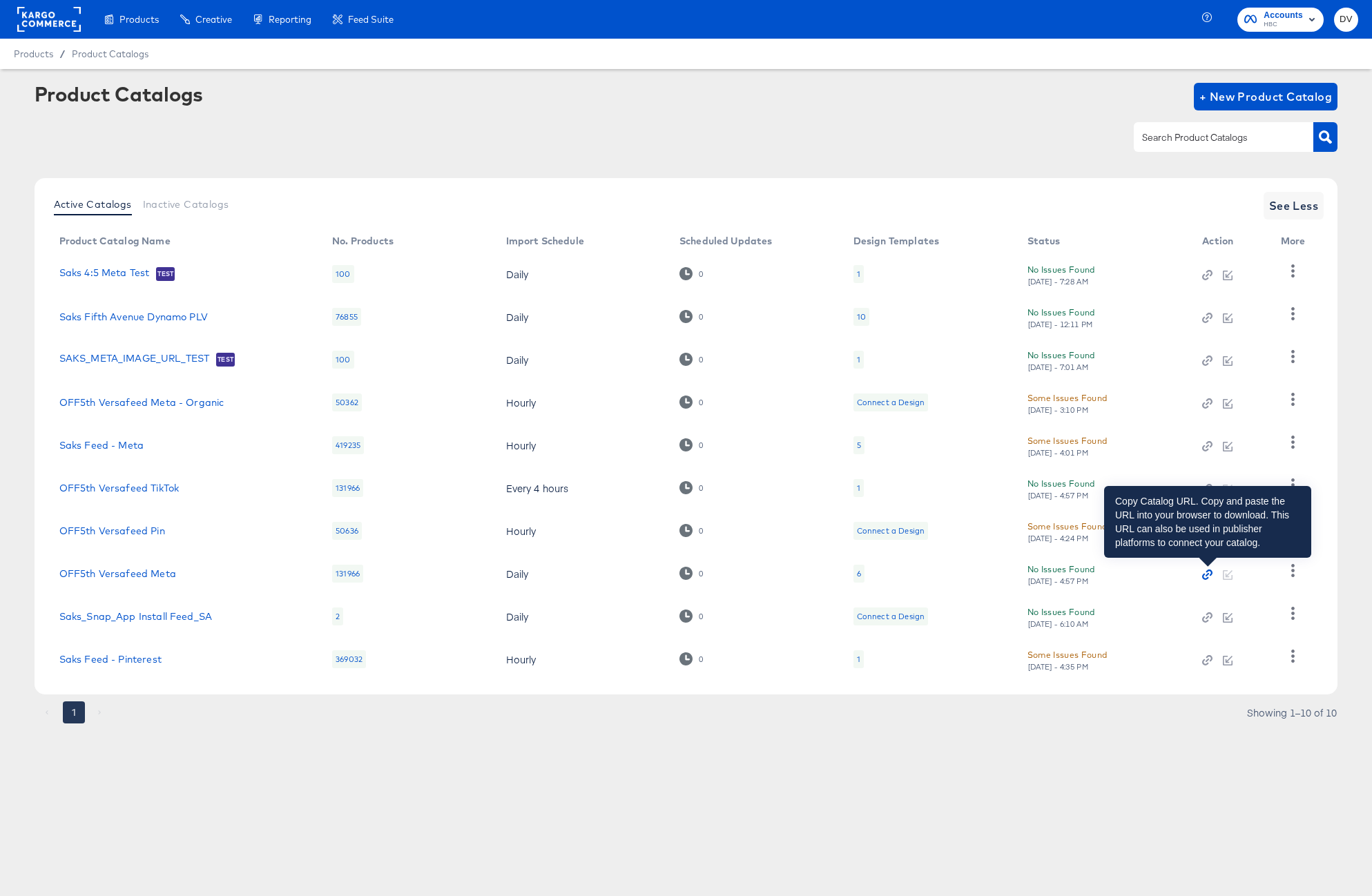
click at [1207, 570] on icon "button" at bounding box center [1208, 574] width 10 height 10
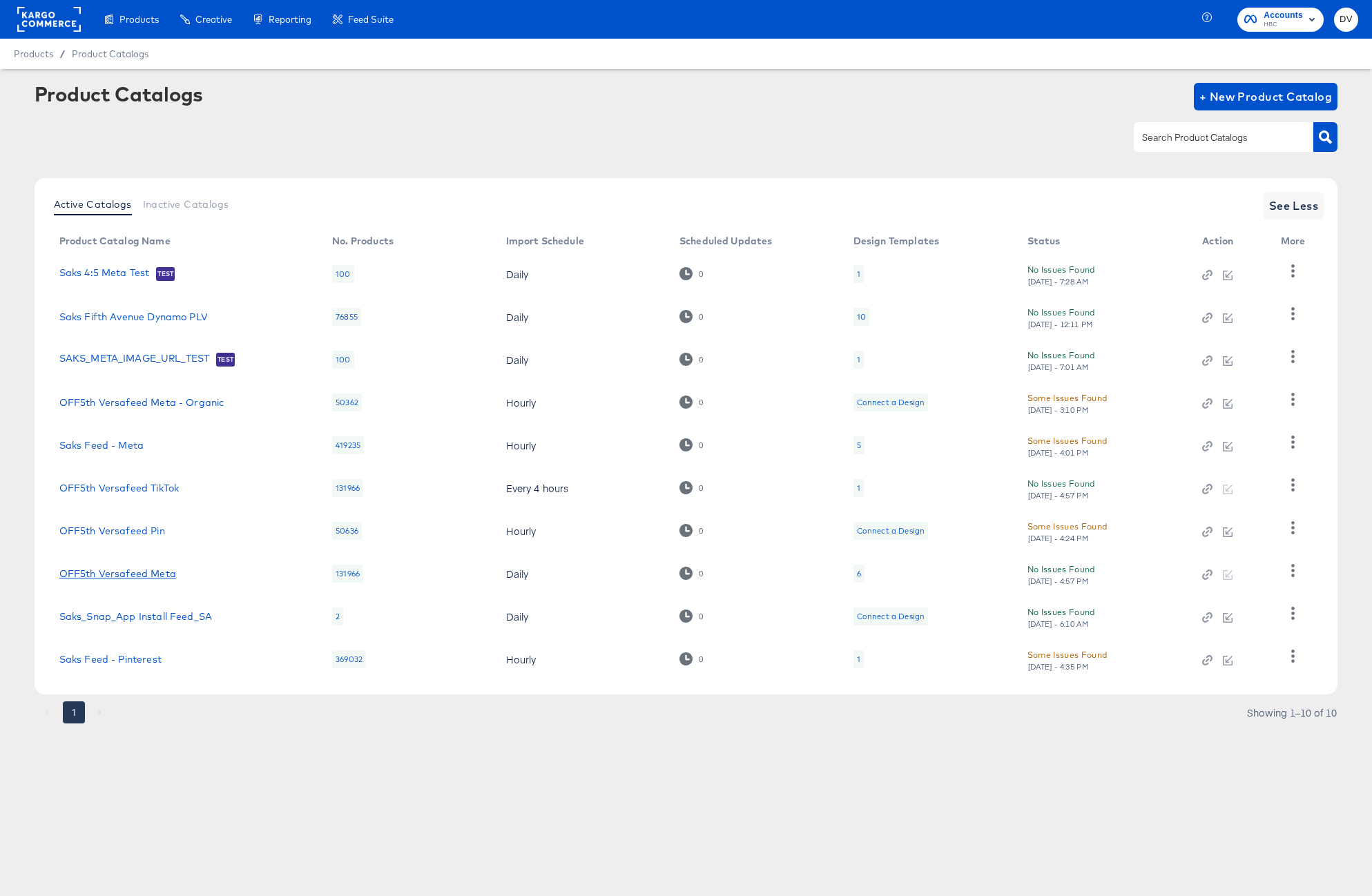
click at [131, 575] on link "OFF5th Versafeed Meta" at bounding box center [117, 573] width 116 height 11
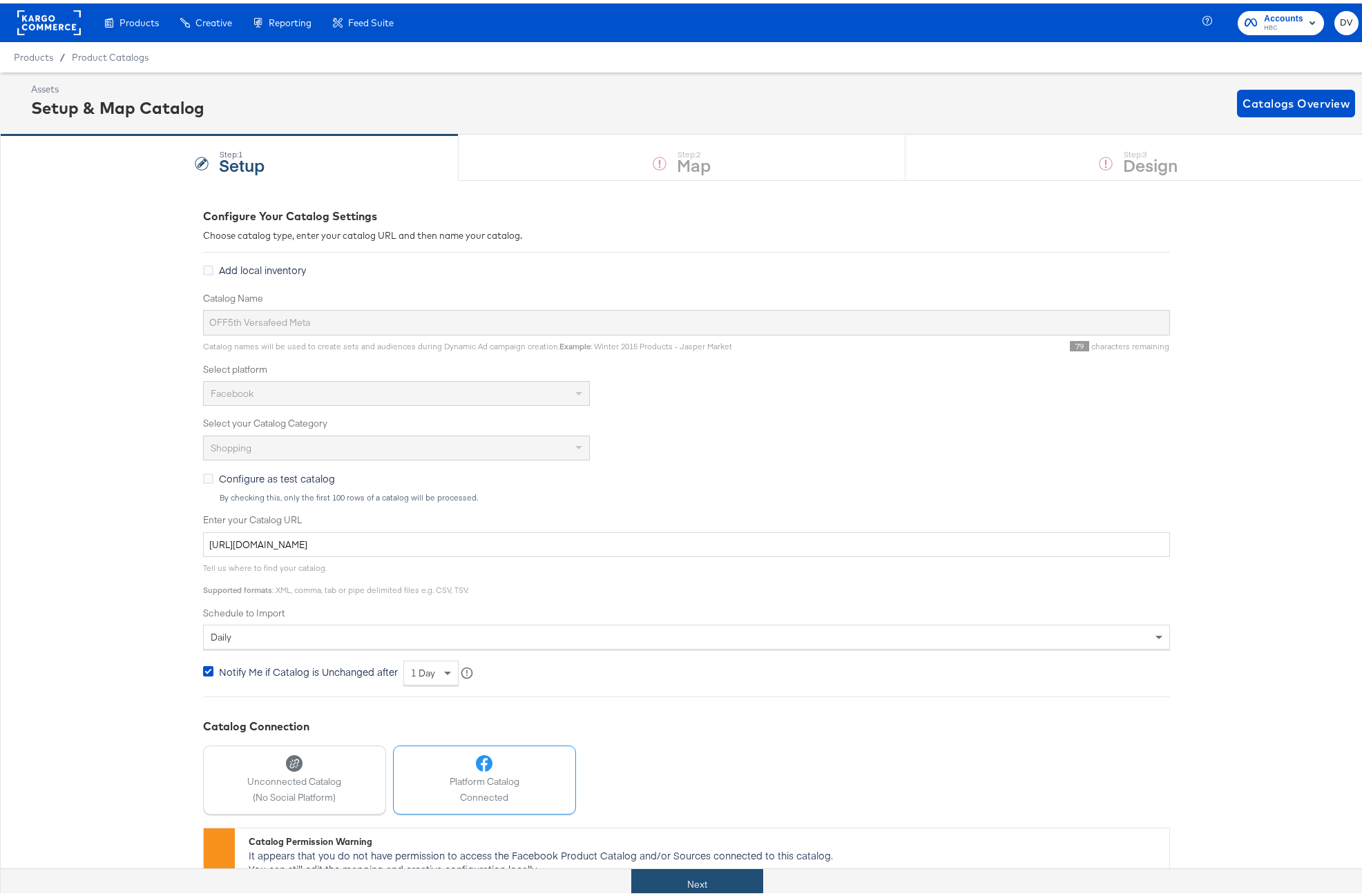
click at [686, 876] on button "Next" at bounding box center [697, 881] width 132 height 32
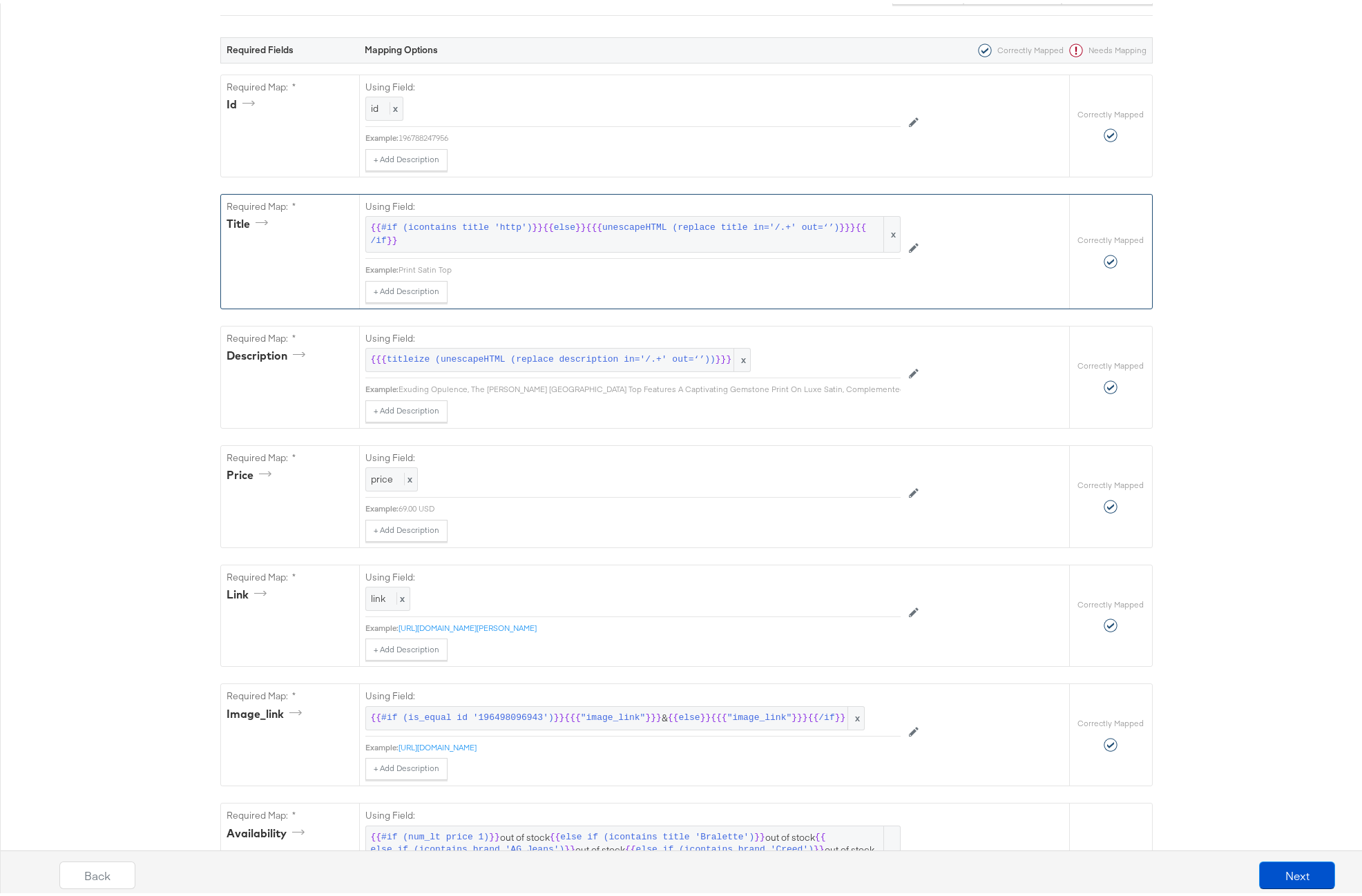
scroll to position [775, 0]
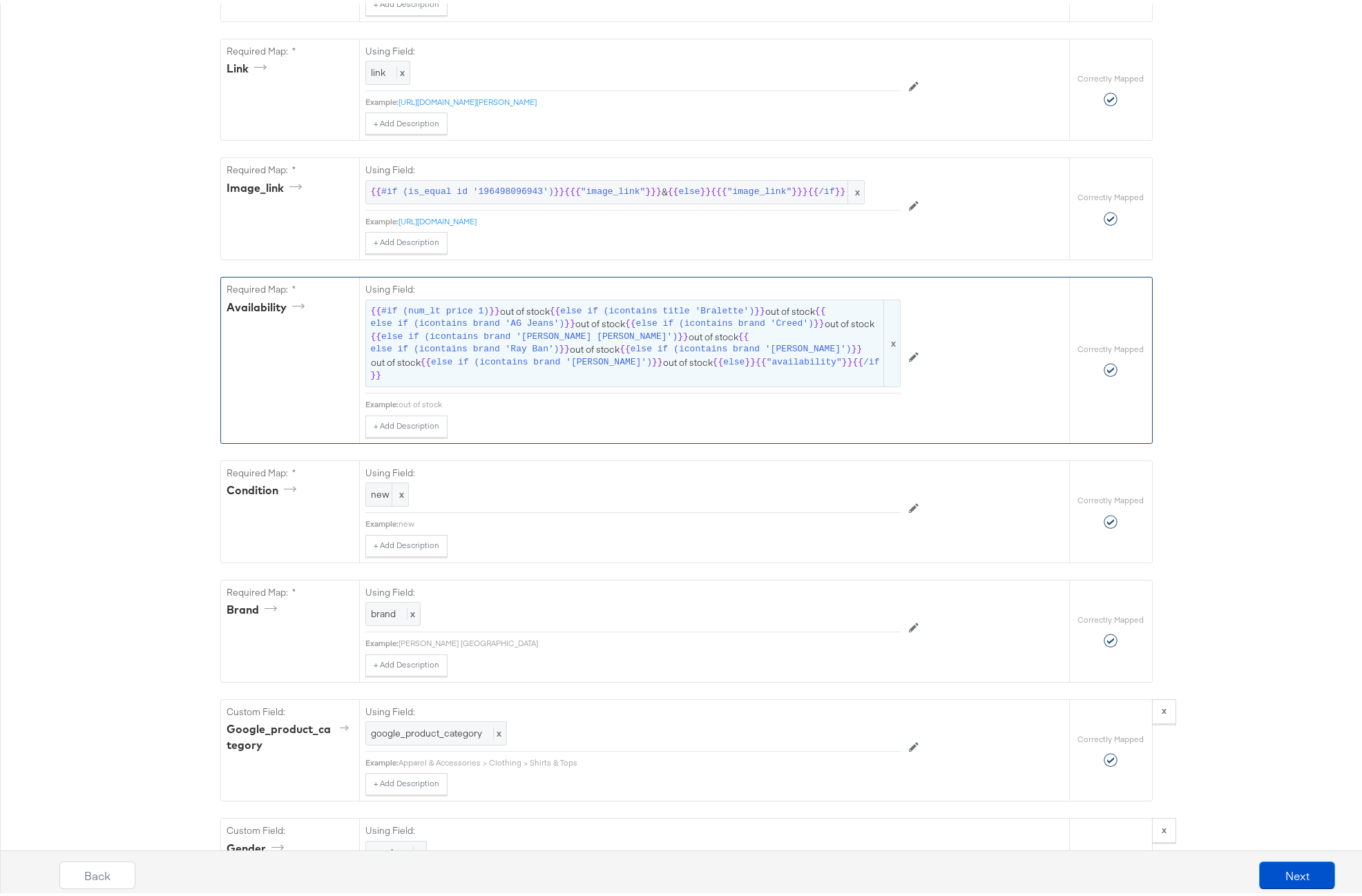
click at [650, 349] on span "{{ #if (num_lt price 1) }} out of stock {{ else if (icontains title 'Bralette')…" at bounding box center [633, 340] width 524 height 77
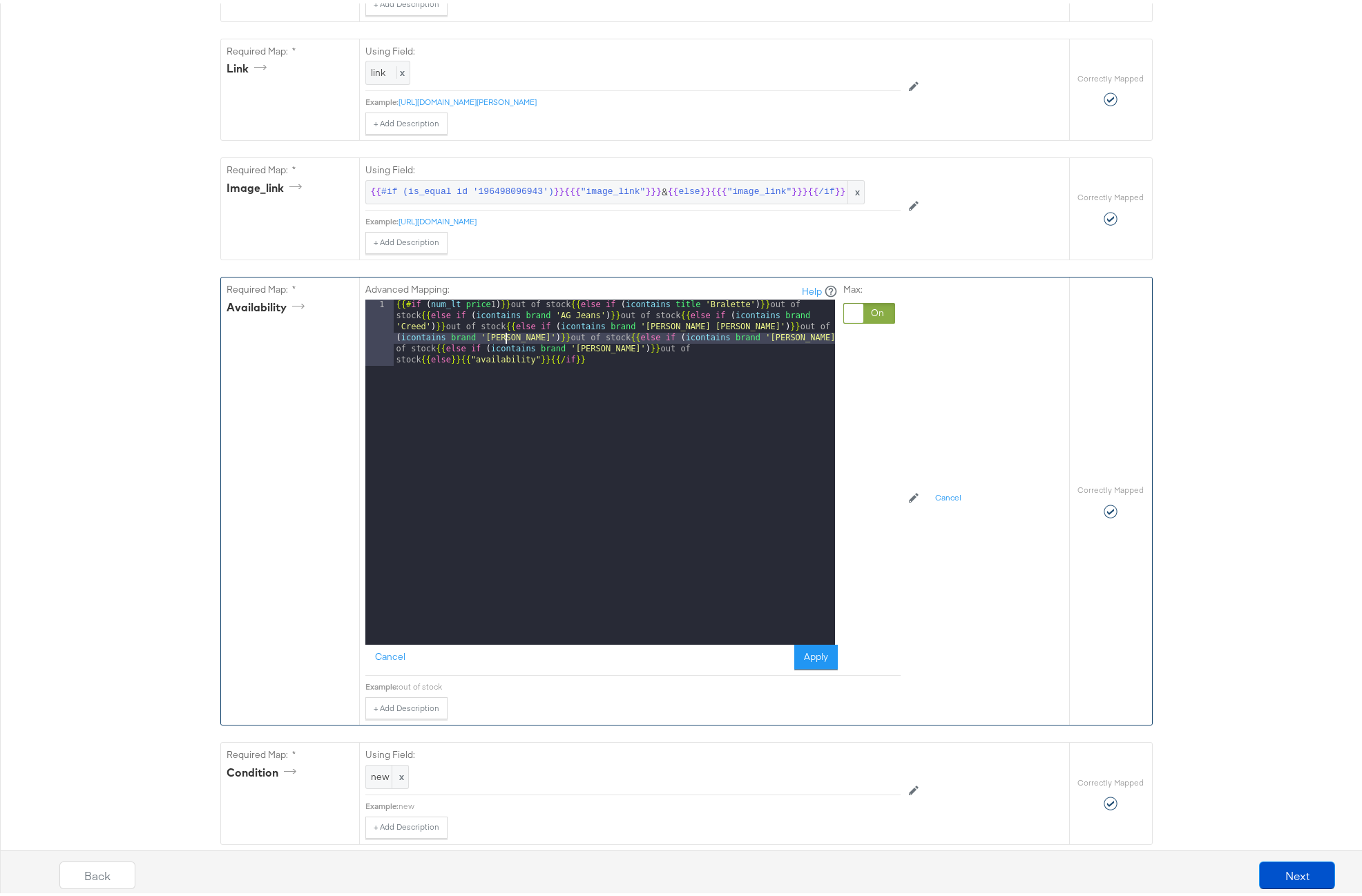
click at [502, 358] on div "{{# if ( num_lt price 1 ) }} out of stock {{ else if ( icontains title 'Bralett…" at bounding box center [615, 535] width 441 height 478
drag, startPoint x: 570, startPoint y: 369, endPoint x: 662, endPoint y: 364, distance: 92.1
click at [662, 364] on div "{{# if ( num_lt price 1 ) }} out of stock {{ else if ( icontains title 'Bralett…" at bounding box center [615, 535] width 441 height 478
click at [808, 667] on button "Apply" at bounding box center [815, 653] width 43 height 25
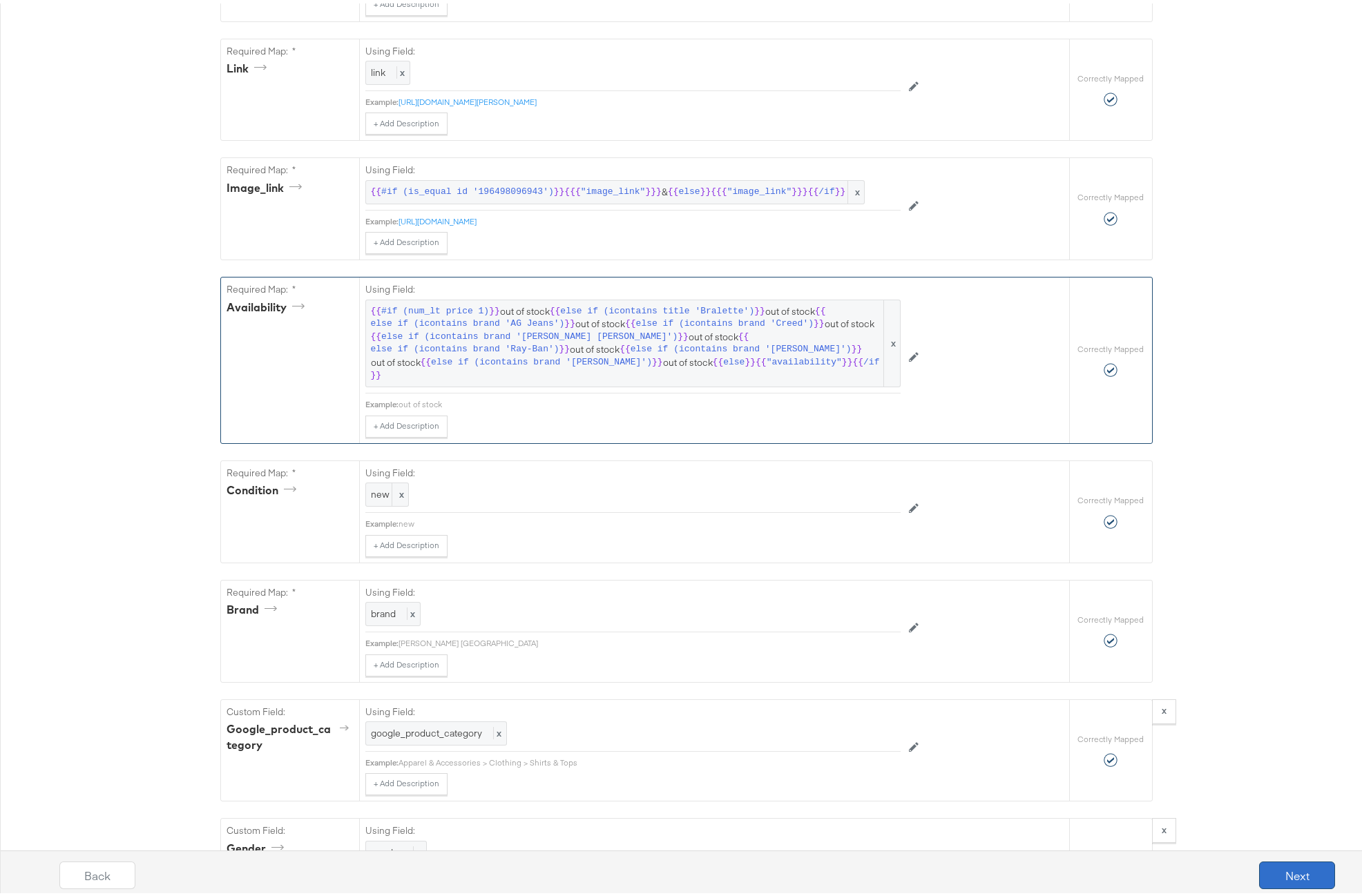
click at [1269, 864] on button "Next" at bounding box center [1296, 872] width 76 height 28
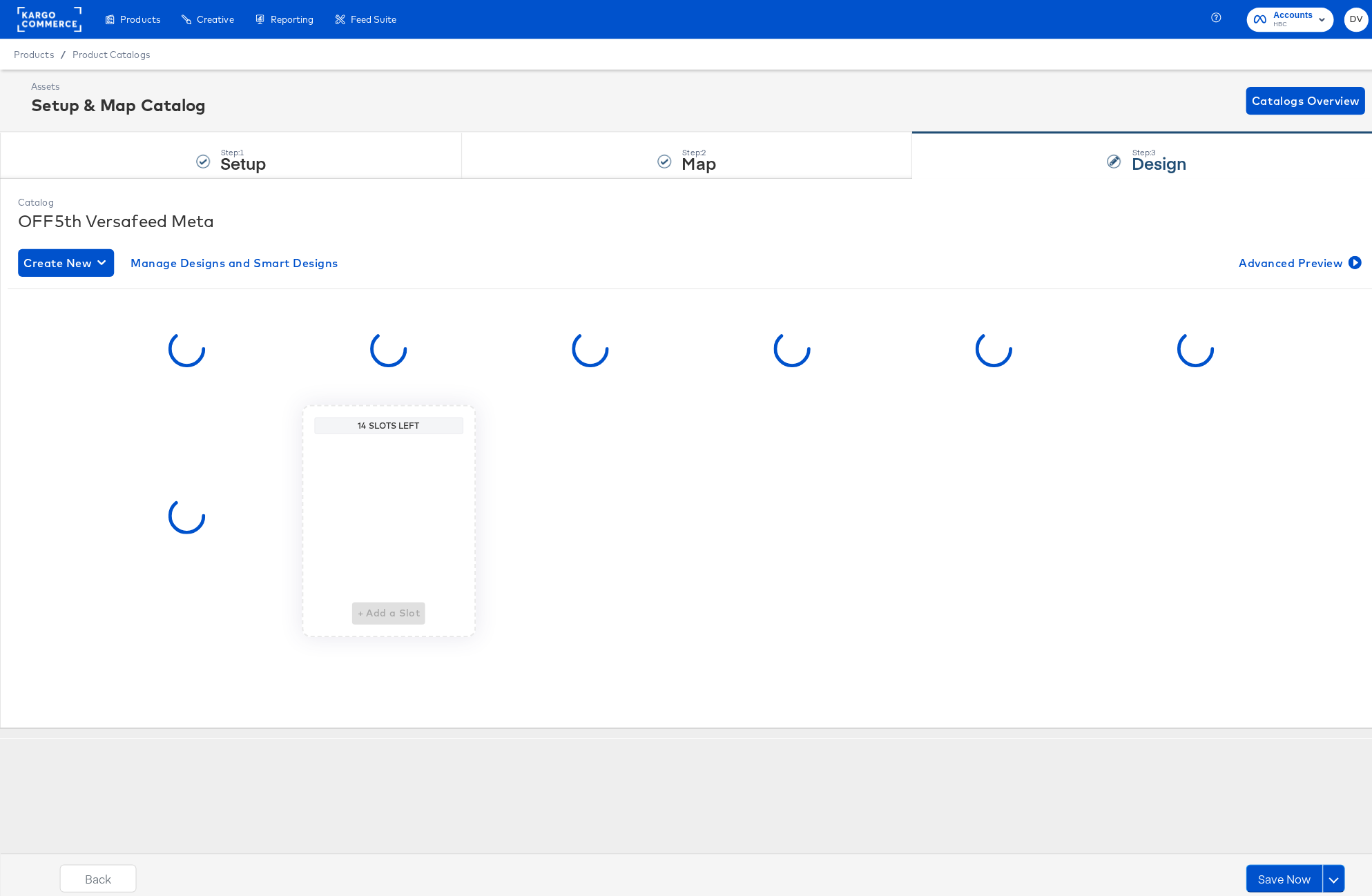
scroll to position [0, 0]
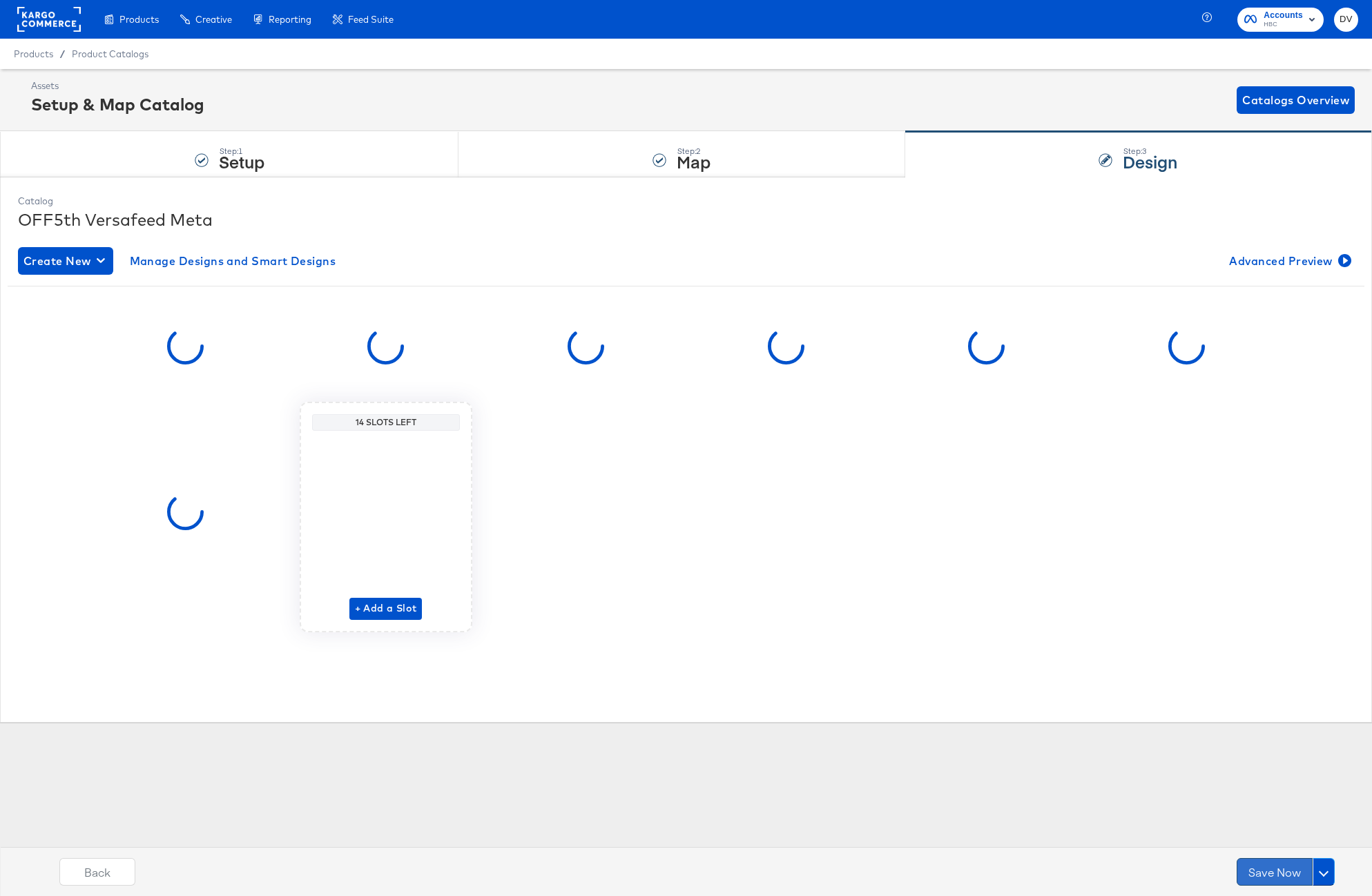
click at [1263, 865] on button "Save Now" at bounding box center [1274, 872] width 76 height 28
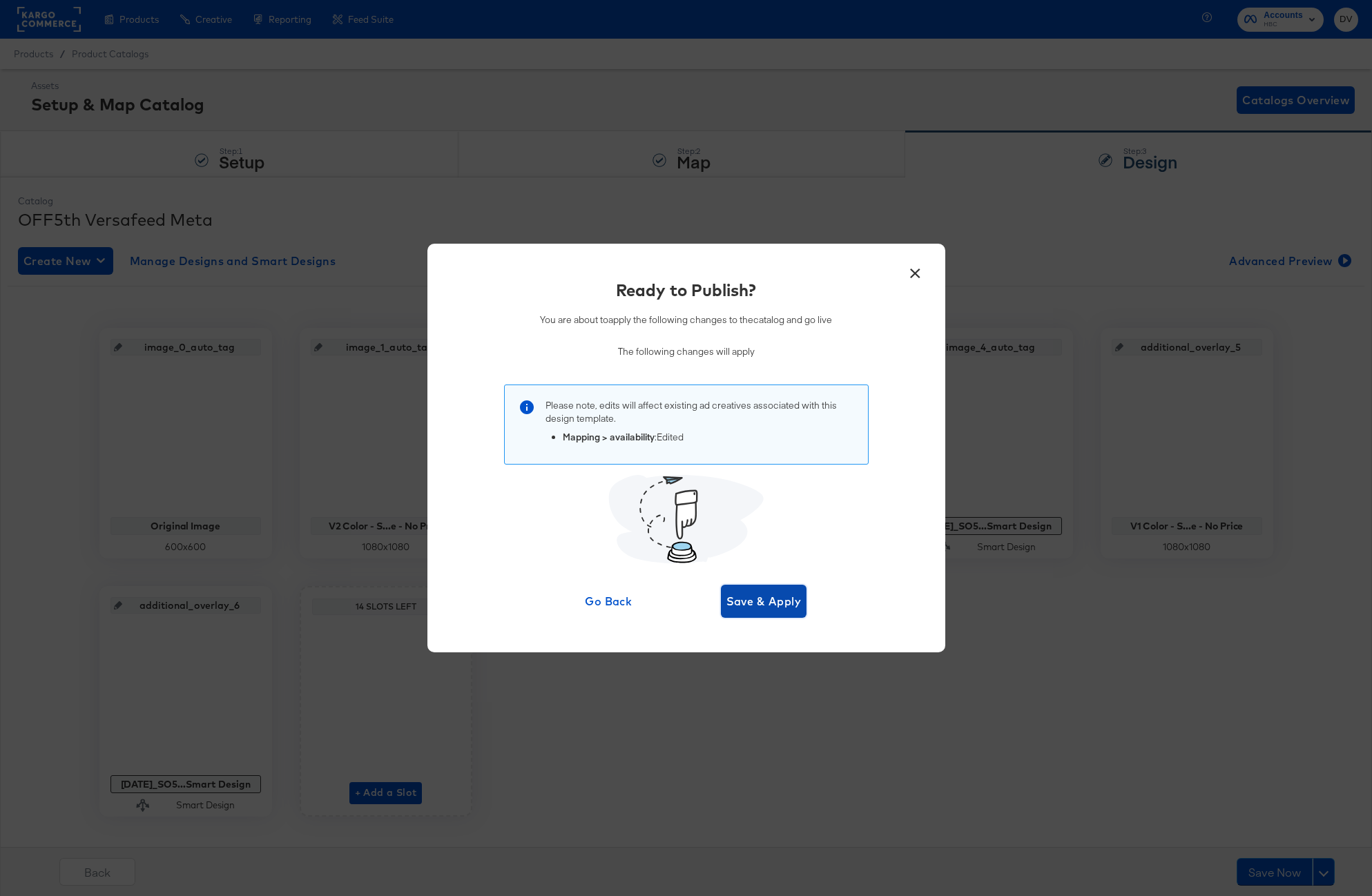
click at [774, 602] on span "Save & Apply" at bounding box center [764, 602] width 75 height 20
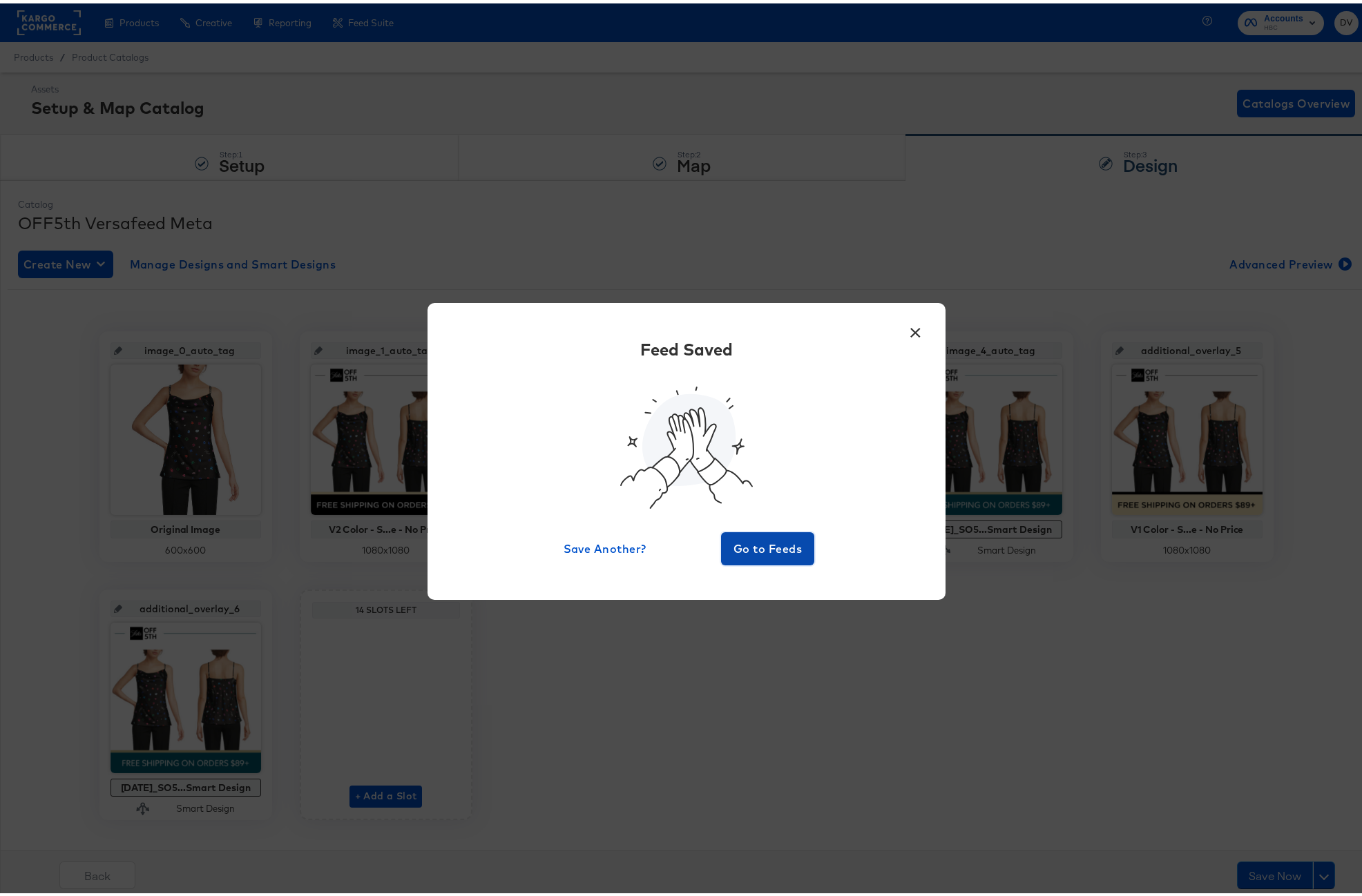
click at [750, 551] on span "Go to Feeds" at bounding box center [768, 545] width 83 height 20
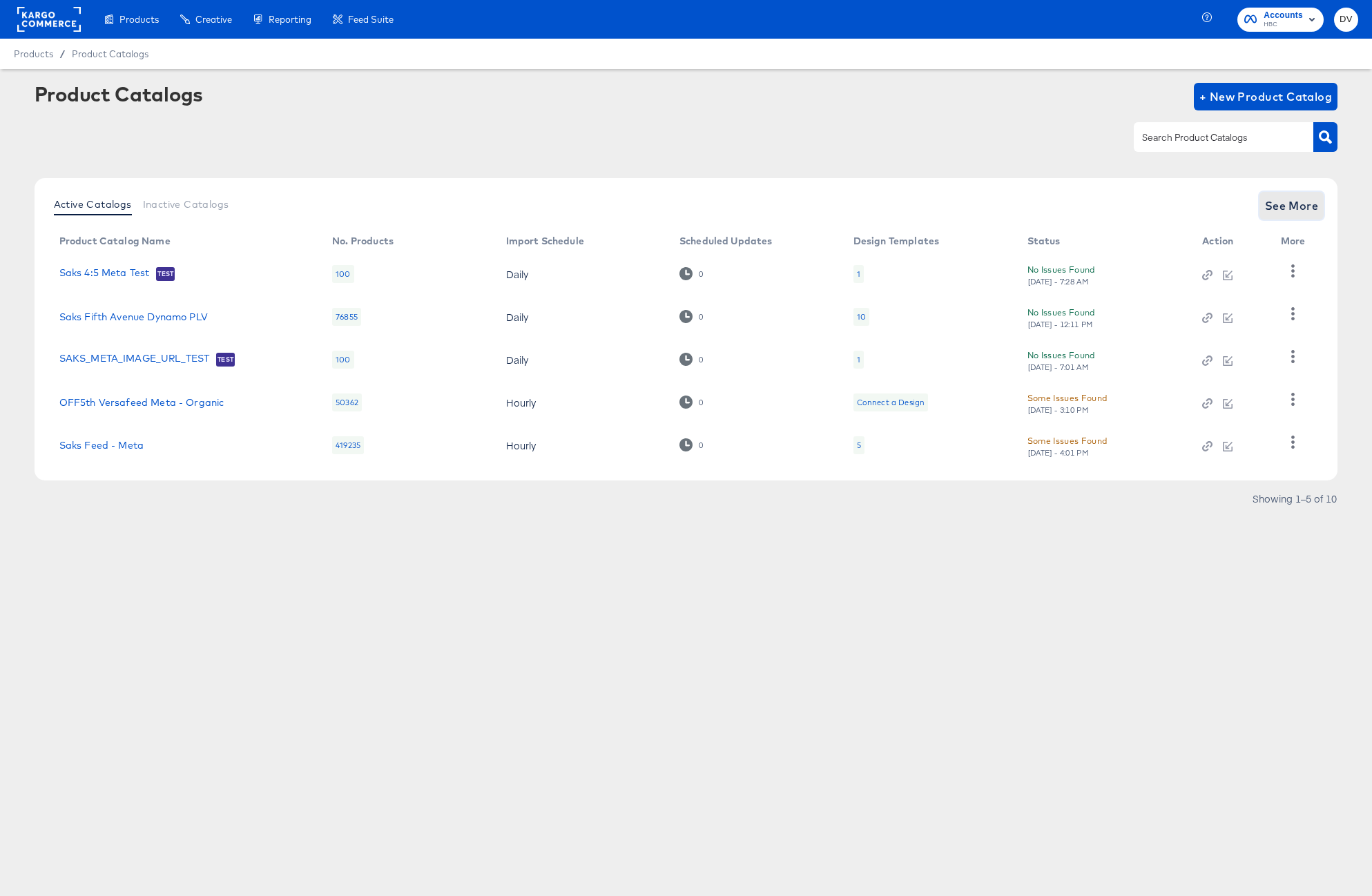
click at [1274, 203] on span "See More" at bounding box center [1291, 206] width 54 height 20
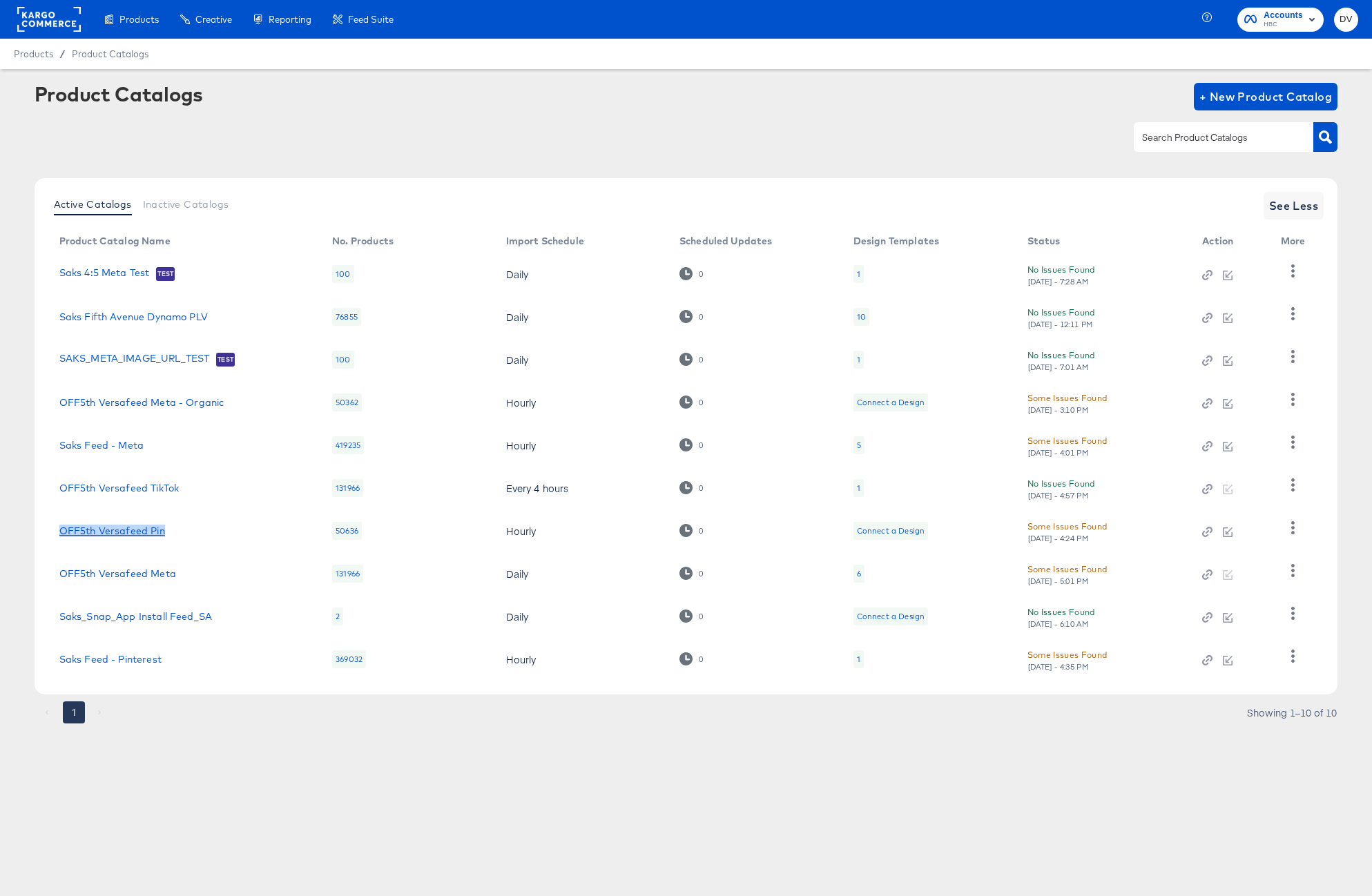
drag, startPoint x: 178, startPoint y: 536, endPoint x: 63, endPoint y: 535, distance: 115.0
click at [63, 535] on div "OFF5th Versafeed Pin" at bounding box center [182, 531] width 246 height 11
copy link "OFF5th Versafeed Pin"
